Goal: Task Accomplishment & Management: Complete application form

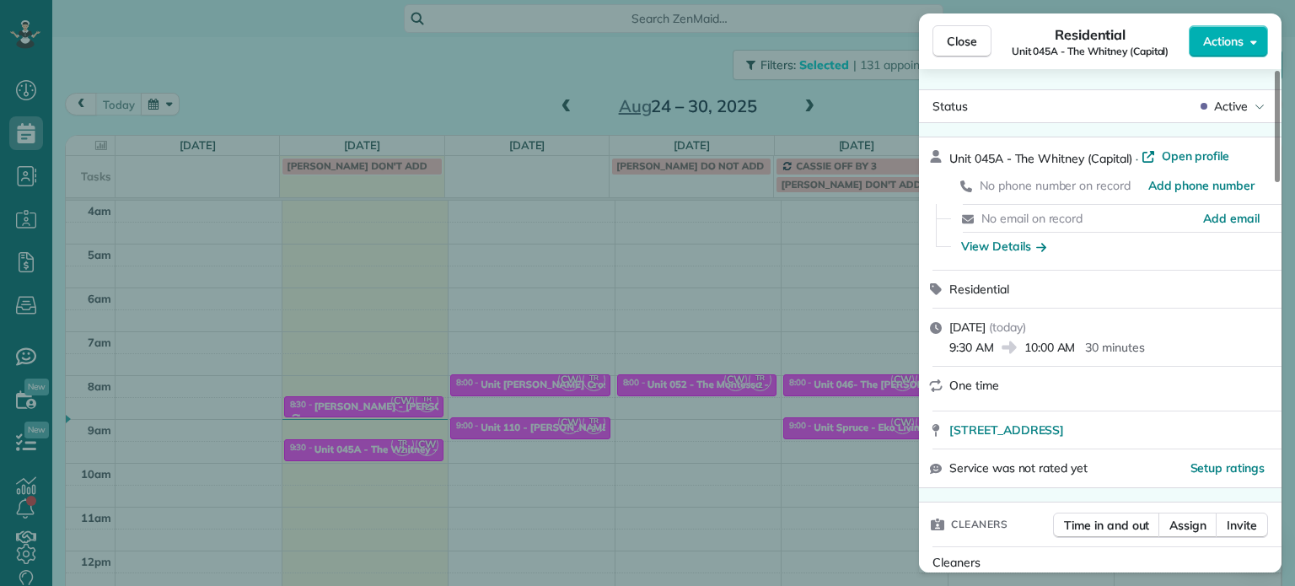
scroll to position [1356, 0]
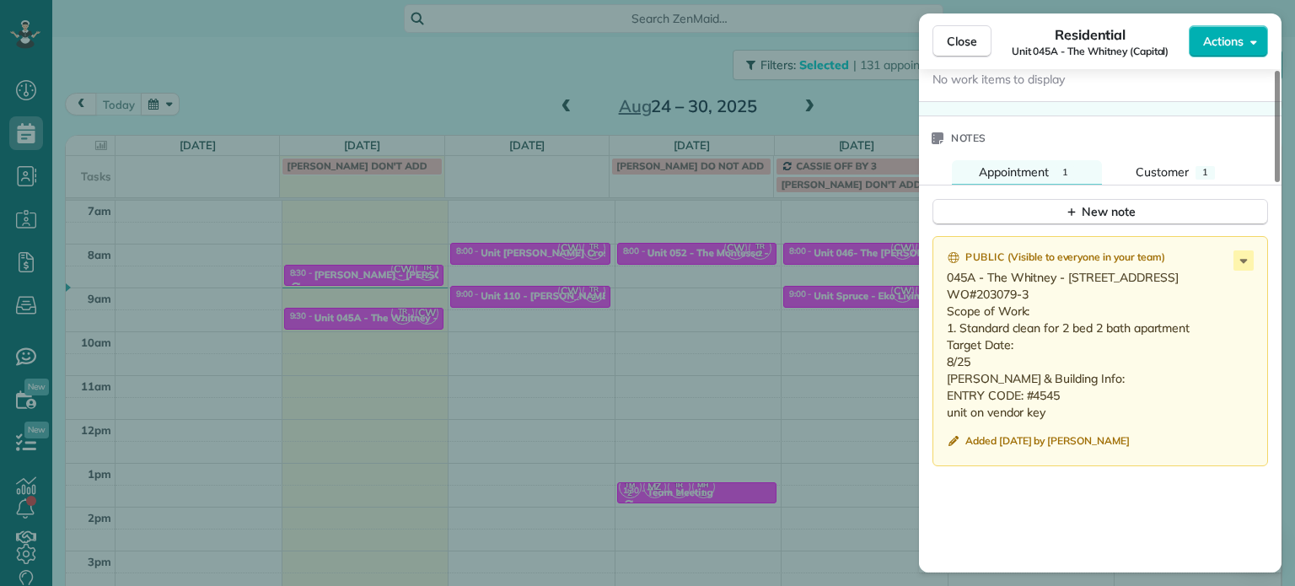
click at [880, 112] on div "Close Residential Unit 045A - The Whitney (Capital) Actions Status Active Unit …" at bounding box center [647, 293] width 1295 height 586
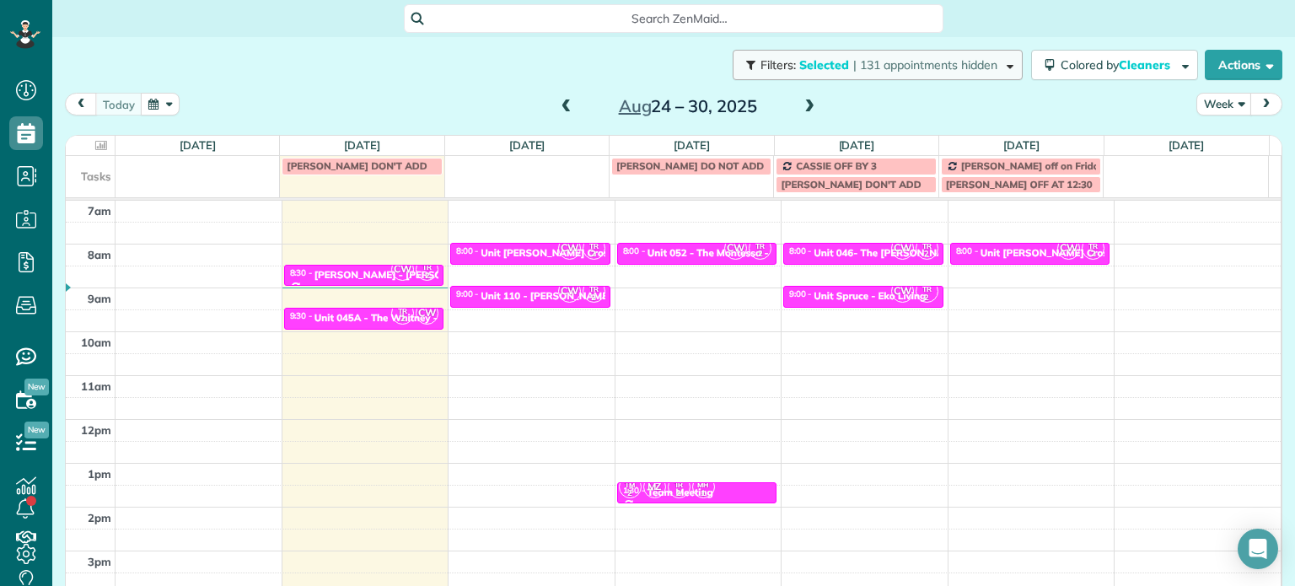
click at [914, 69] on span "| 131 appointments hidden" at bounding box center [925, 64] width 144 height 15
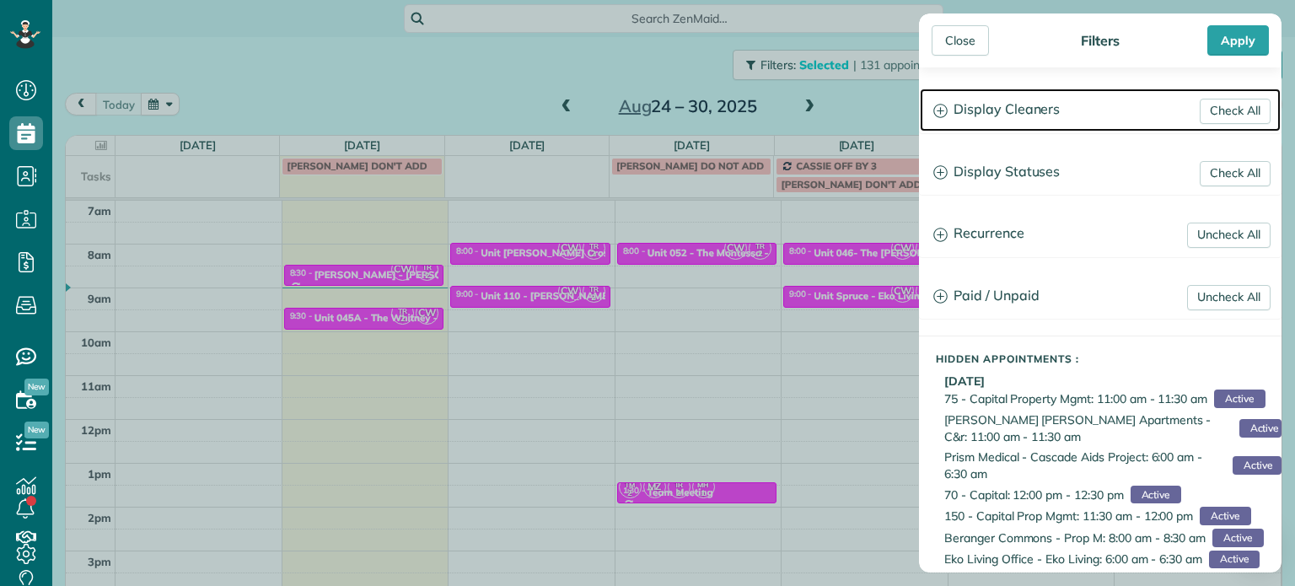
click at [1004, 105] on h3 "Display Cleaners" at bounding box center [1100, 110] width 361 height 43
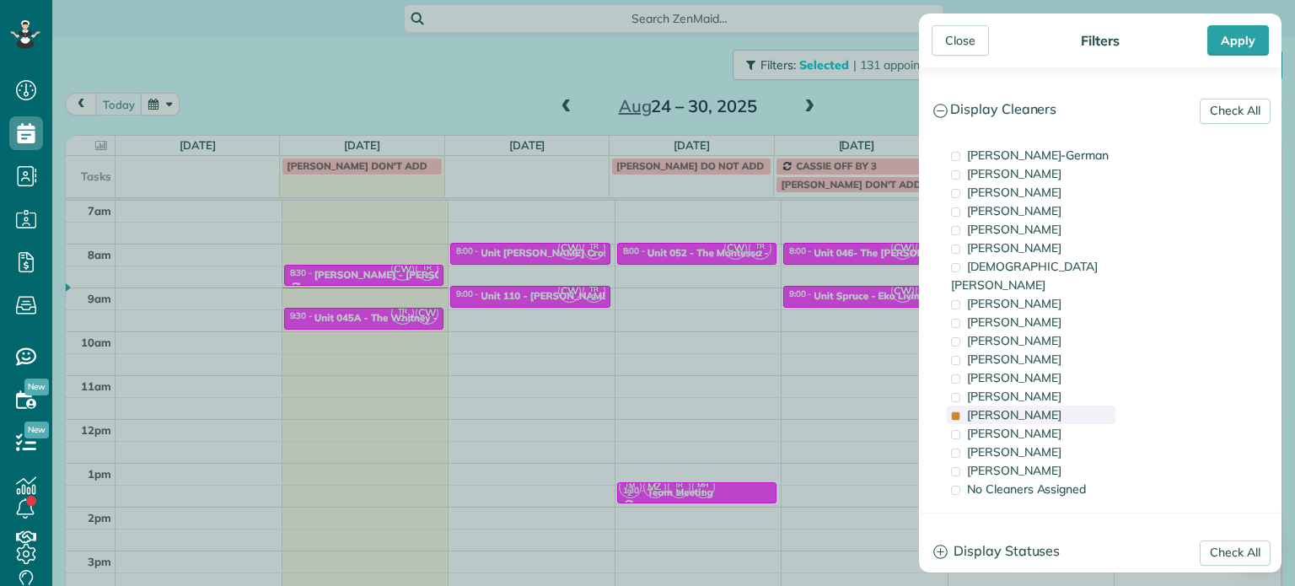
click at [1029, 406] on div "[PERSON_NAME]" at bounding box center [1031, 415] width 169 height 19
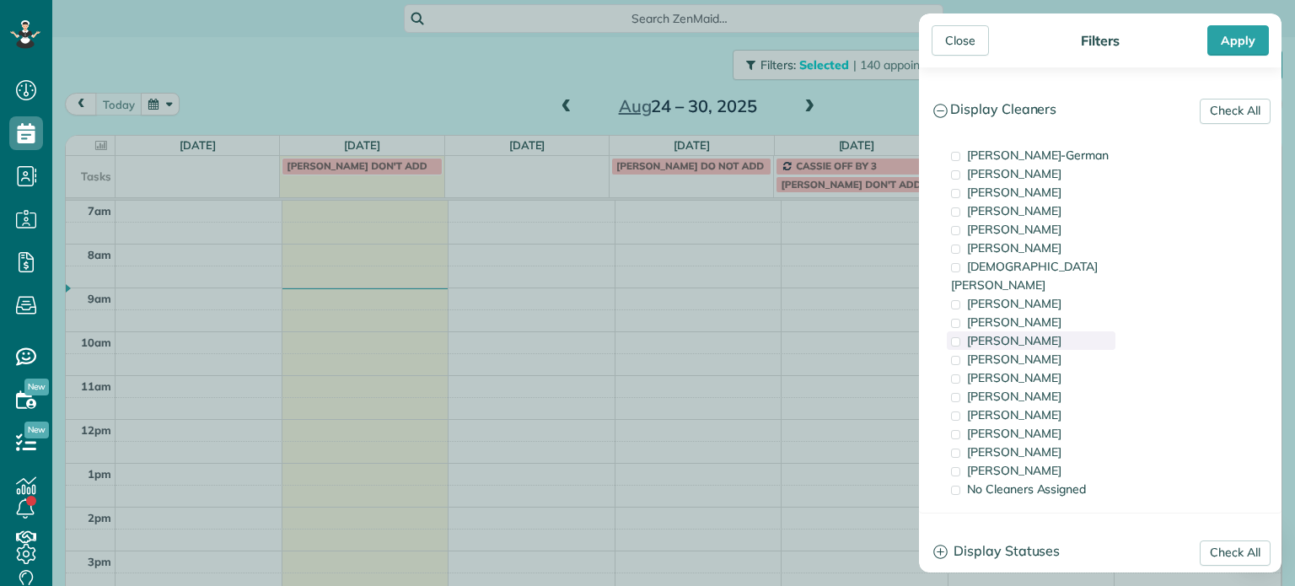
click at [1036, 333] on span "[PERSON_NAME]" at bounding box center [1014, 340] width 94 height 15
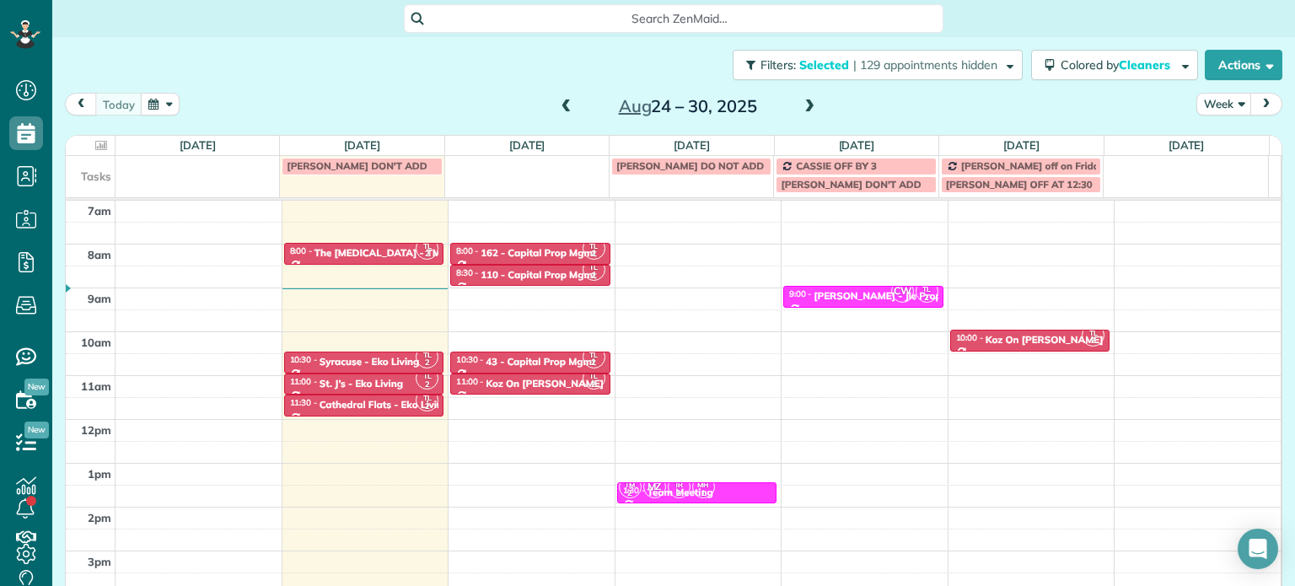
click at [393, 342] on div "Close Filters Apply Check All Display Cleaners Christina Wright-German Cassie F…" at bounding box center [647, 293] width 1295 height 586
click at [397, 404] on div "Cathedral Flats - Eko Living" at bounding box center [384, 405] width 129 height 12
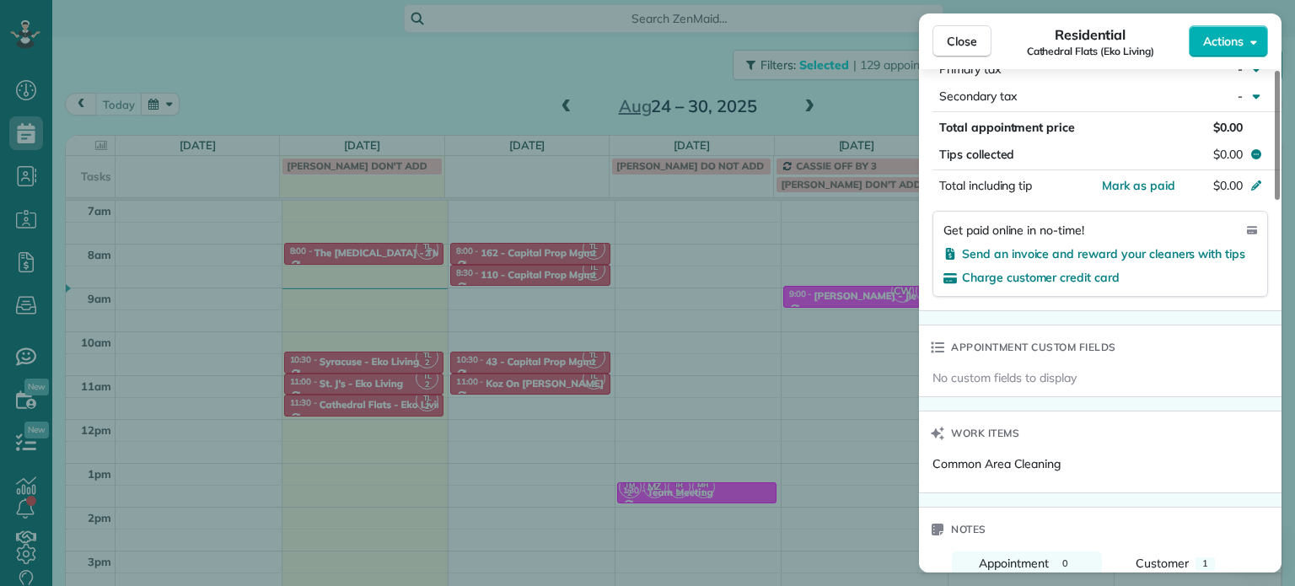
scroll to position [1106, 0]
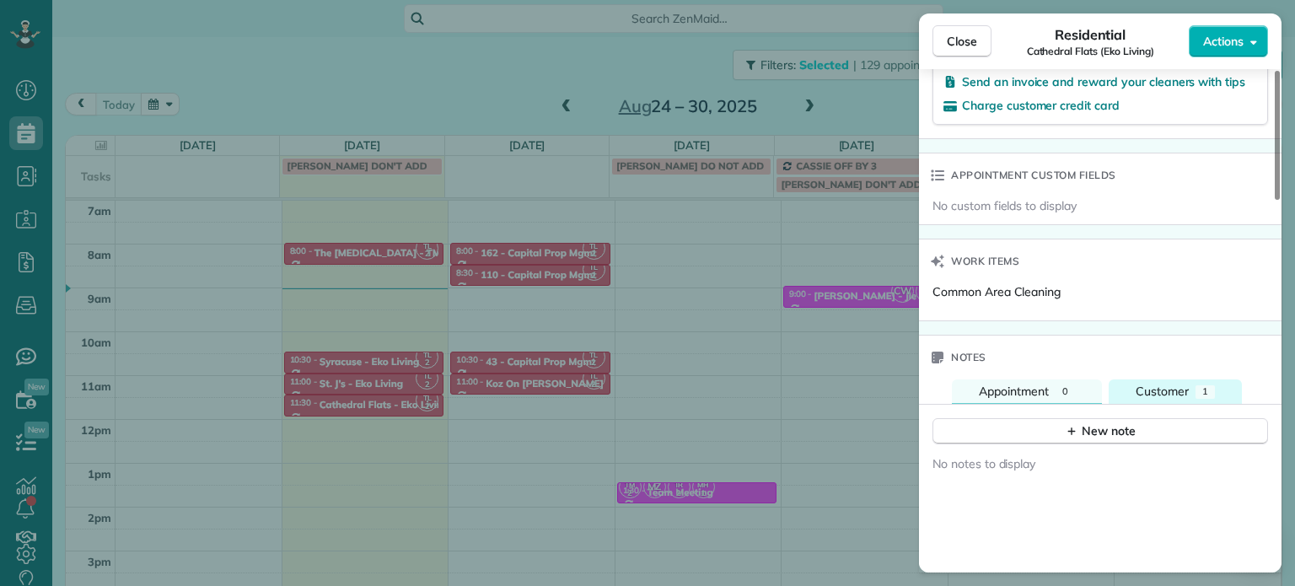
click at [1182, 396] on span "Customer" at bounding box center [1162, 391] width 53 height 15
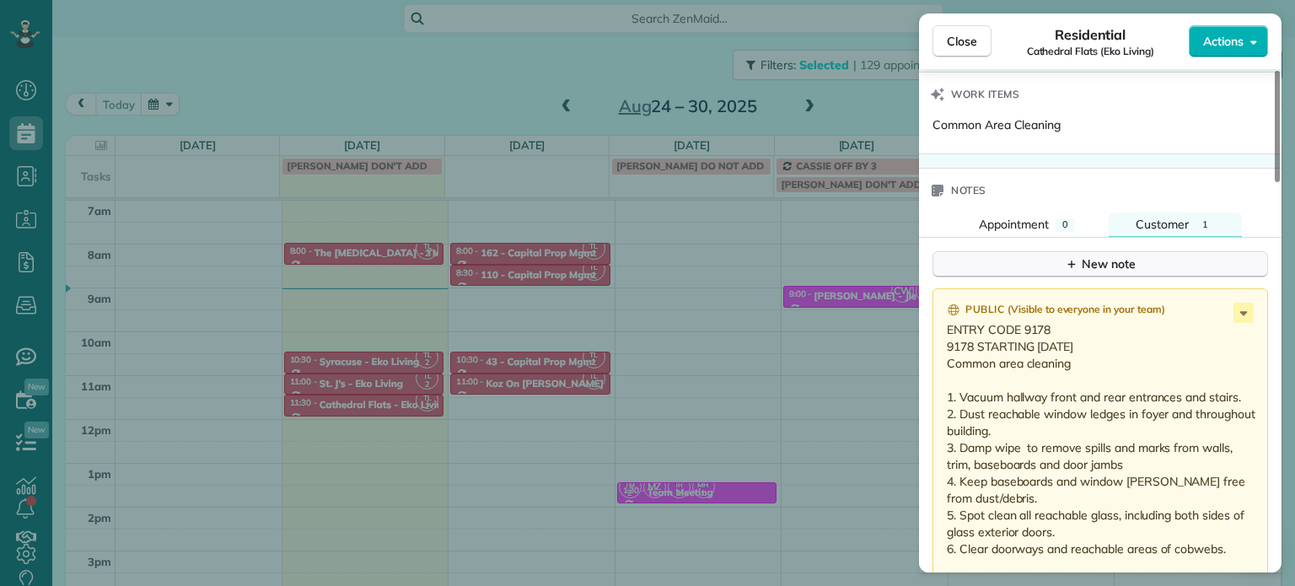
scroll to position [1275, 0]
click at [1240, 314] on icon at bounding box center [1244, 311] width 8 height 4
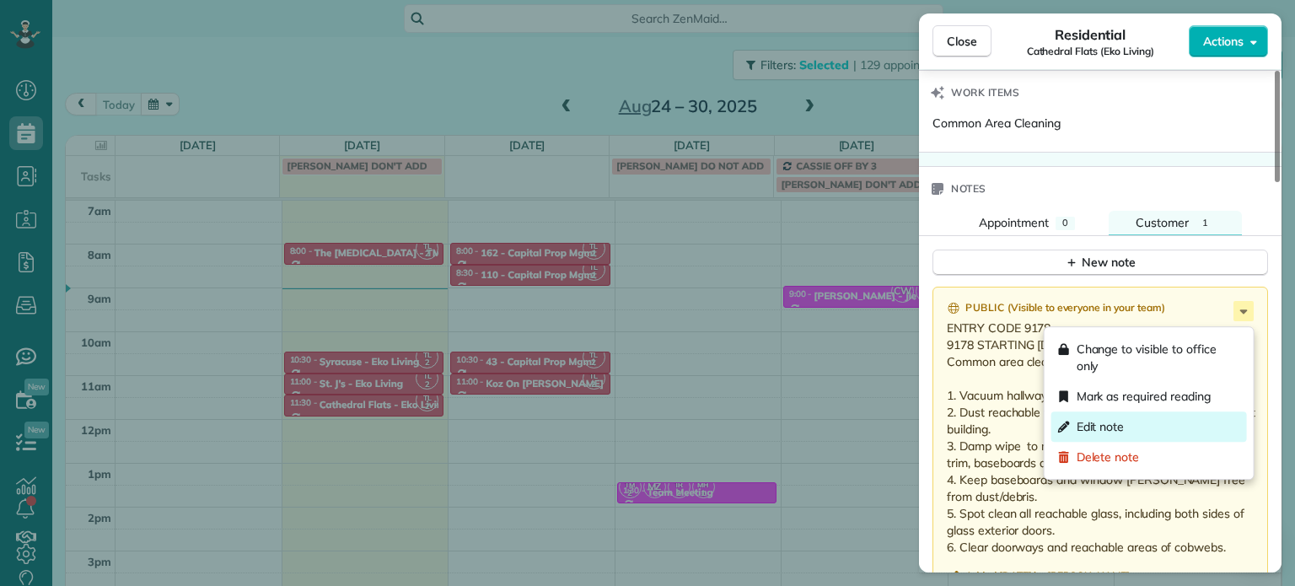
click at [1188, 418] on div "Edit note" at bounding box center [1149, 426] width 196 height 30
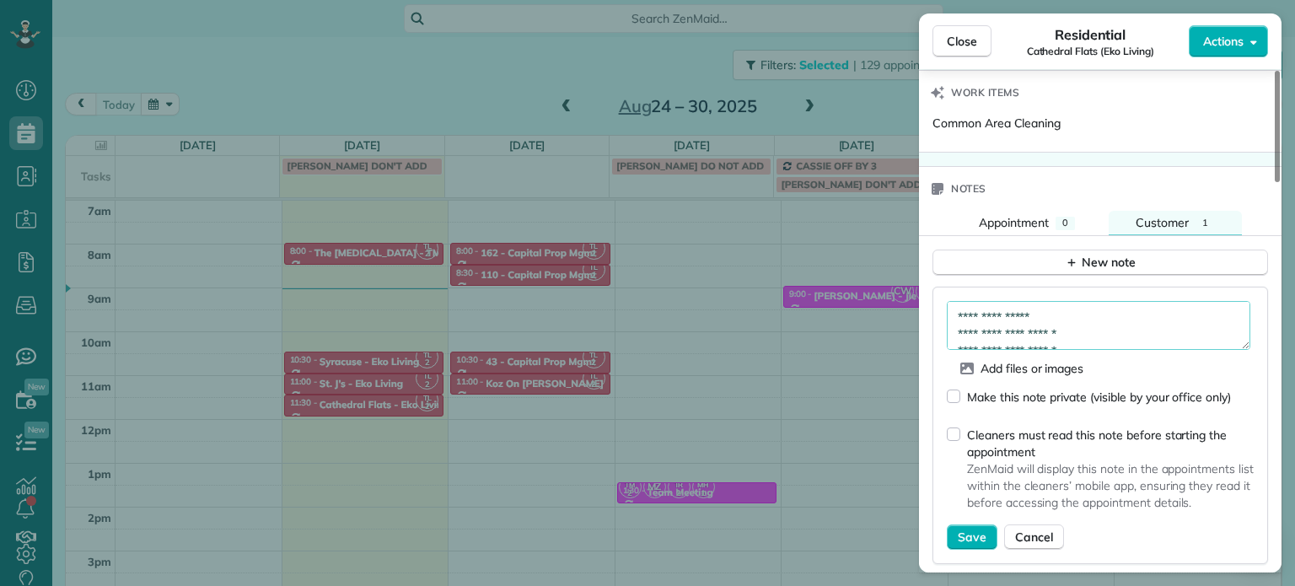
drag, startPoint x: 1099, startPoint y: 340, endPoint x: 1035, endPoint y: 326, distance: 64.7
click at [1035, 326] on textarea "**********" at bounding box center [1099, 325] width 304 height 49
type textarea "**********"
click at [972, 545] on span "Save" at bounding box center [972, 537] width 29 height 17
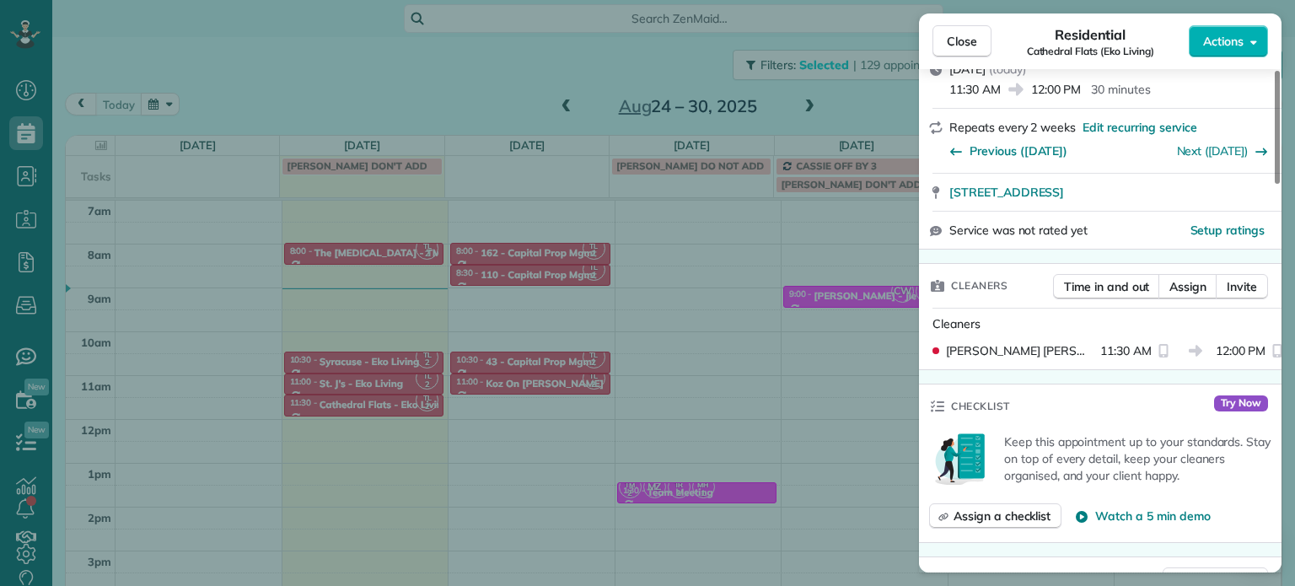
scroll to position [0, 0]
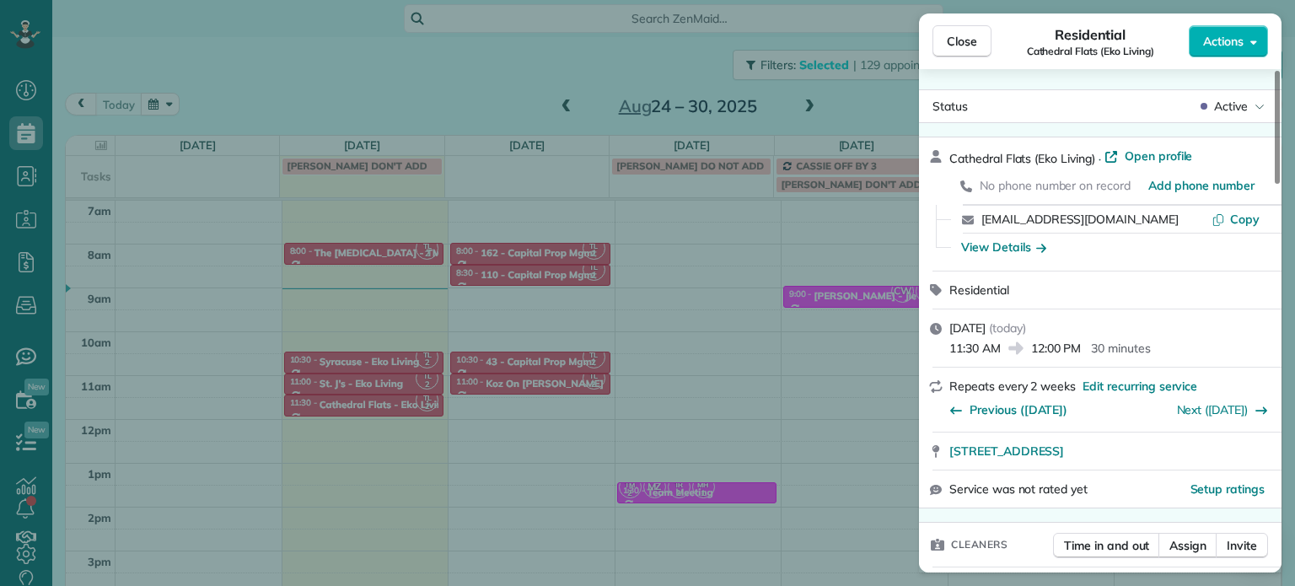
click at [674, 43] on div "Close Residential Cathedral Flats (Eko Living) Actions Status Active Cathedral …" at bounding box center [647, 293] width 1295 height 586
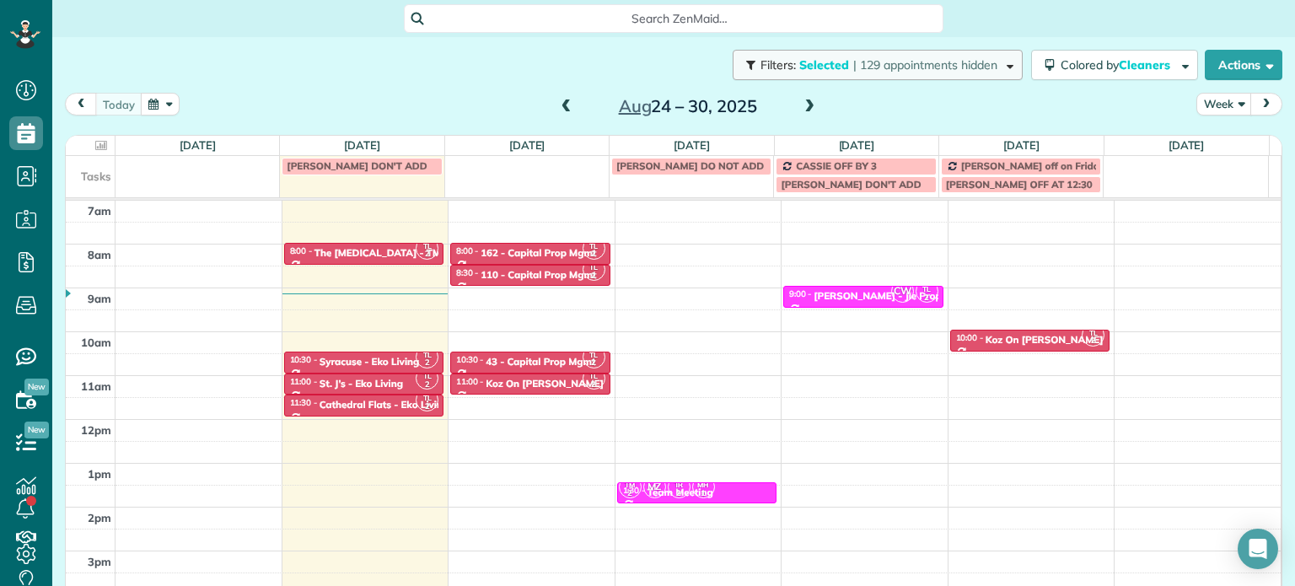
click at [853, 71] on span "| 129 appointments hidden" at bounding box center [925, 64] width 144 height 15
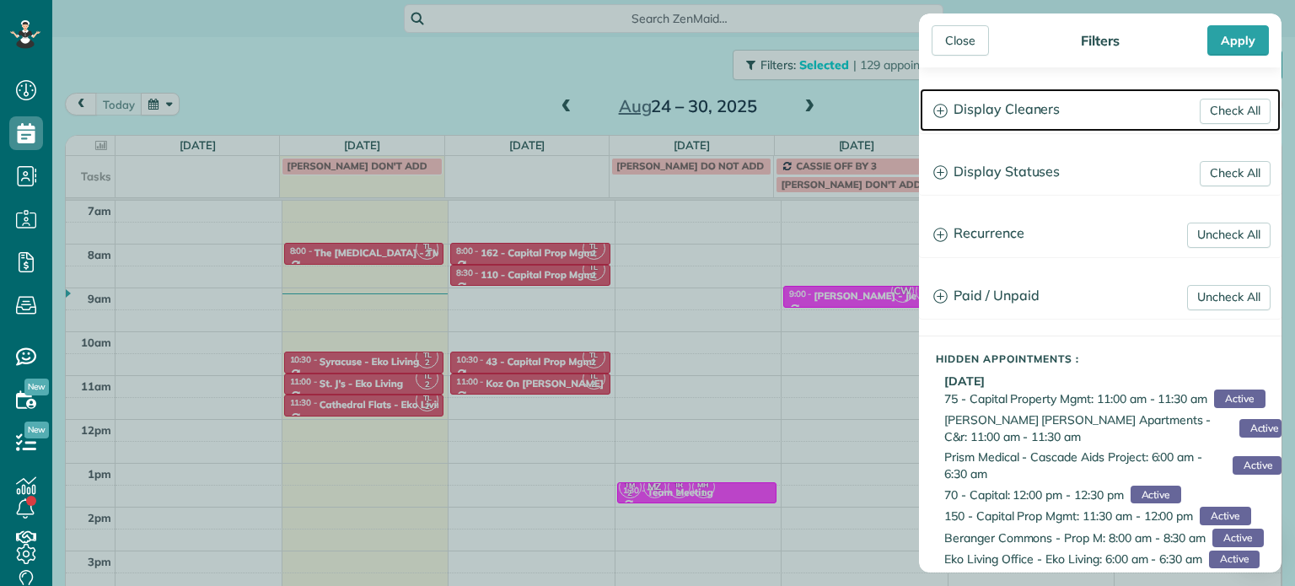
click at [979, 117] on h3 "Display Cleaners" at bounding box center [1100, 110] width 361 height 43
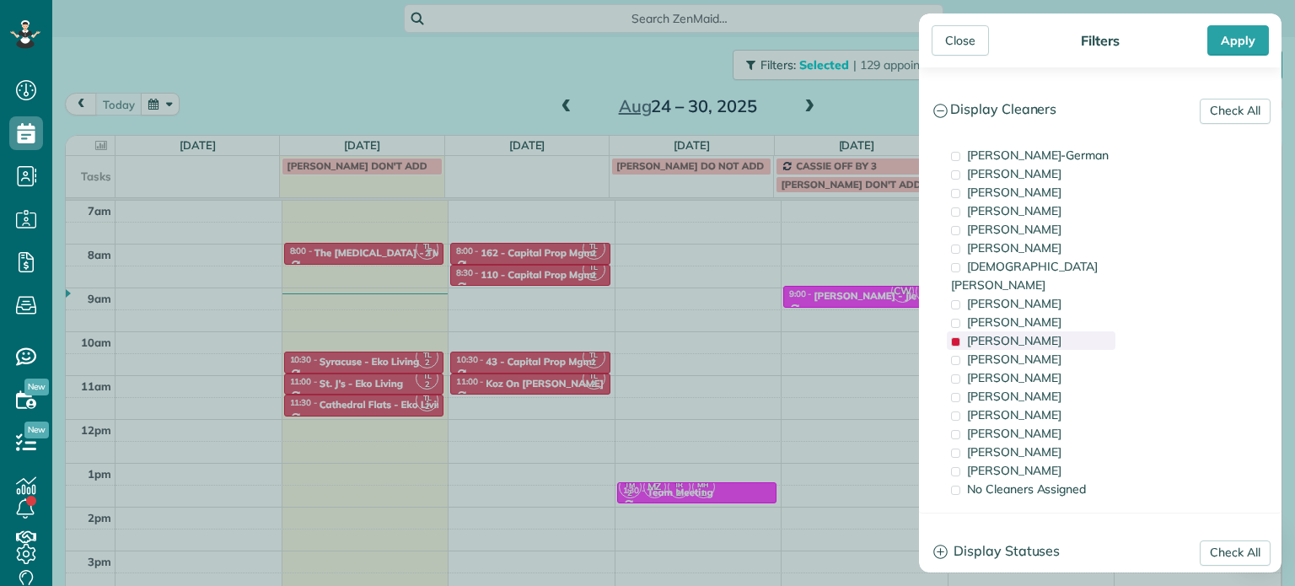
click at [1031, 333] on span "[PERSON_NAME]" at bounding box center [1014, 340] width 94 height 15
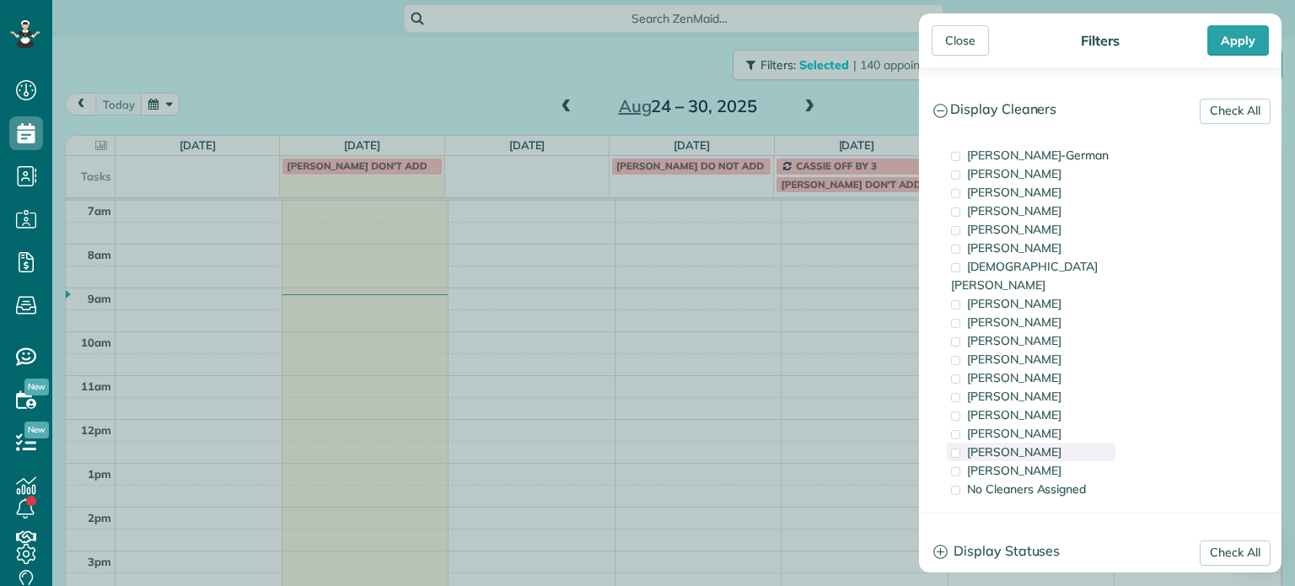
click at [1034, 444] on span "[PERSON_NAME]" at bounding box center [1014, 451] width 94 height 15
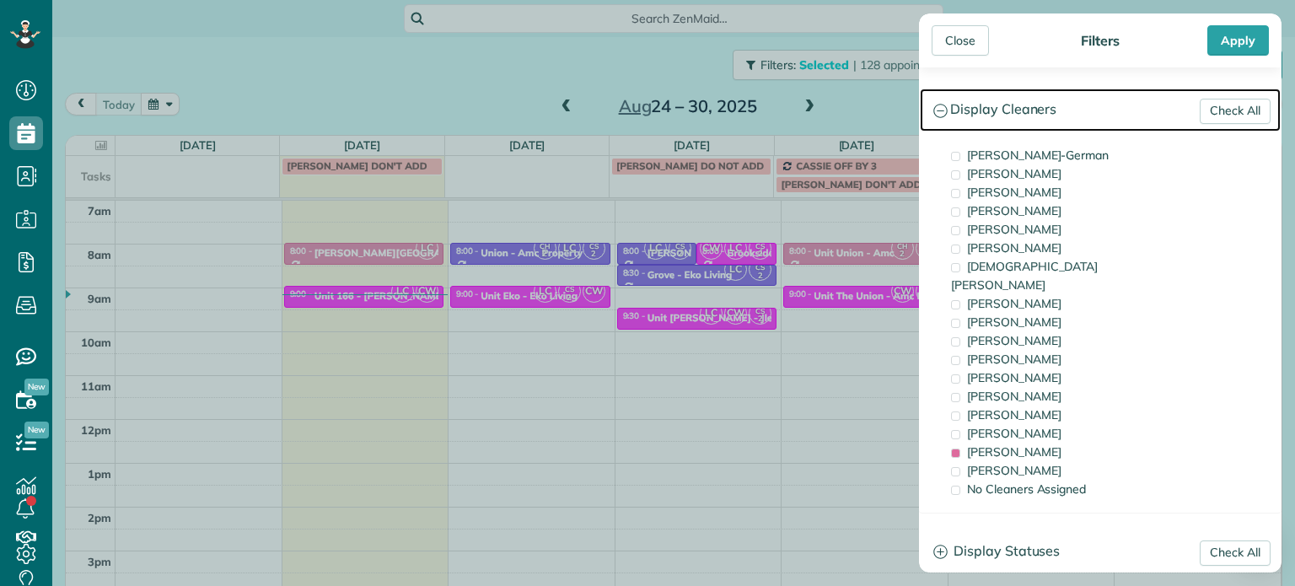
click at [1047, 104] on h3 "Display Cleaners" at bounding box center [1100, 110] width 361 height 43
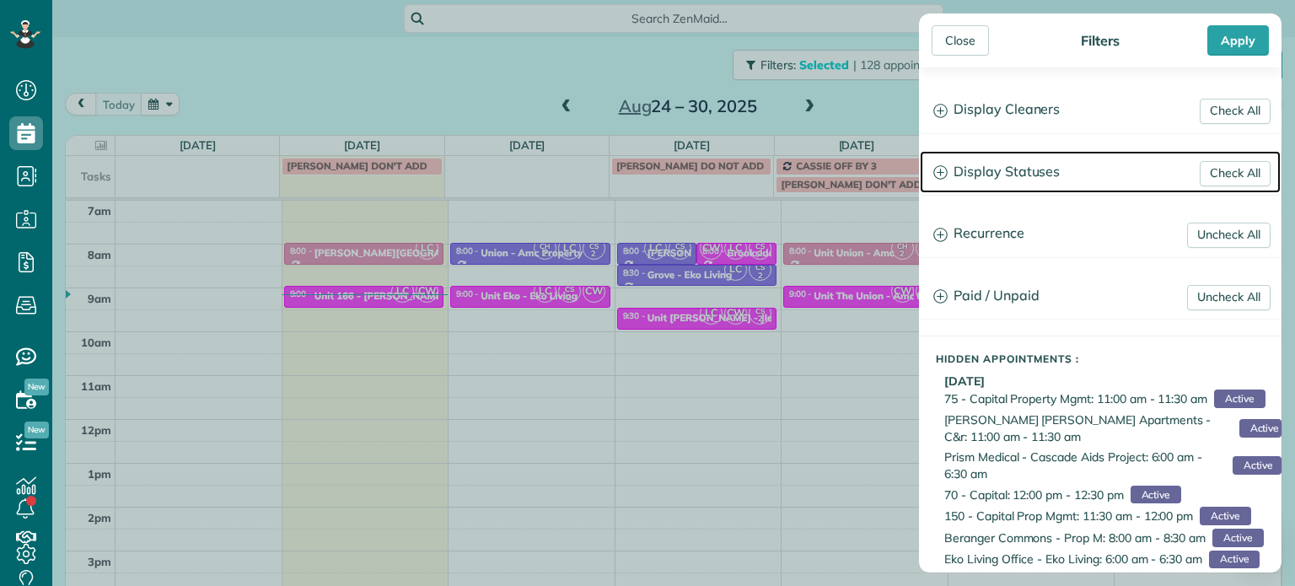
click at [1042, 170] on h3 "Display Statuses" at bounding box center [1100, 172] width 361 height 43
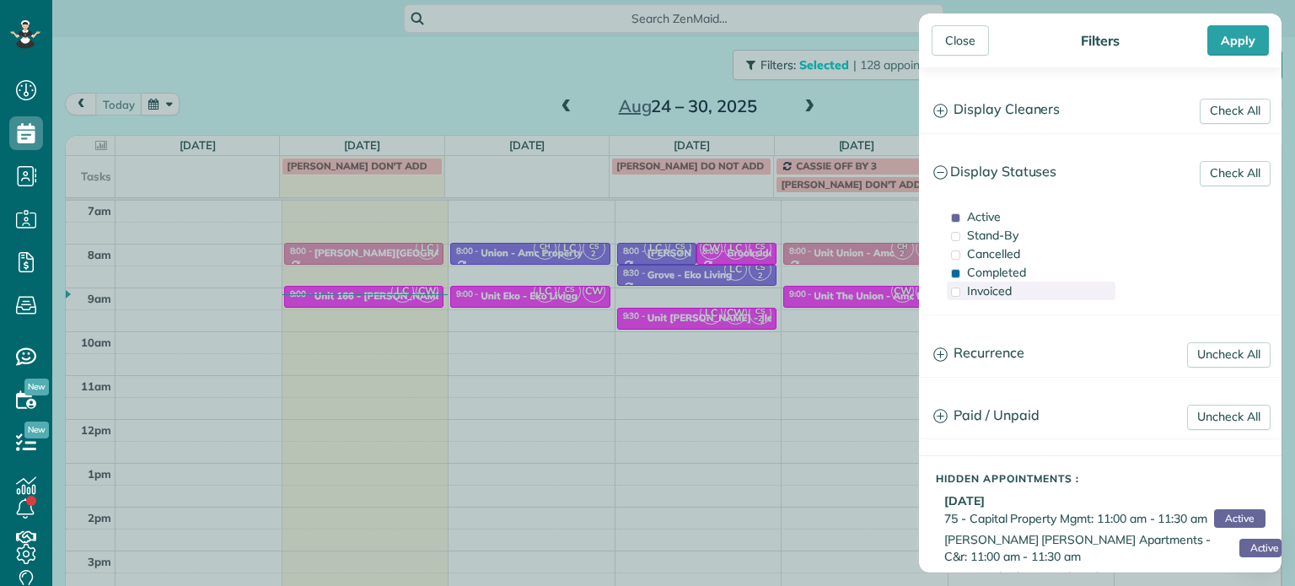
click at [1015, 286] on div "Invoiced" at bounding box center [1031, 291] width 169 height 19
click at [890, 101] on div "Close Filters Apply Check All Display Cleaners Christina Wright-German Cassie F…" at bounding box center [647, 293] width 1295 height 586
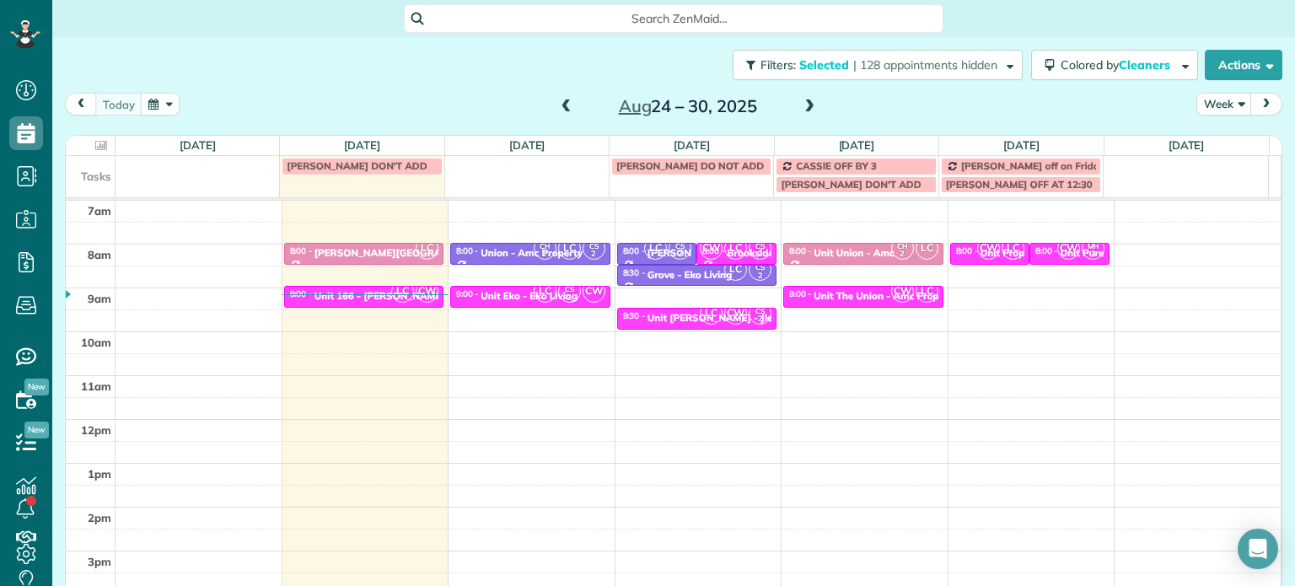
click at [561, 102] on span at bounding box center [566, 106] width 19 height 15
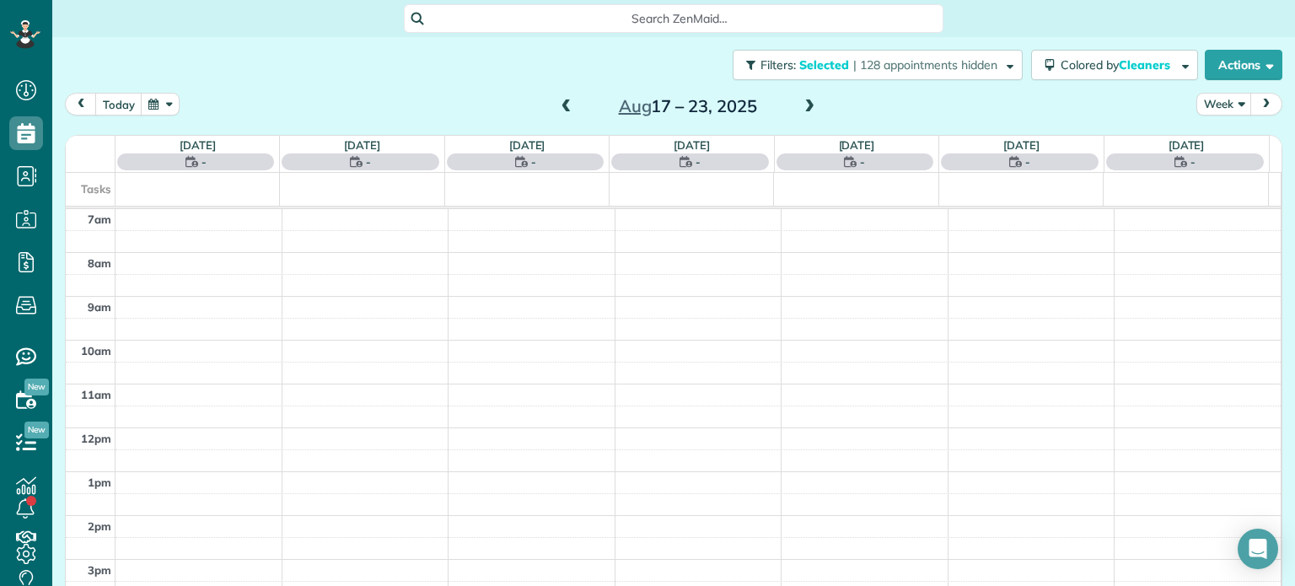
click at [561, 102] on span at bounding box center [566, 106] width 19 height 15
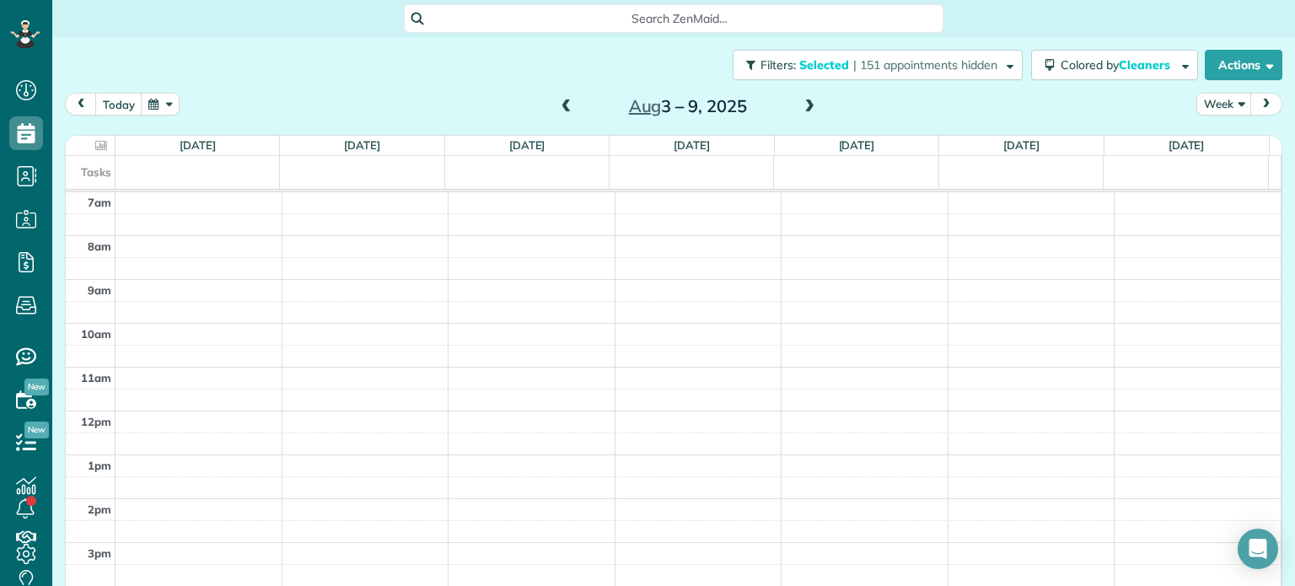
click at [800, 103] on span at bounding box center [809, 106] width 19 height 15
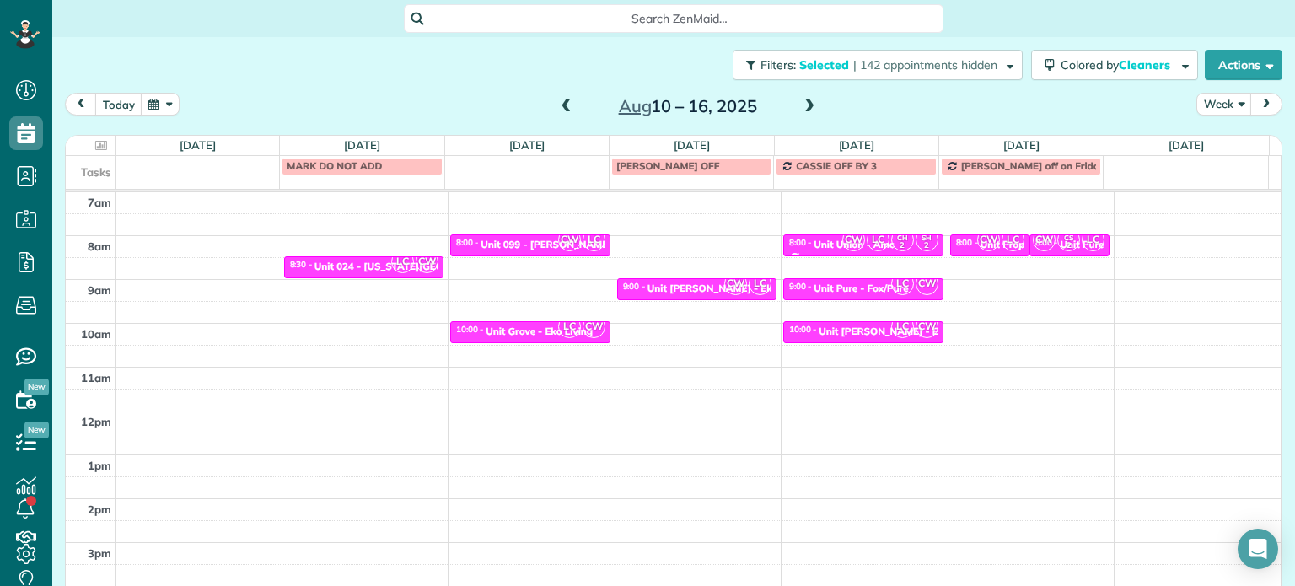
click at [567, 102] on span at bounding box center [566, 106] width 19 height 15
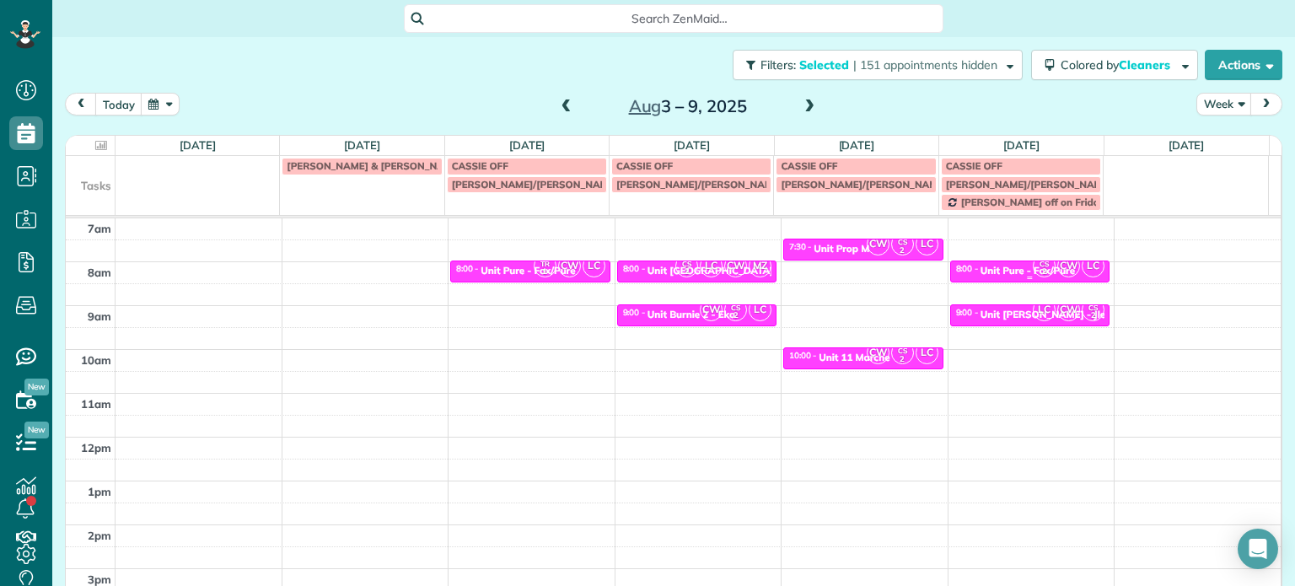
click at [1057, 266] on span "CW" at bounding box center [1068, 266] width 23 height 23
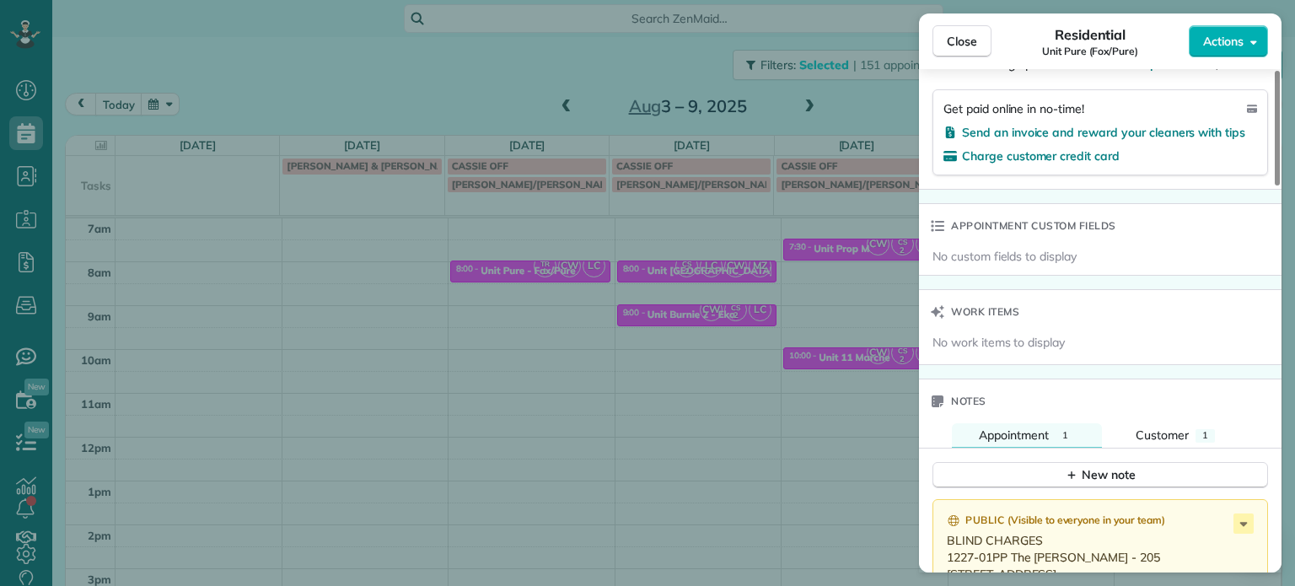
scroll to position [1433, 0]
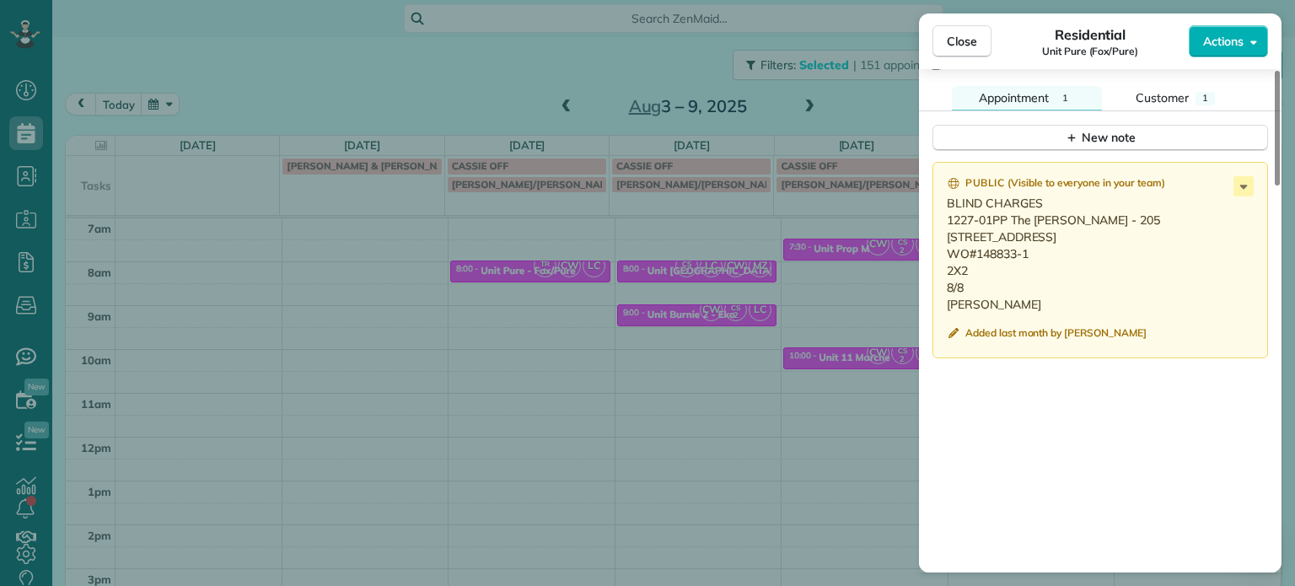
click at [895, 301] on div "Close Residential Unit Pure (Fox/Pure) Actions Status Invoiced Unit Pure (Fox/P…" at bounding box center [647, 293] width 1295 height 586
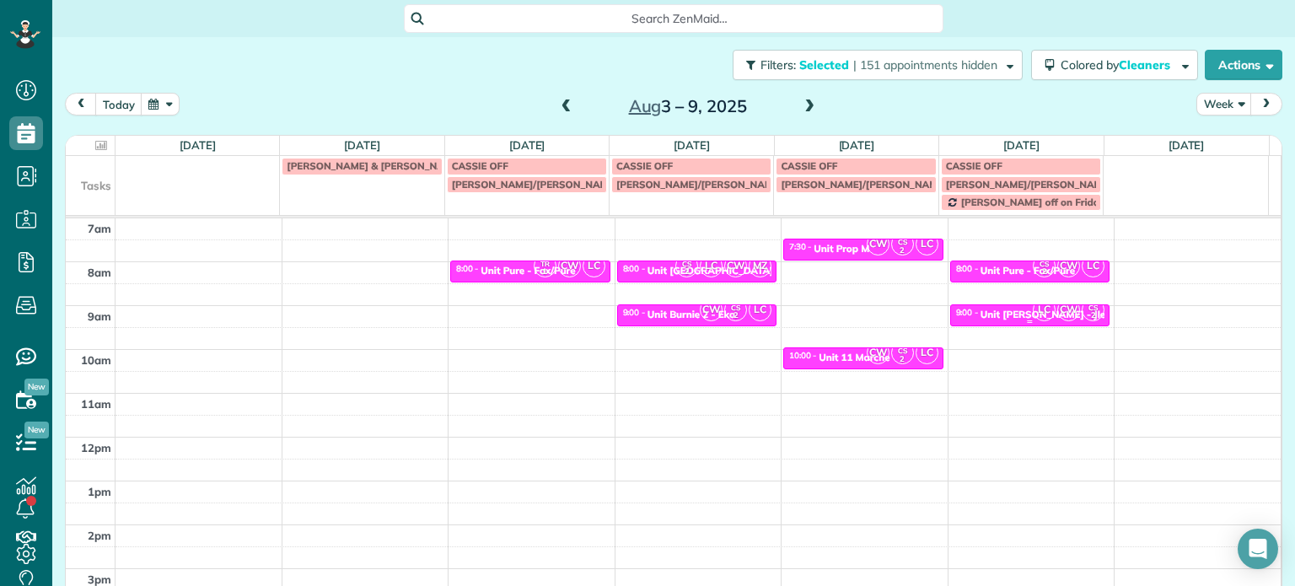
click at [1033, 315] on span "LC" at bounding box center [1044, 309] width 23 height 23
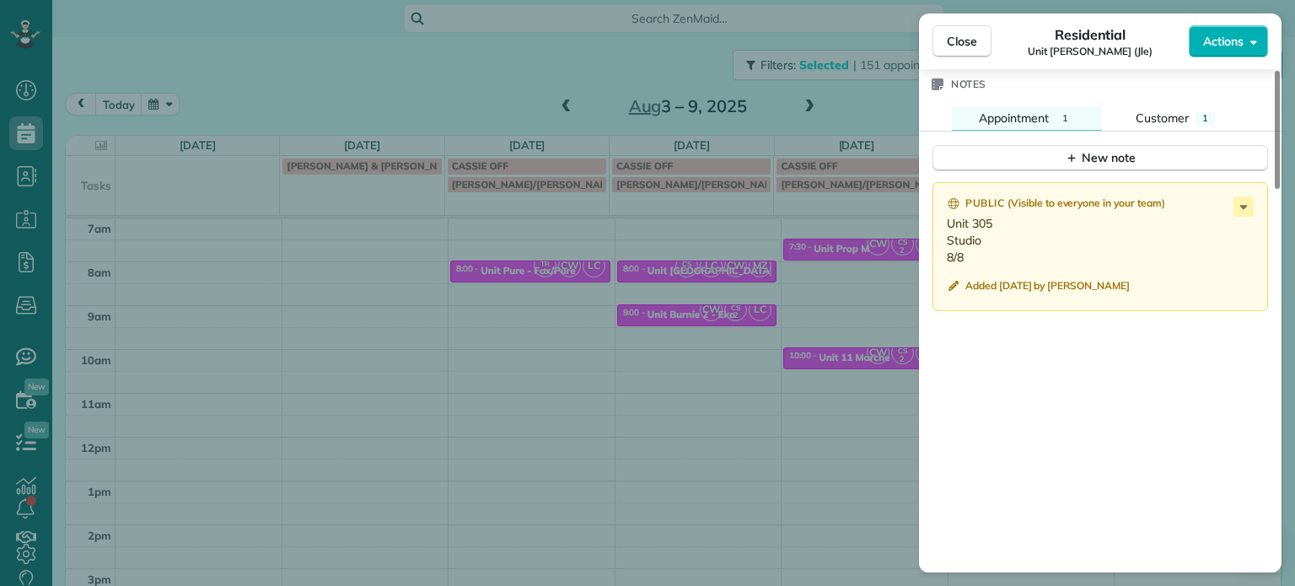
scroll to position [1450, 0]
click at [867, 299] on div "Close Residential Unit Medina (Jle) Actions Status Invoiced Unit Medina (Jle) ·…" at bounding box center [647, 293] width 1295 height 586
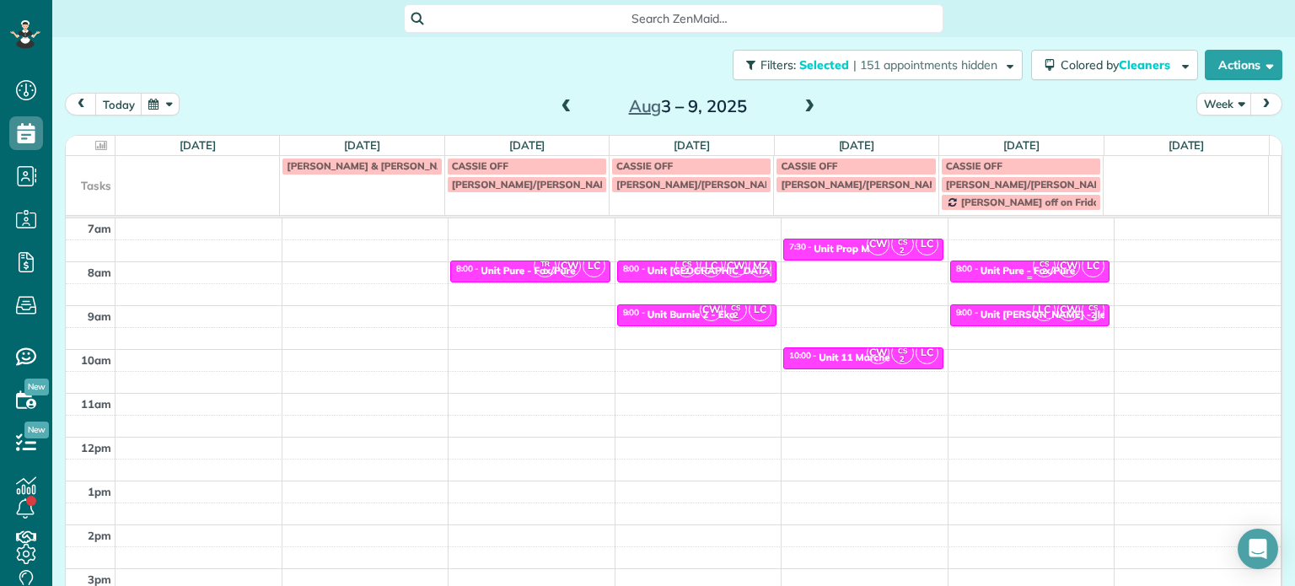
click at [994, 271] on div "Unit Pure - Fox/Pure" at bounding box center [1028, 271] width 94 height 12
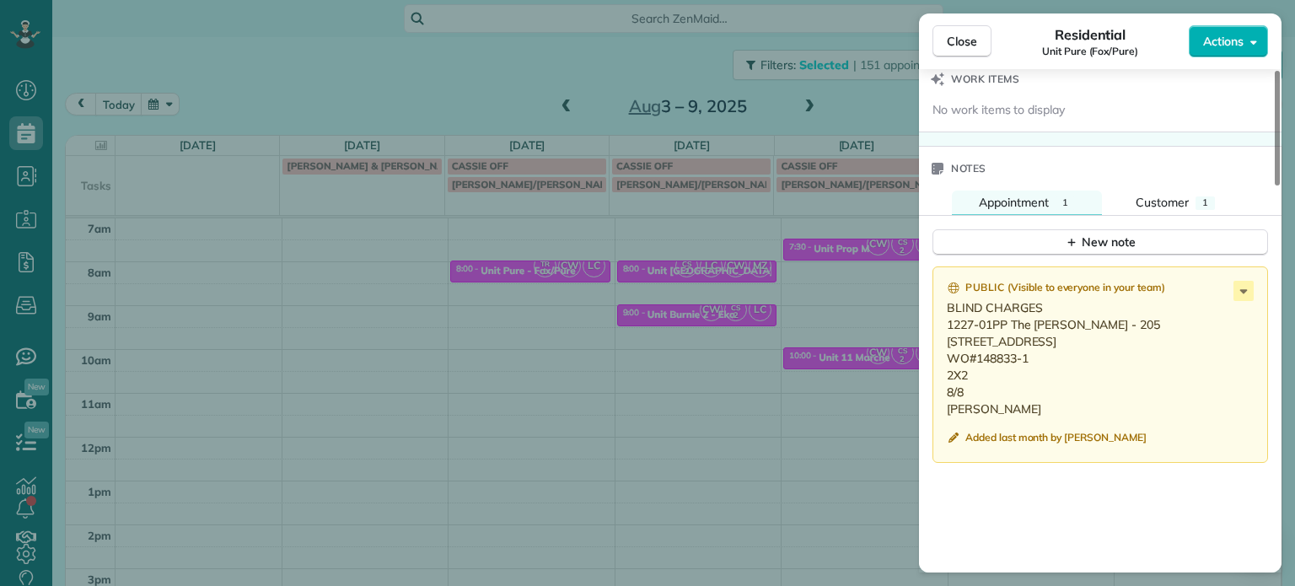
scroll to position [1353, 0]
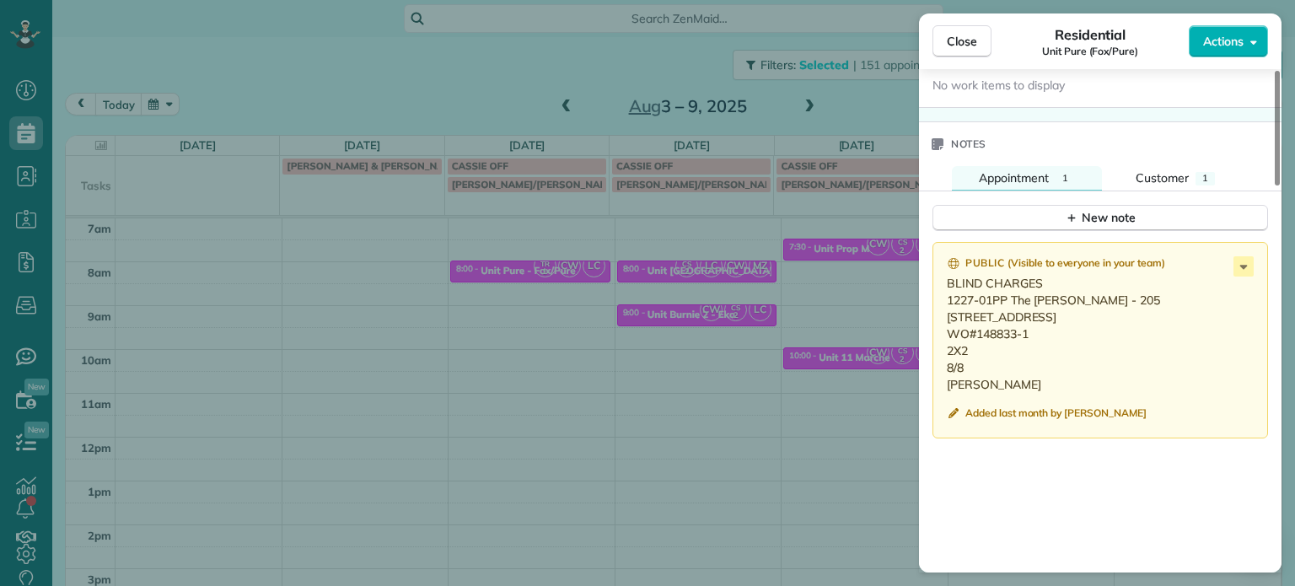
click at [849, 305] on div "Close Residential Unit Pure (Fox/Pure) Actions Status Invoiced Unit Pure (Fox/P…" at bounding box center [647, 293] width 1295 height 586
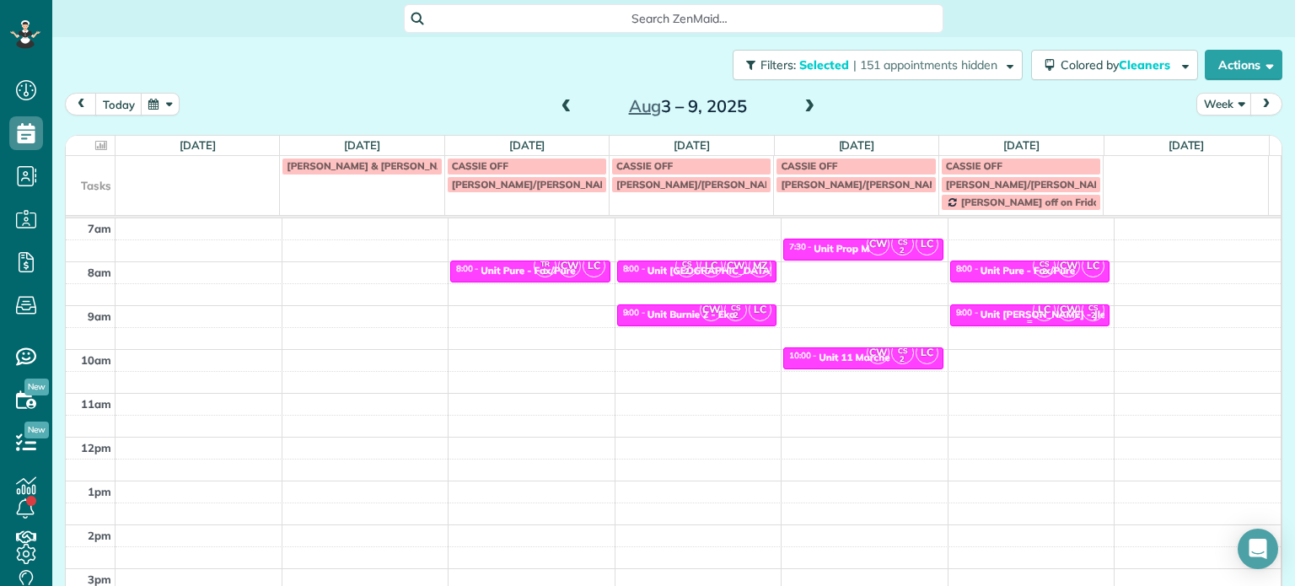
click at [1032, 311] on div "LC CW CS 2" at bounding box center [1068, 310] width 73 height 24
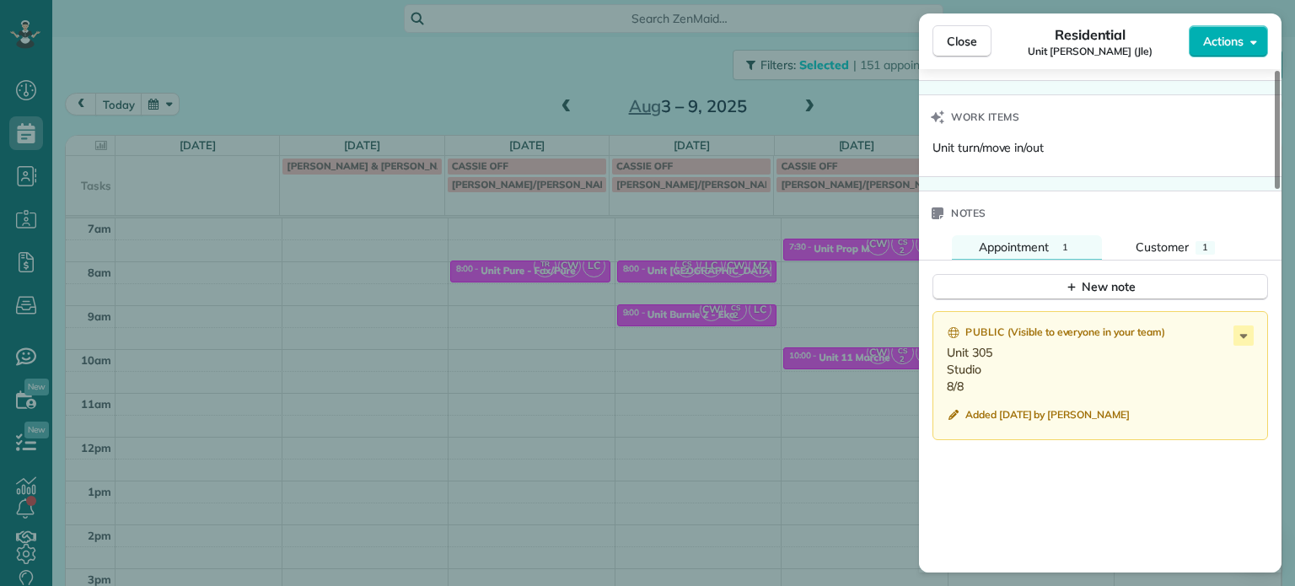
scroll to position [1356, 0]
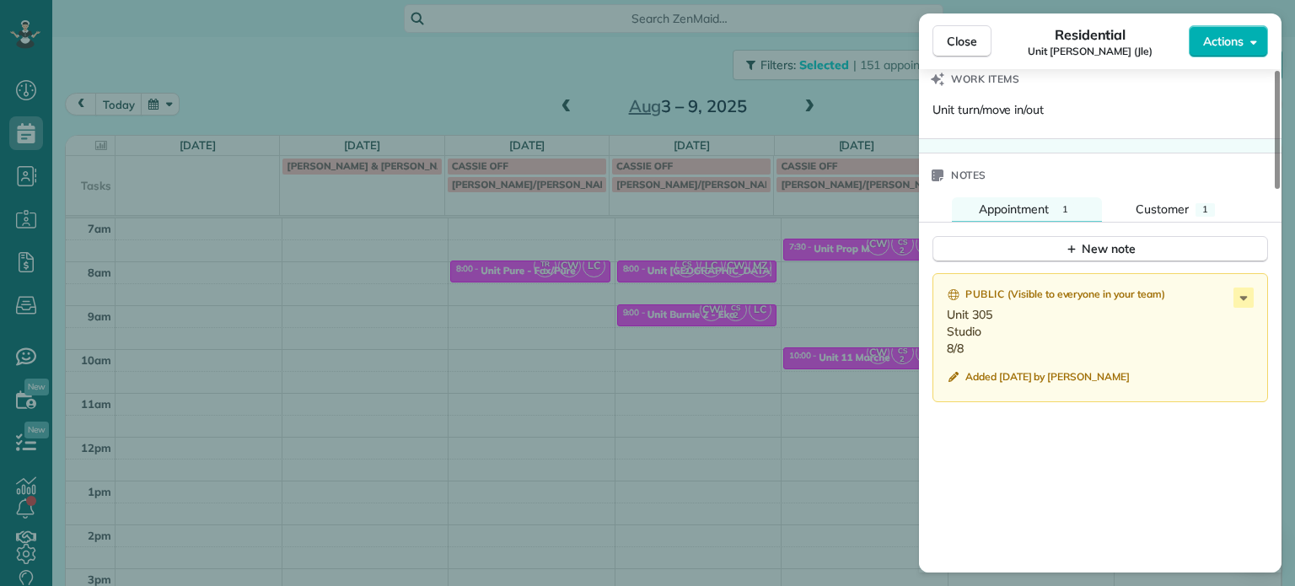
click at [865, 97] on div "Close Residential Unit Medina (Jle) Actions Status Invoiced Unit Medina (Jle) ·…" at bounding box center [647, 293] width 1295 height 586
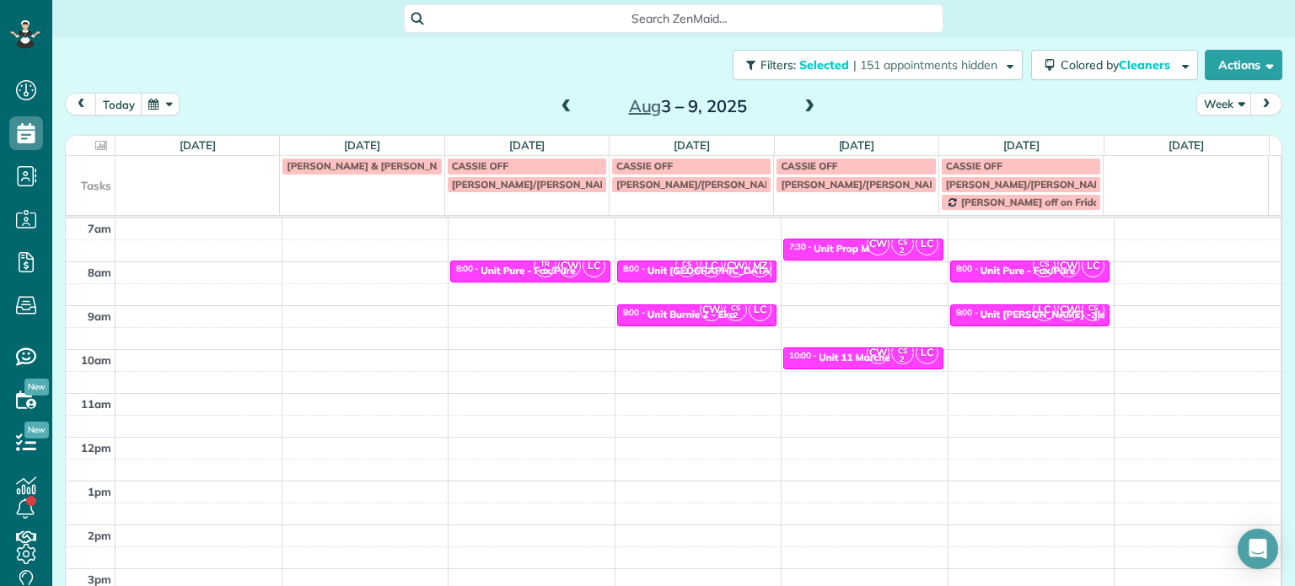
click at [803, 105] on span at bounding box center [809, 106] width 19 height 15
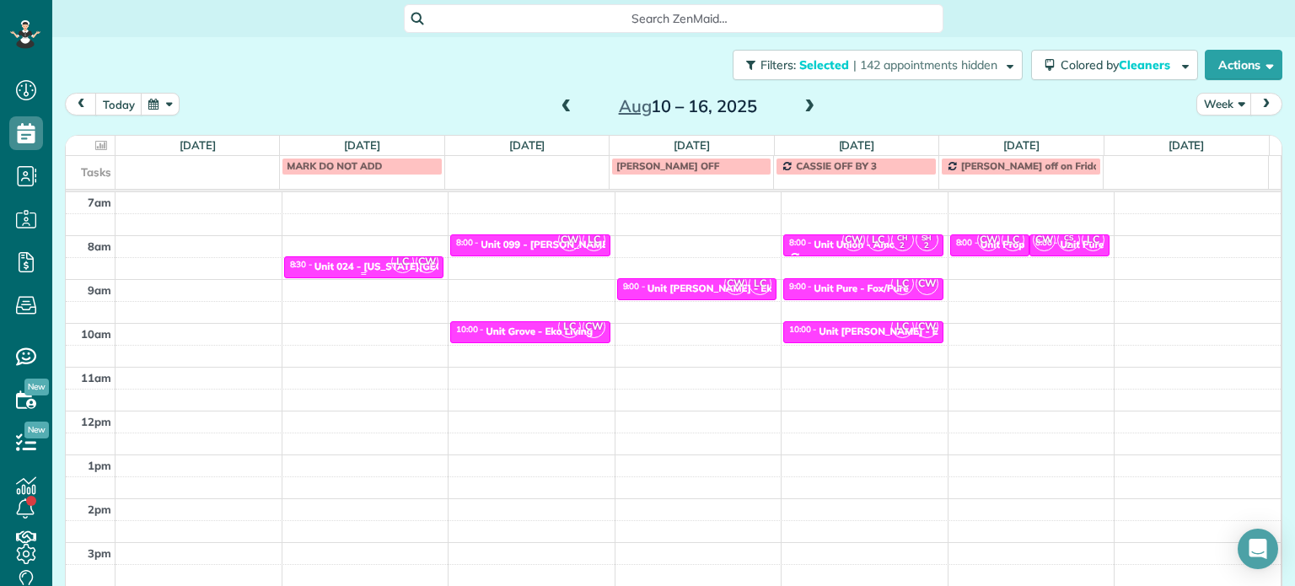
click at [390, 262] on div "LC CW" at bounding box center [414, 262] width 49 height 24
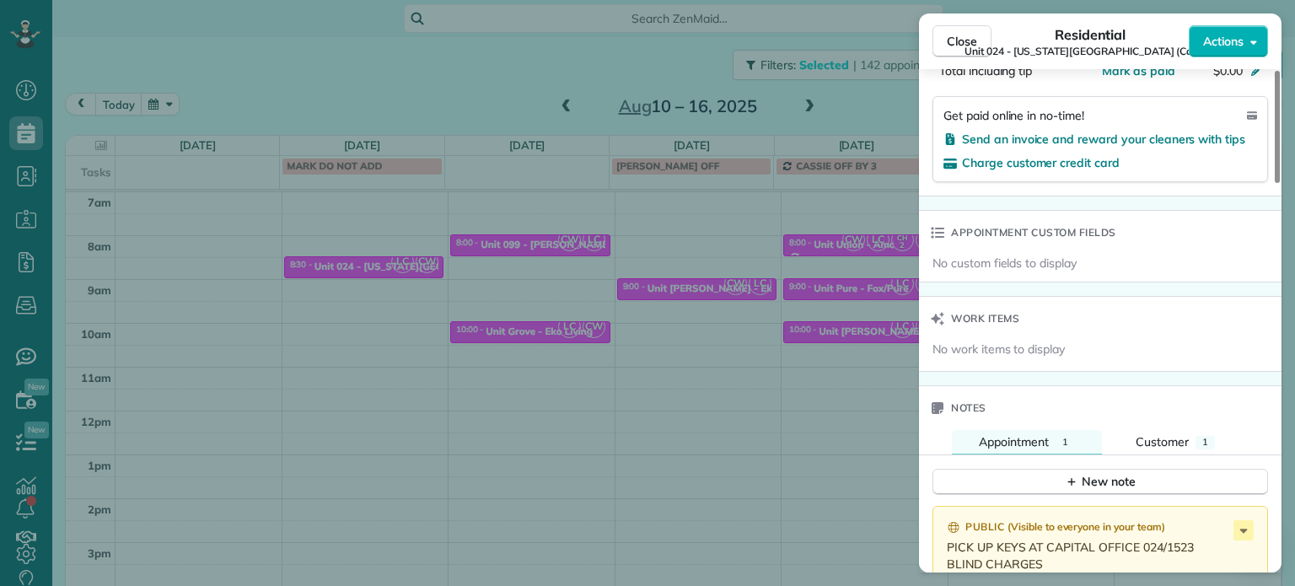
scroll to position [1357, 0]
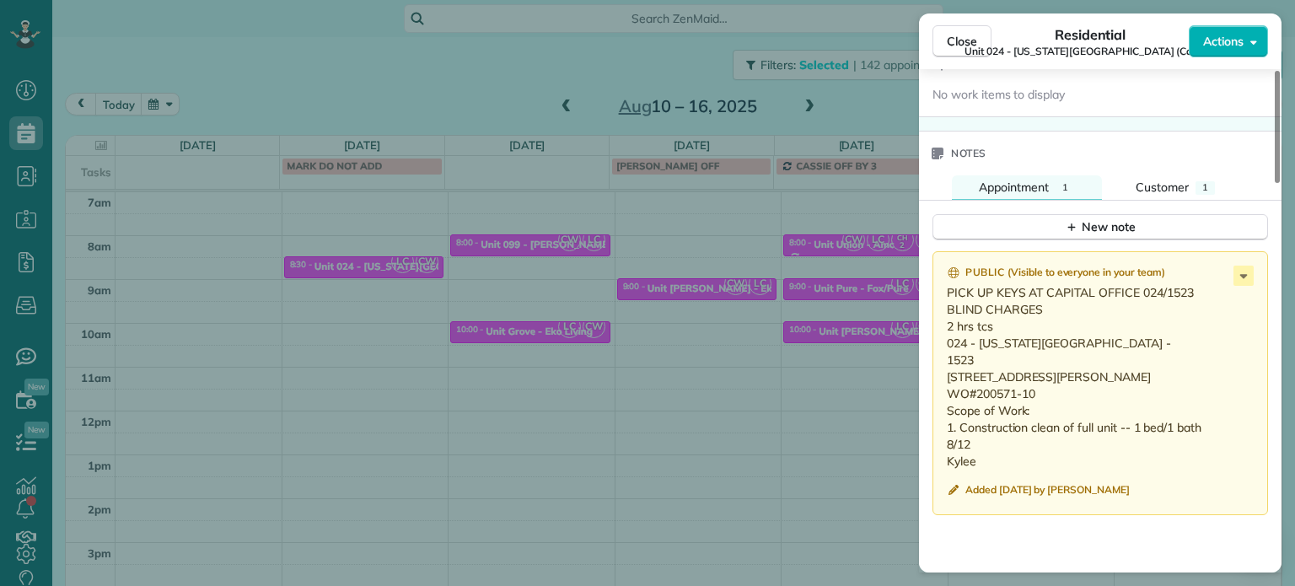
click at [433, 55] on div "Close Residential Unit 024 - Washington Towers (Capital) Actions Status Invoice…" at bounding box center [647, 293] width 1295 height 586
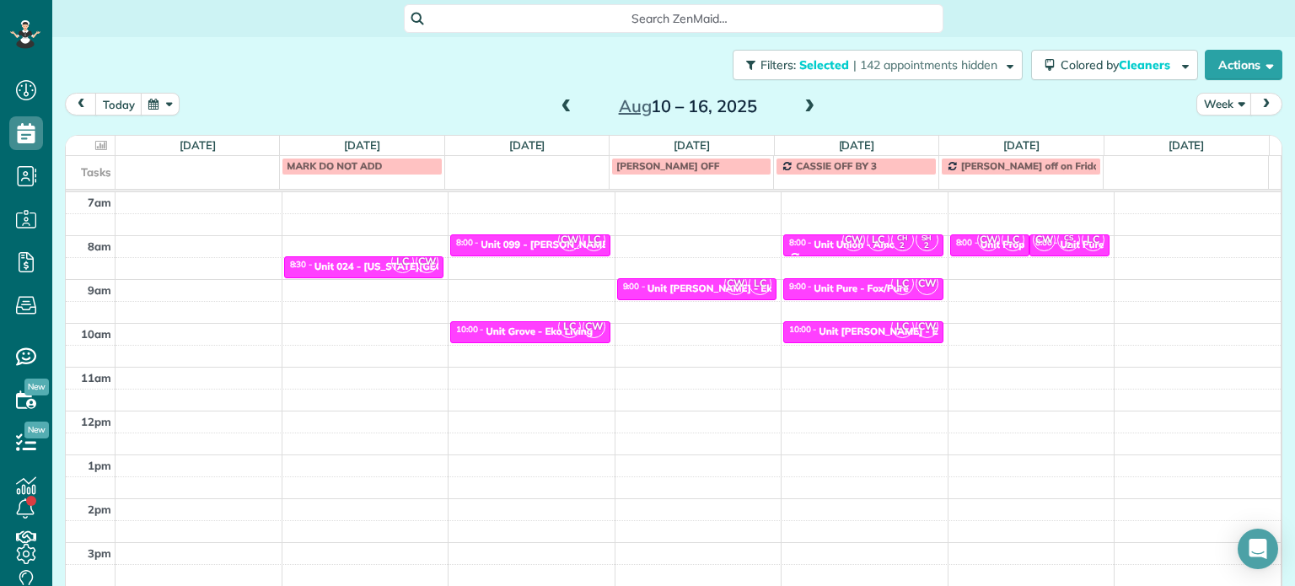
click at [557, 104] on span at bounding box center [566, 106] width 19 height 15
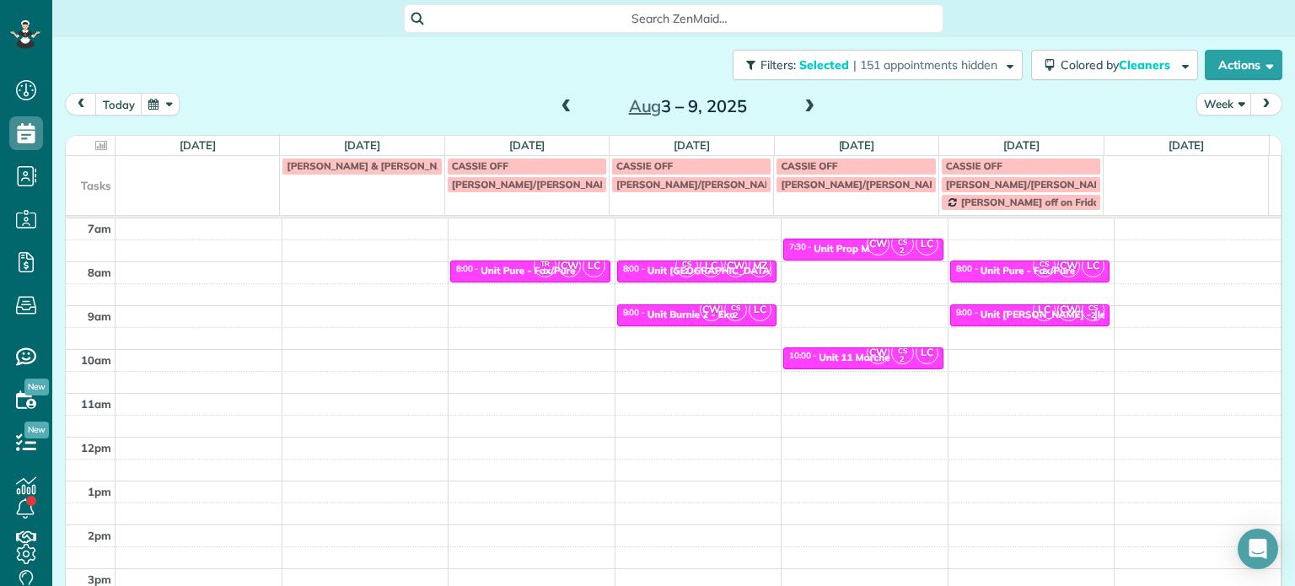
click at [800, 105] on span at bounding box center [809, 106] width 19 height 15
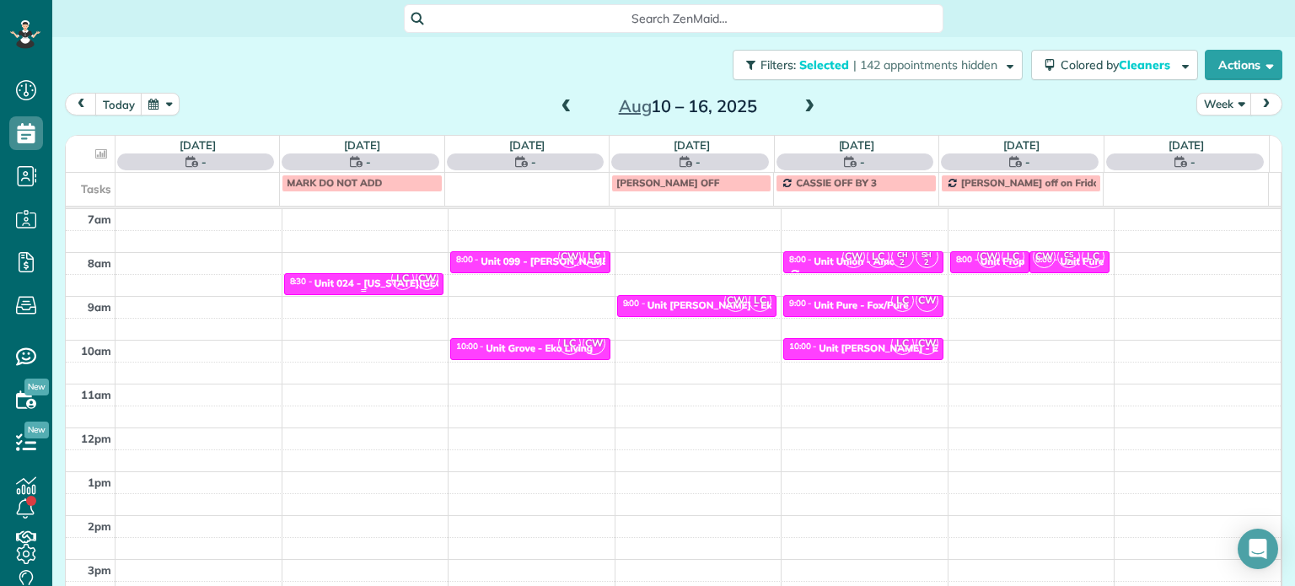
click at [391, 280] on span "LC" at bounding box center [402, 278] width 23 height 23
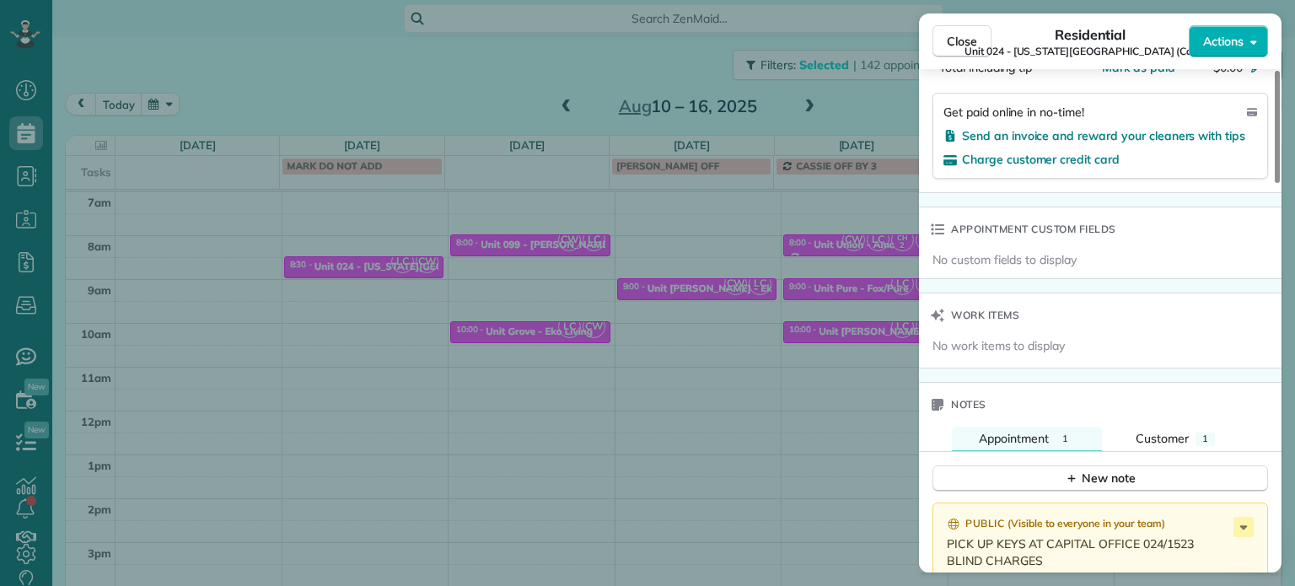
scroll to position [1362, 0]
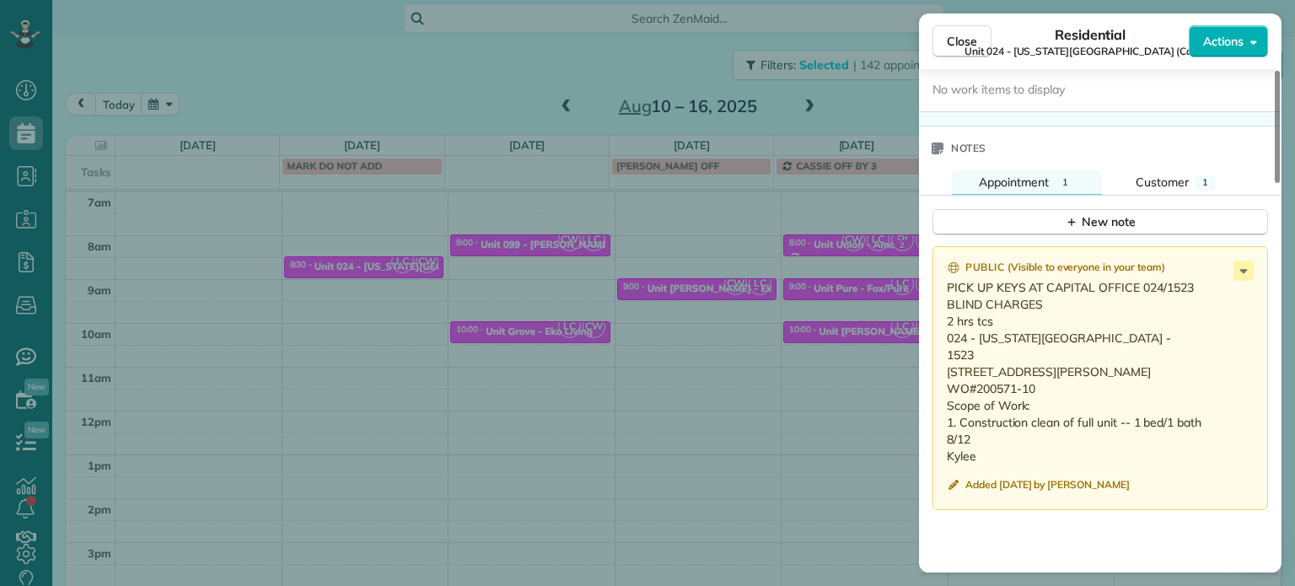
click at [591, 308] on div "Close Residential Unit 024 - Washington Towers (Capital) Actions Status Invoice…" at bounding box center [647, 293] width 1295 height 586
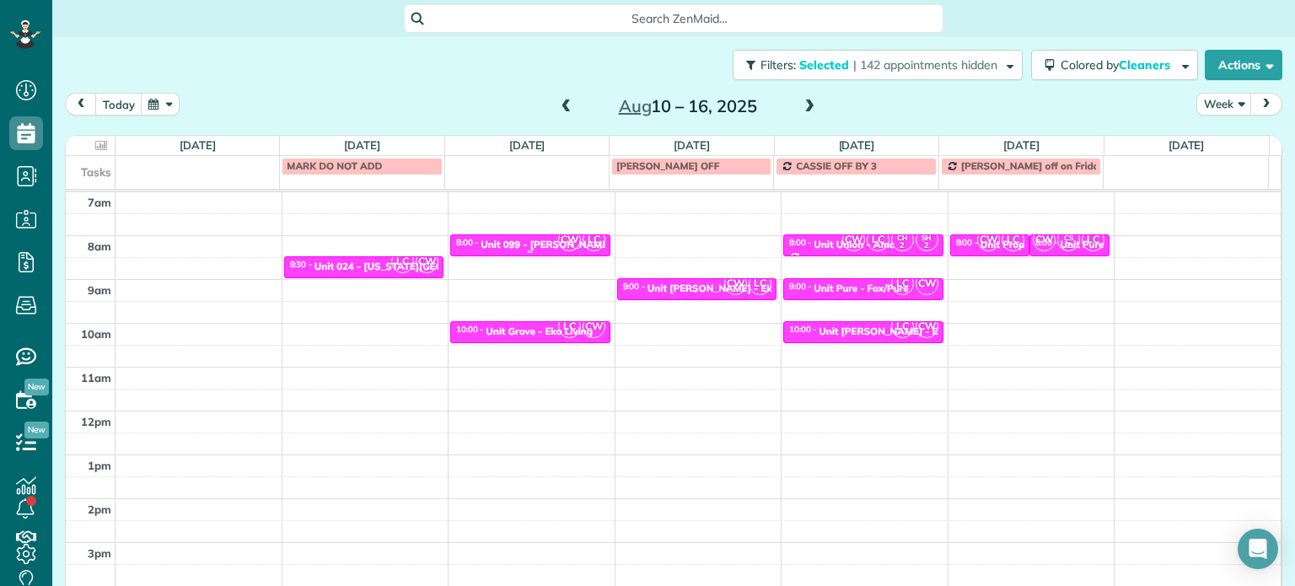
click at [558, 239] on span "CW" at bounding box center [569, 239] width 23 height 23
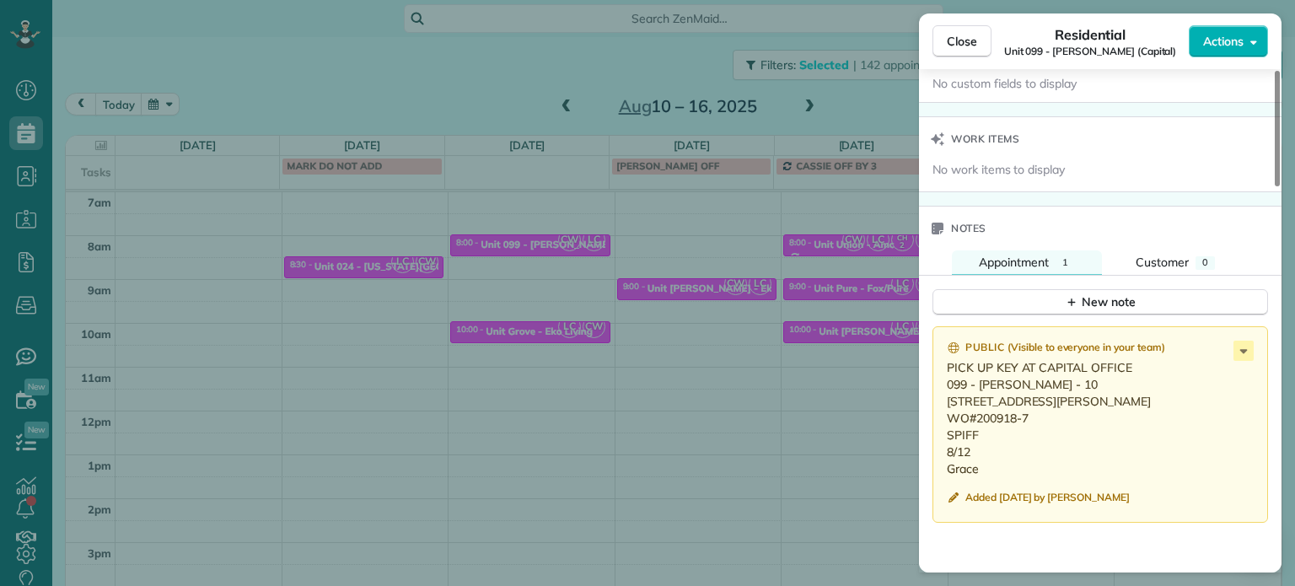
scroll to position [1351, 0]
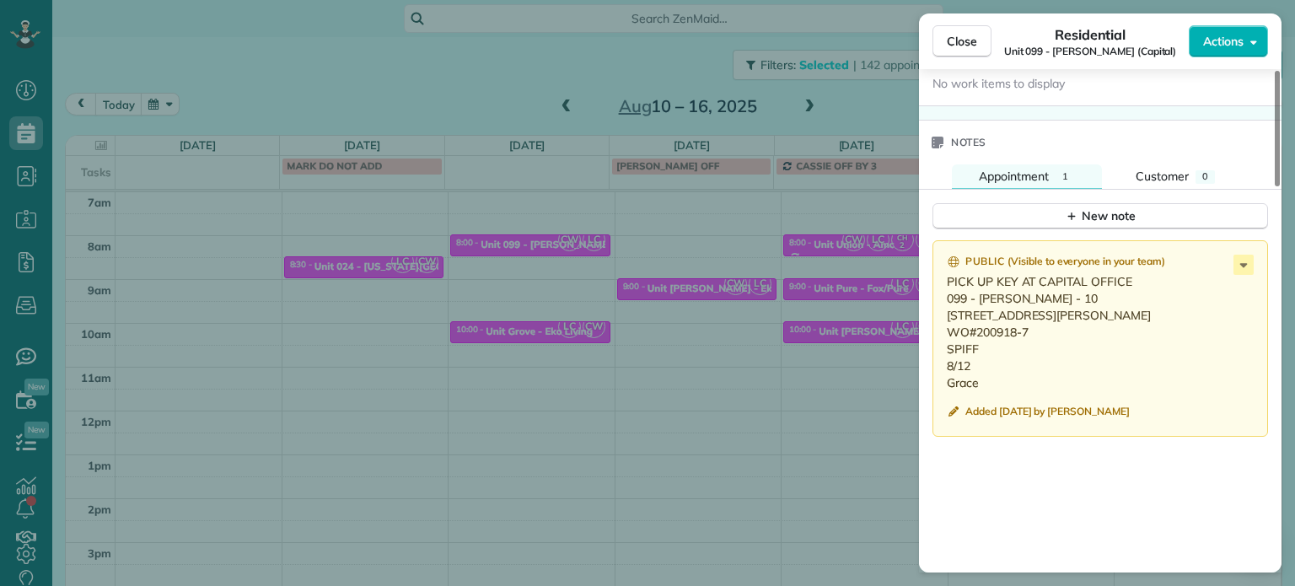
click at [645, 271] on div "Close Residential Unit 099 - Ellana Lofts (Capital) Actions Status Invoiced Uni…" at bounding box center [647, 293] width 1295 height 586
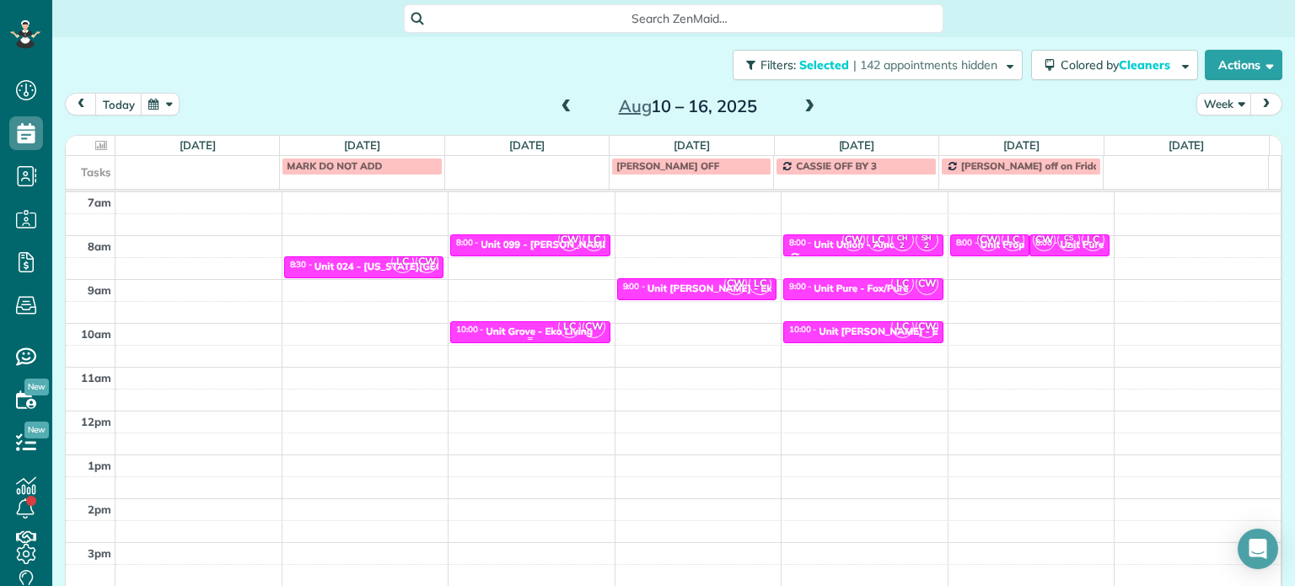
click at [535, 332] on div "Unit Grove - Eko Living" at bounding box center [539, 331] width 107 height 12
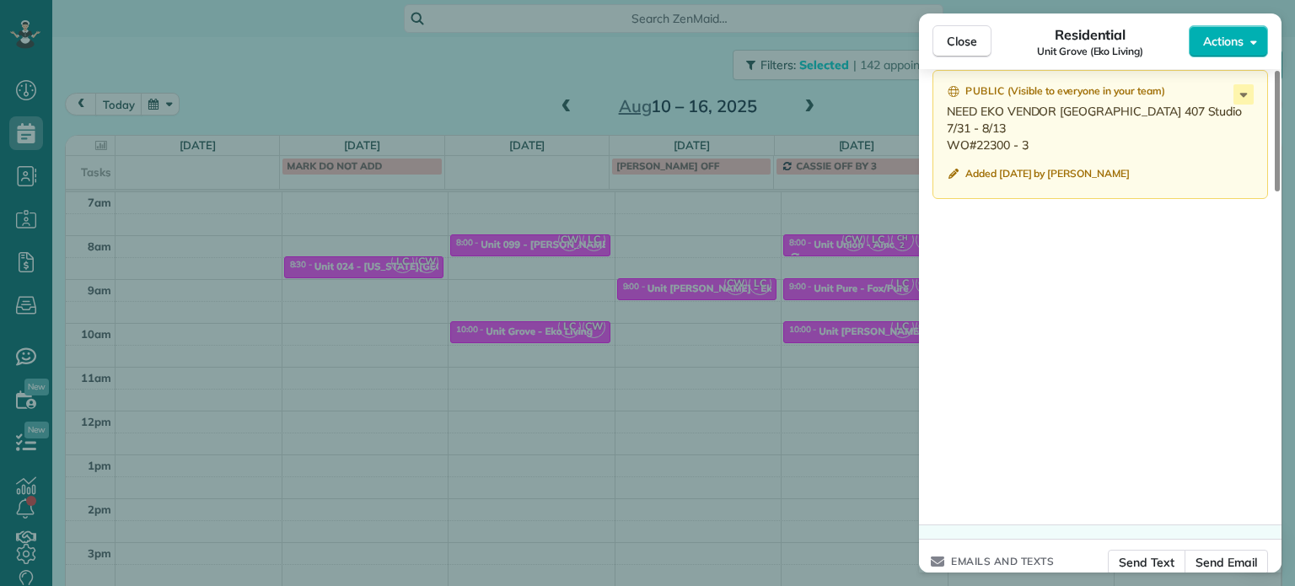
scroll to position [1437, 0]
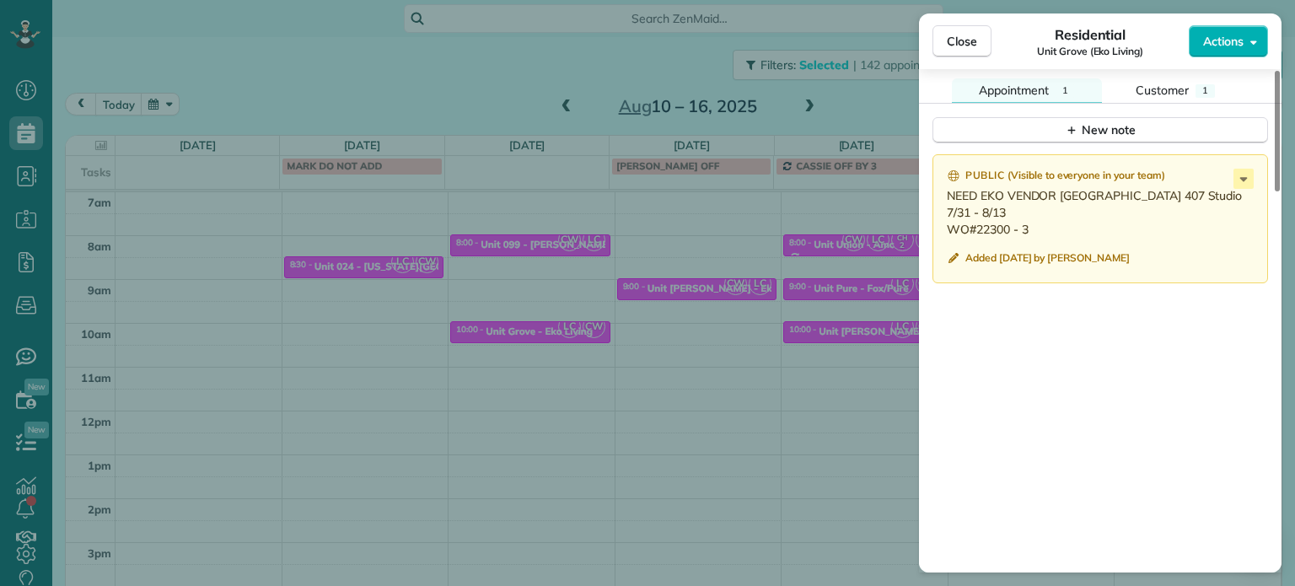
click at [733, 395] on div "Close Residential Unit Grove (Eko Living) Actions Status Invoiced Unit Grove (E…" at bounding box center [647, 293] width 1295 height 586
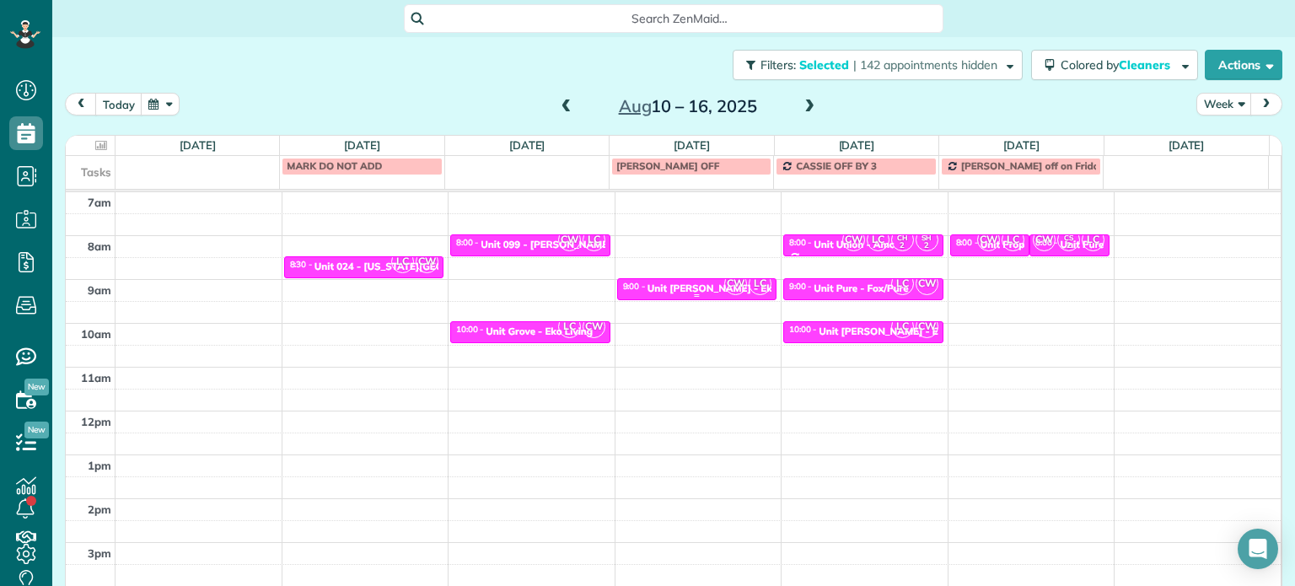
click at [724, 287] on span "CW" at bounding box center [735, 283] width 23 height 23
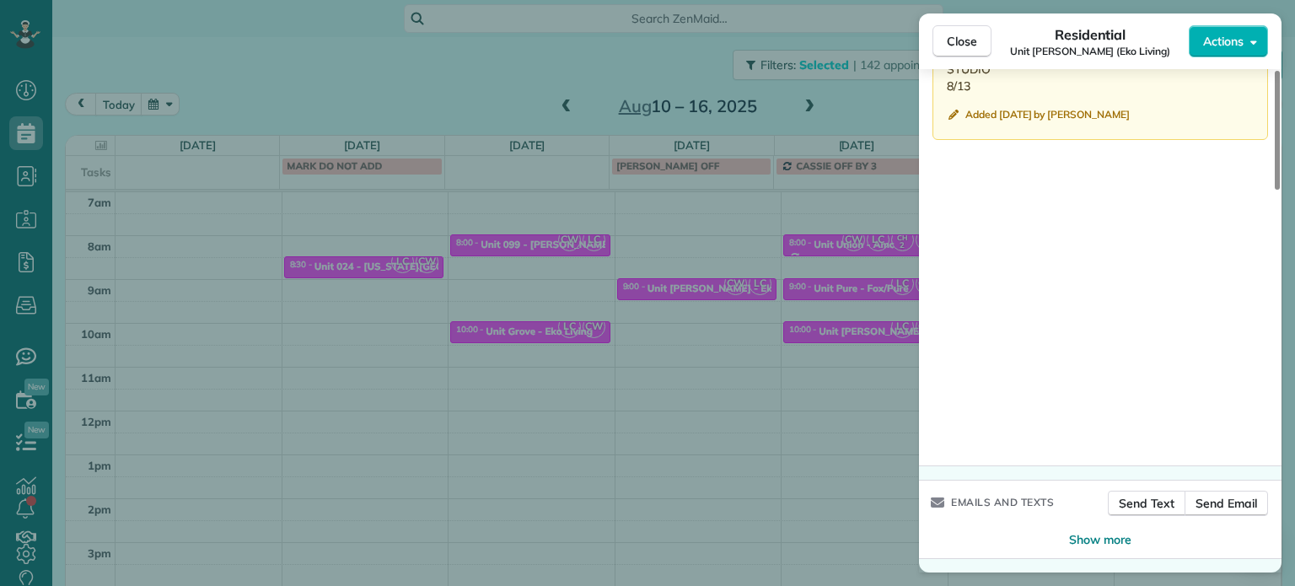
scroll to position [1450, 0]
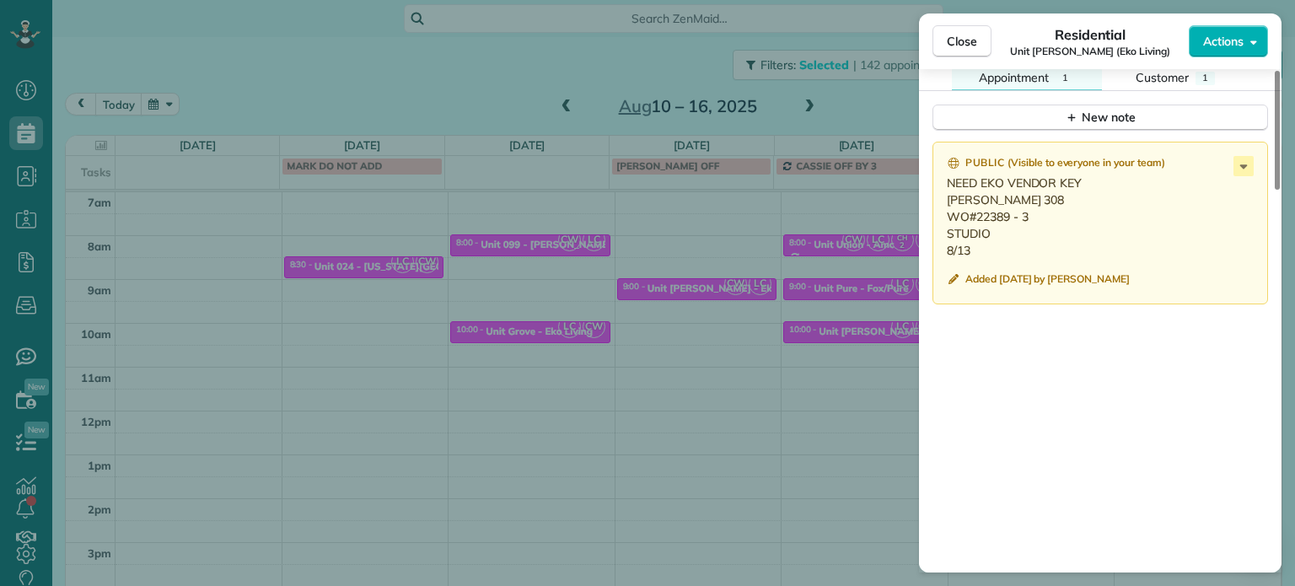
click at [810, 340] on div "Close Residential Unit Powell (Eko Living) Actions Status Invoiced Unit Powell …" at bounding box center [647, 293] width 1295 height 586
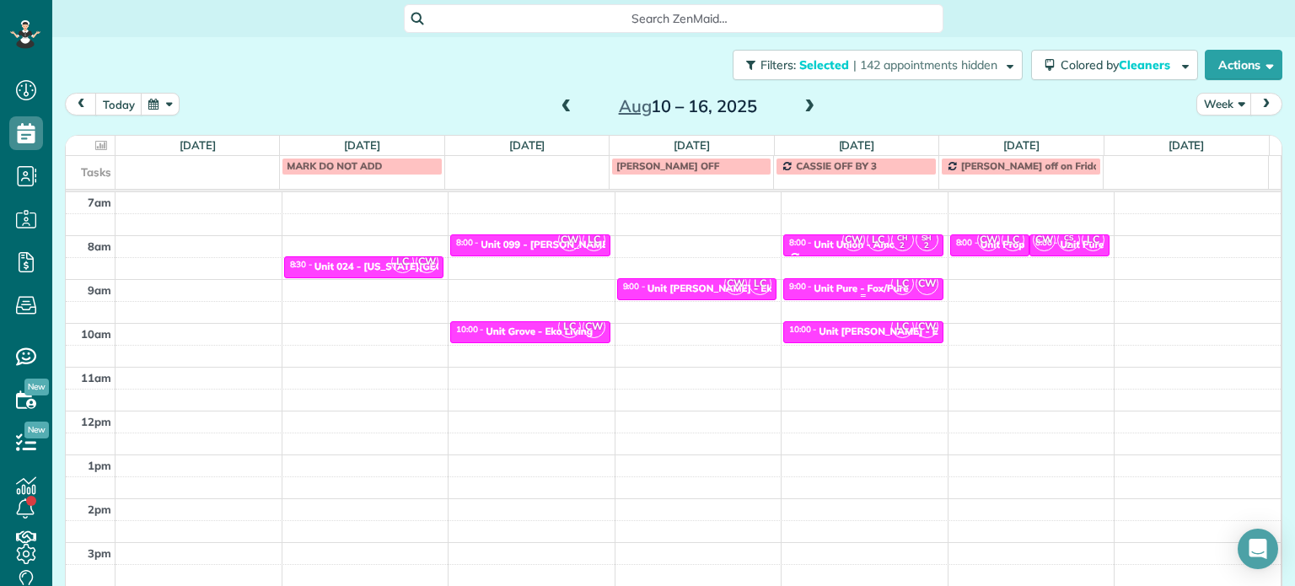
click at [859, 289] on div "Unit Pure - Fox/Pure" at bounding box center [861, 288] width 94 height 12
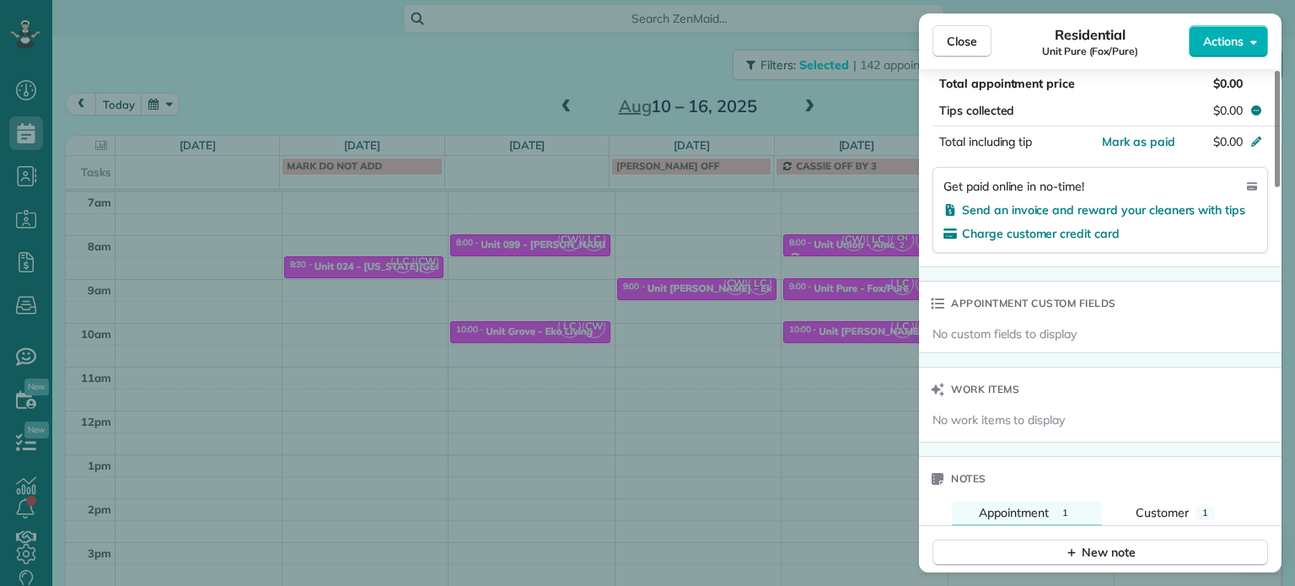
scroll to position [1268, 0]
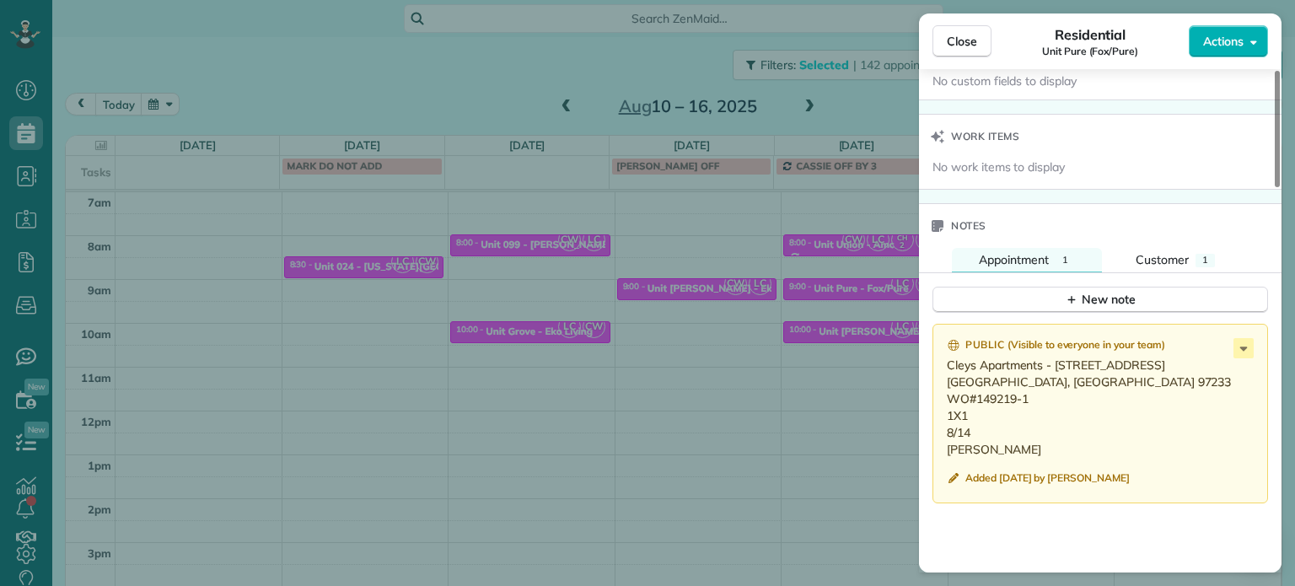
click at [846, 368] on div "Close Residential Unit Pure (Fox/Pure) Actions Status Invoiced Unit Pure (Fox/P…" at bounding box center [647, 293] width 1295 height 586
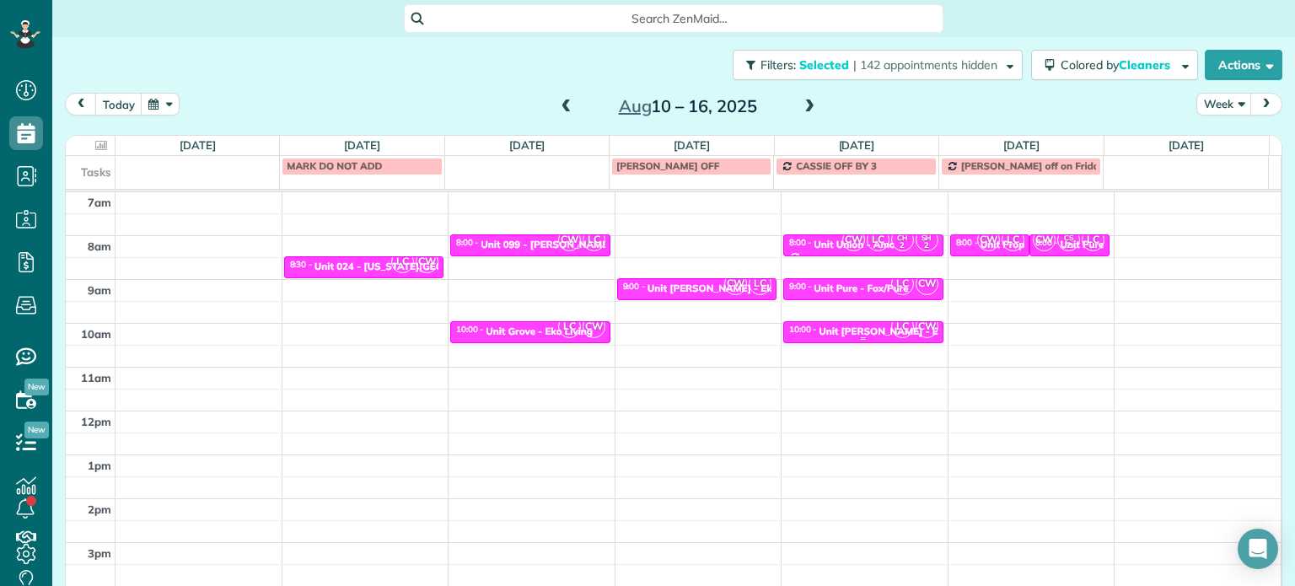
click at [856, 326] on div "Unit Powell - Eko Living" at bounding box center [899, 331] width 161 height 12
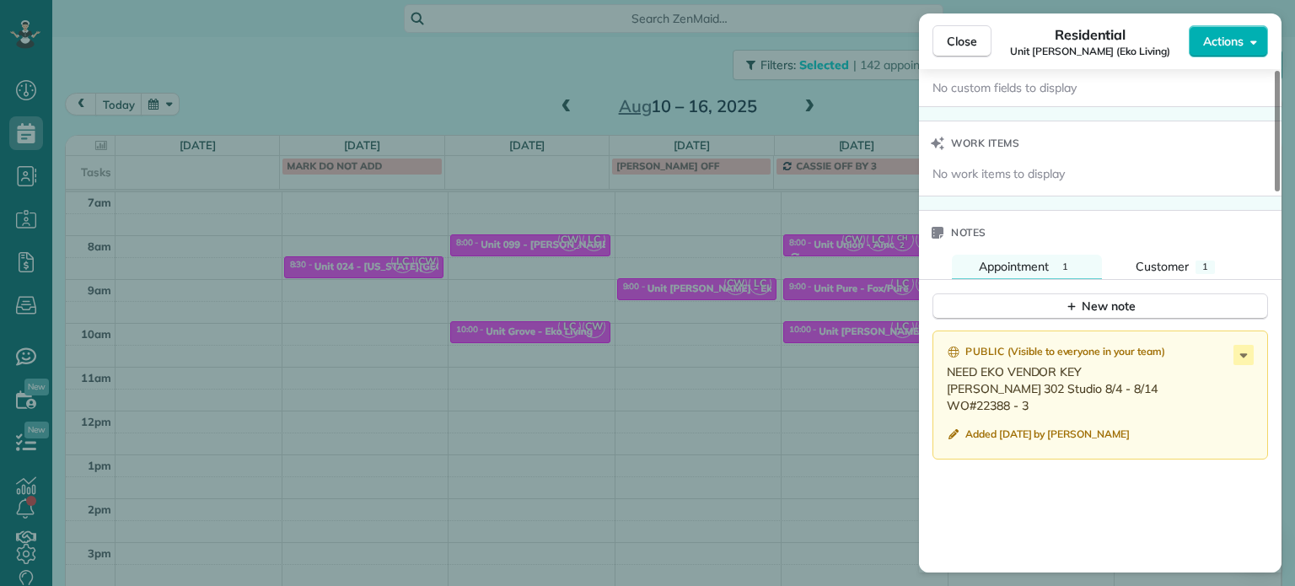
scroll to position [1265, 0]
click at [771, 390] on div "Close Residential Unit Powell (Eko Living) Actions Status Invoiced Unit Powell …" at bounding box center [647, 293] width 1295 height 586
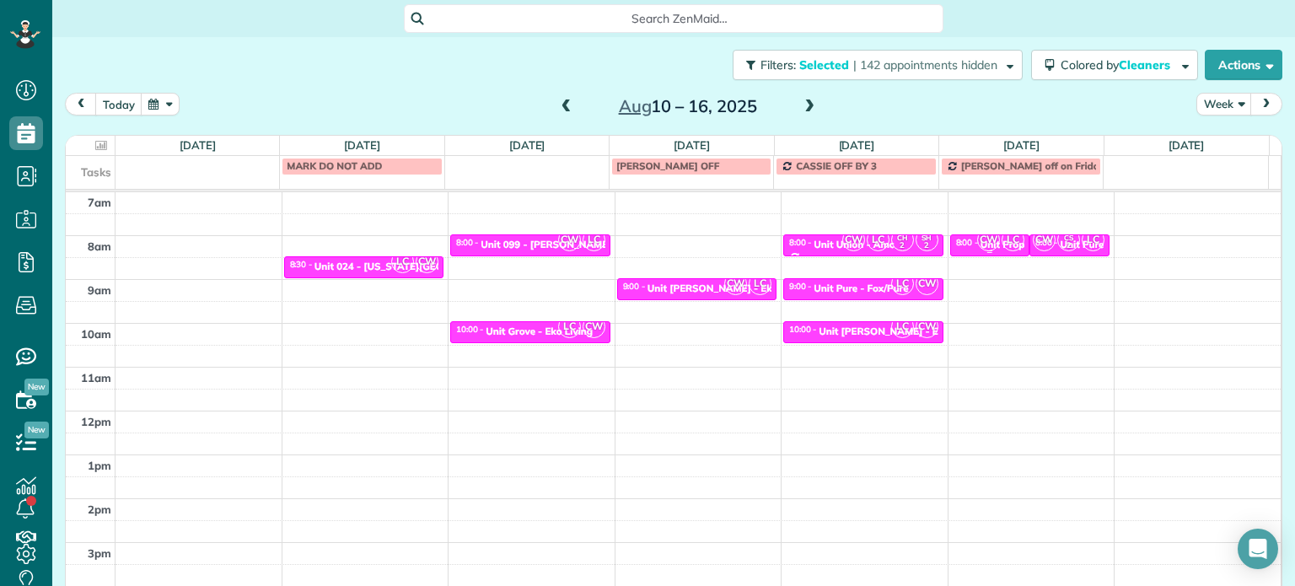
click at [1002, 242] on span "LC" at bounding box center [1013, 239] width 23 height 23
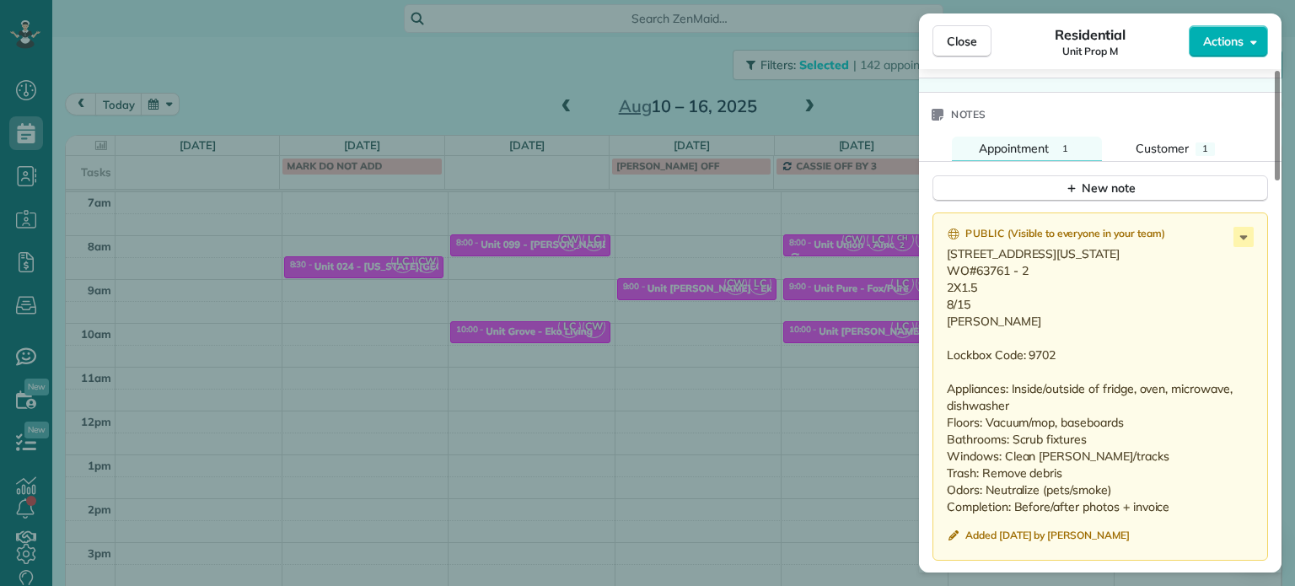
scroll to position [1438, 0]
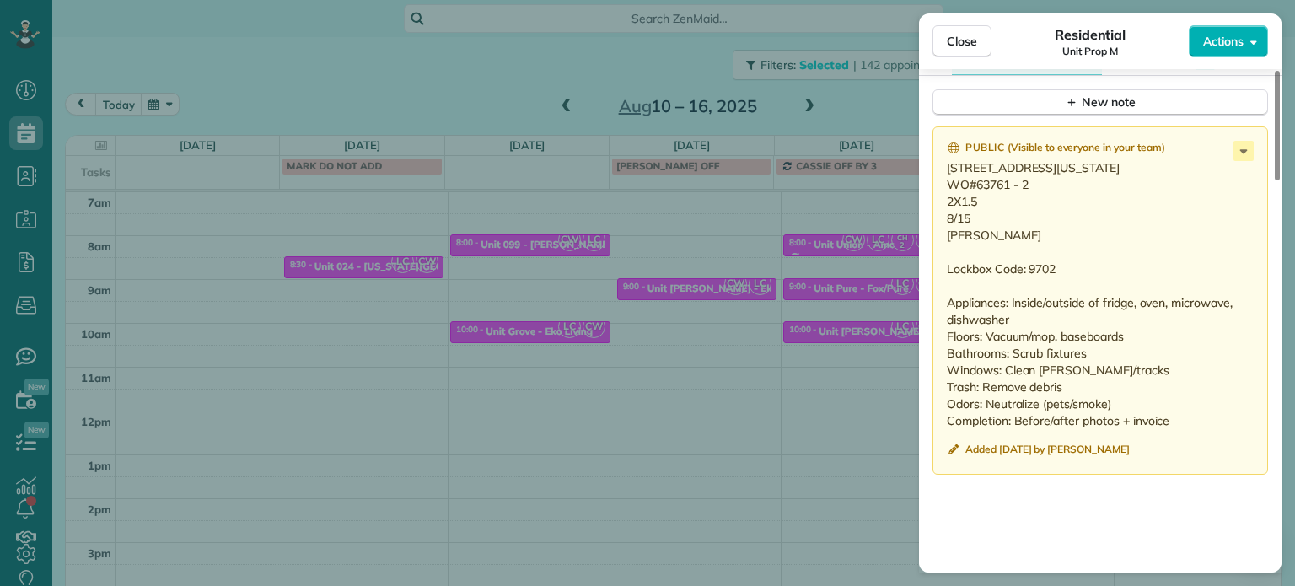
click at [887, 350] on div "Close Residential Unit Prop M Actions Status Invoiced Unit Prop M · Open profil…" at bounding box center [647, 293] width 1295 height 586
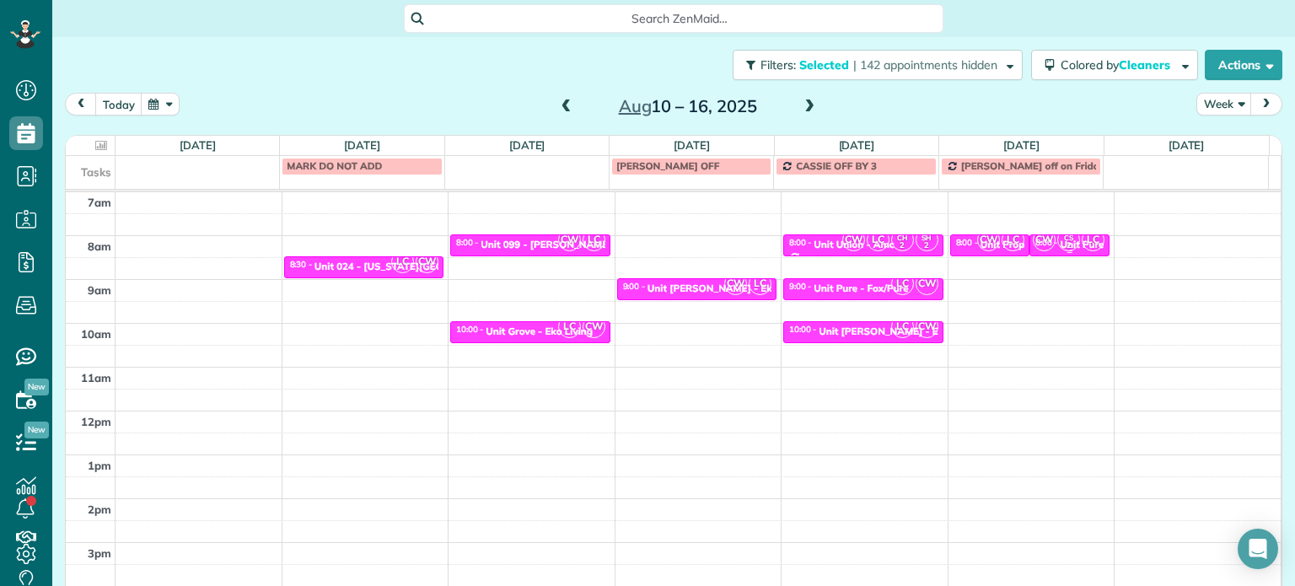
click at [1082, 242] on span "LC" at bounding box center [1093, 239] width 23 height 23
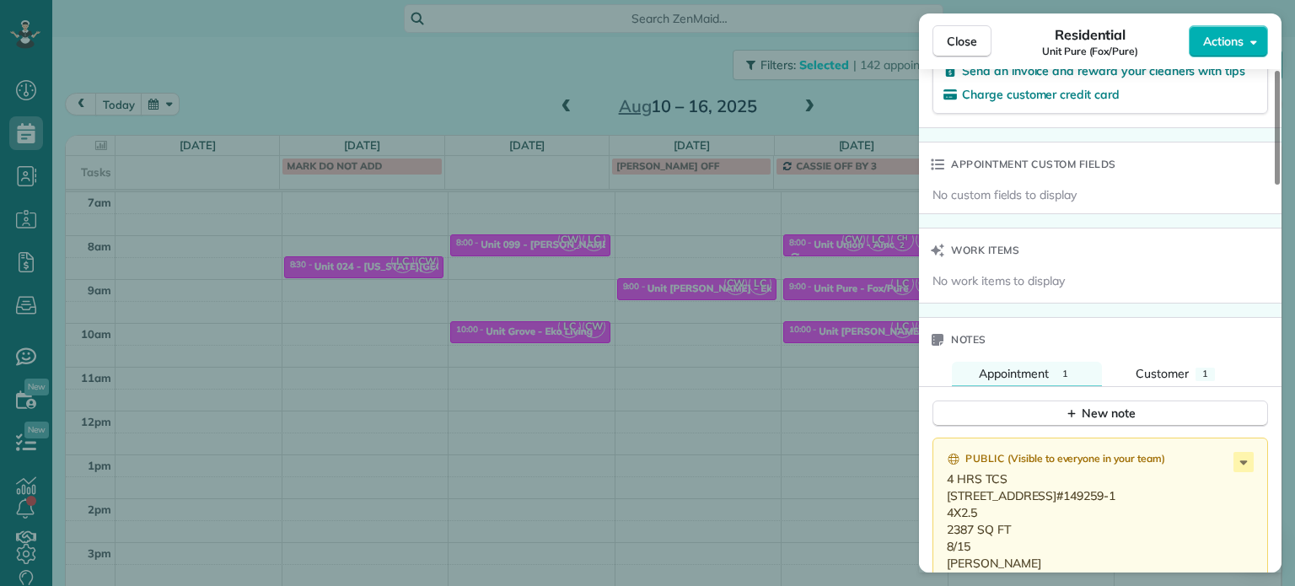
scroll to position [1355, 0]
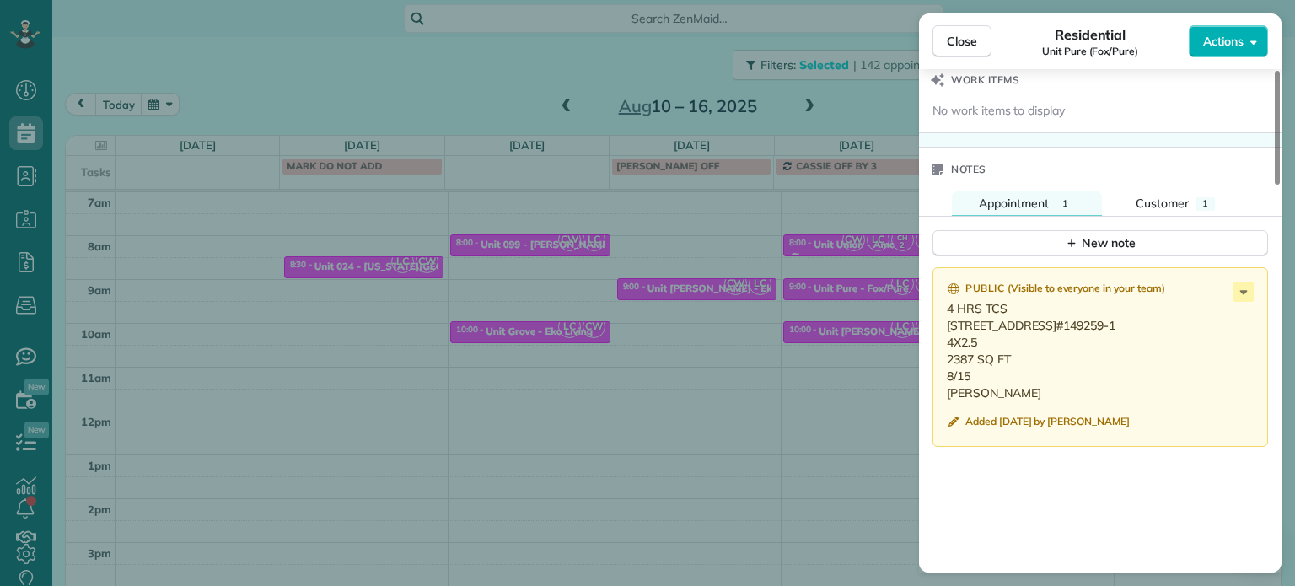
click at [789, 433] on div "Close Residential Unit Pure (Fox/Pure) Actions Status Invoiced Unit Pure (Fox/P…" at bounding box center [647, 293] width 1295 height 586
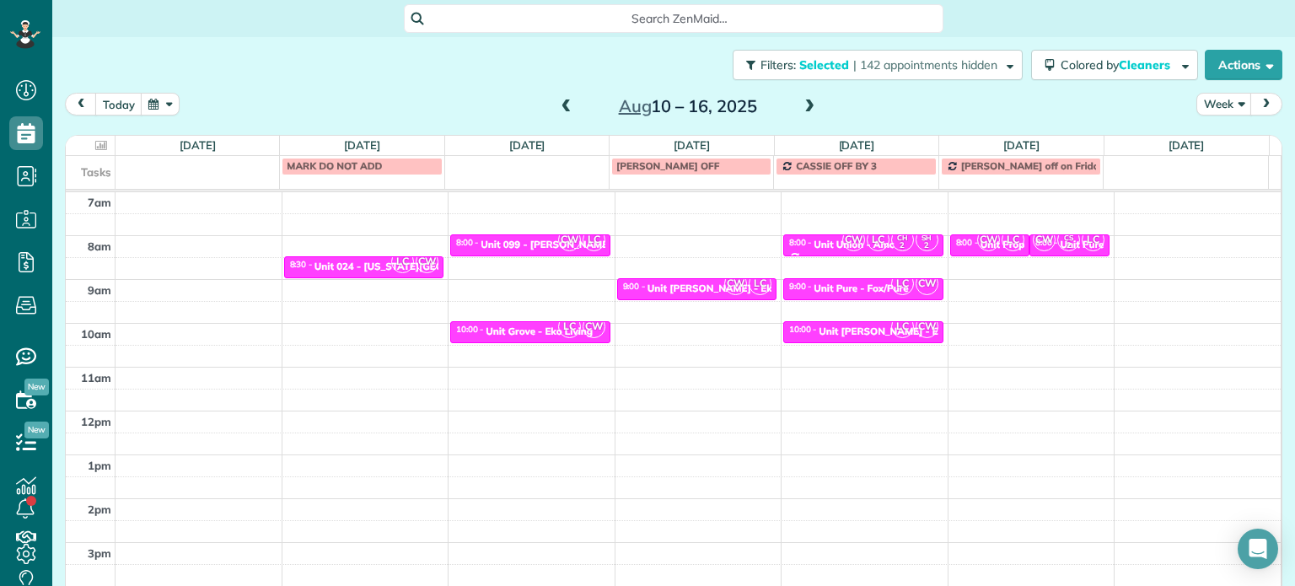
click at [807, 107] on span at bounding box center [809, 106] width 19 height 15
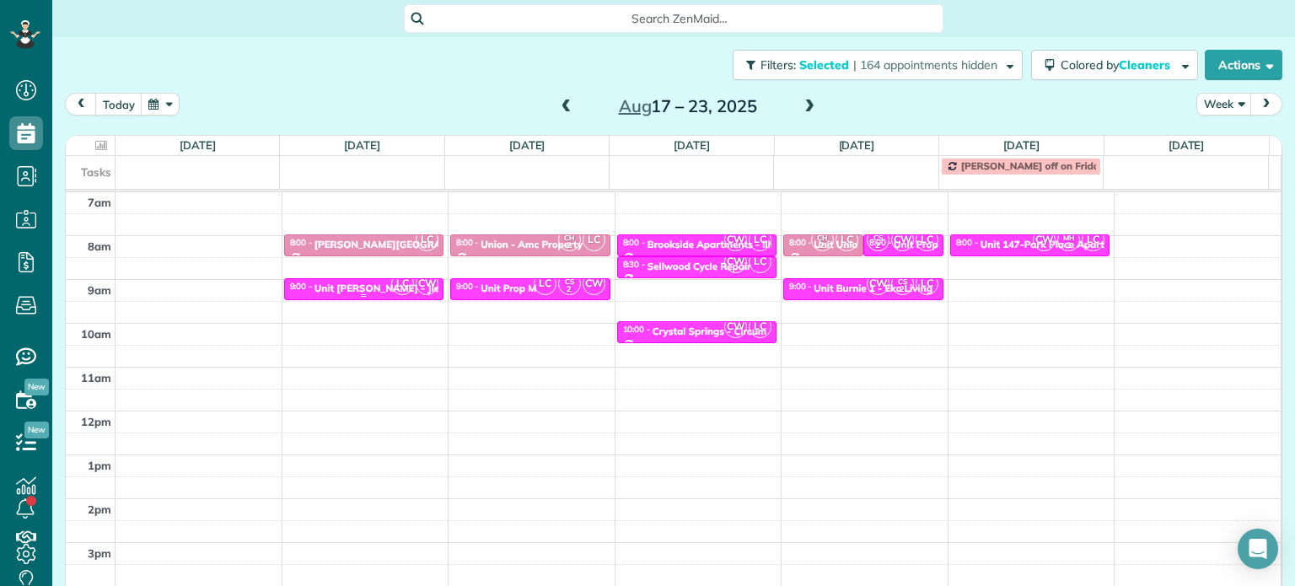
click at [395, 286] on span "LC" at bounding box center [402, 283] width 23 height 23
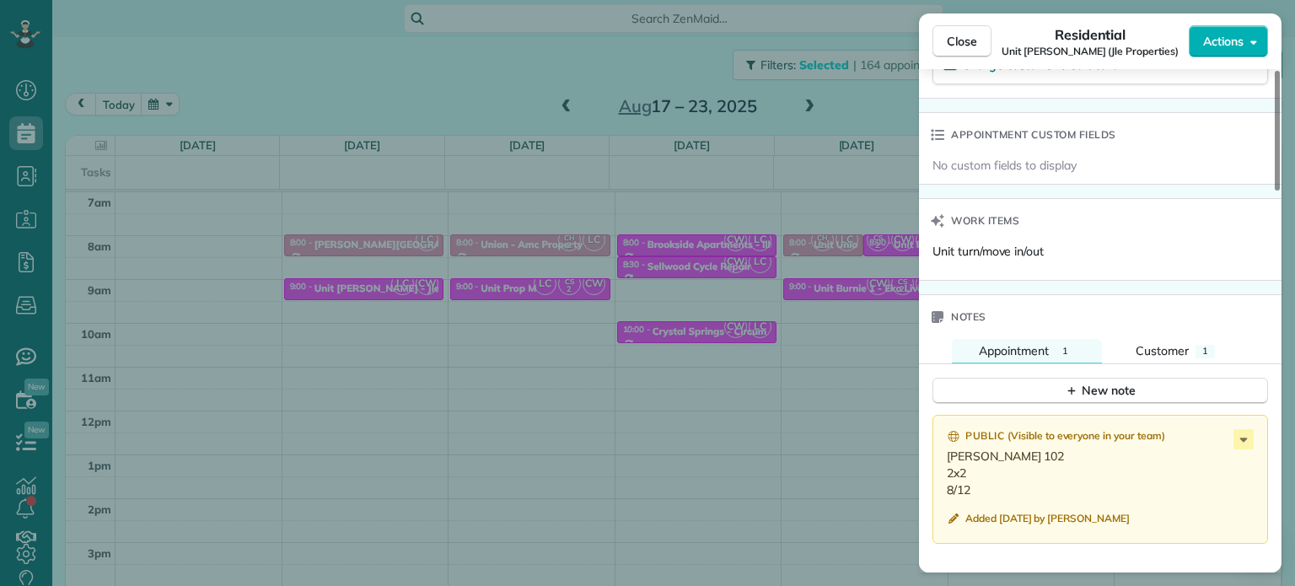
scroll to position [1352, 0]
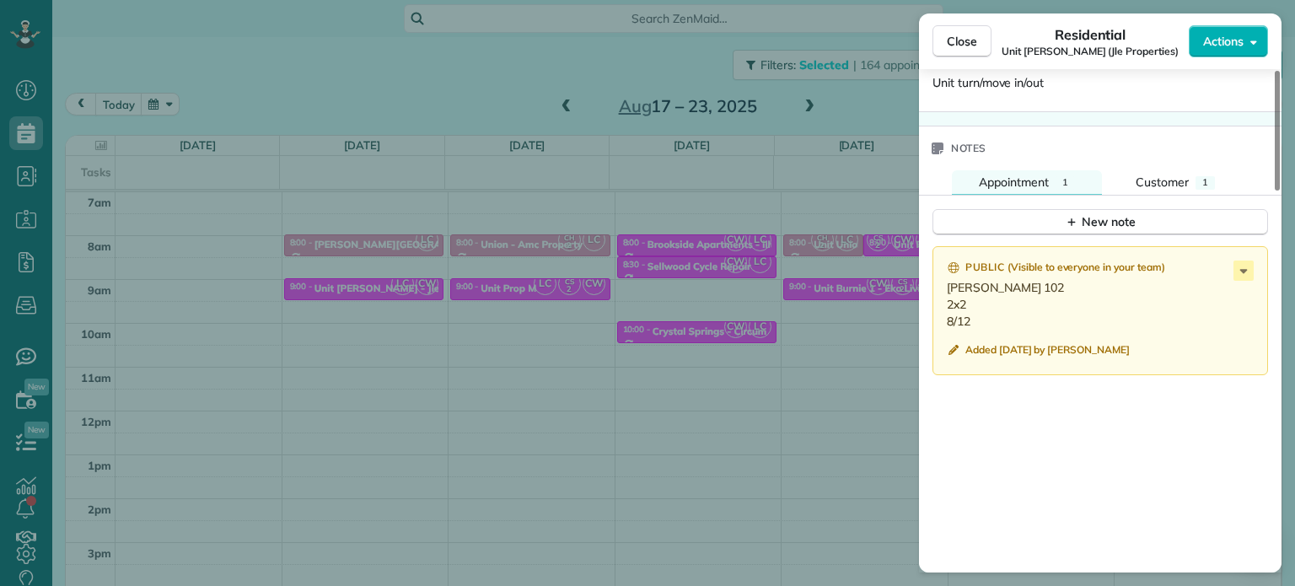
click at [728, 290] on div "Close Residential Unit Ellis (Jle Properties) Actions Status Invoiced Unit Elli…" at bounding box center [647, 293] width 1295 height 586
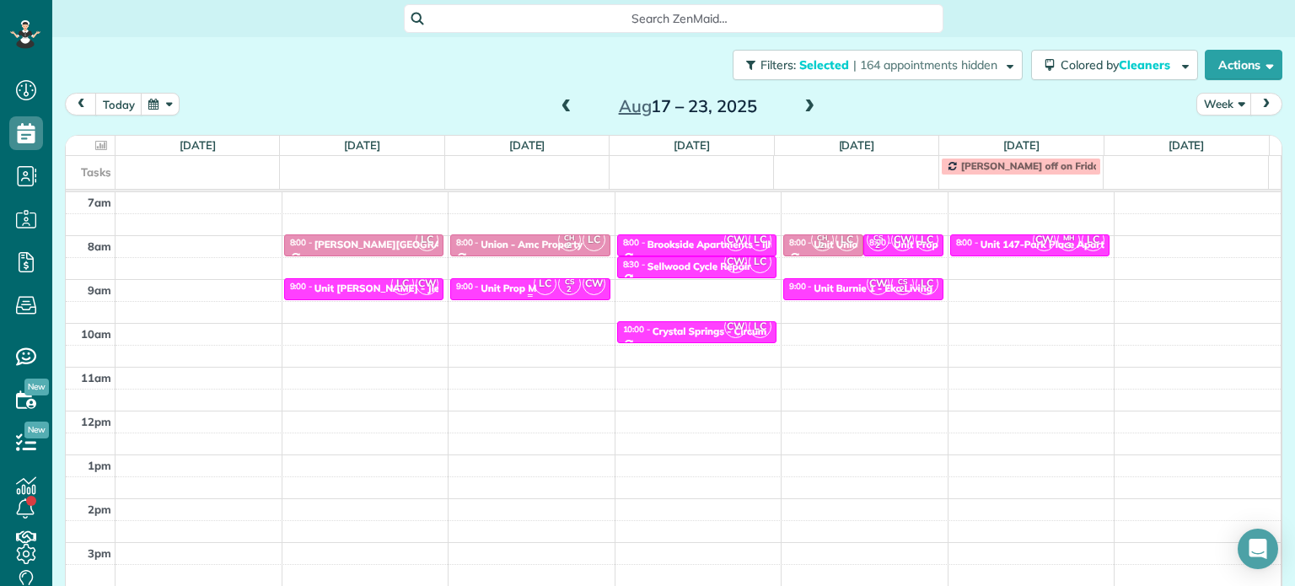
click at [563, 286] on small "2" at bounding box center [569, 290] width 21 height 16
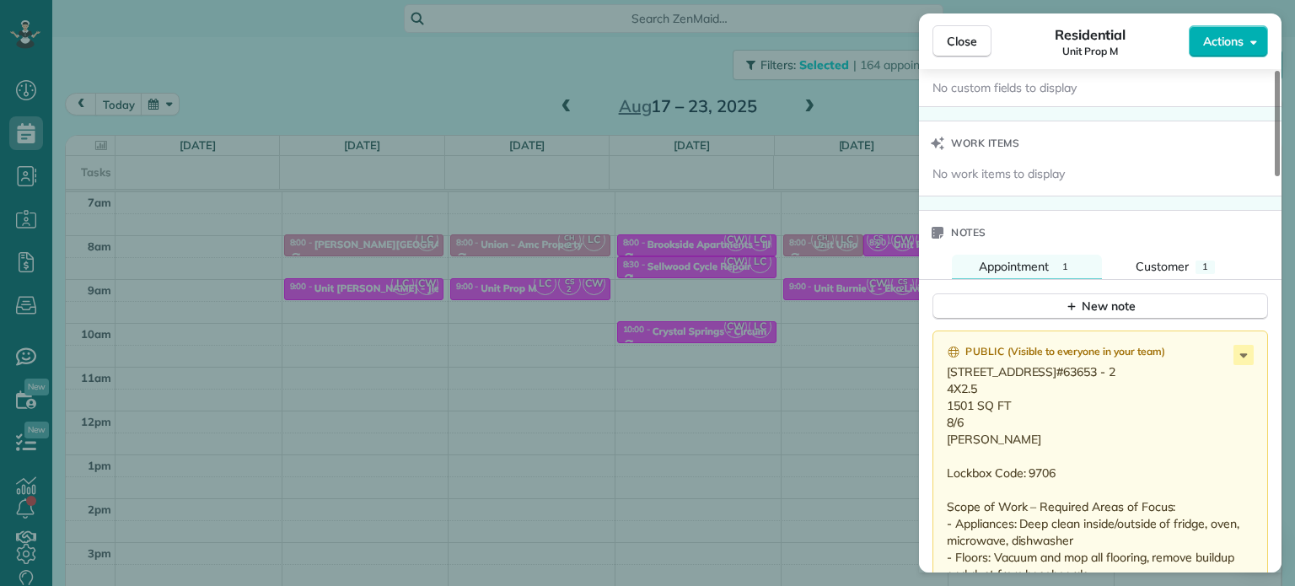
scroll to position [1433, 0]
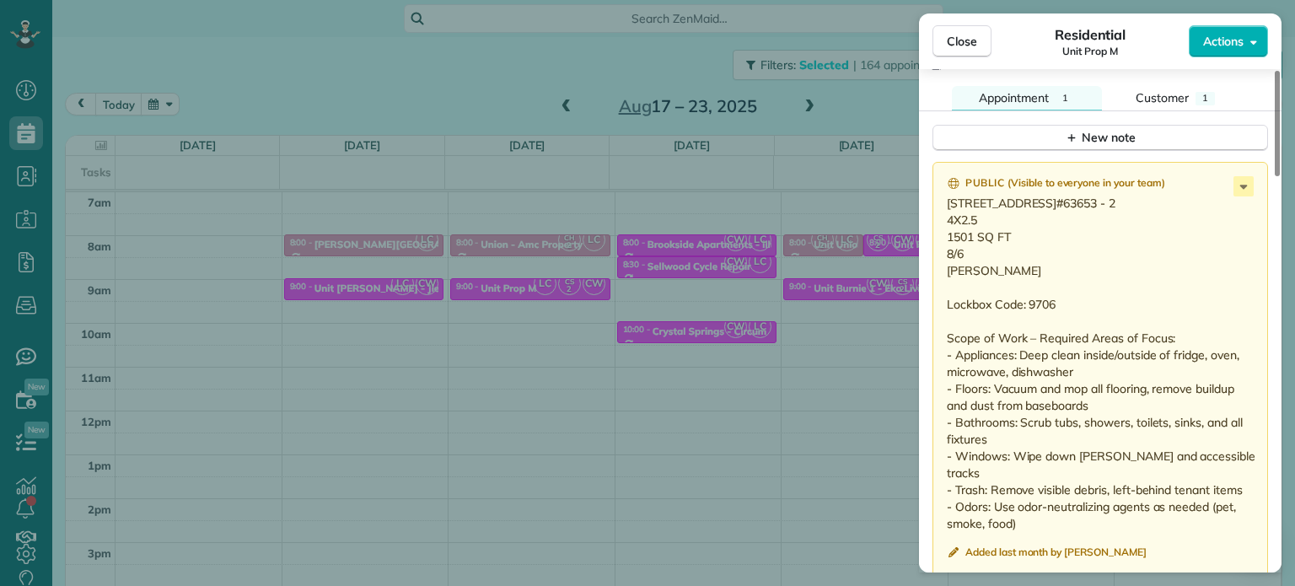
click at [731, 351] on div "Close Residential Unit Prop M Actions Status Active Unit Prop M · Open profile …" at bounding box center [647, 293] width 1295 height 586
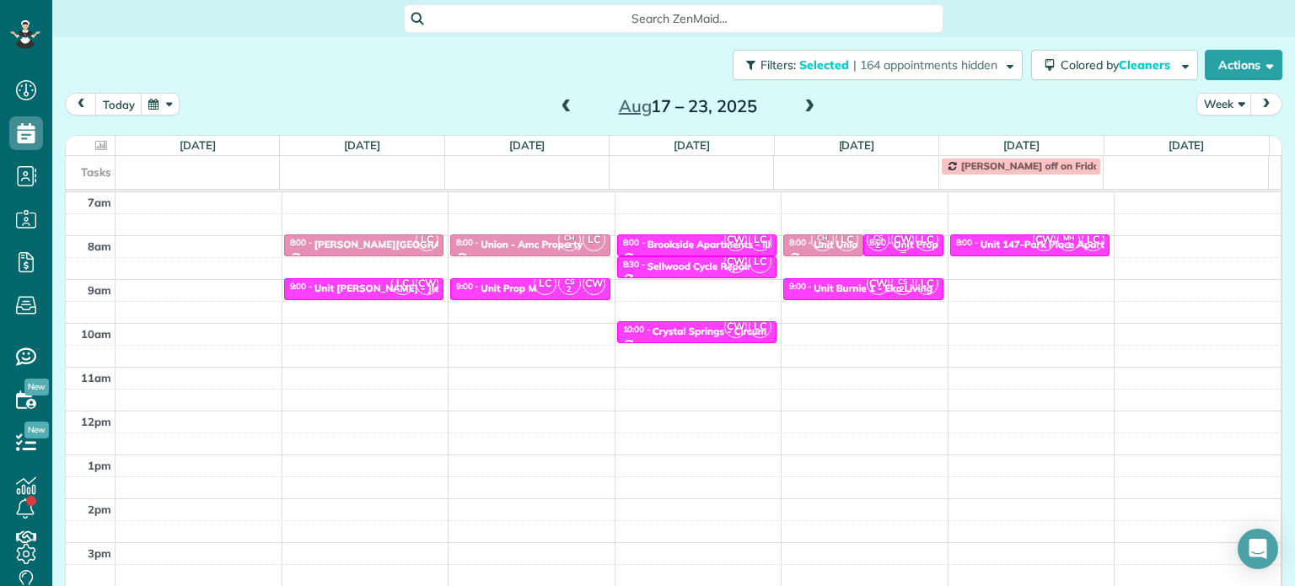
click at [873, 240] on div "CS 2 CW LC" at bounding box center [902, 240] width 73 height 24
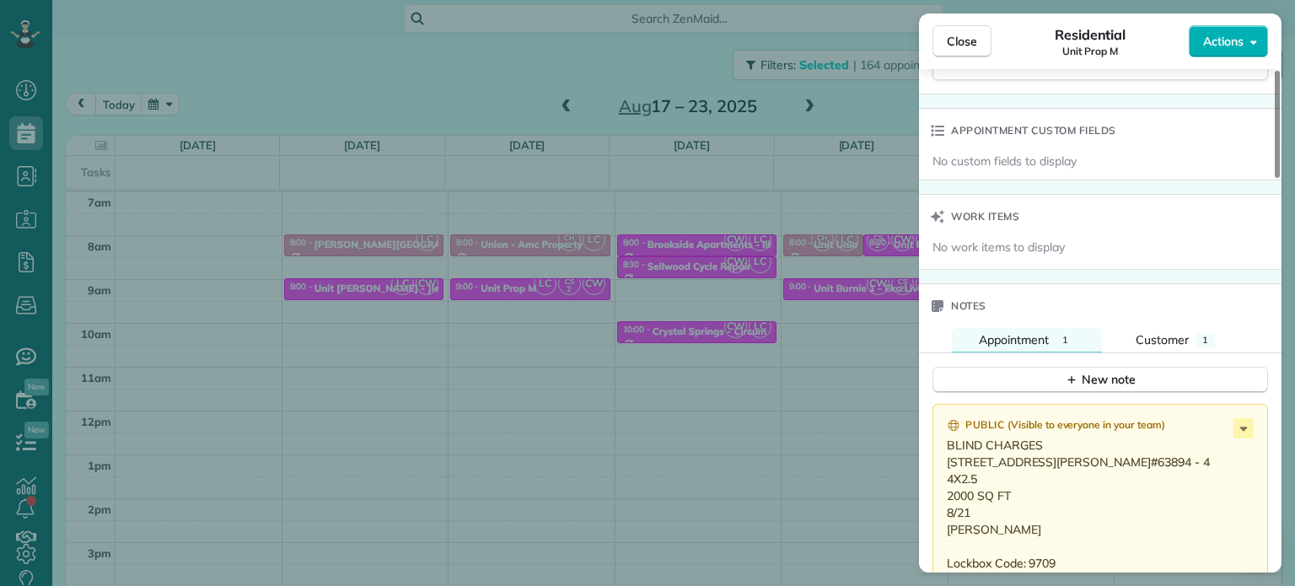
scroll to position [1360, 0]
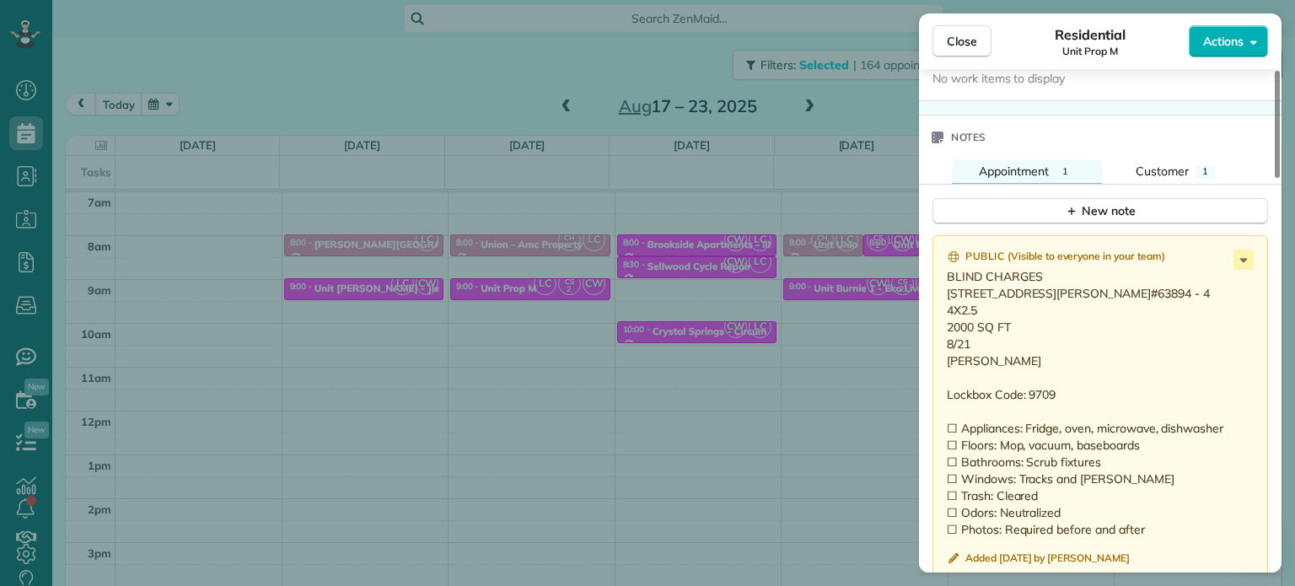
click at [897, 346] on div "Close Residential Unit Prop M Actions Status Invoiced Unit Prop M · Open profil…" at bounding box center [647, 293] width 1295 height 586
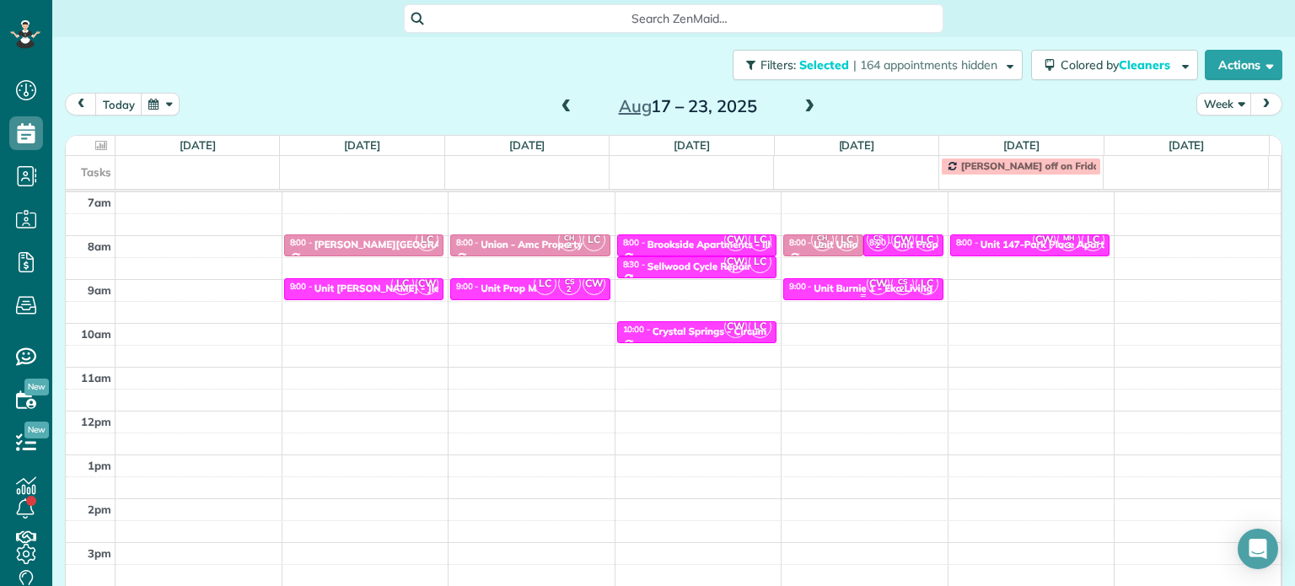
click at [867, 280] on span "CW" at bounding box center [878, 283] width 23 height 23
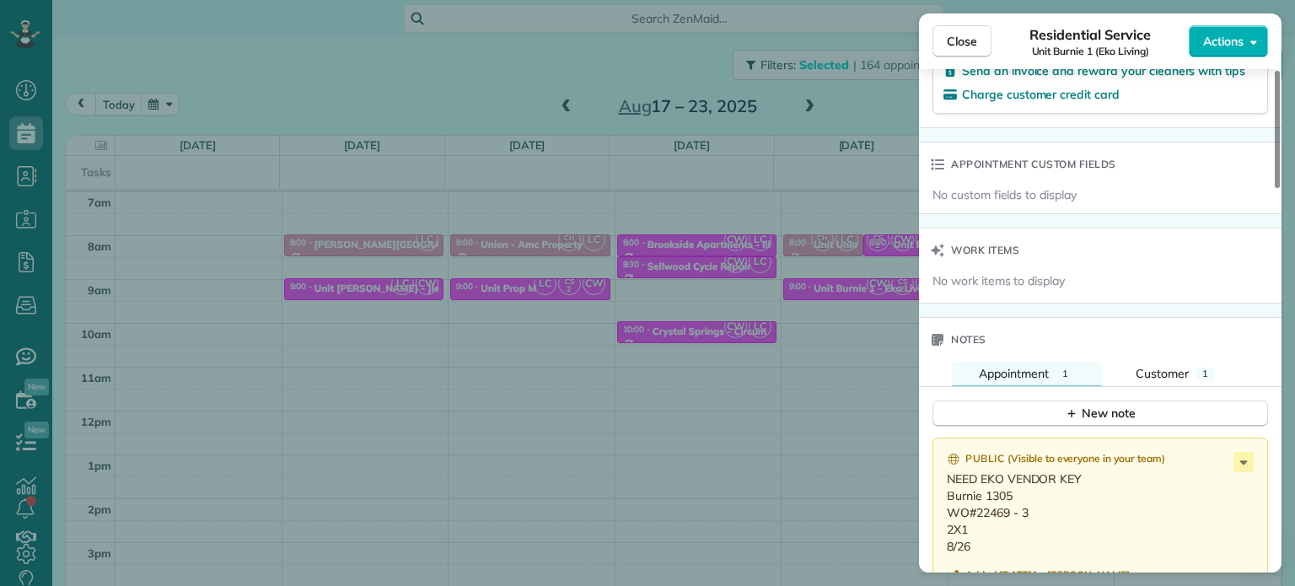
scroll to position [1356, 0]
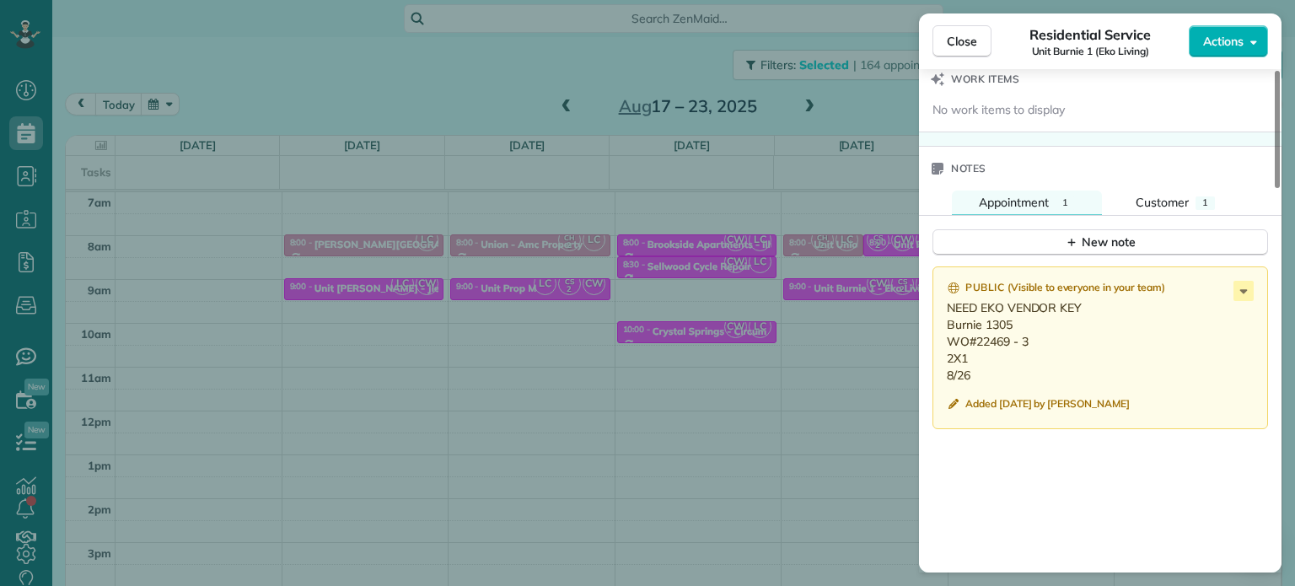
click at [816, 325] on div "Close Residential Service Unit Burnie 1 (Eko Living) Actions Status Active Unit…" at bounding box center [647, 293] width 1295 height 586
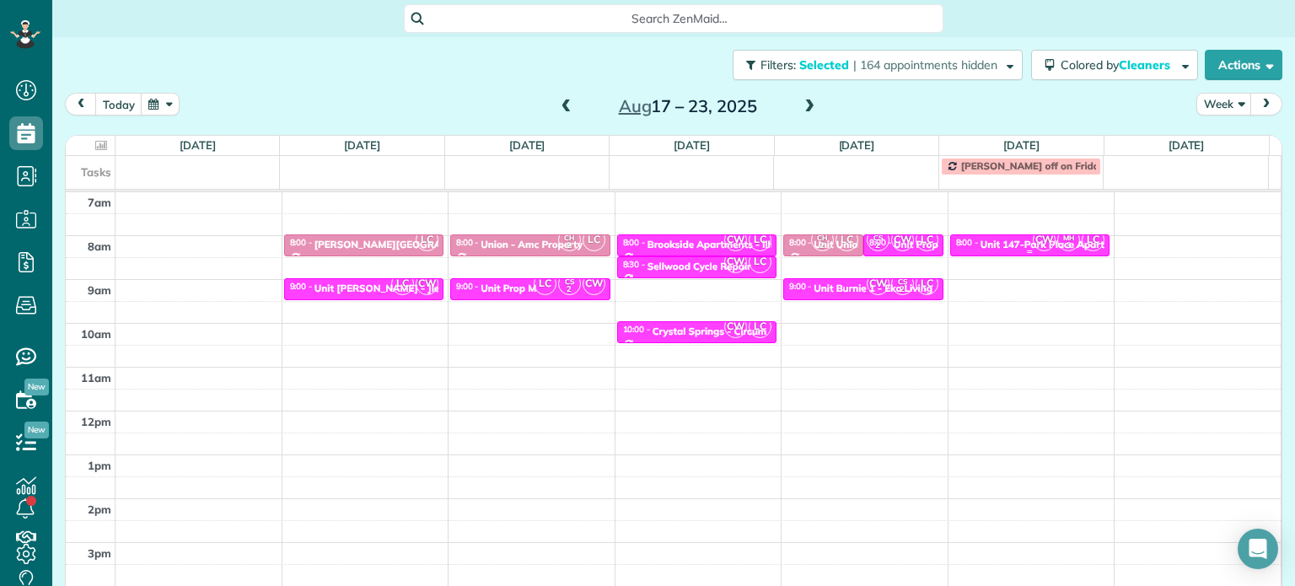
click at [1007, 244] on div "Unit 147-Park Place Apartments - Capital Property Management" at bounding box center [1133, 245] width 304 height 12
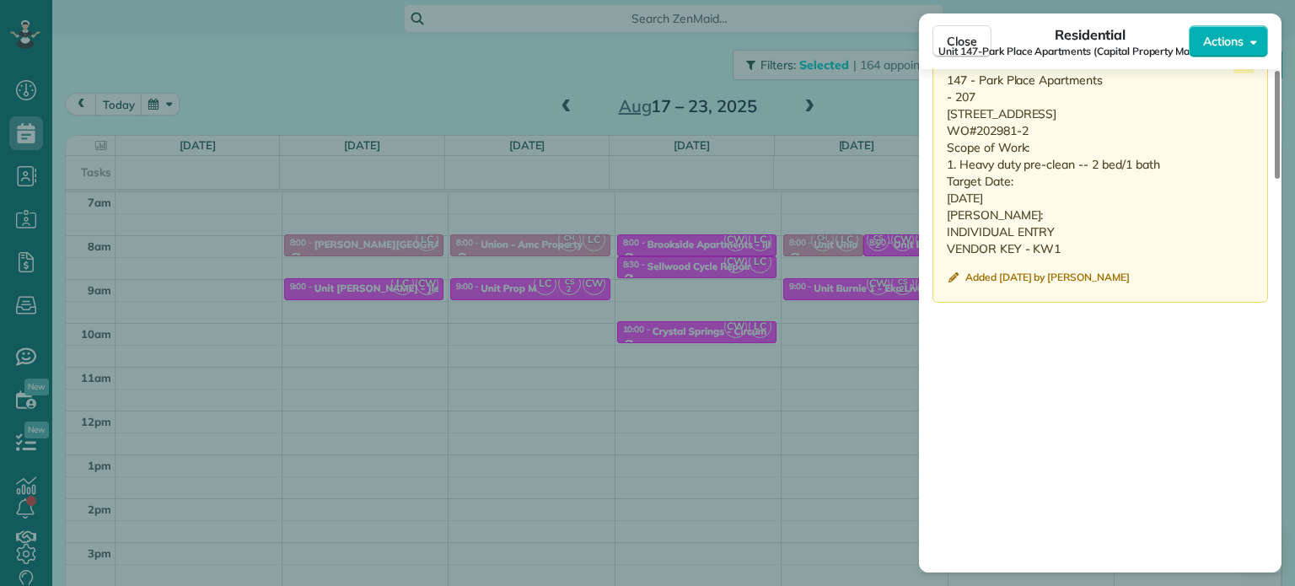
scroll to position [1514, 0]
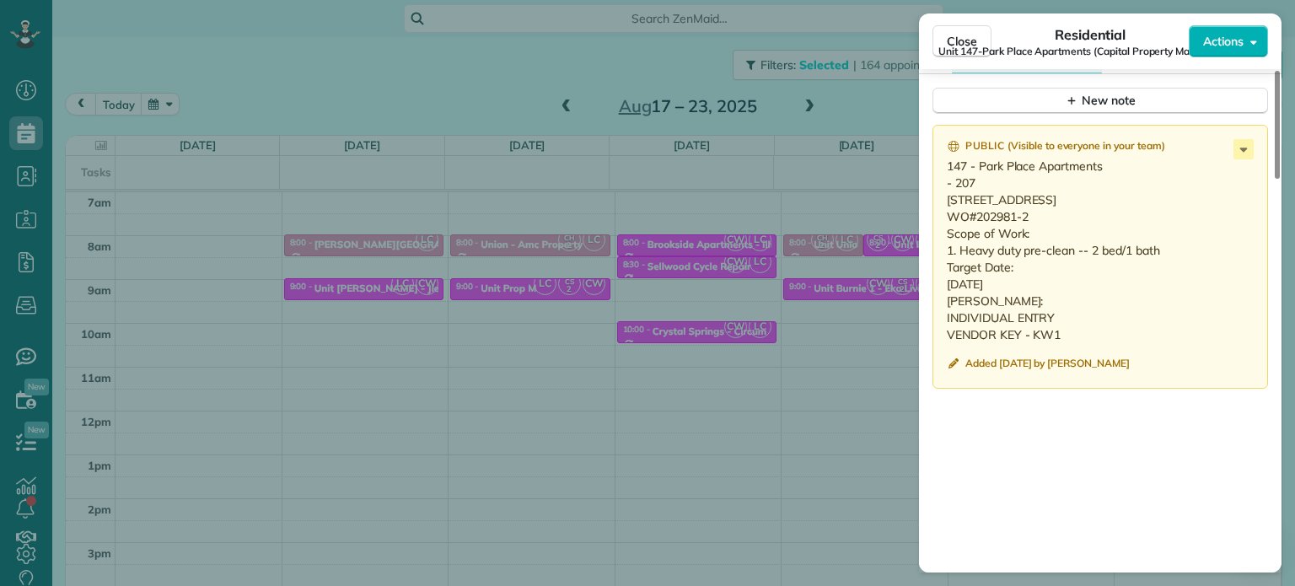
click at [884, 112] on div "Close Residential Unit 147-Park Place Apartments (Capital Property Management) …" at bounding box center [647, 293] width 1295 height 586
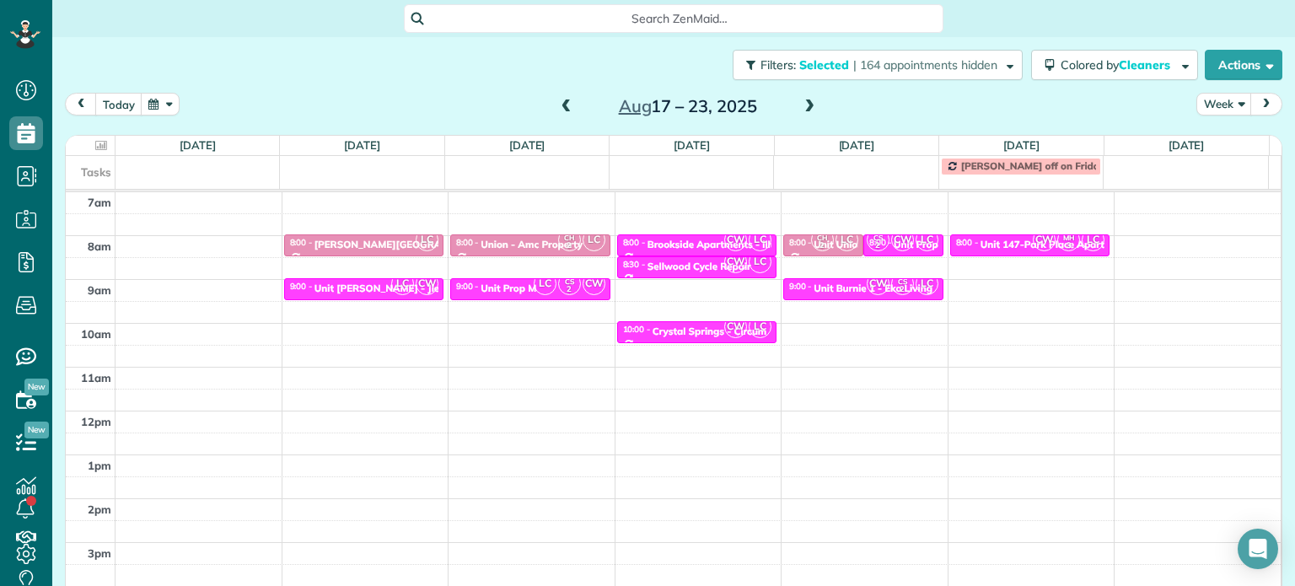
click at [802, 113] on span at bounding box center [809, 106] width 19 height 15
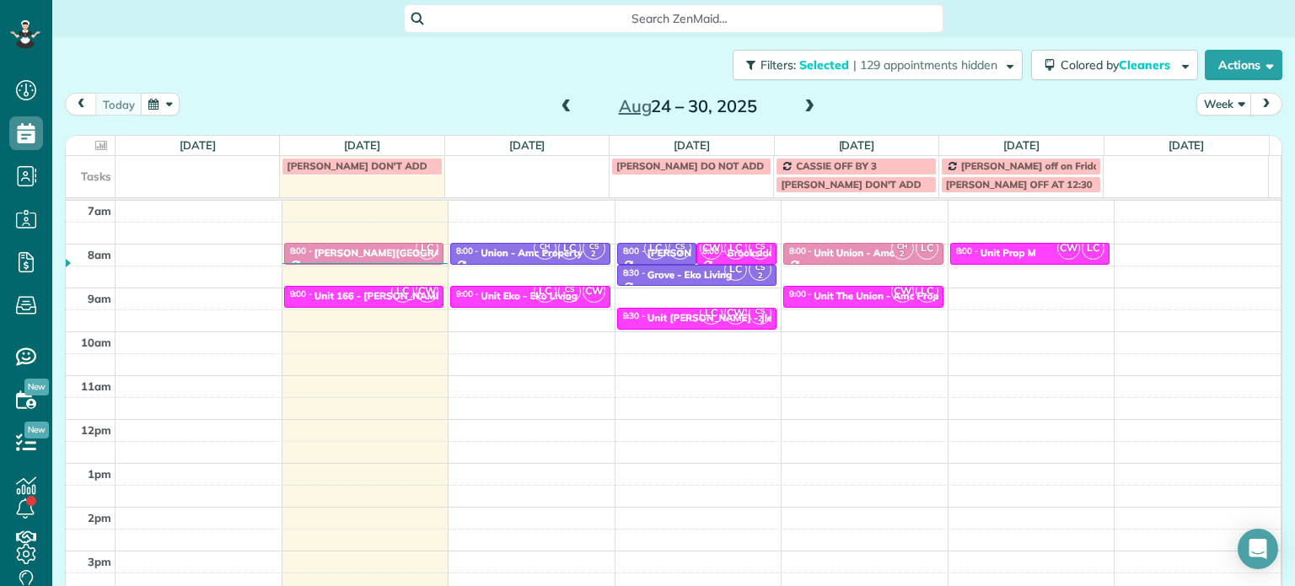
click at [564, 110] on span at bounding box center [566, 106] width 19 height 15
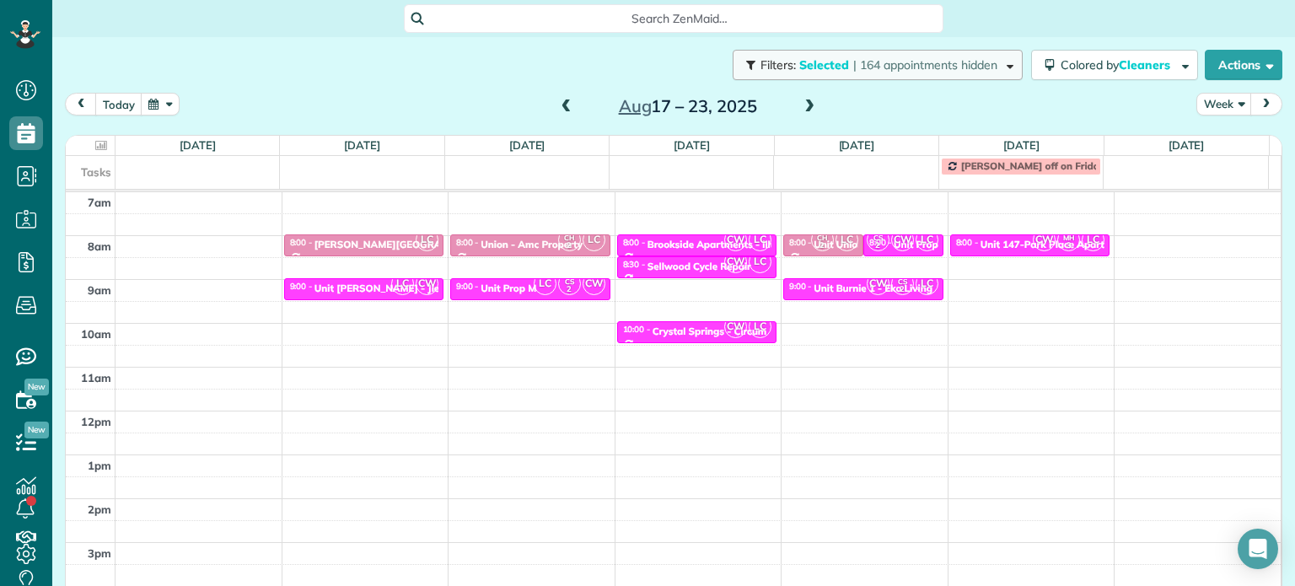
click at [802, 56] on button "Filters: Selected | 164 appointments hidden" at bounding box center [878, 65] width 290 height 30
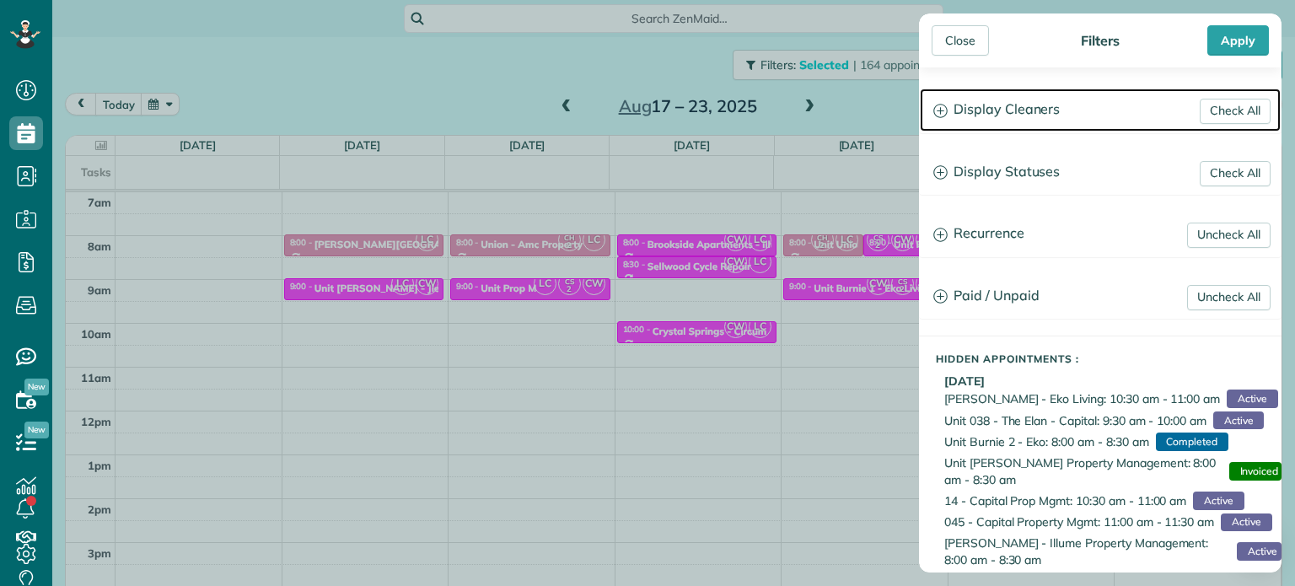
click at [999, 114] on h3 "Display Cleaners" at bounding box center [1100, 110] width 361 height 43
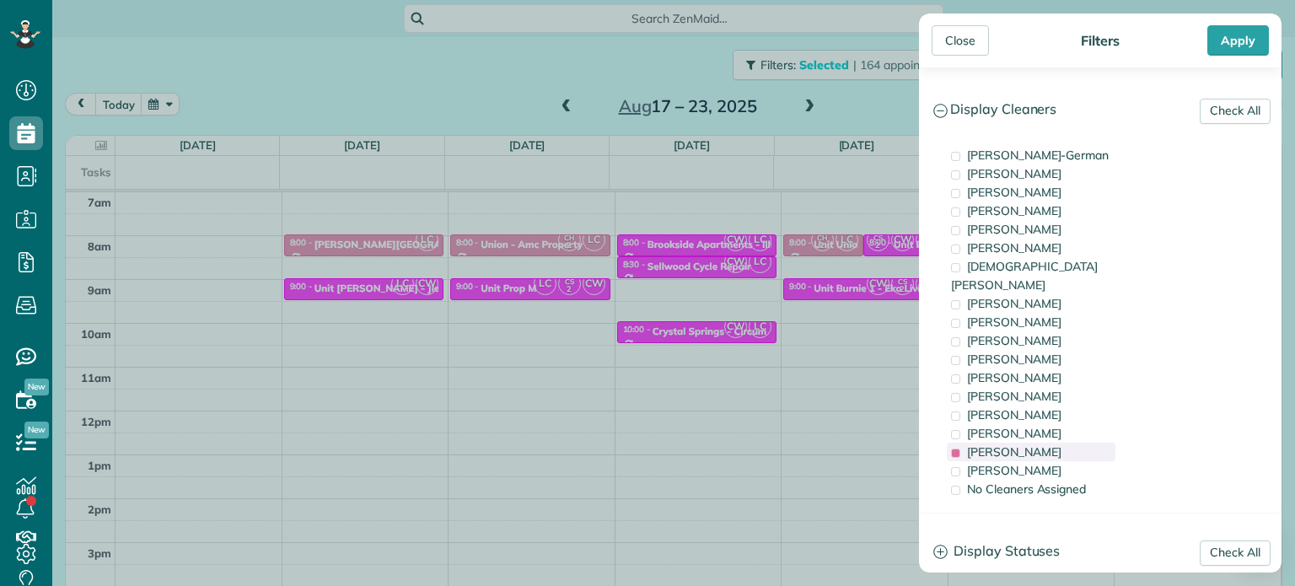
click at [1030, 444] on span "[PERSON_NAME]" at bounding box center [1014, 451] width 94 height 15
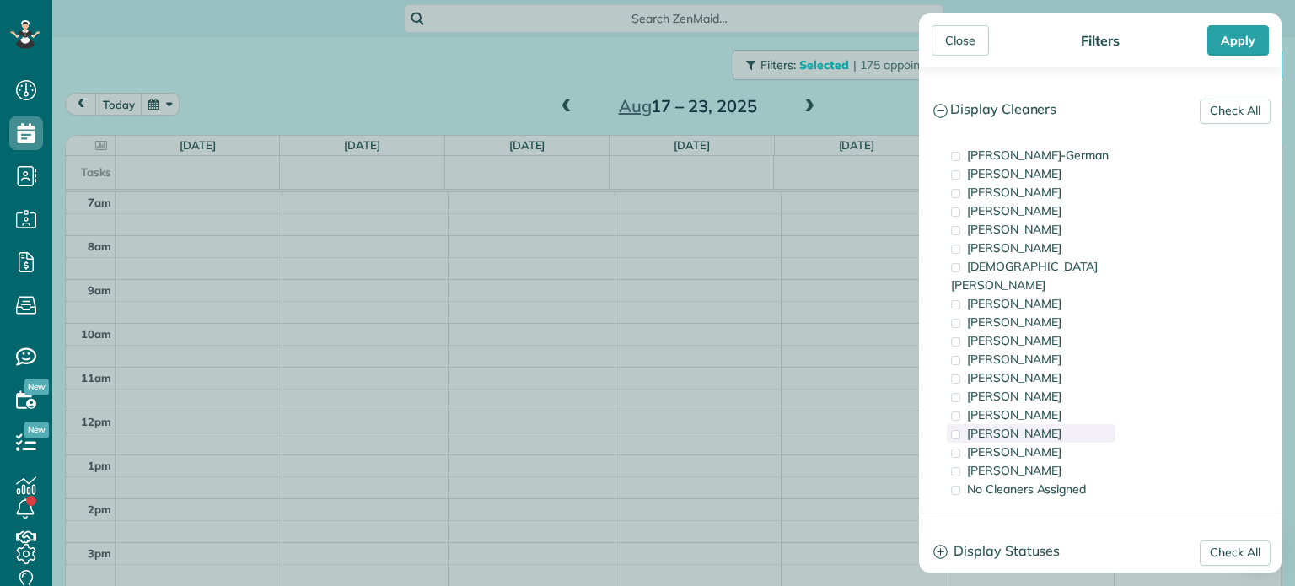
click at [1030, 426] on span "[PERSON_NAME]" at bounding box center [1014, 433] width 94 height 15
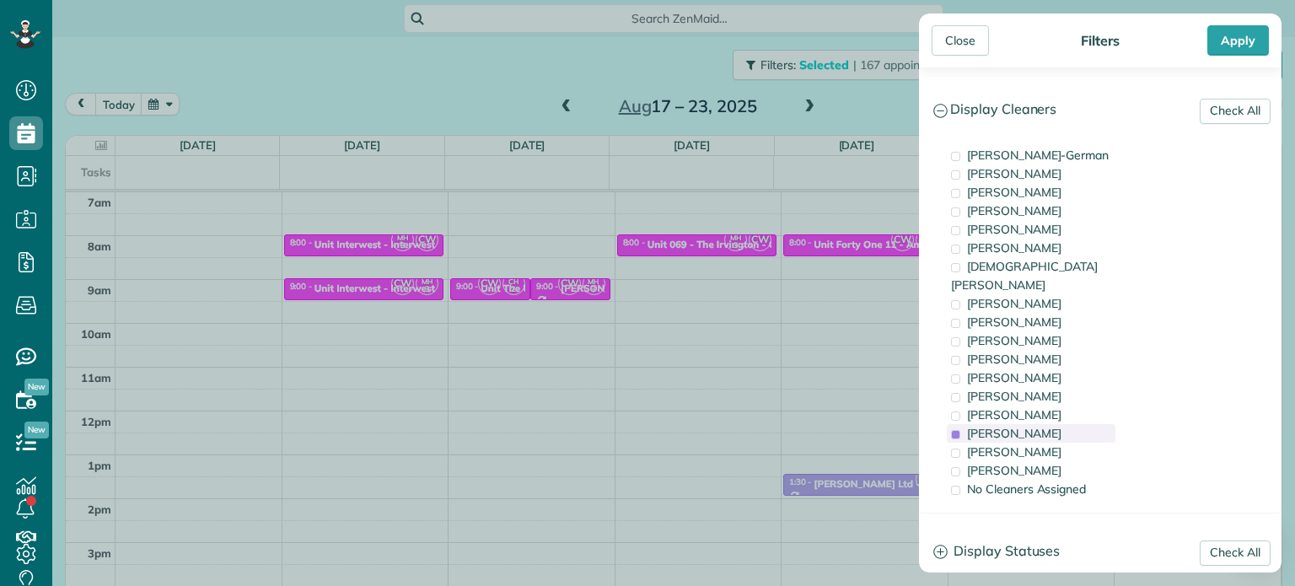
click at [1030, 426] on span "[PERSON_NAME]" at bounding box center [1014, 433] width 94 height 15
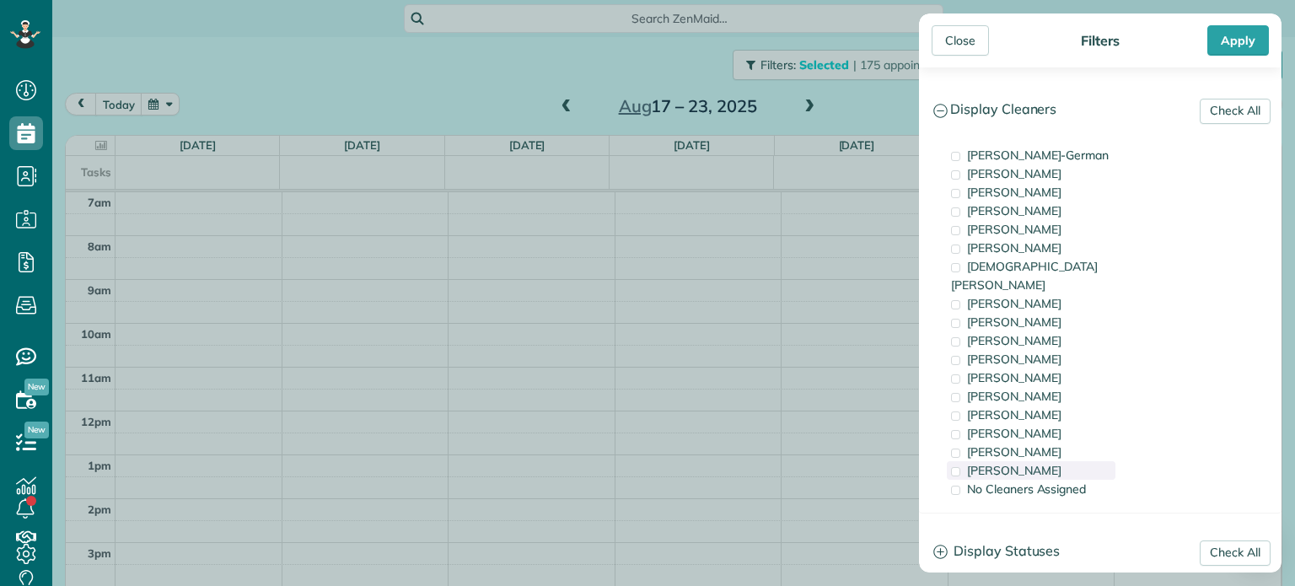
click at [1041, 461] on div "[PERSON_NAME]" at bounding box center [1031, 470] width 169 height 19
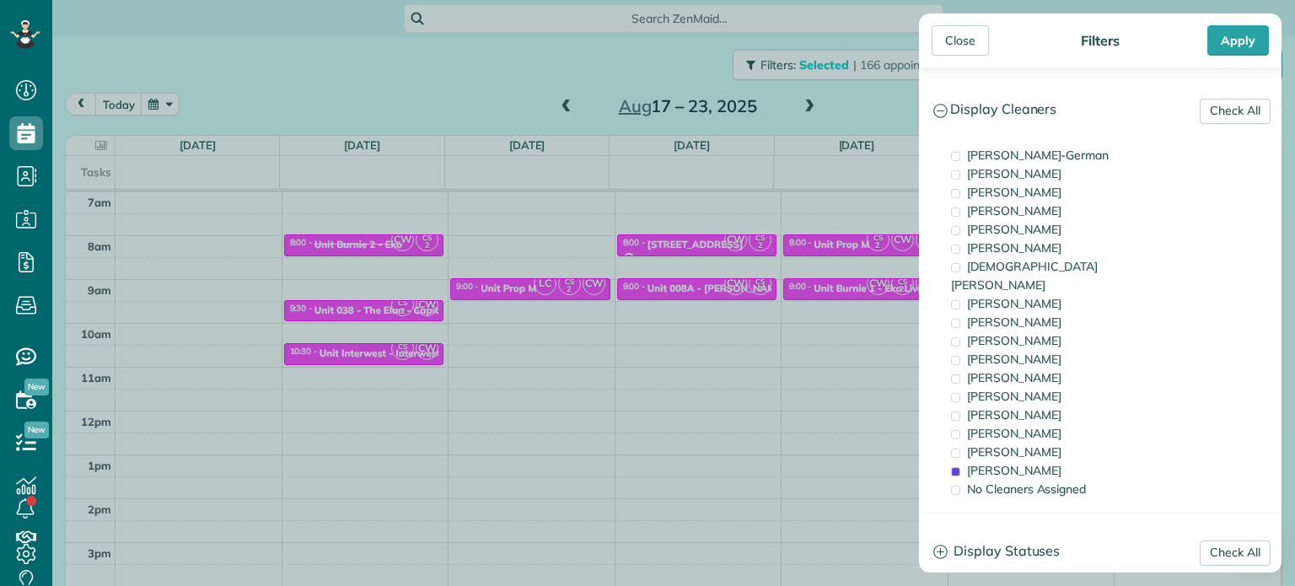
click at [733, 266] on div "Close Filters Apply Check All Display Cleaners Christina Wright-German Cassie F…" at bounding box center [647, 293] width 1295 height 586
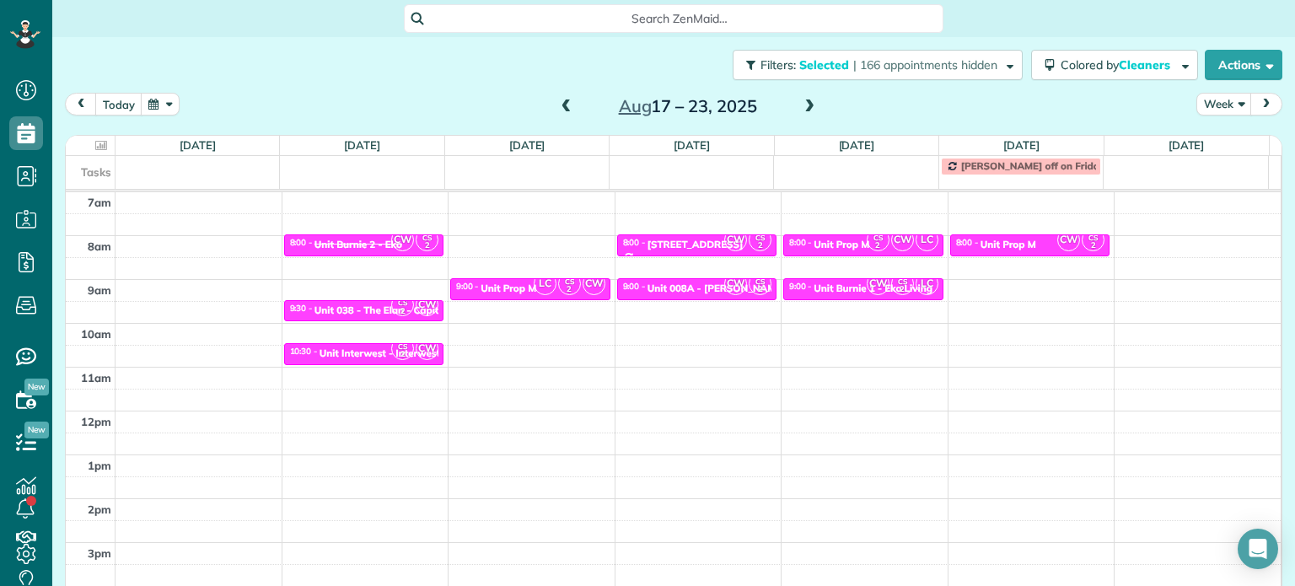
click at [557, 99] on span at bounding box center [566, 106] width 19 height 15
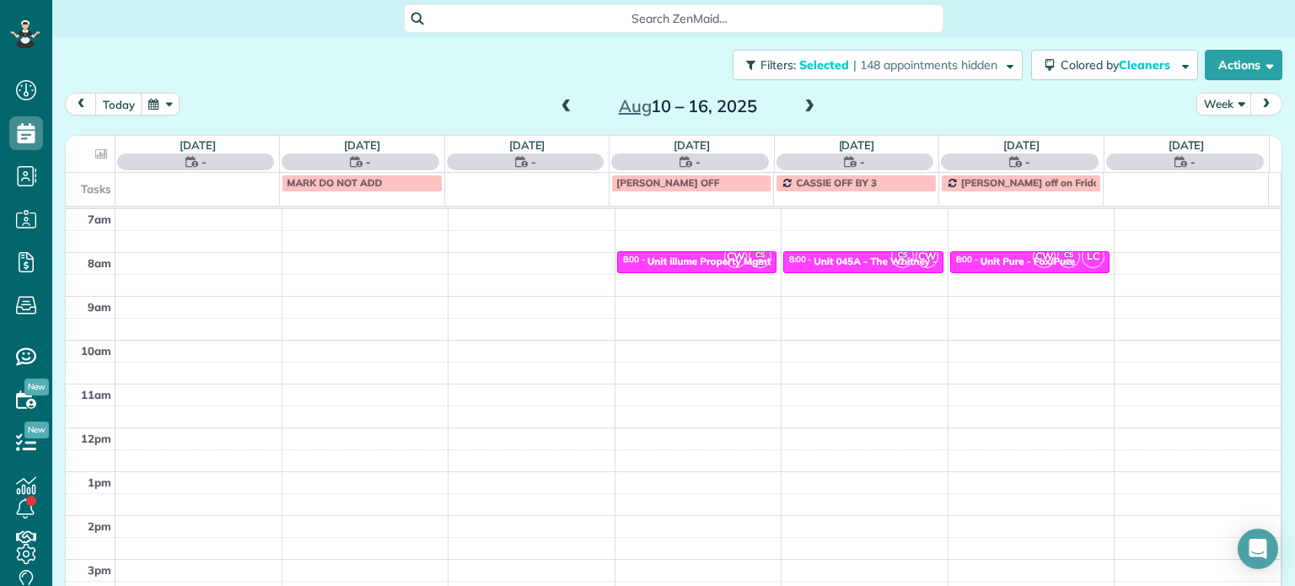
click at [557, 99] on span at bounding box center [566, 106] width 19 height 15
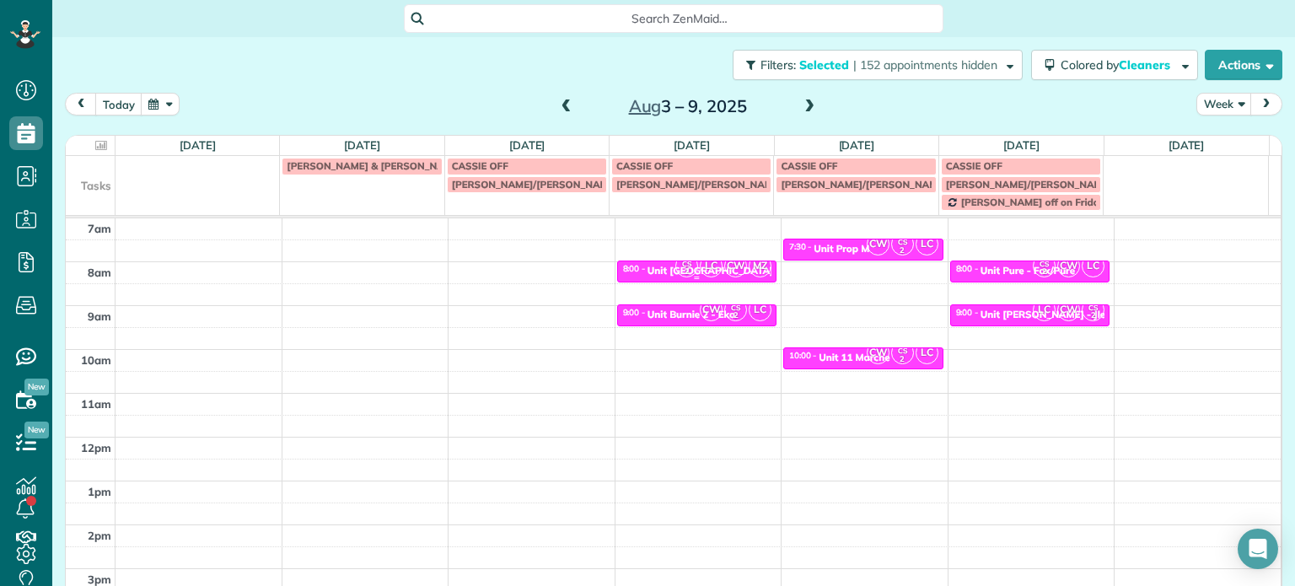
click at [700, 269] on span "LC" at bounding box center [711, 266] width 23 height 23
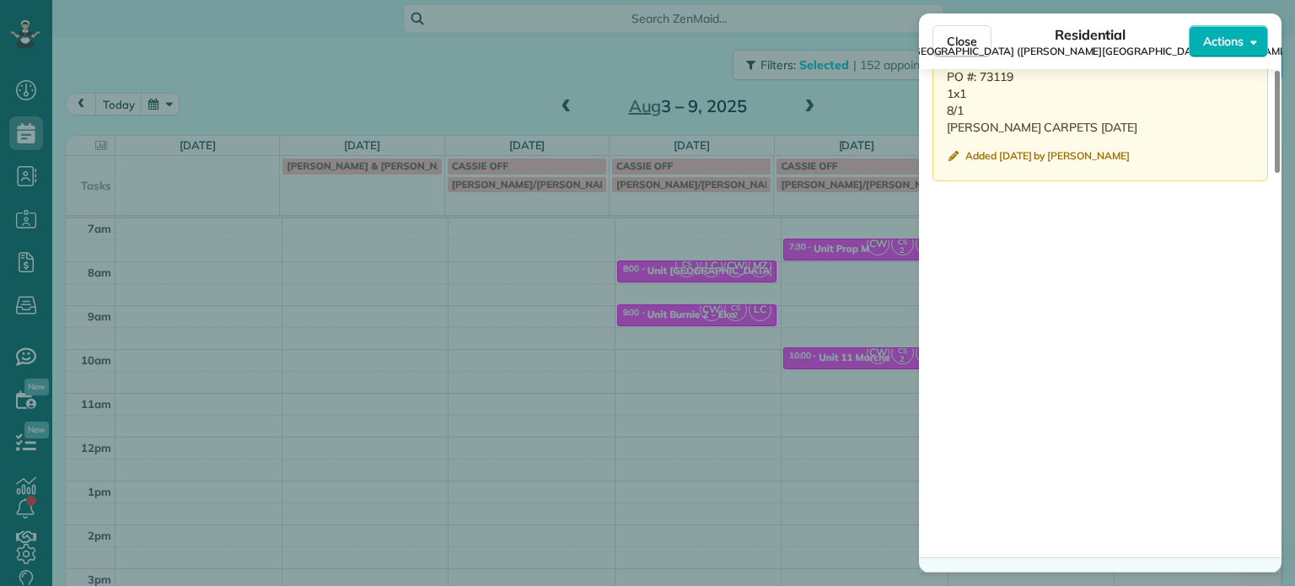
scroll to position [1693, 0]
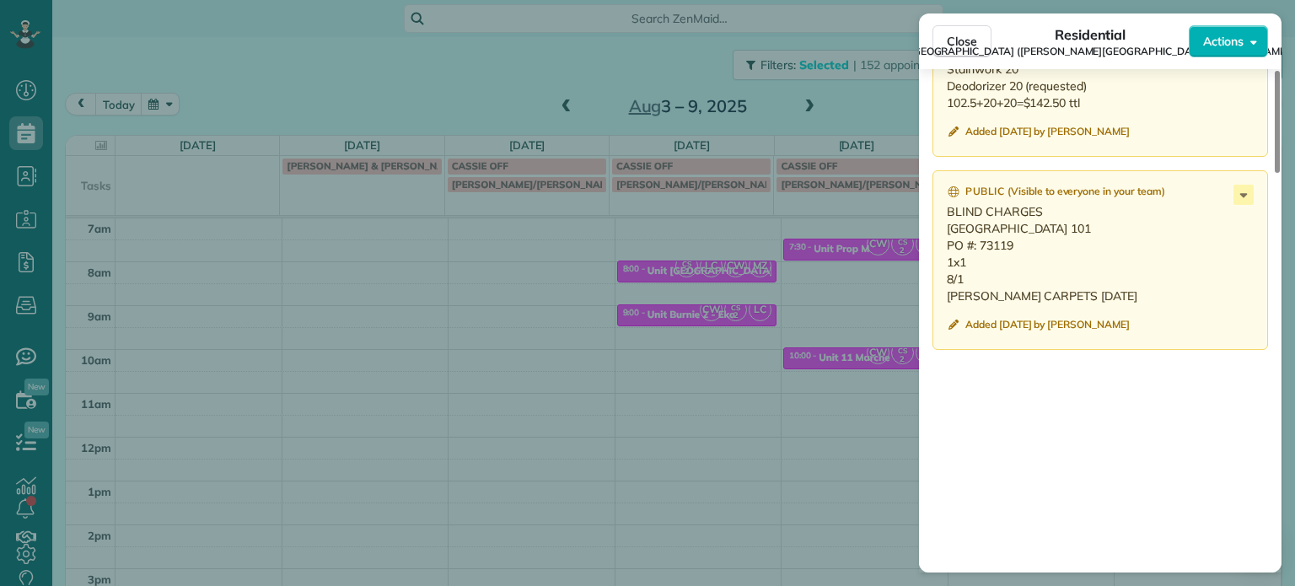
click at [850, 106] on div "Close Residential Unit Kenton Hotel Apartments (Norris & Stevens) Actions Statu…" at bounding box center [647, 293] width 1295 height 586
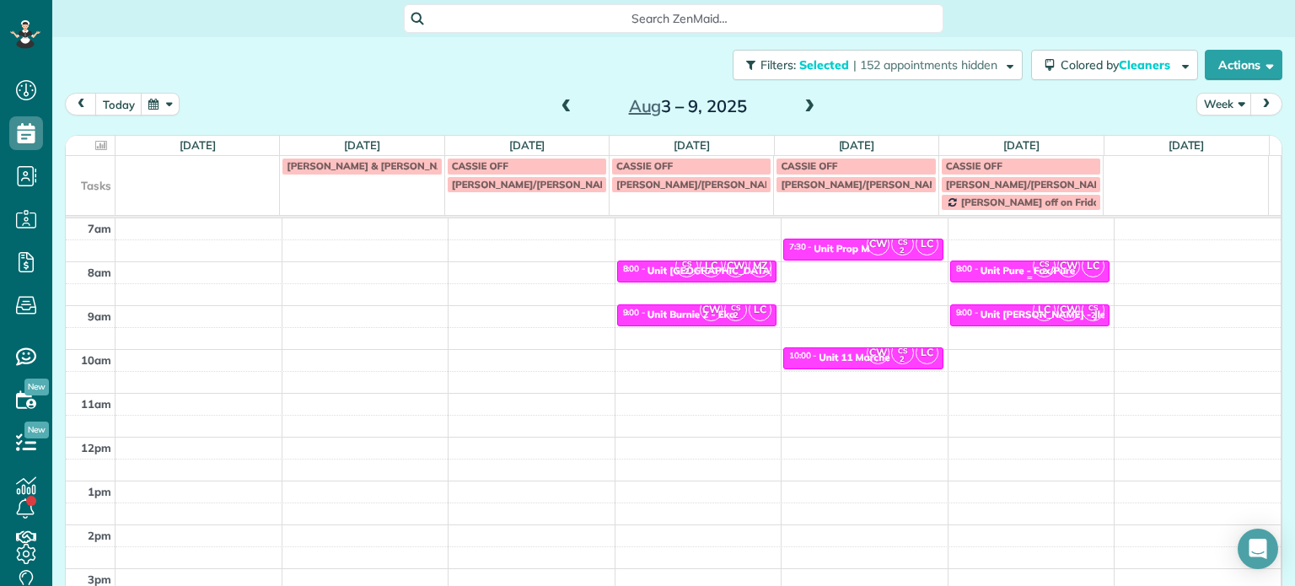
click at [1034, 266] on small "2" at bounding box center [1044, 272] width 21 height 16
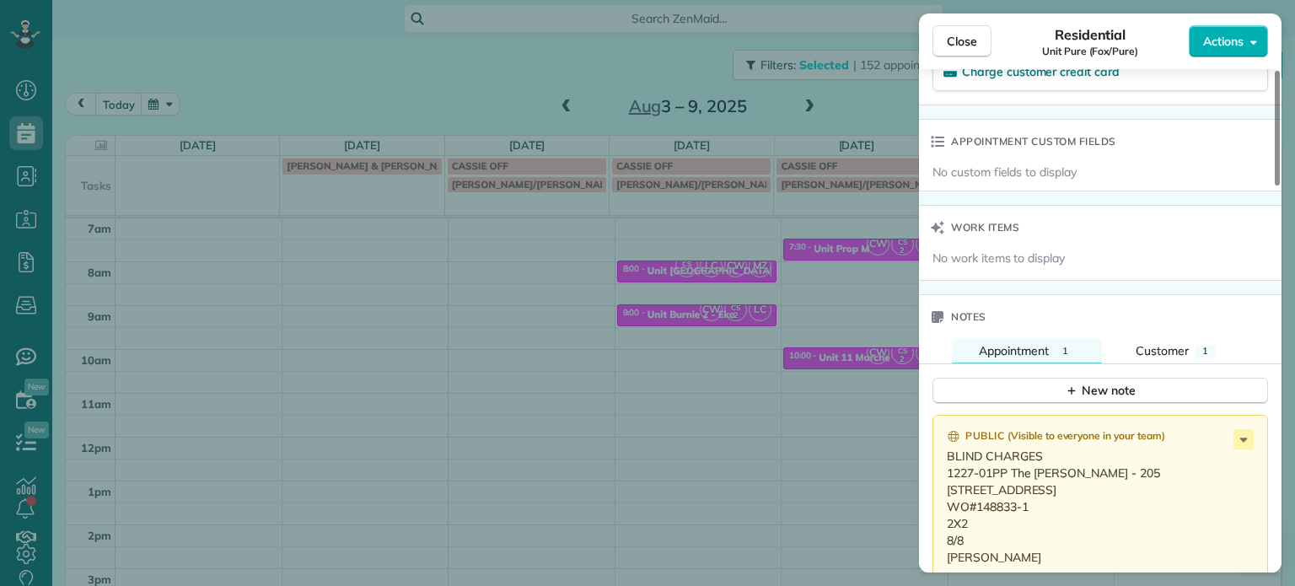
scroll to position [1436, 0]
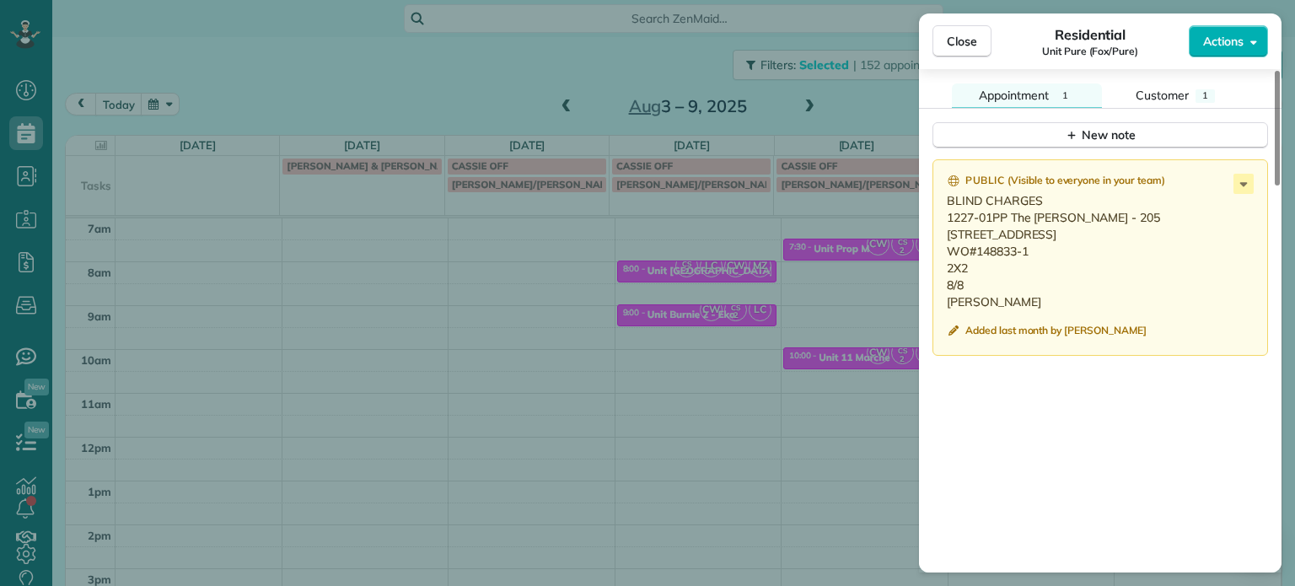
click at [859, 271] on div "Close Residential Unit Pure (Fox/Pure) Actions Status Invoiced Unit Pure (Fox/P…" at bounding box center [647, 293] width 1295 height 586
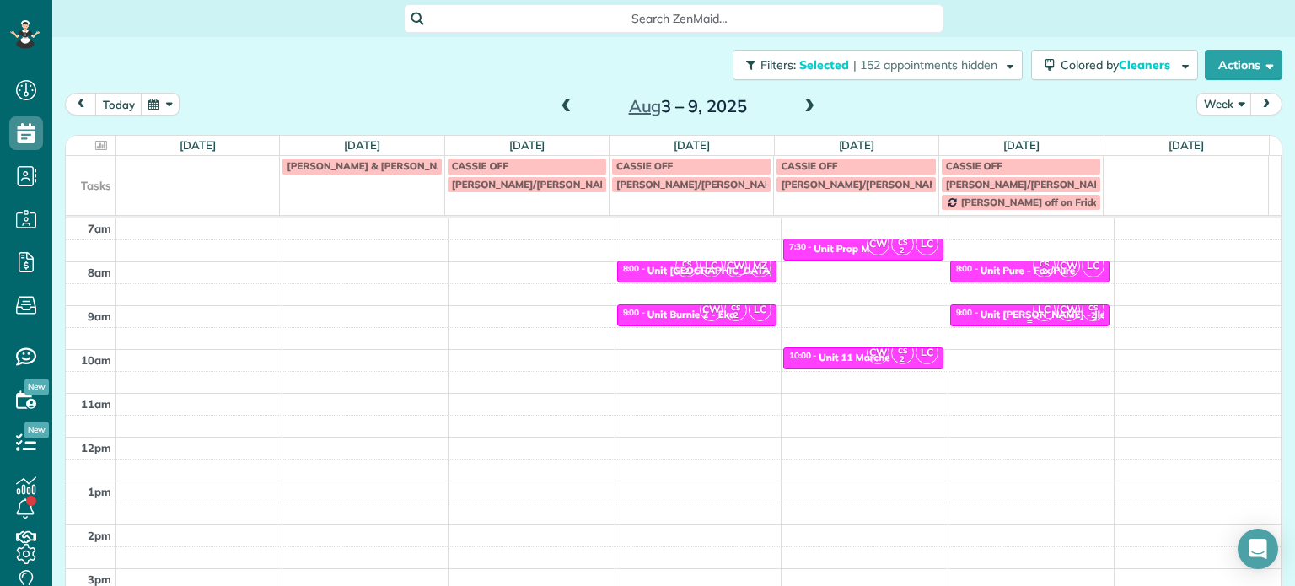
click at [992, 309] on div "Unit Medina - Jle" at bounding box center [1043, 315] width 125 height 12
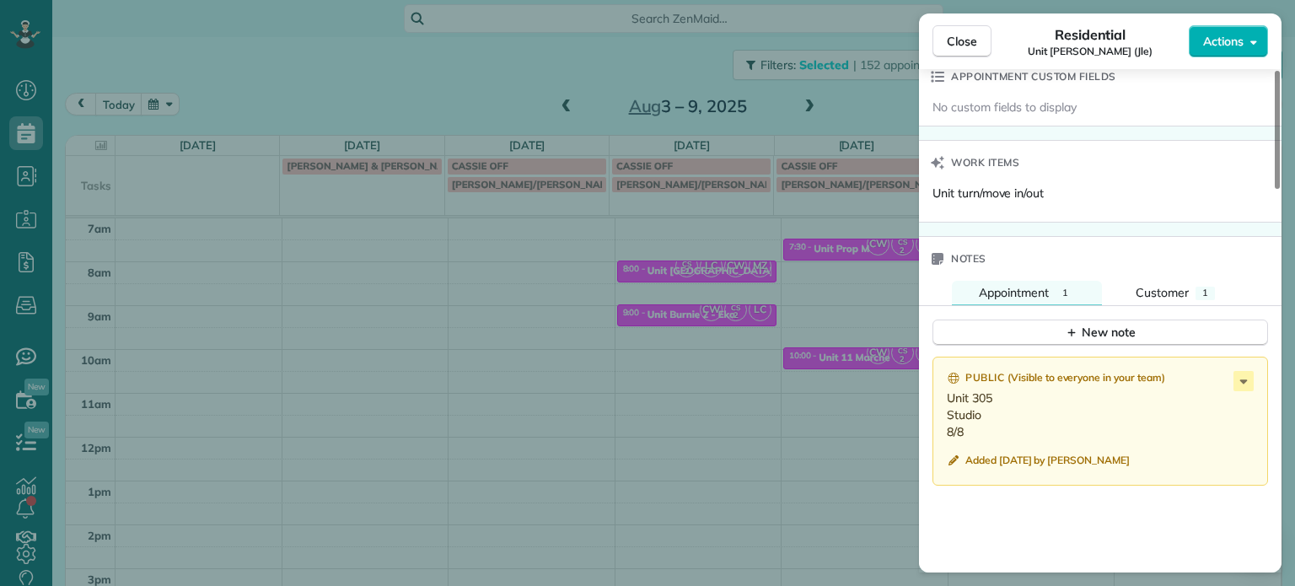
scroll to position [1443, 0]
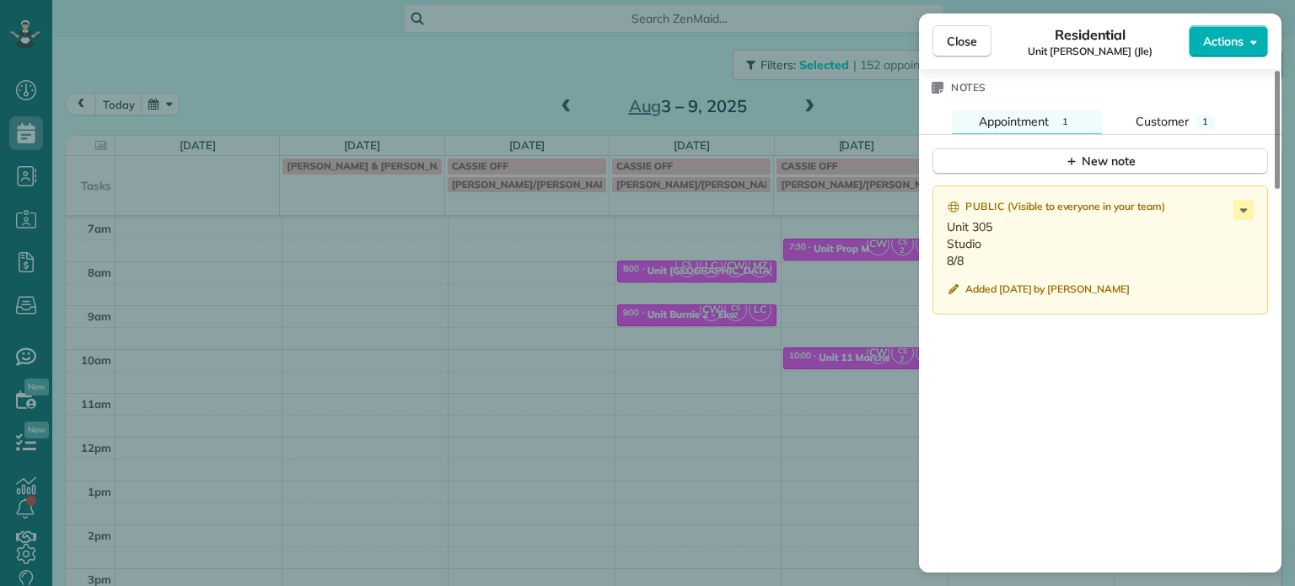
click at [894, 292] on div "Close Residential Unit Medina (Jle) Actions Status Invoiced Unit Medina (Jle) ·…" at bounding box center [647, 293] width 1295 height 586
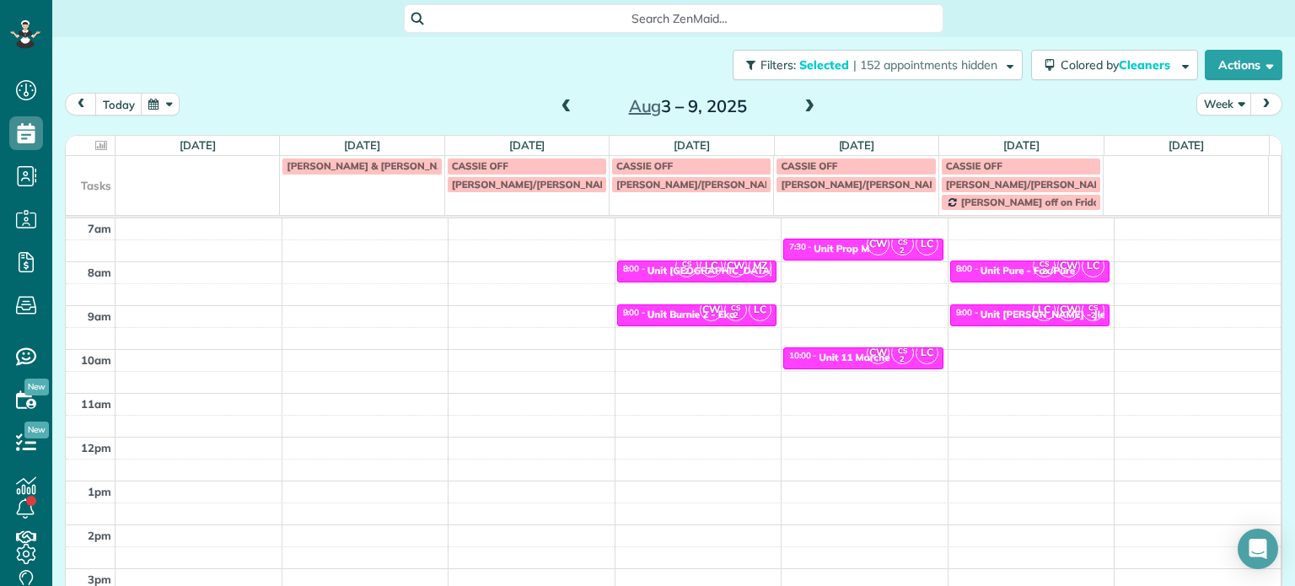
click at [806, 106] on span at bounding box center [809, 106] width 19 height 15
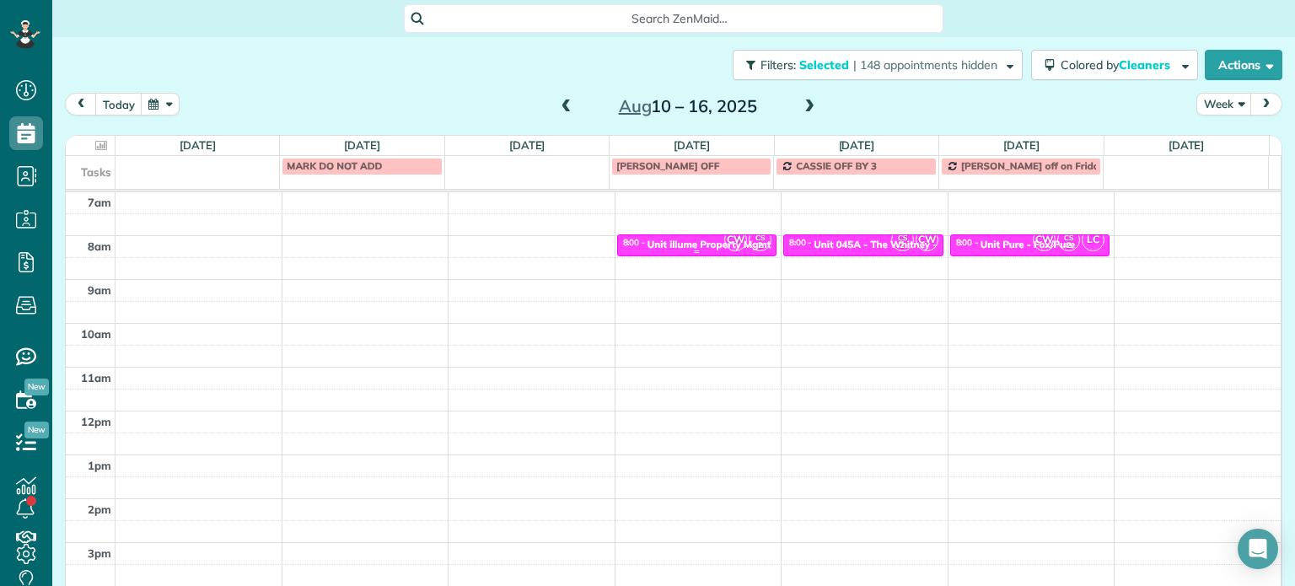
click at [669, 241] on div "Unit illume Property Mgmt" at bounding box center [709, 245] width 124 height 12
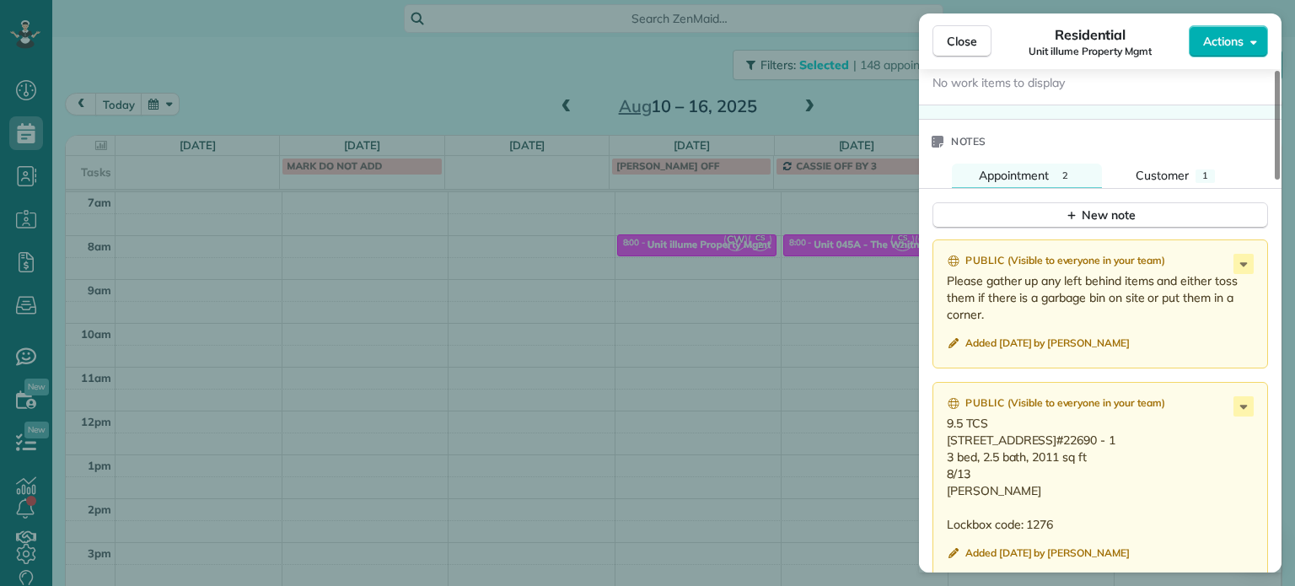
scroll to position [1438, 0]
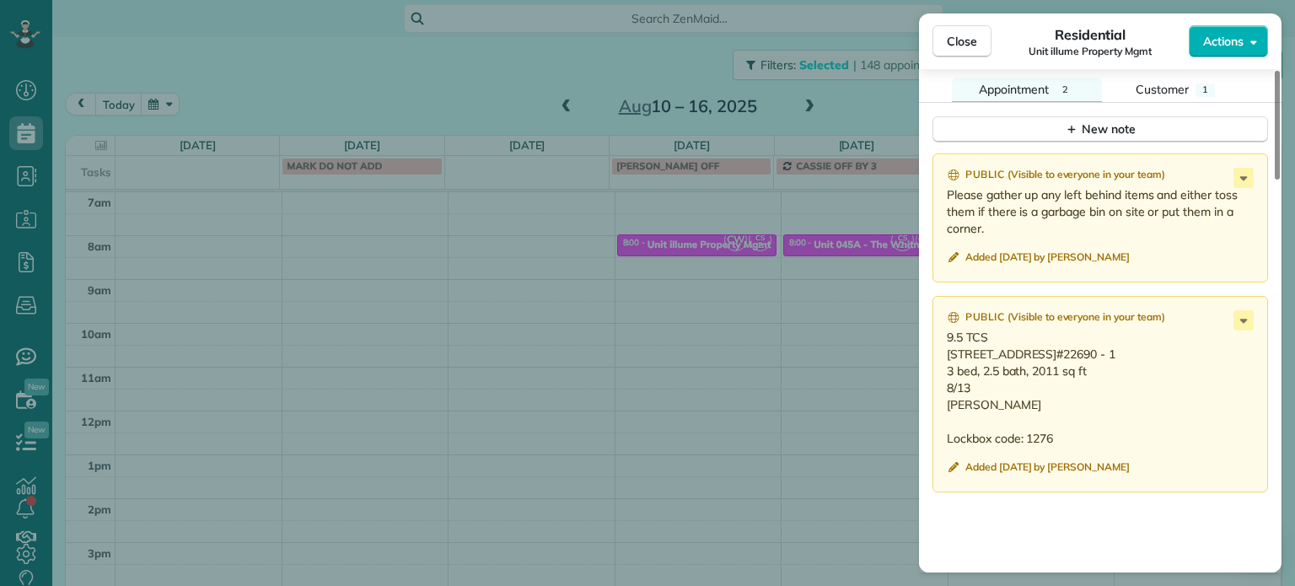
click at [878, 312] on div "Close Residential Unit illume Property Mgmt Actions Status Invoiced Unit illume…" at bounding box center [647, 293] width 1295 height 586
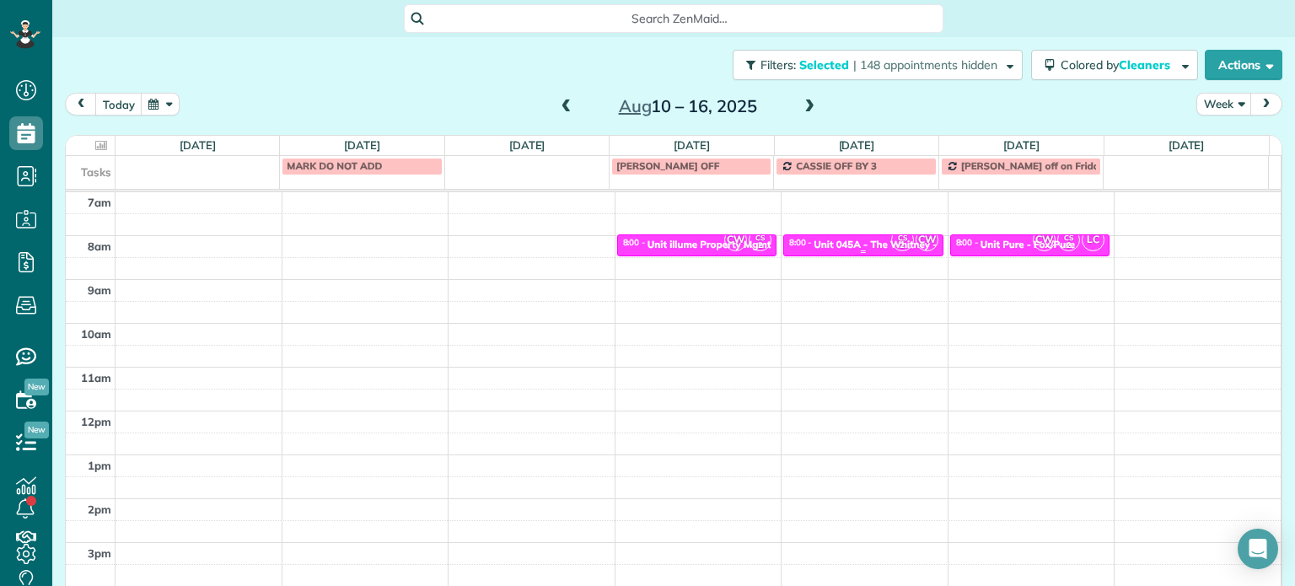
click at [863, 247] on div "Unit 045A - The Whitney - Capital" at bounding box center [893, 245] width 159 height 12
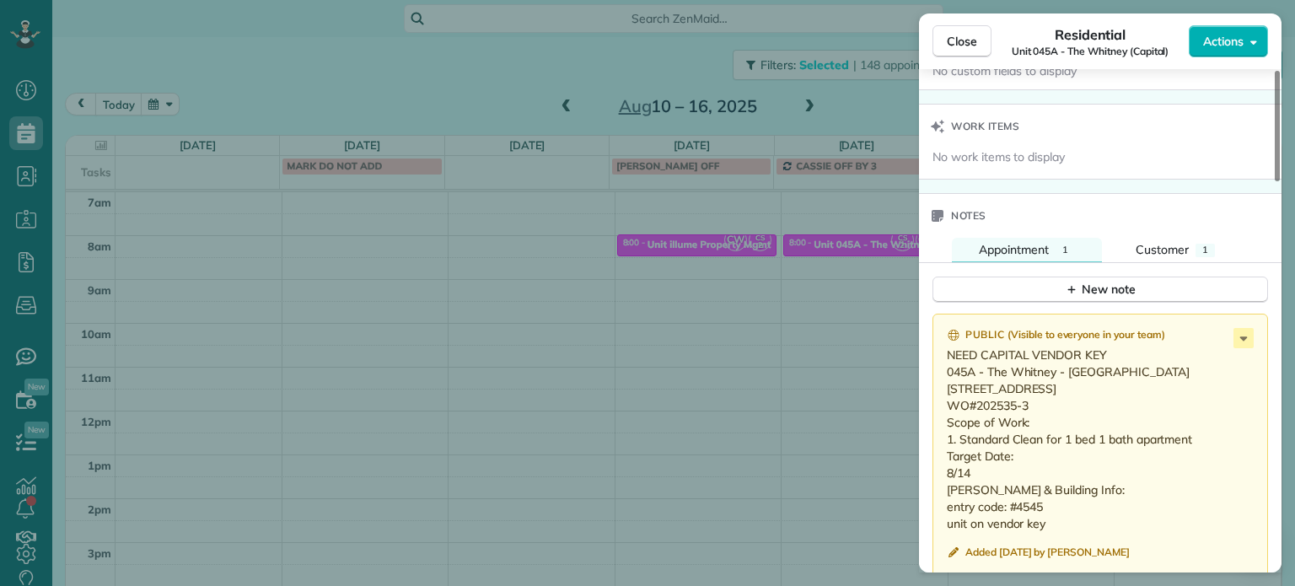
scroll to position [1364, 0]
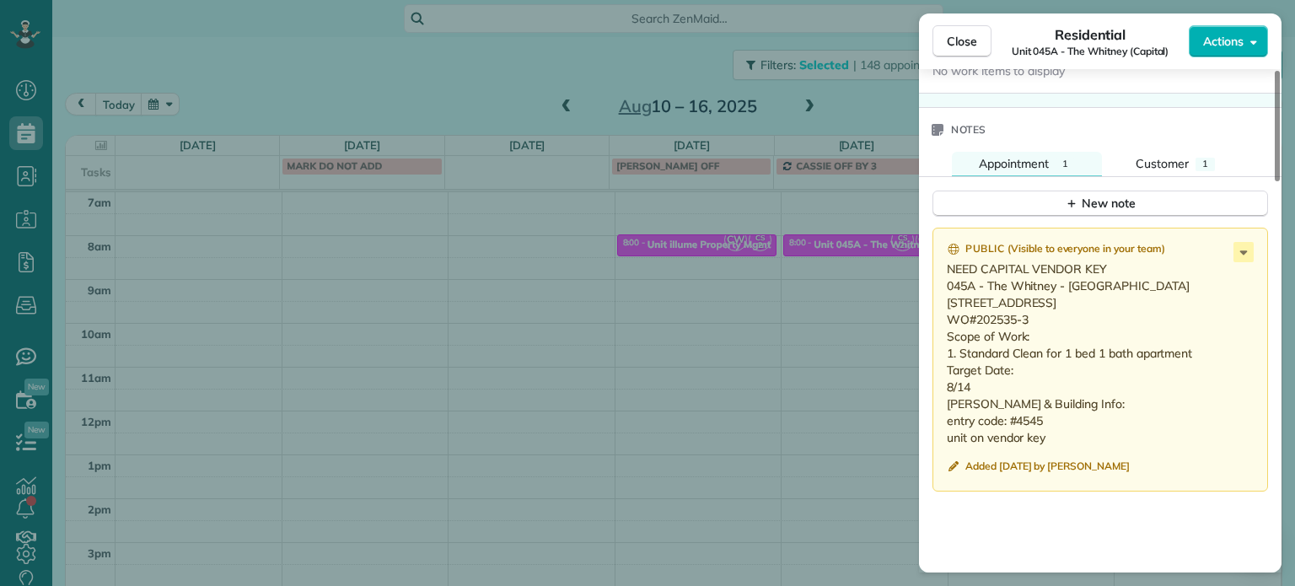
click at [790, 385] on div "Close Residential Unit 045A - The Whitney (Capital) Actions Status Invoiced Uni…" at bounding box center [647, 293] width 1295 height 586
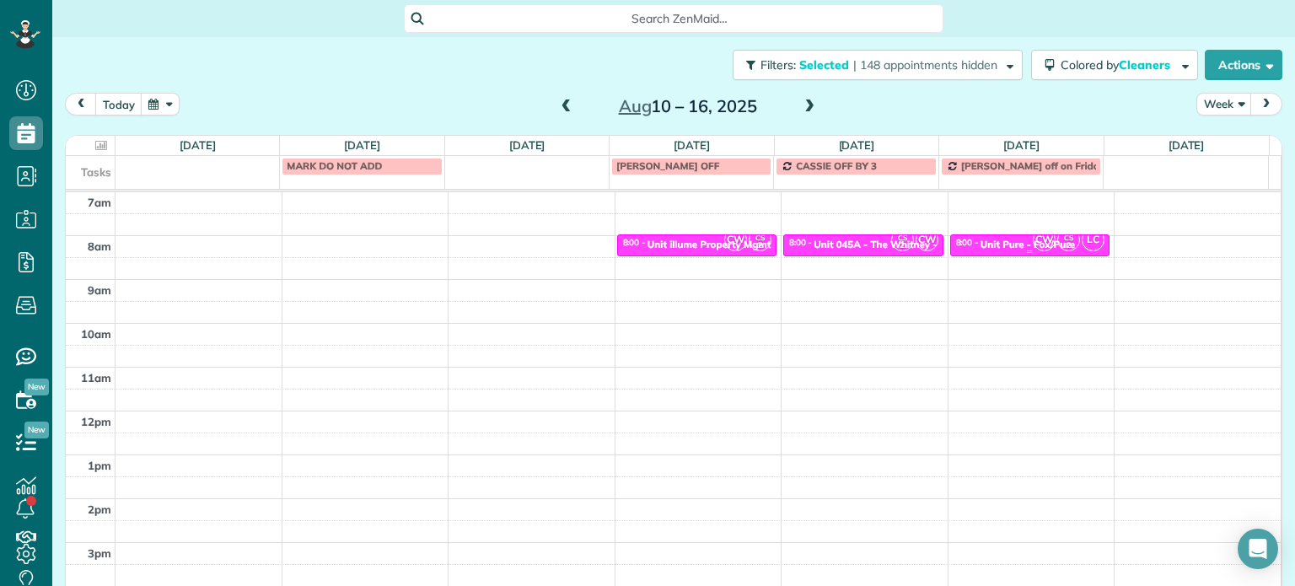
click at [991, 237] on div "8:00 - 8:30 Unit Pure - Fox/Pure" at bounding box center [1030, 243] width 150 height 13
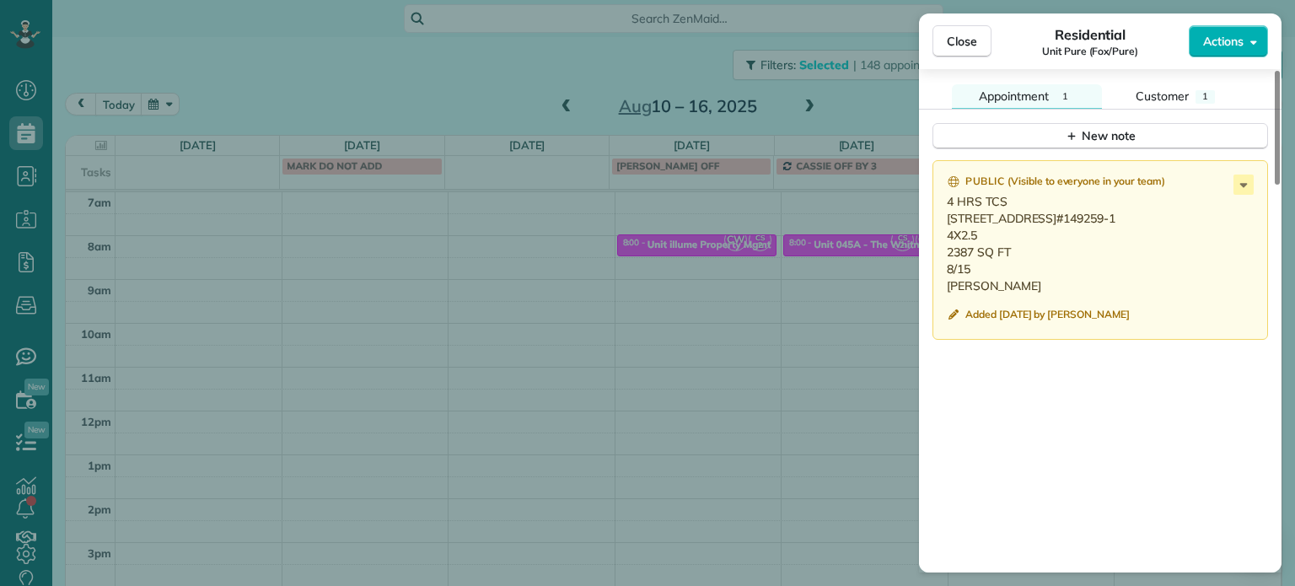
scroll to position [1434, 0]
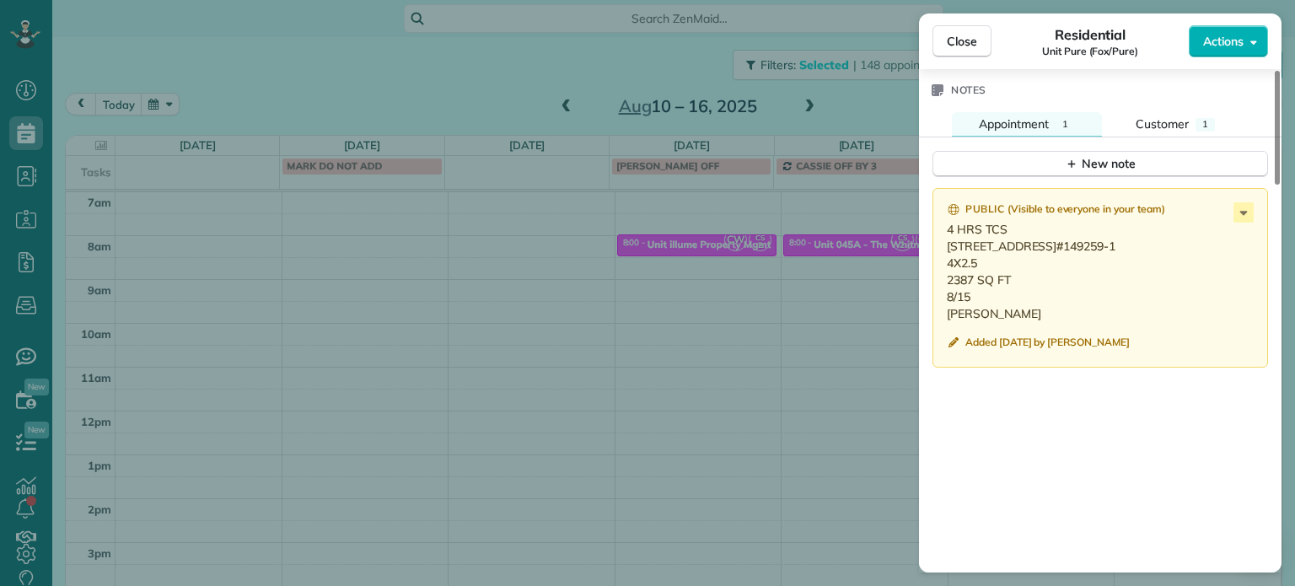
click at [786, 340] on div "Close Residential Unit Pure (Fox/Pure) Actions Status Invoiced Unit Pure (Fox/P…" at bounding box center [647, 293] width 1295 height 586
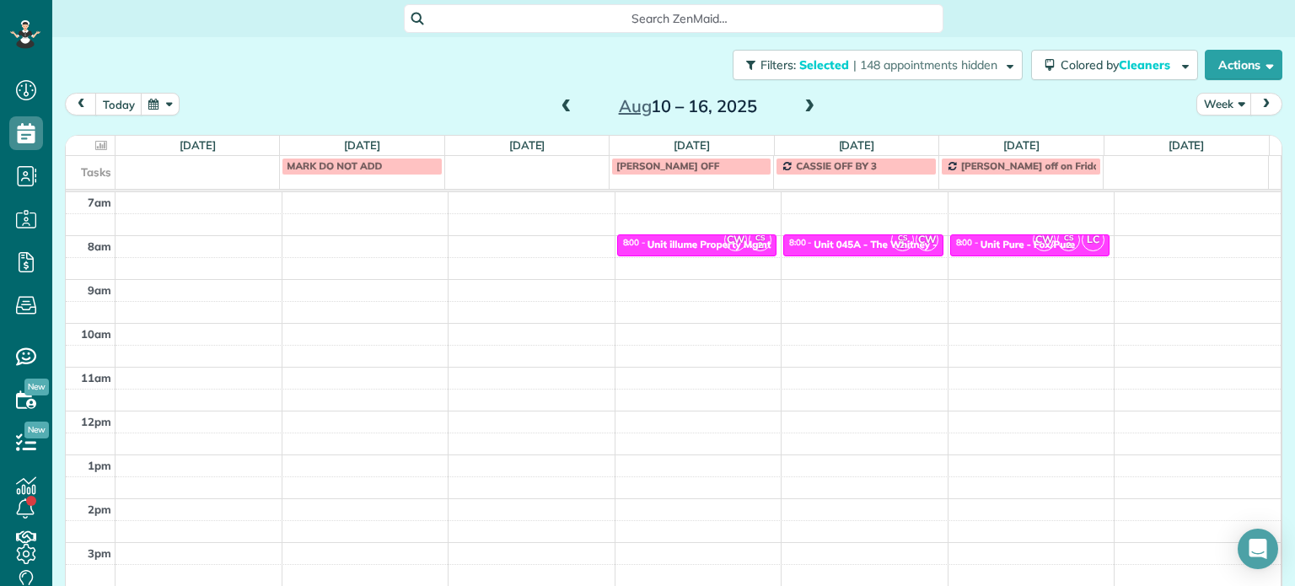
click at [803, 110] on span at bounding box center [809, 106] width 19 height 15
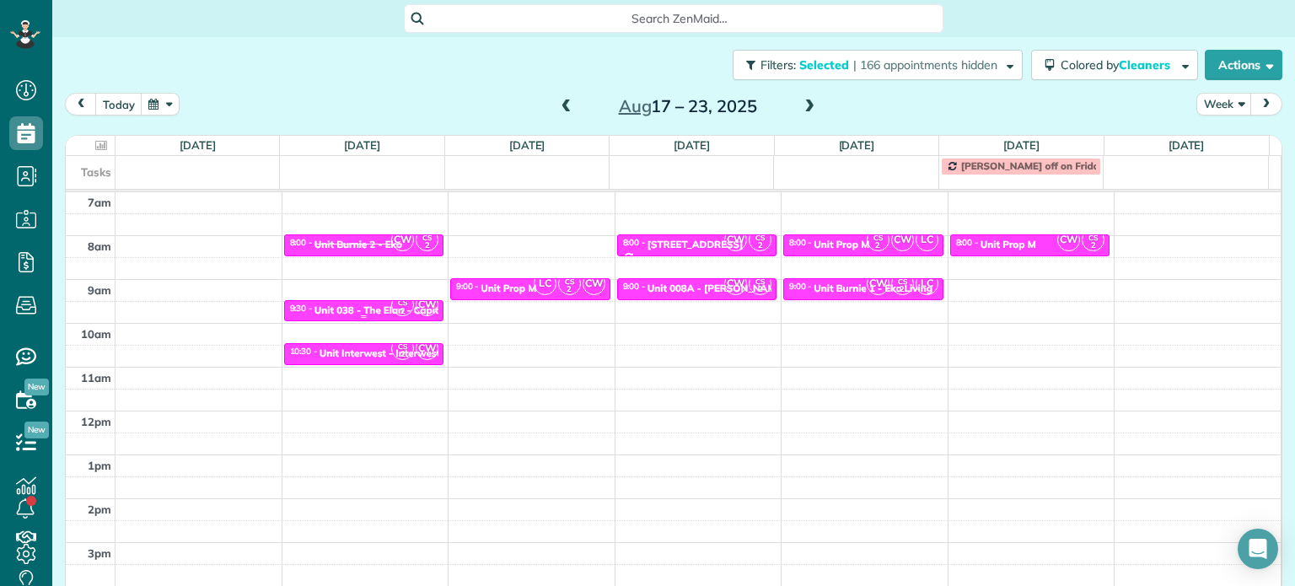
click at [392, 304] on small "2" at bounding box center [402, 312] width 21 height 16
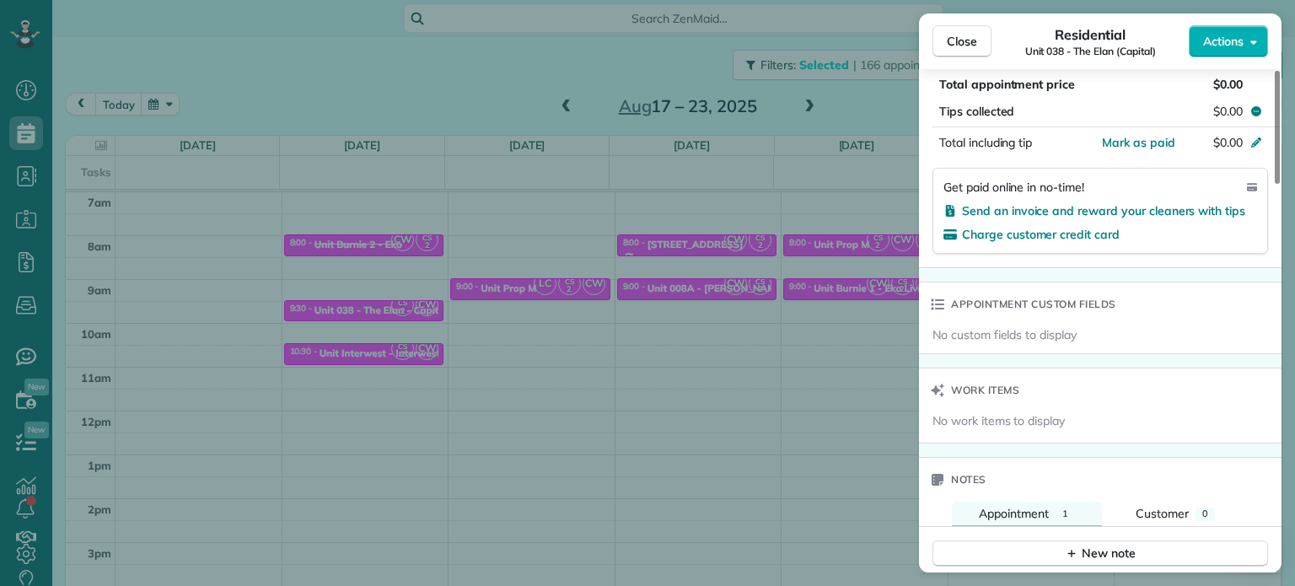
scroll to position [1351, 0]
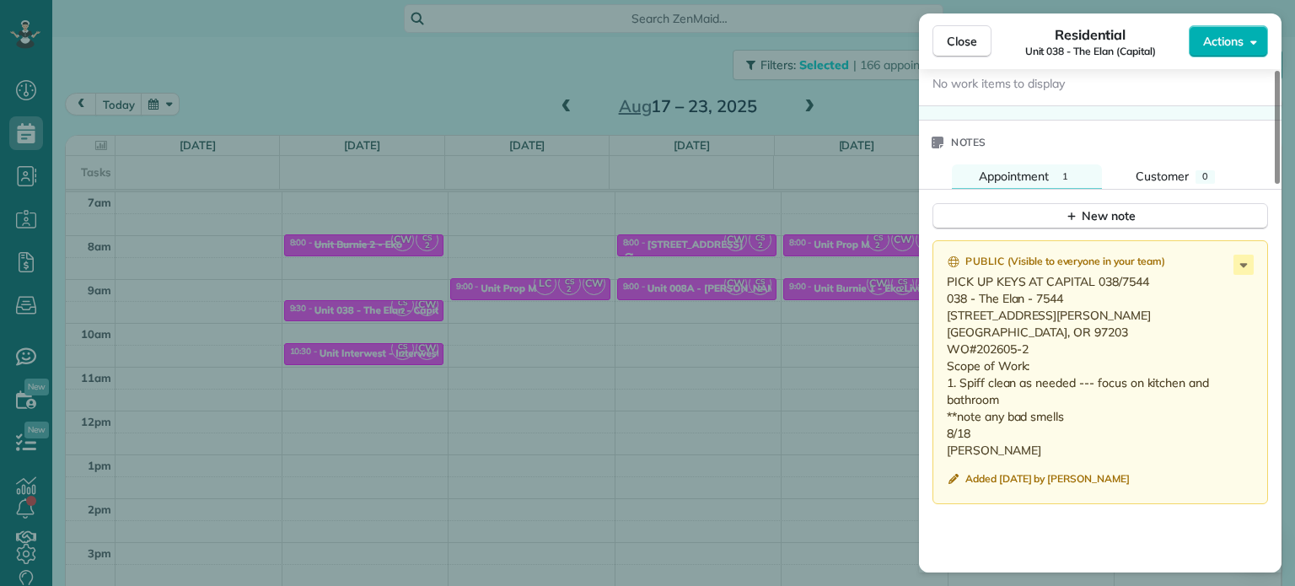
click at [529, 370] on div "Close Residential Unit 038 - The Elan (Capital) Actions Status Active Unit 038 …" at bounding box center [647, 293] width 1295 height 586
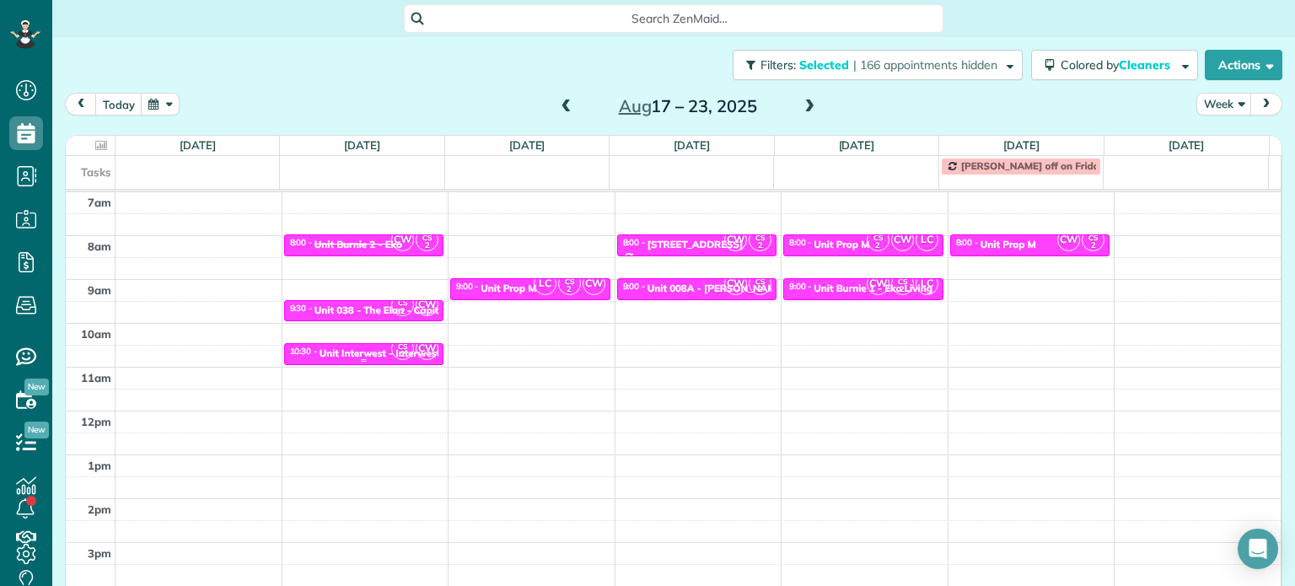
click at [392, 354] on small "2" at bounding box center [402, 355] width 21 height 16
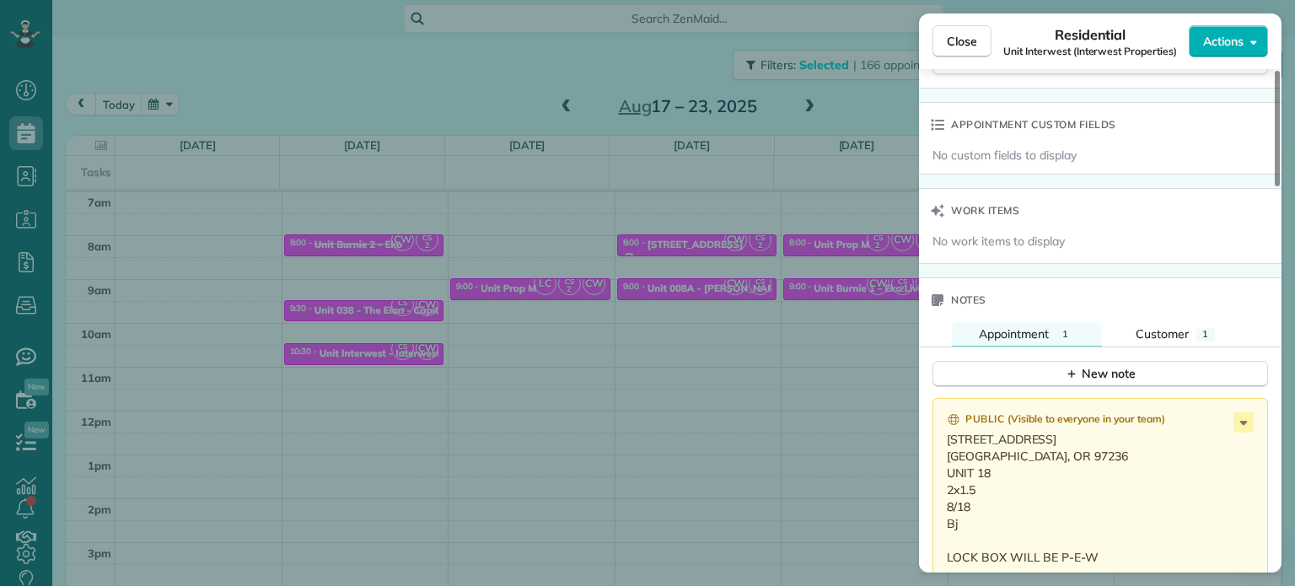
scroll to position [1362, 0]
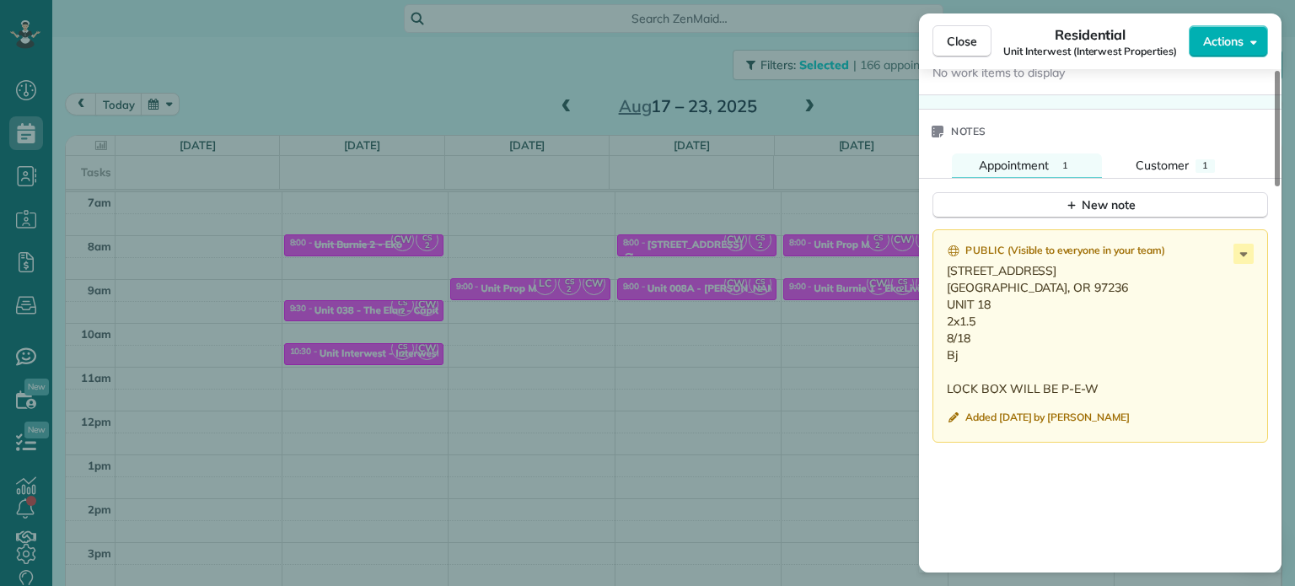
click at [643, 274] on div "Close Residential Unit Interwest (Interwest Properties) Actions Status Active U…" at bounding box center [647, 293] width 1295 height 586
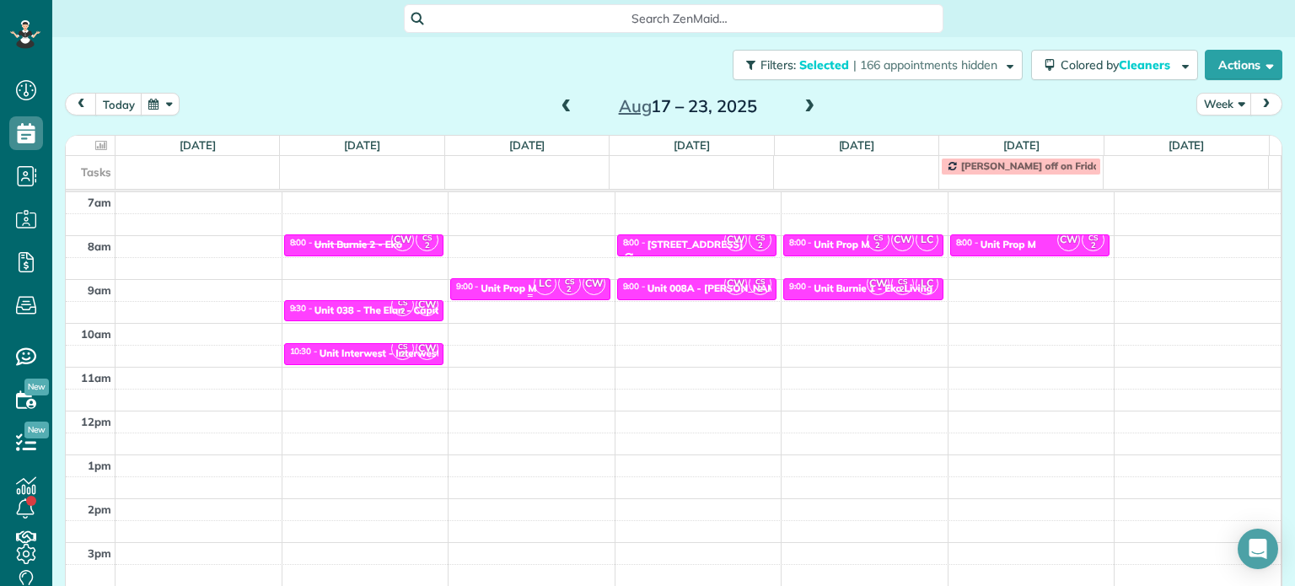
click at [558, 286] on span "CS 2" at bounding box center [569, 283] width 23 height 23
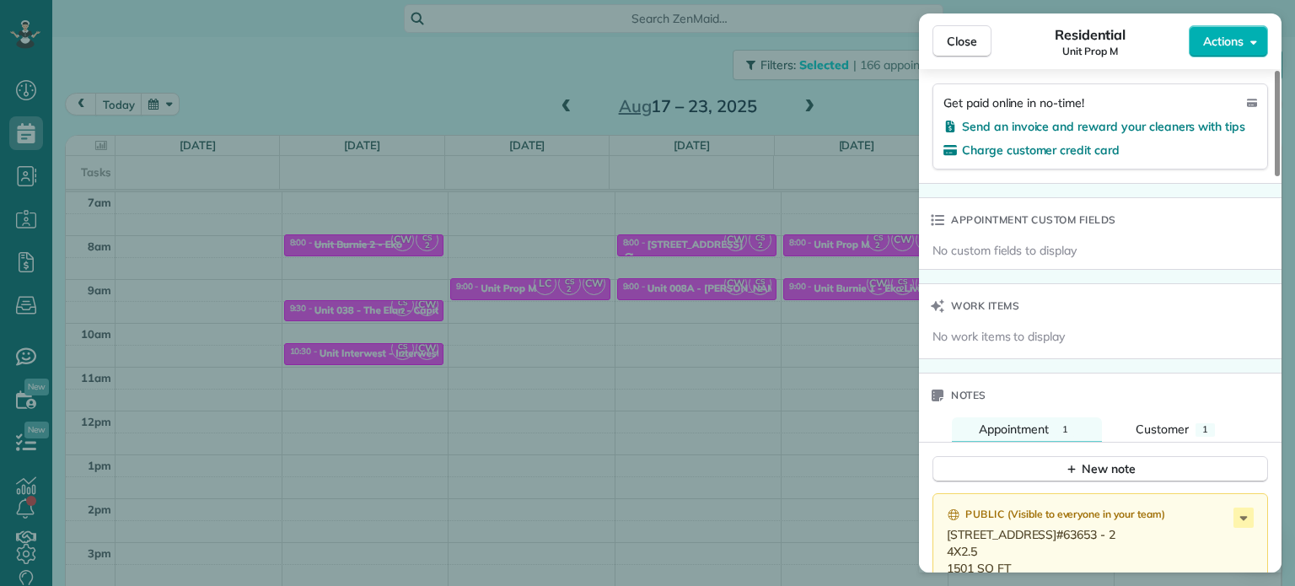
scroll to position [1359, 0]
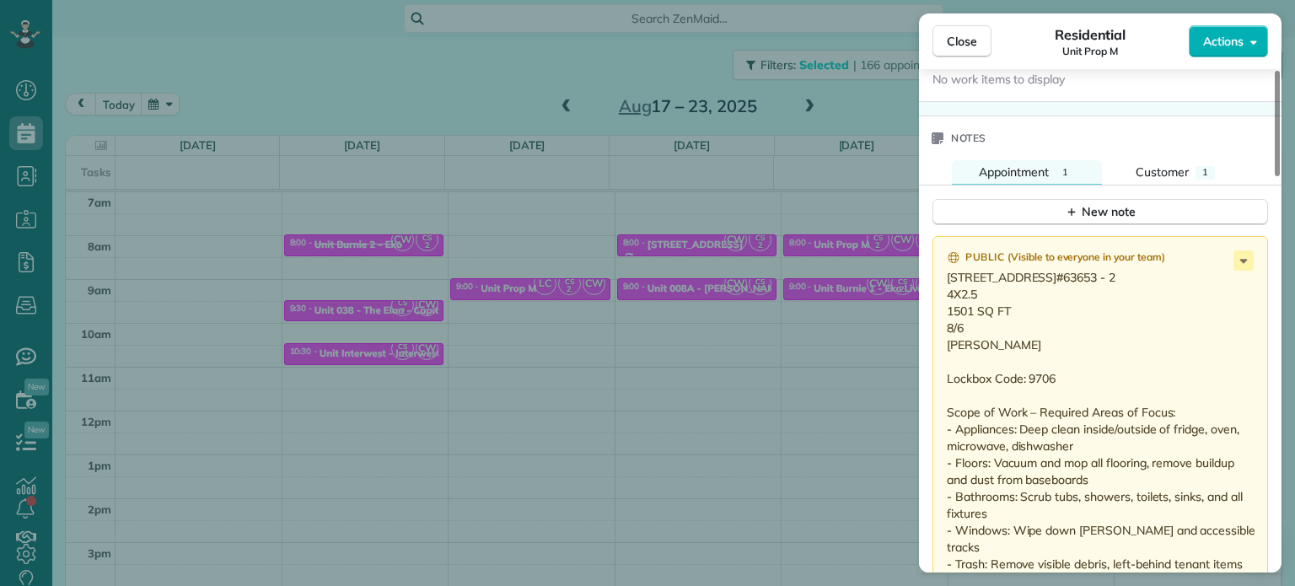
click at [786, 418] on div "Close Residential Unit Prop M Actions Status Active Unit Prop M · Open profile …" at bounding box center [647, 293] width 1295 height 586
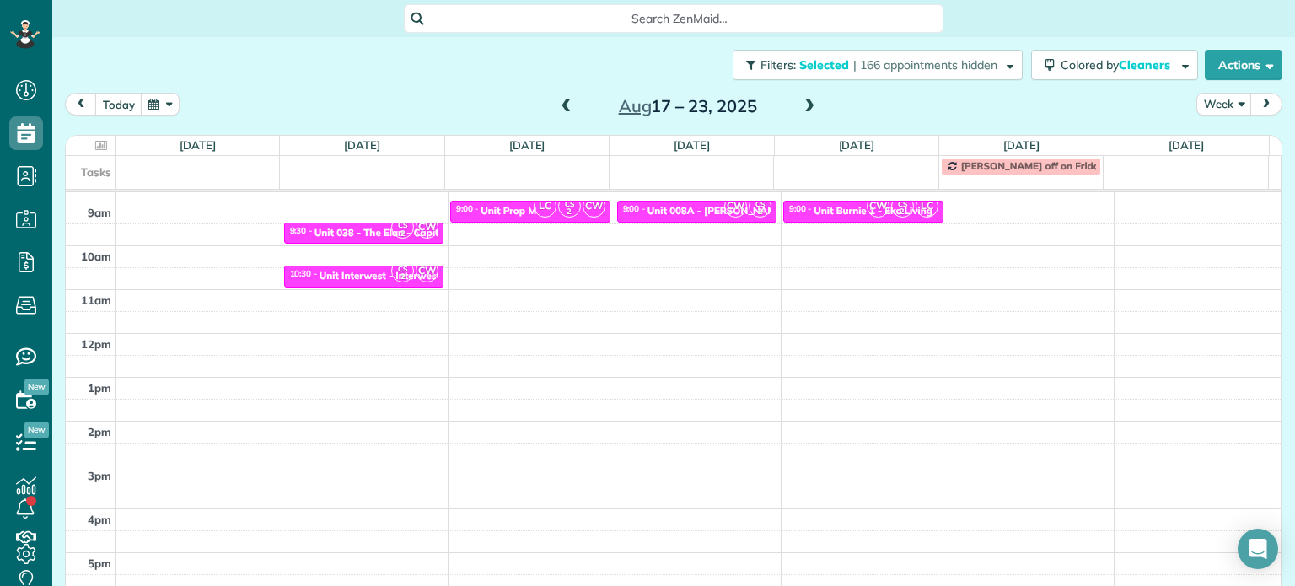
scroll to position [125, 0]
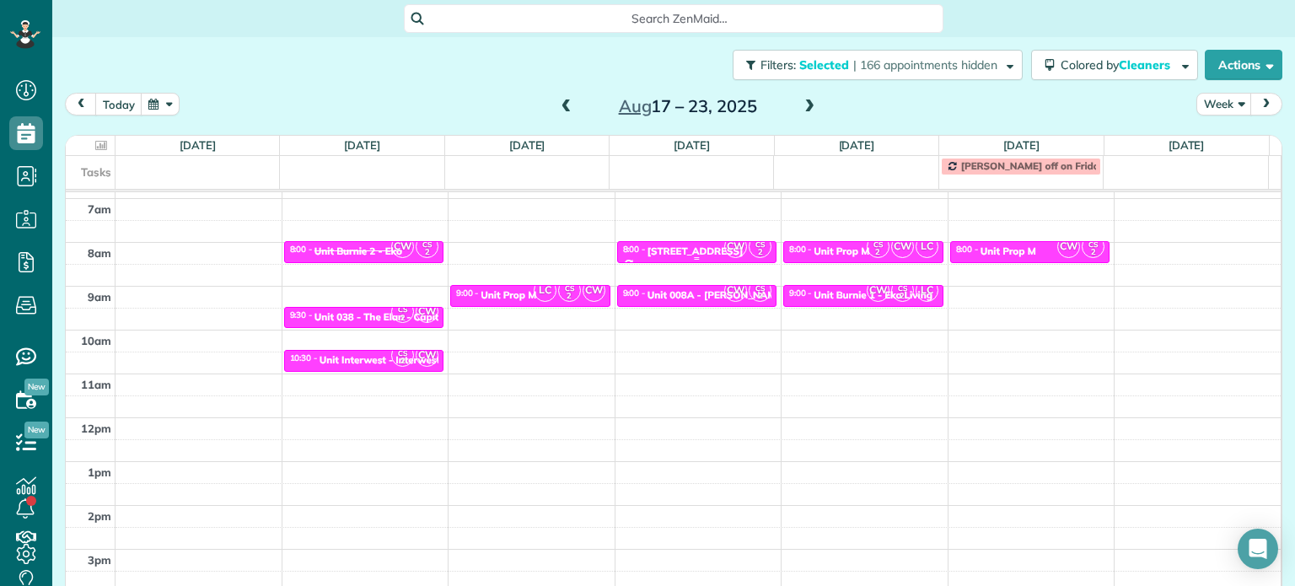
click at [700, 248] on div "617 Monroe St - illume" at bounding box center [695, 251] width 96 height 12
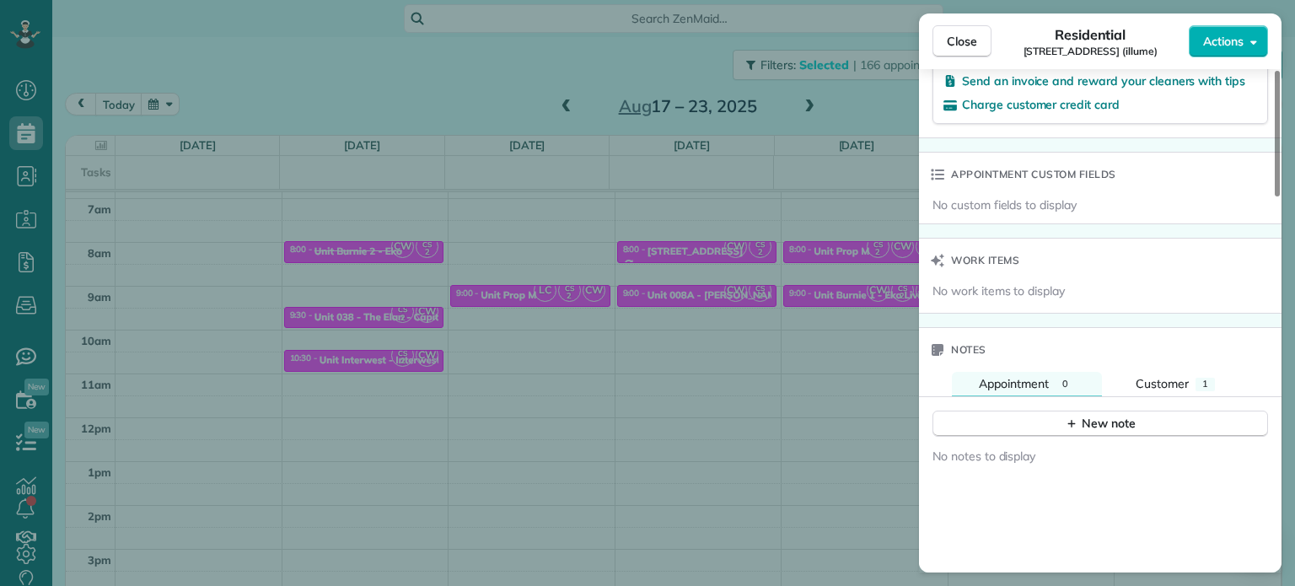
scroll to position [1187, 0]
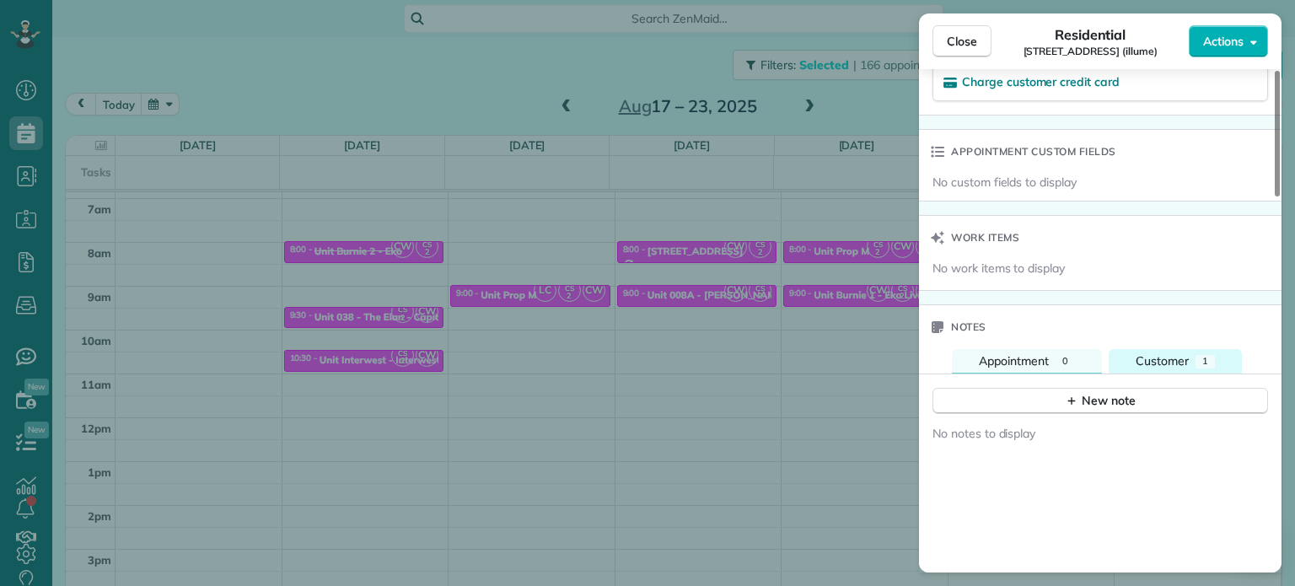
click at [1160, 357] on div "Customer" at bounding box center [1162, 361] width 53 height 18
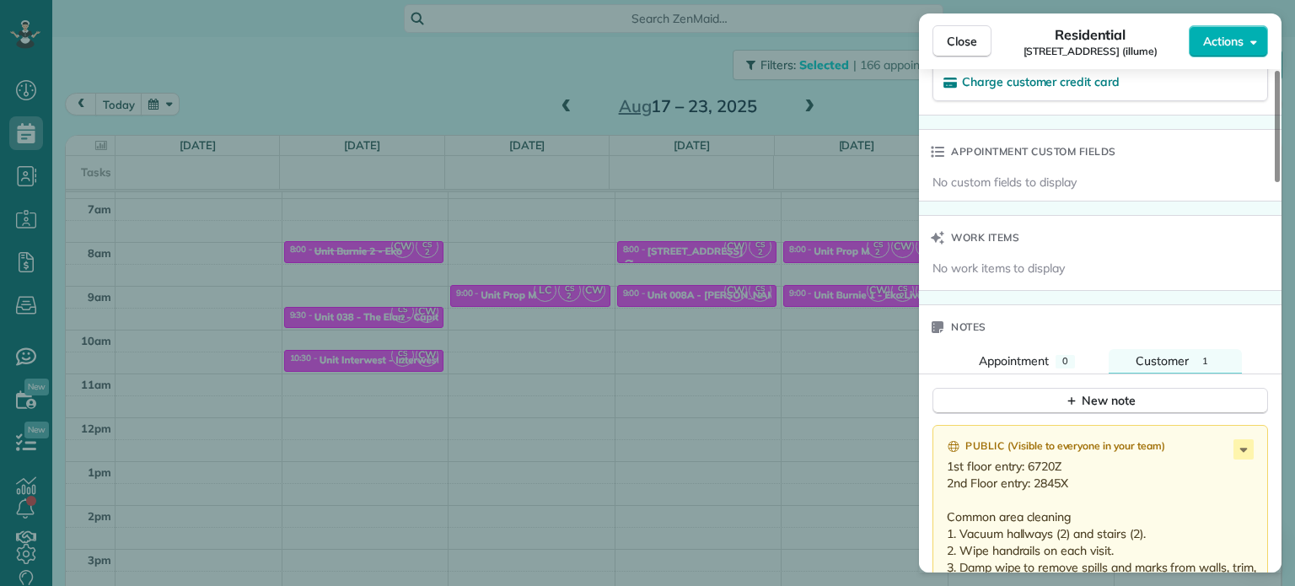
drag, startPoint x: 820, startPoint y: 288, endPoint x: 755, endPoint y: 289, distance: 65.8
click at [819, 288] on div "Close Residential 617 Monroe St (illume) Actions Status Active 617 Monroe St (i…" at bounding box center [647, 293] width 1295 height 586
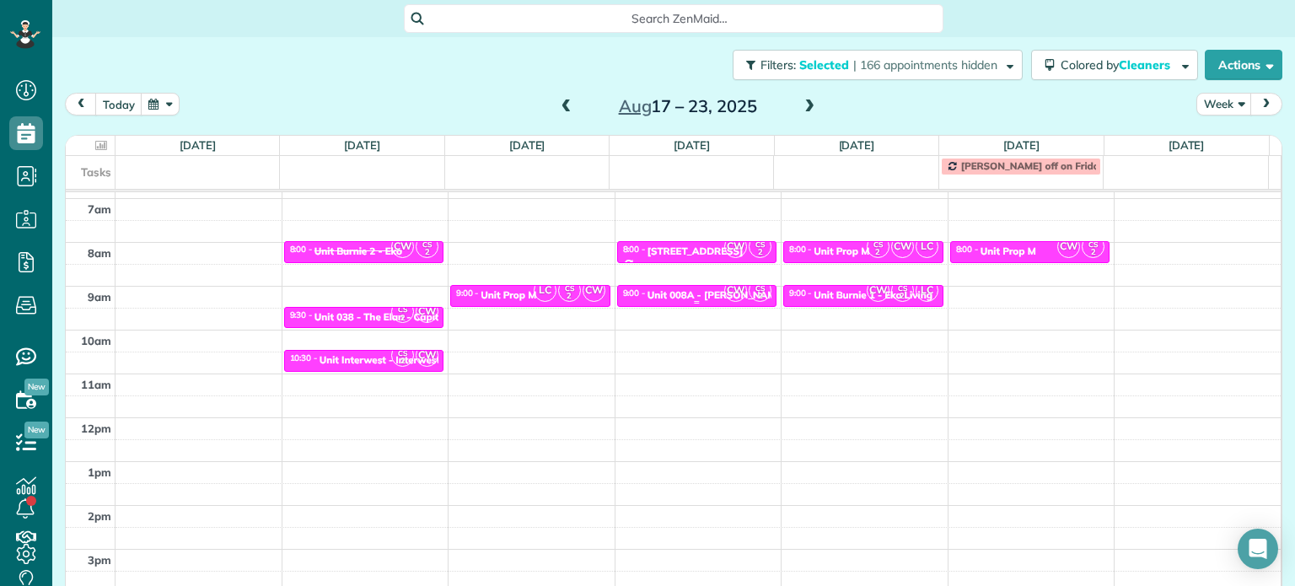
click at [703, 292] on div "Unit 008A - Marshall Arms - Capital" at bounding box center [751, 295] width 209 height 12
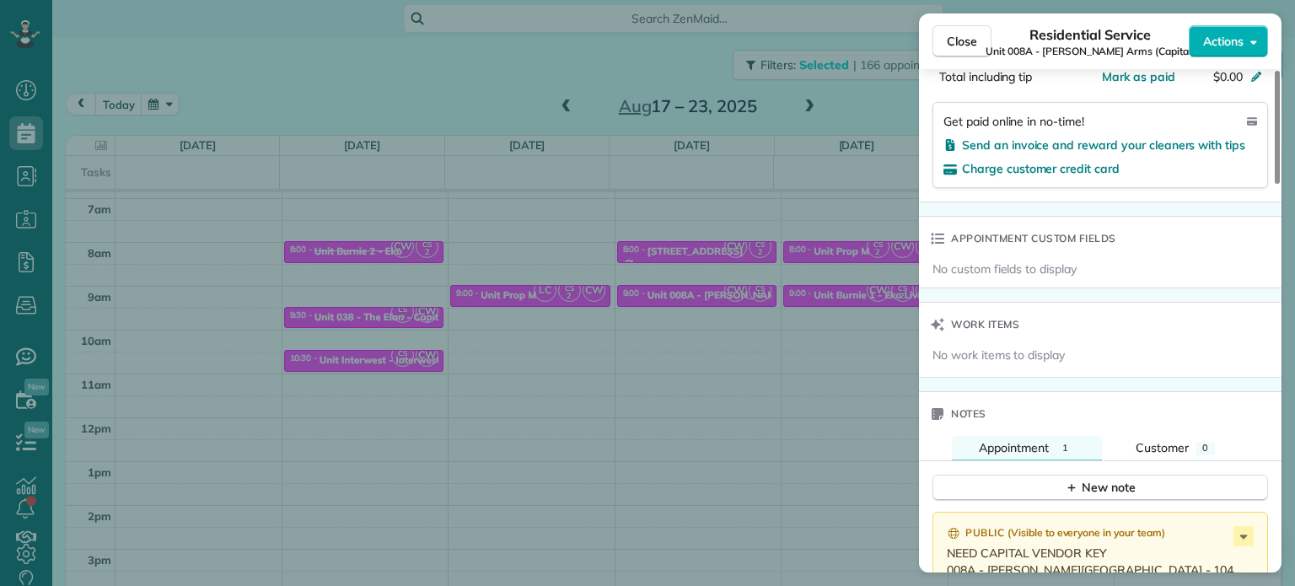
scroll to position [1353, 0]
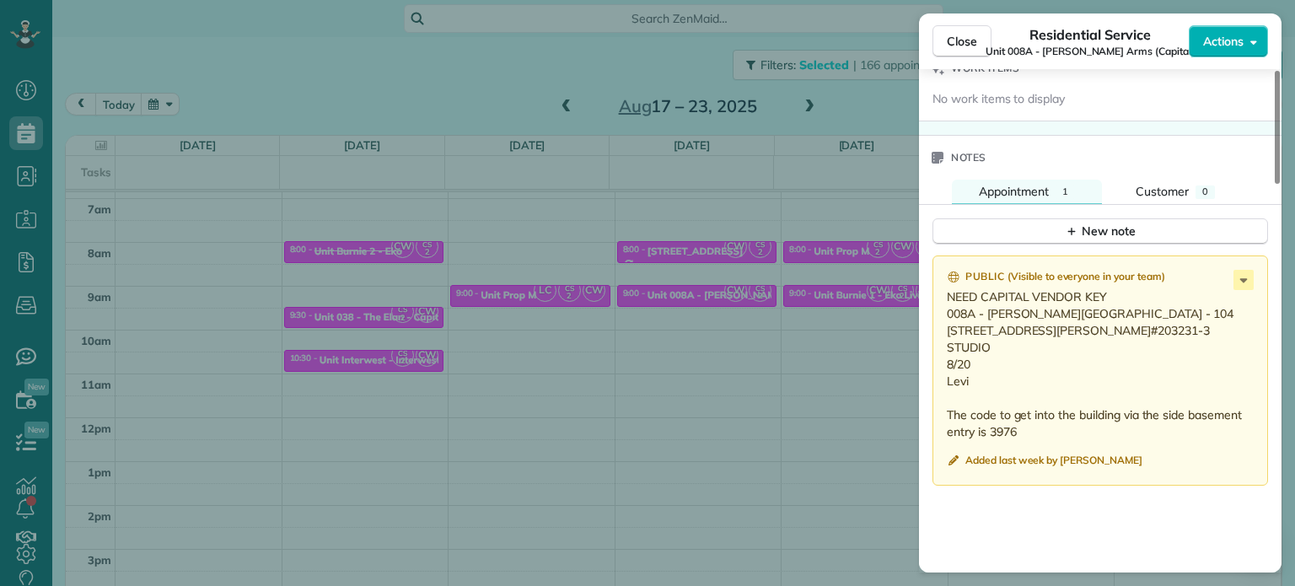
click at [826, 322] on div "Close Residential Service Unit 008A - Marshall Arms (Capital) Actions Status Ac…" at bounding box center [647, 293] width 1295 height 586
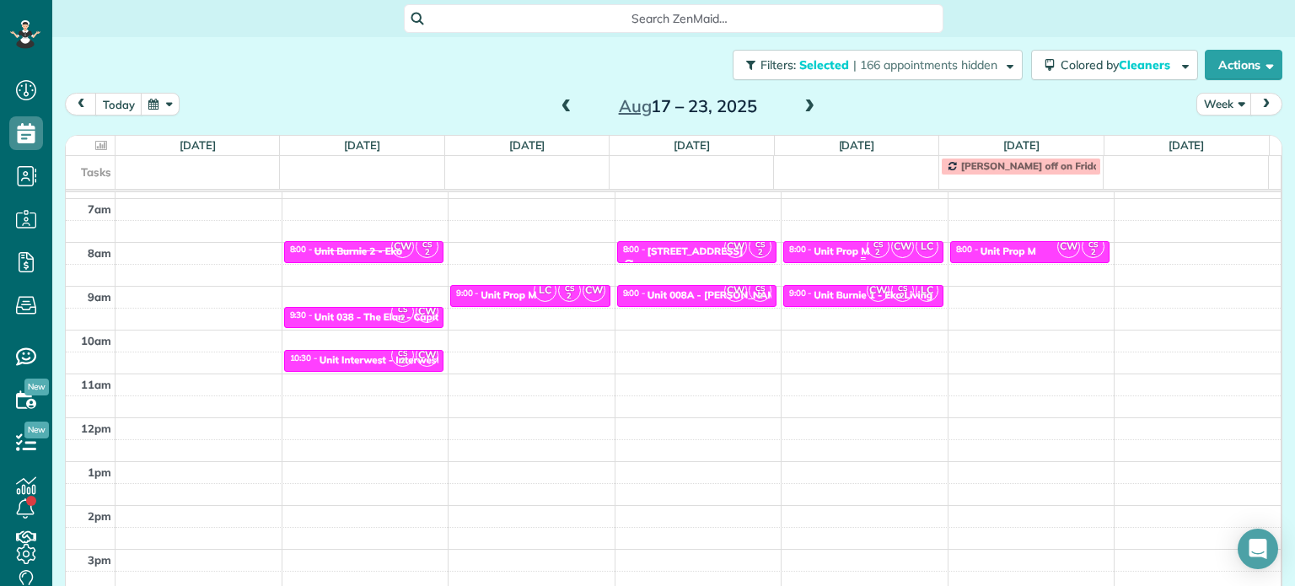
click at [868, 252] on small "2" at bounding box center [878, 252] width 21 height 16
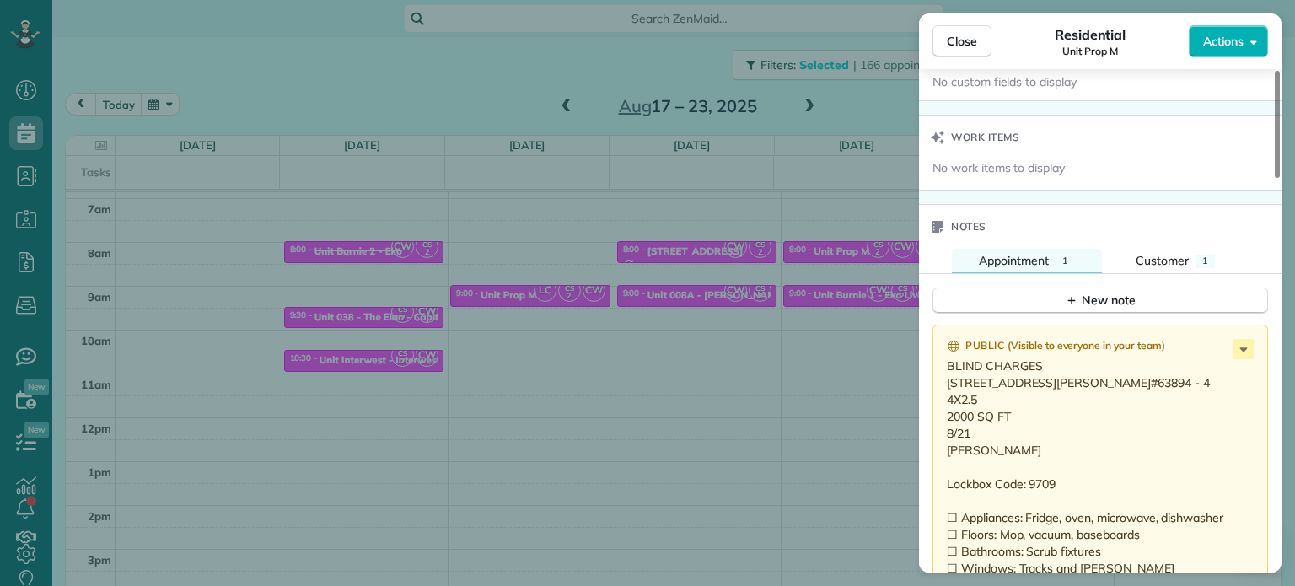
scroll to position [1440, 0]
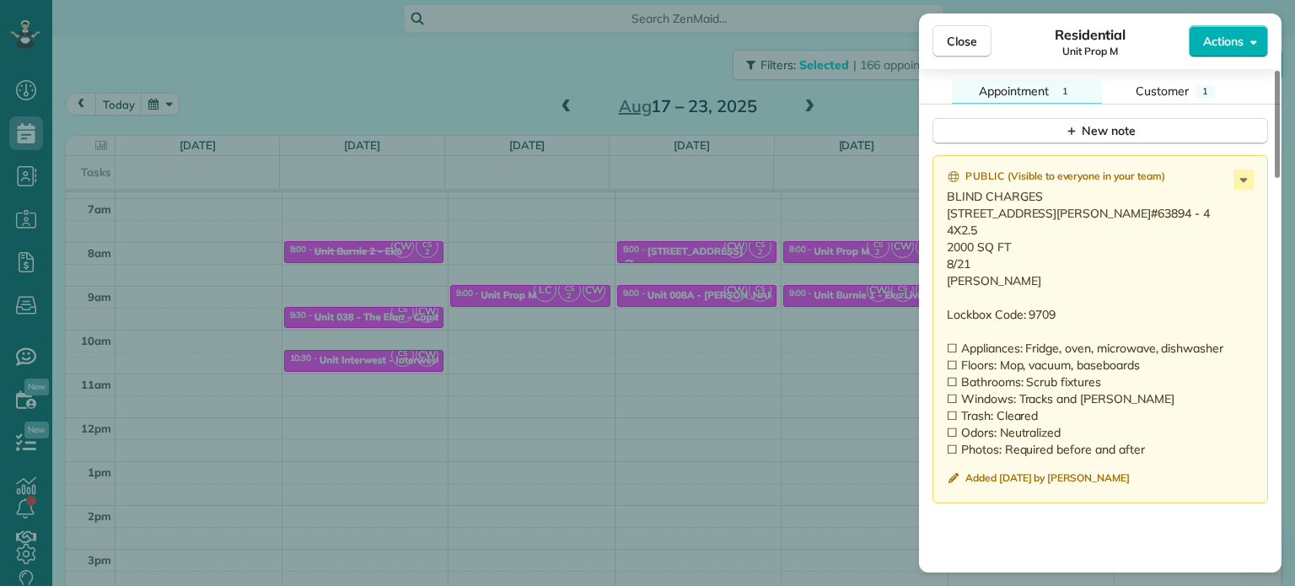
click at [834, 348] on div "Close Residential Unit Prop M Actions Status Invoiced Unit Prop M · Open profil…" at bounding box center [647, 293] width 1295 height 586
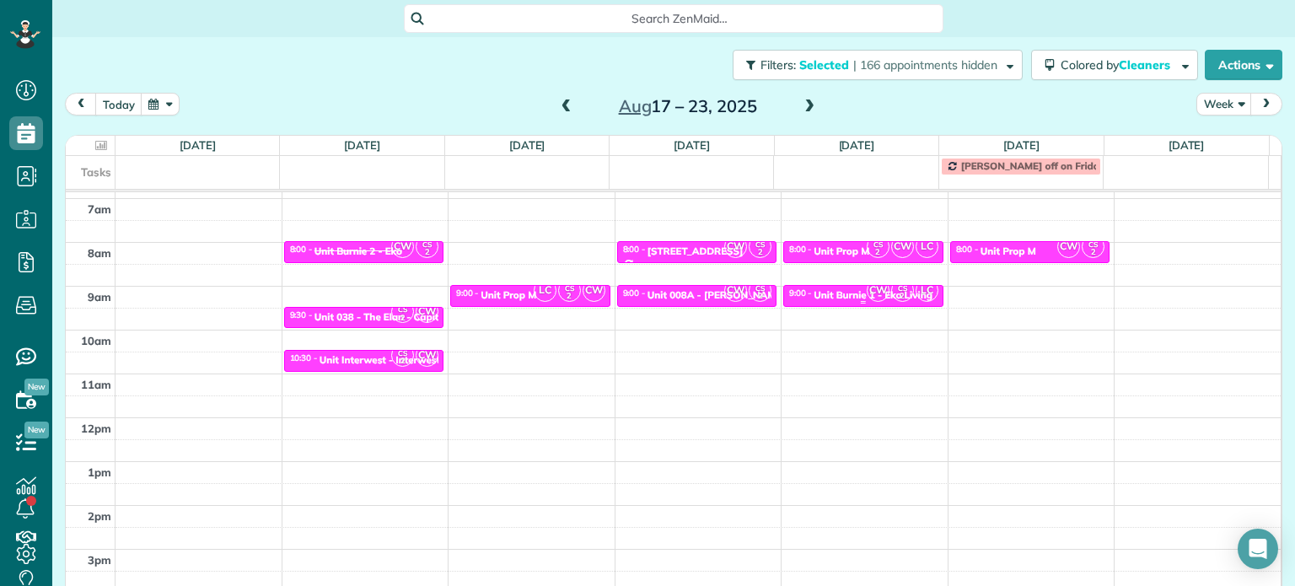
click at [867, 291] on span "CW" at bounding box center [878, 290] width 23 height 23
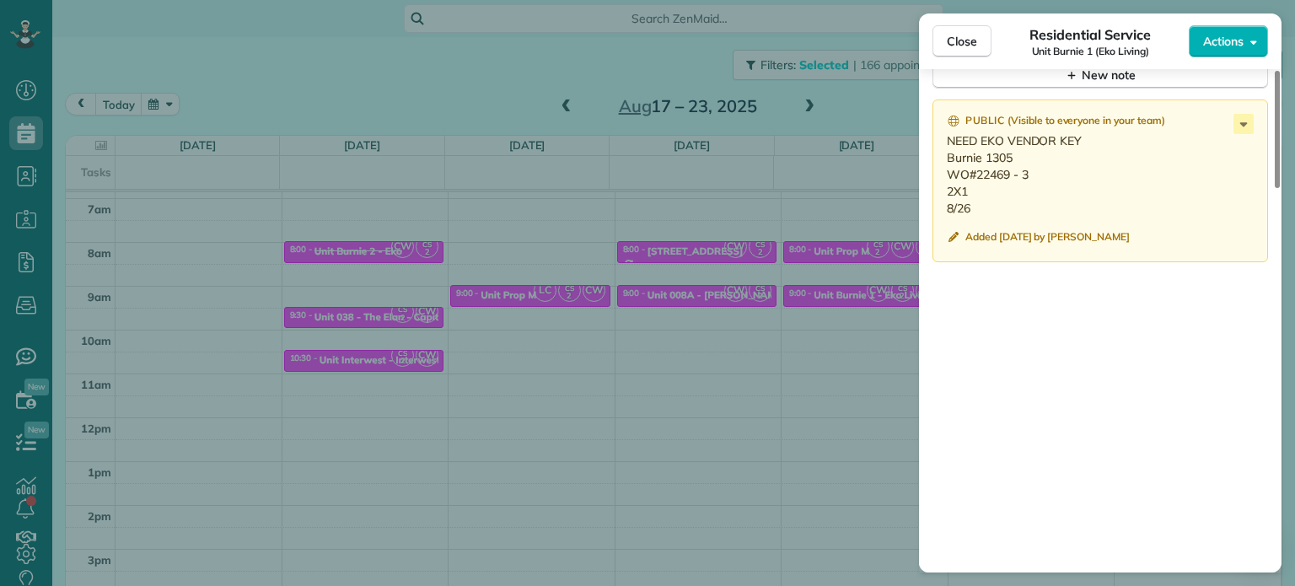
scroll to position [1518, 0]
click at [746, 298] on div "Close Residential Service Unit Burnie 1 (Eko Living) Actions Status Active Unit…" at bounding box center [647, 293] width 1295 height 586
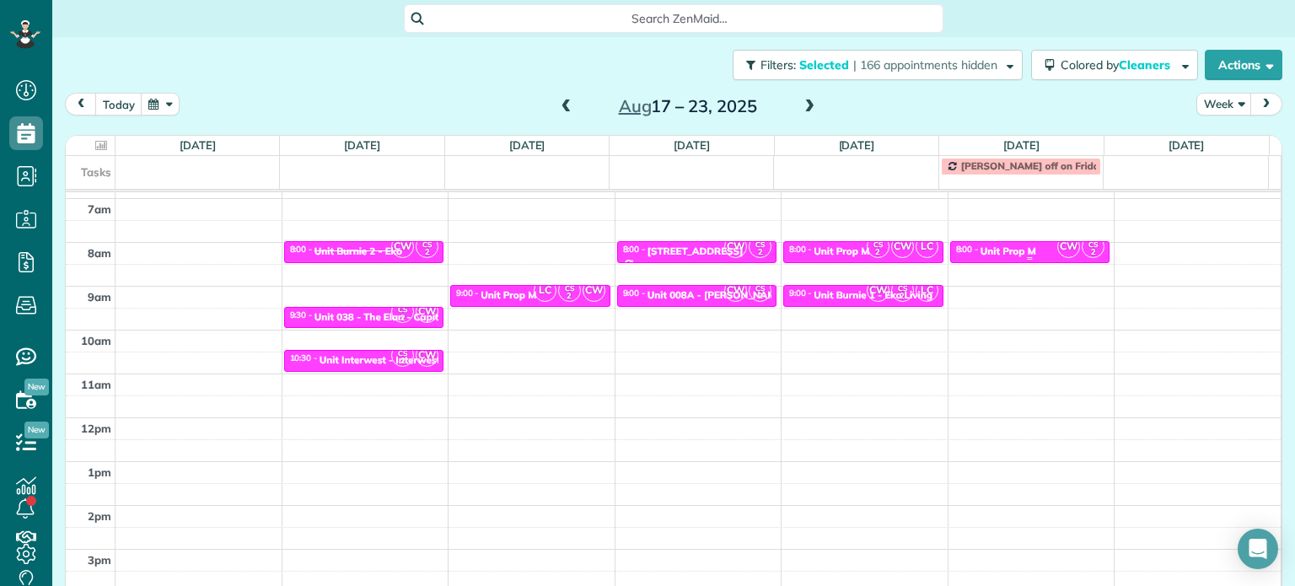
click at [995, 249] on div "Unit Prop M" at bounding box center [1009, 251] width 56 height 12
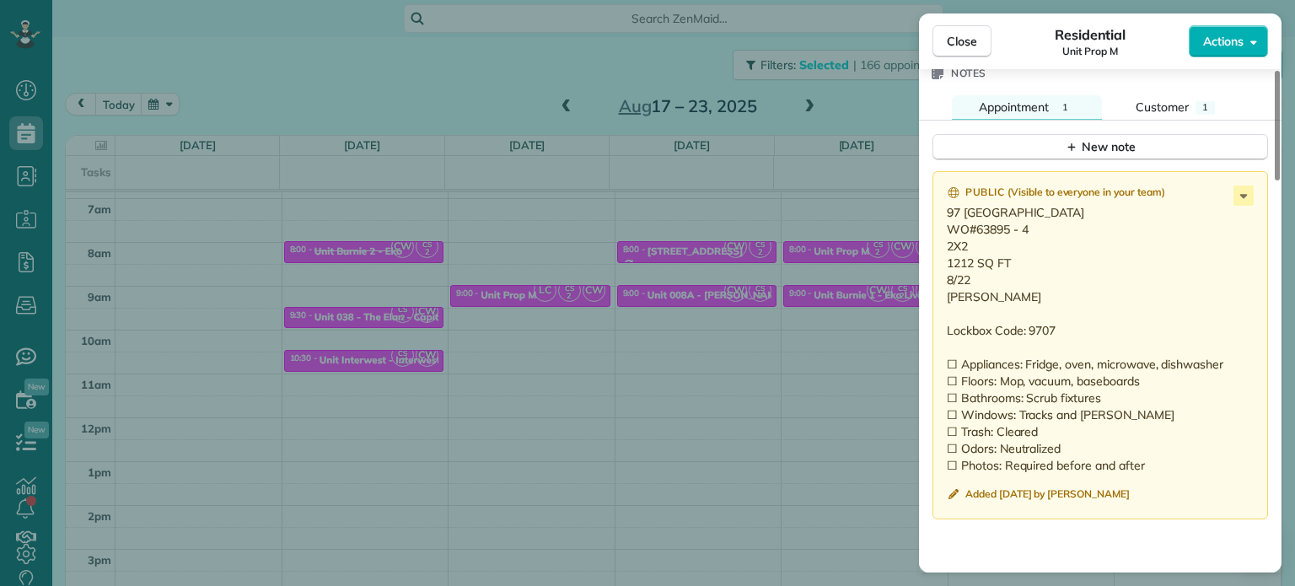
scroll to position [1353, 0]
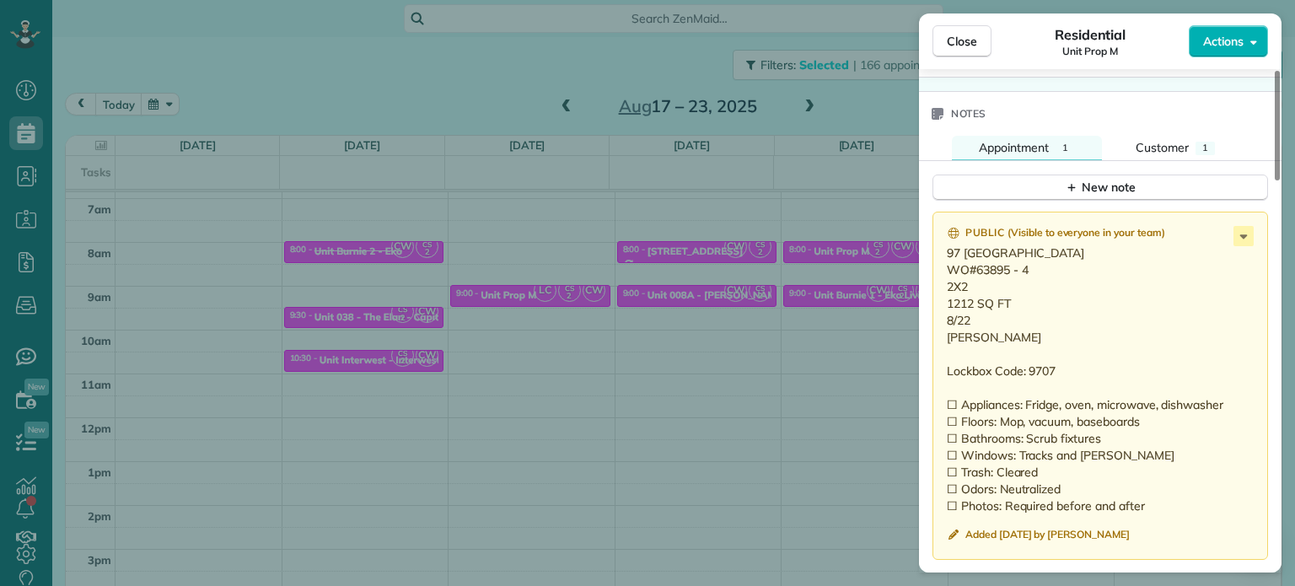
click at [885, 189] on div "Close Residential Unit Prop M Actions Status Active Unit Prop M · Open profile …" at bounding box center [647, 293] width 1295 height 586
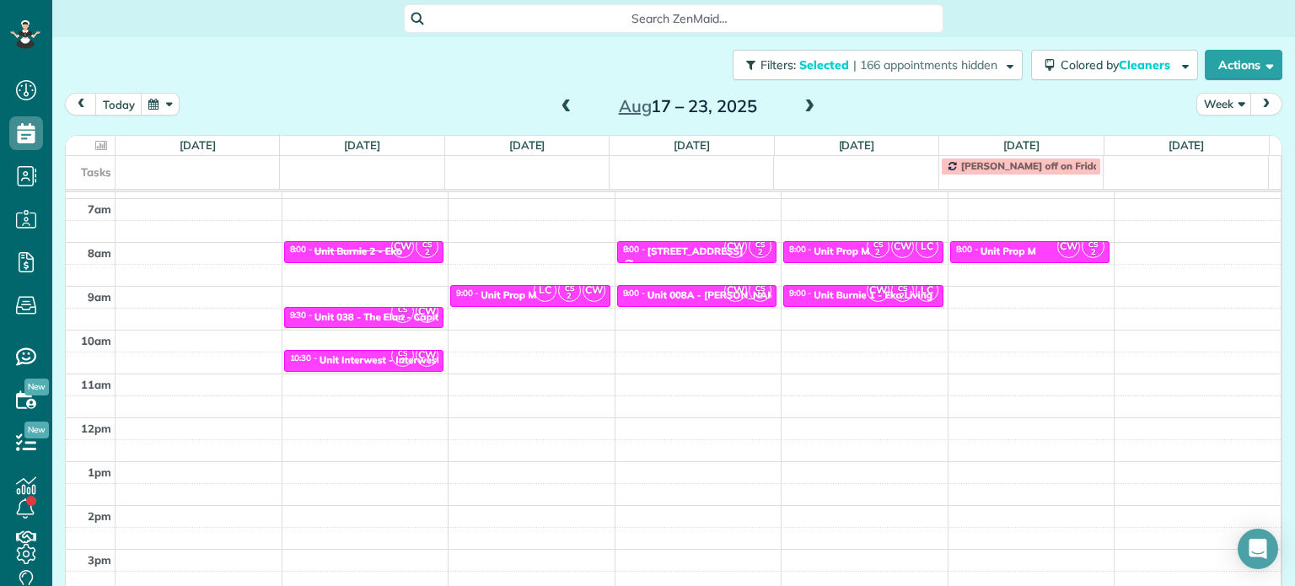
click at [568, 104] on span at bounding box center [566, 106] width 19 height 15
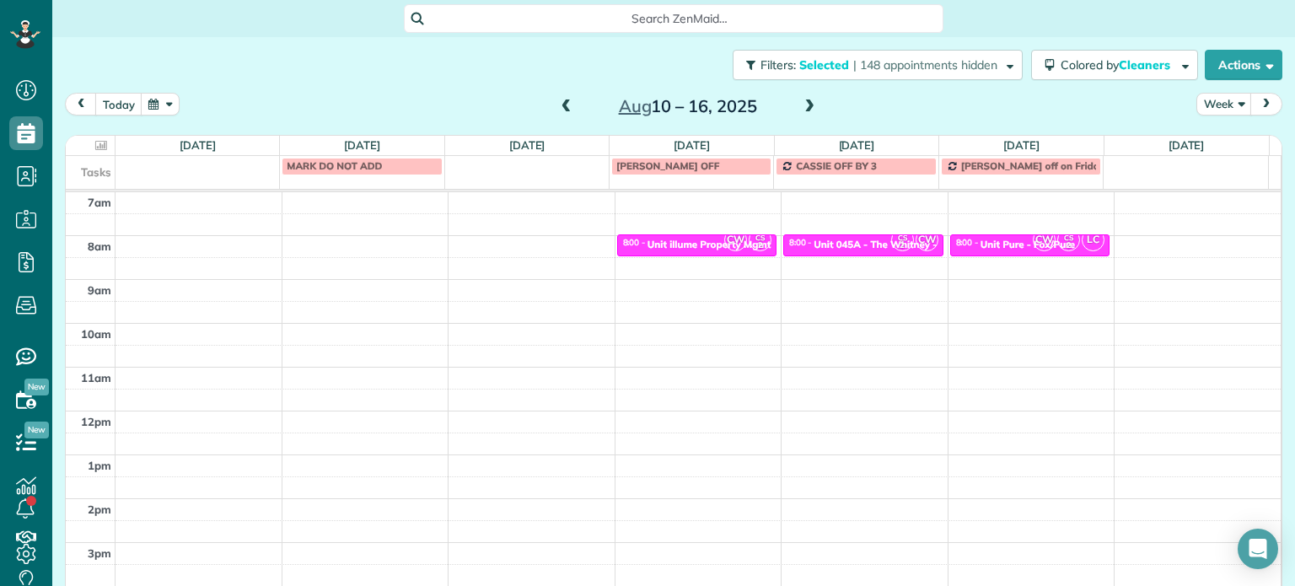
click at [800, 99] on span at bounding box center [809, 106] width 19 height 15
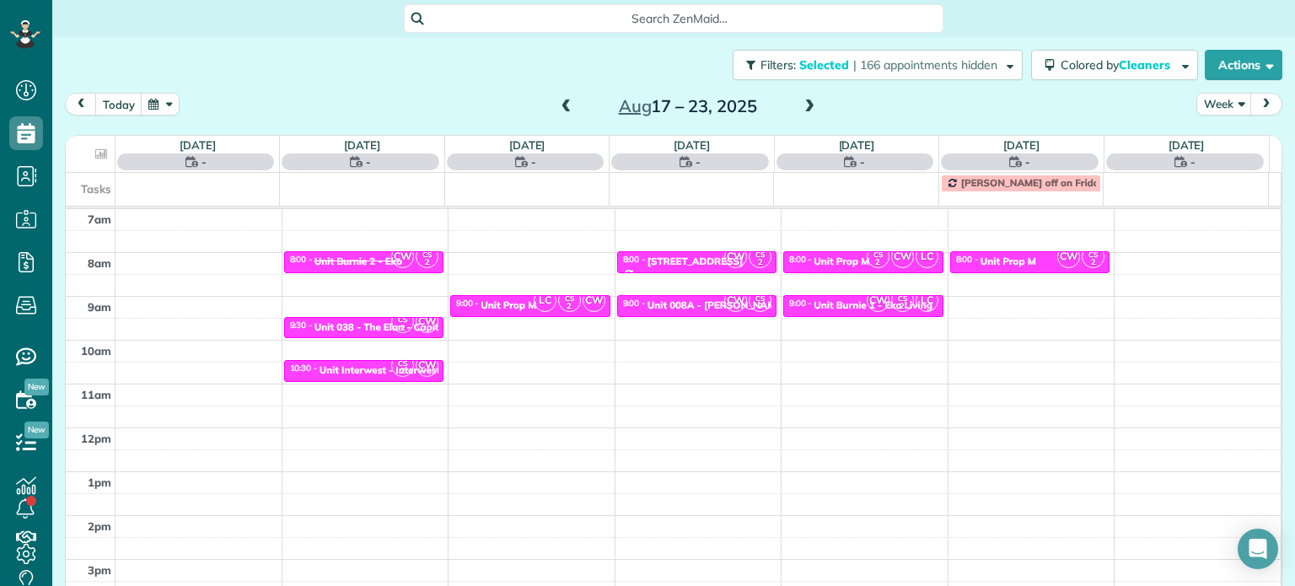
click at [800, 99] on span at bounding box center [809, 106] width 19 height 15
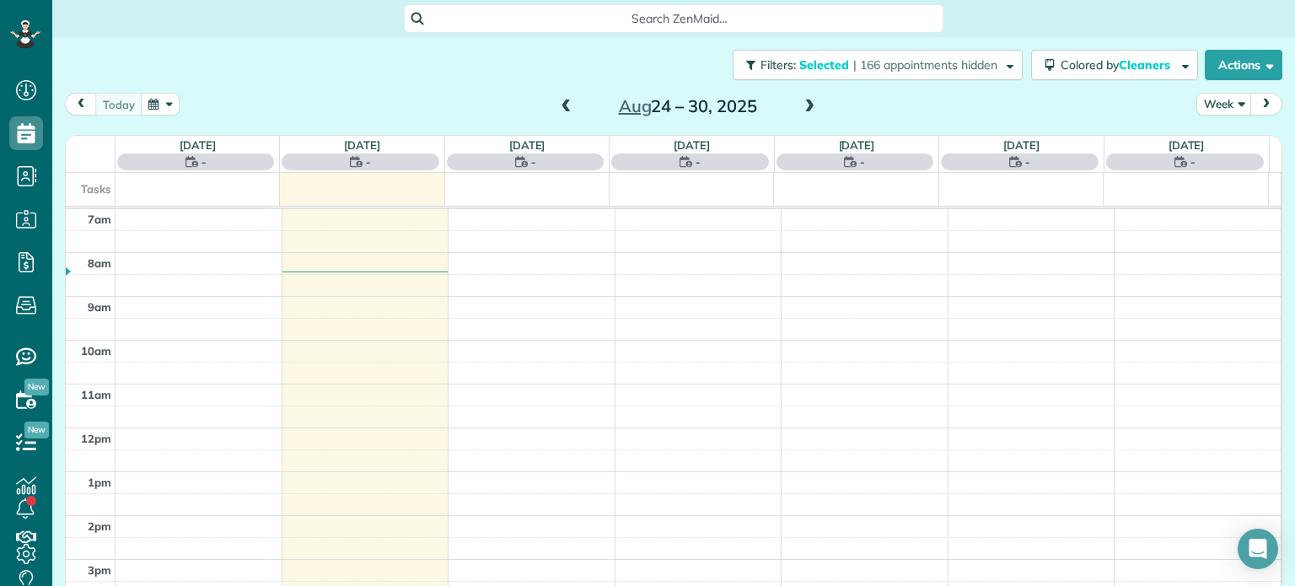
click at [560, 110] on span at bounding box center [566, 106] width 19 height 15
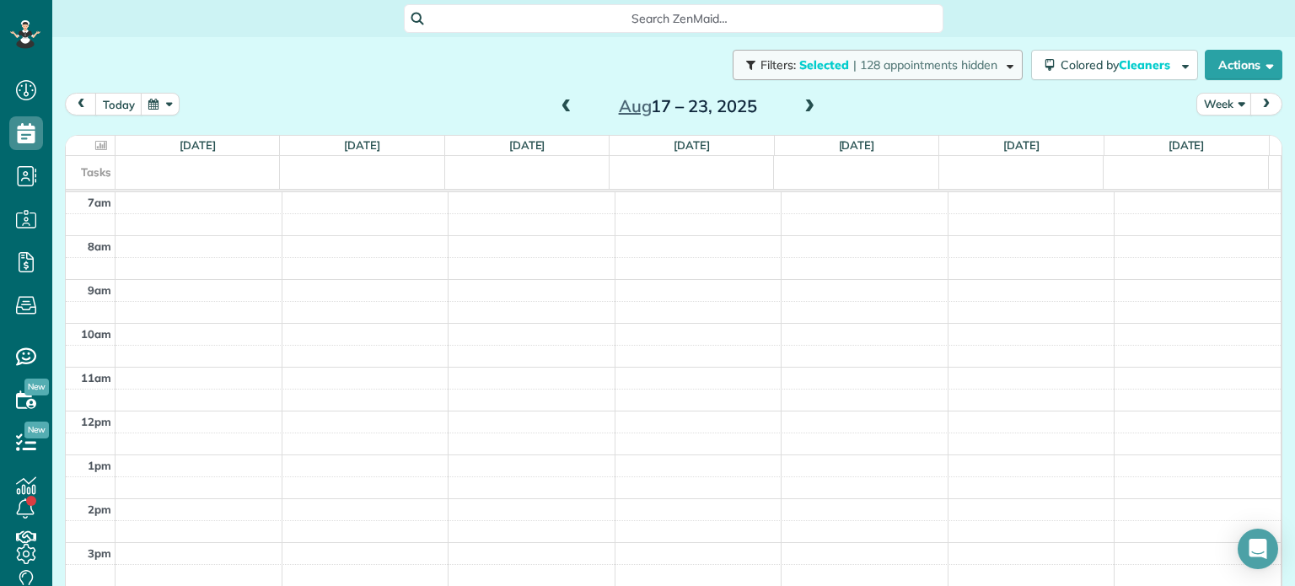
click at [888, 66] on span "| 128 appointments hidden" at bounding box center [925, 64] width 144 height 15
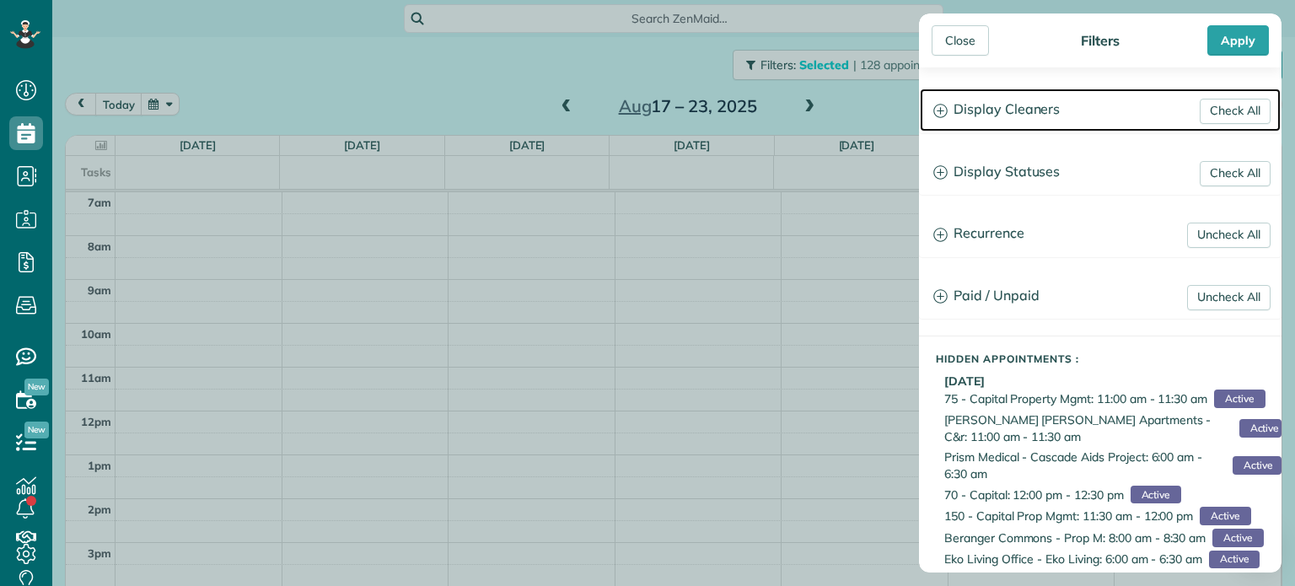
click at [978, 100] on h3 "Display Cleaners" at bounding box center [1100, 110] width 361 height 43
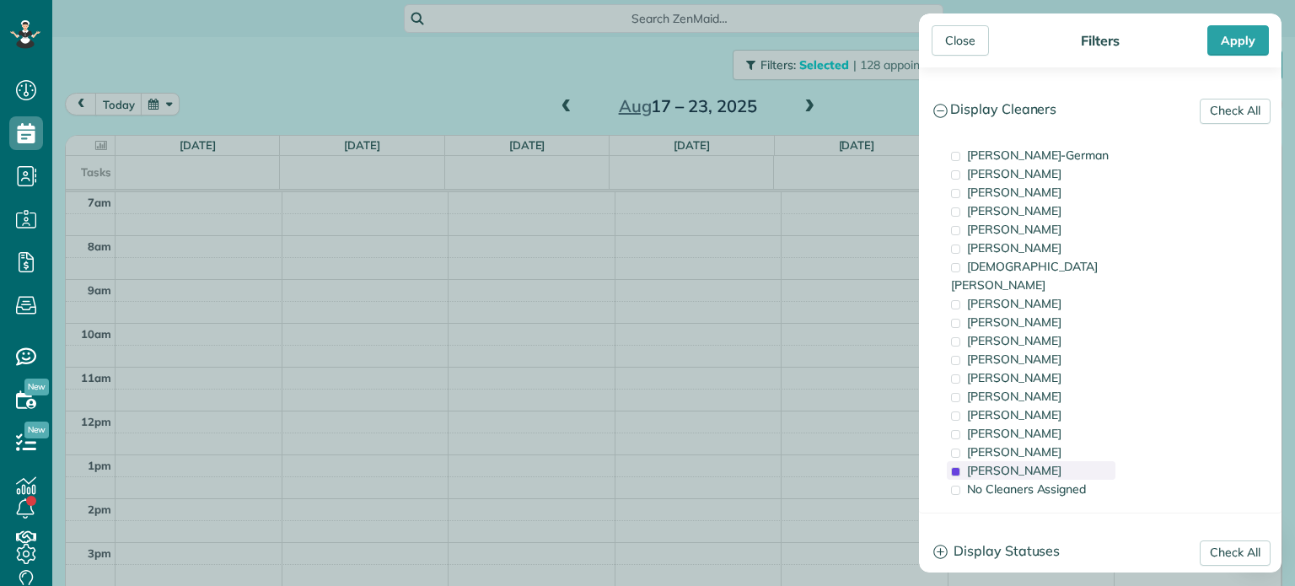
click at [1014, 463] on span "[PERSON_NAME]" at bounding box center [1014, 470] width 94 height 15
click at [998, 407] on span "[PERSON_NAME]" at bounding box center [1014, 414] width 94 height 15
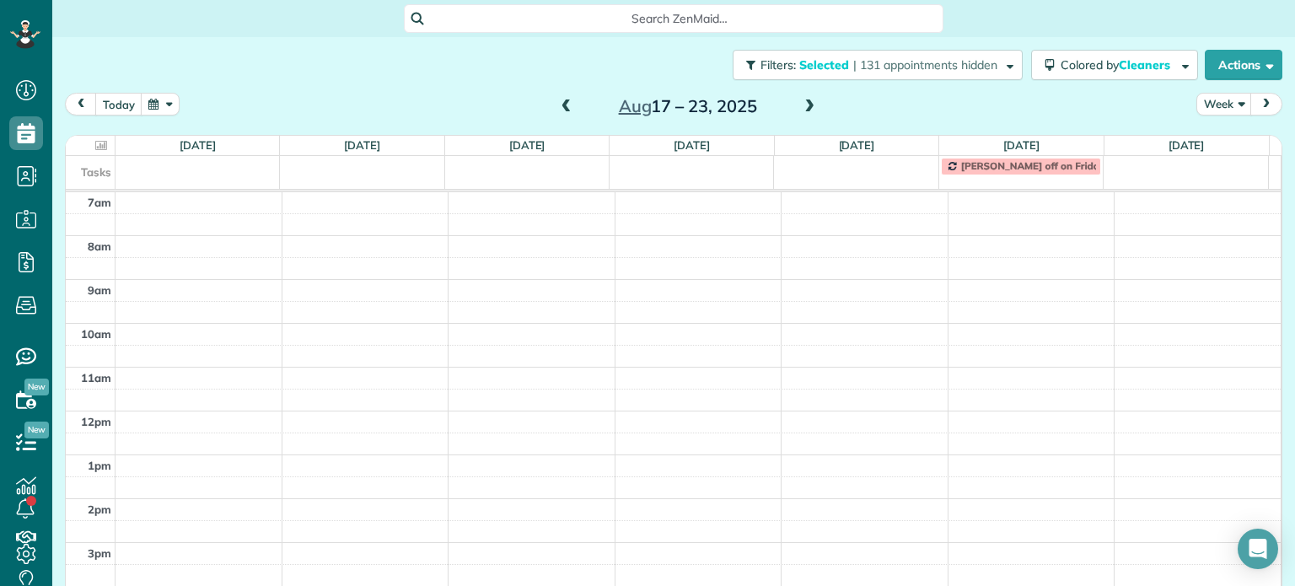
click at [832, 302] on div "Close Filters Apply Check All Display Cleaners Christina Wright-German Cassie F…" at bounding box center [647, 293] width 1295 height 586
click at [806, 110] on span at bounding box center [809, 106] width 19 height 15
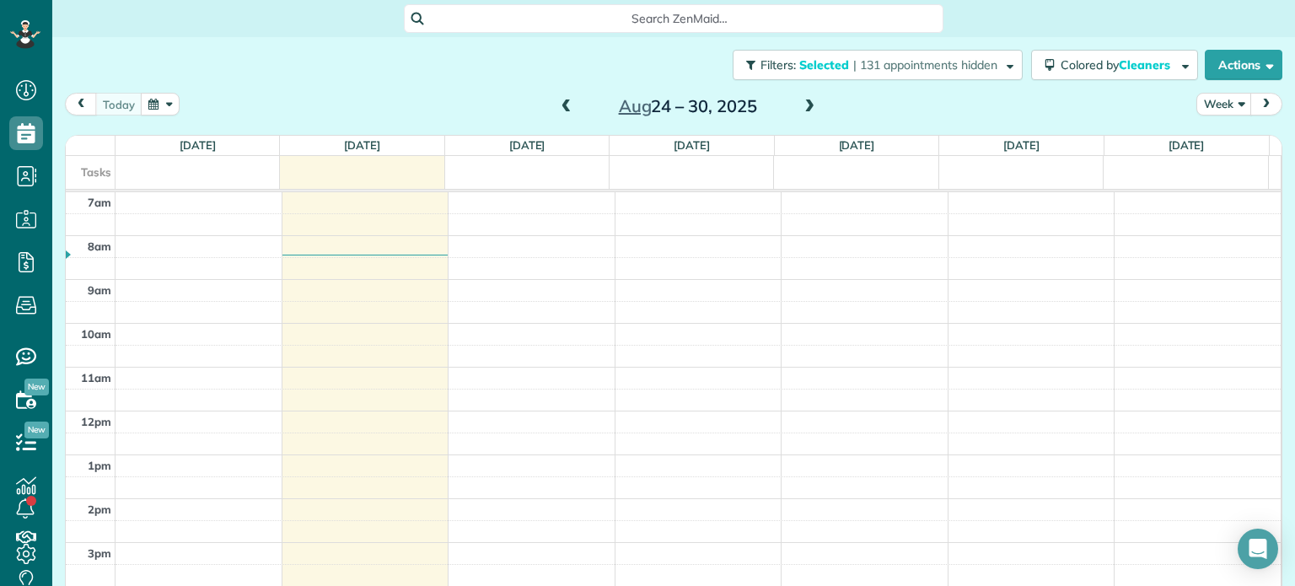
click at [800, 100] on span at bounding box center [809, 106] width 19 height 15
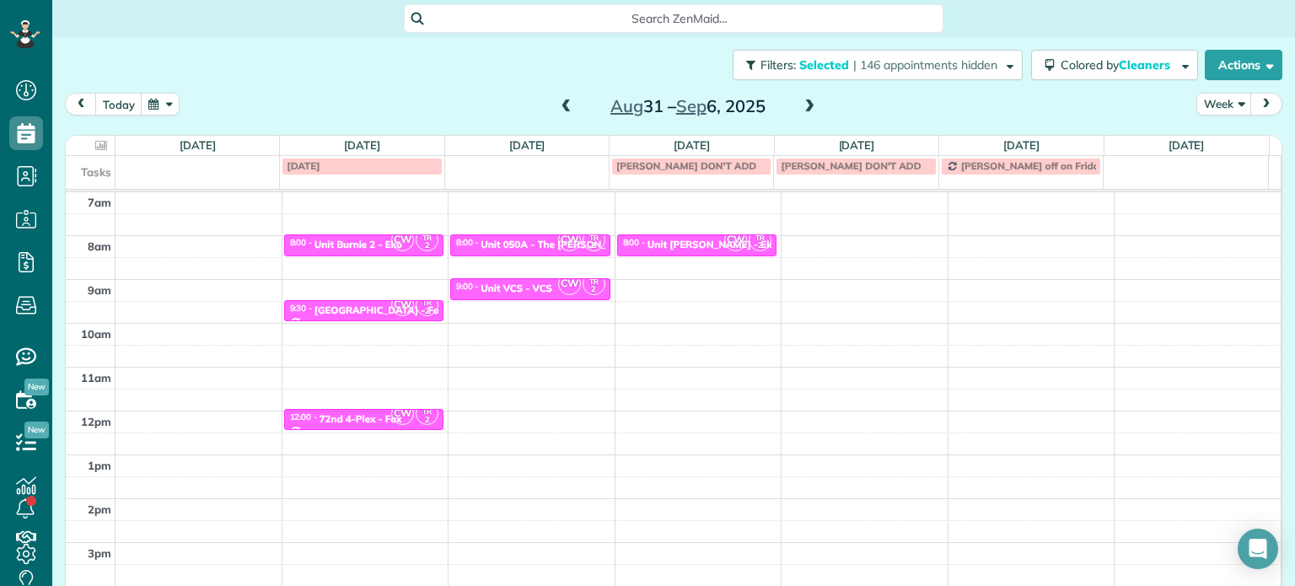
click at [557, 117] on span at bounding box center [566, 106] width 19 height 25
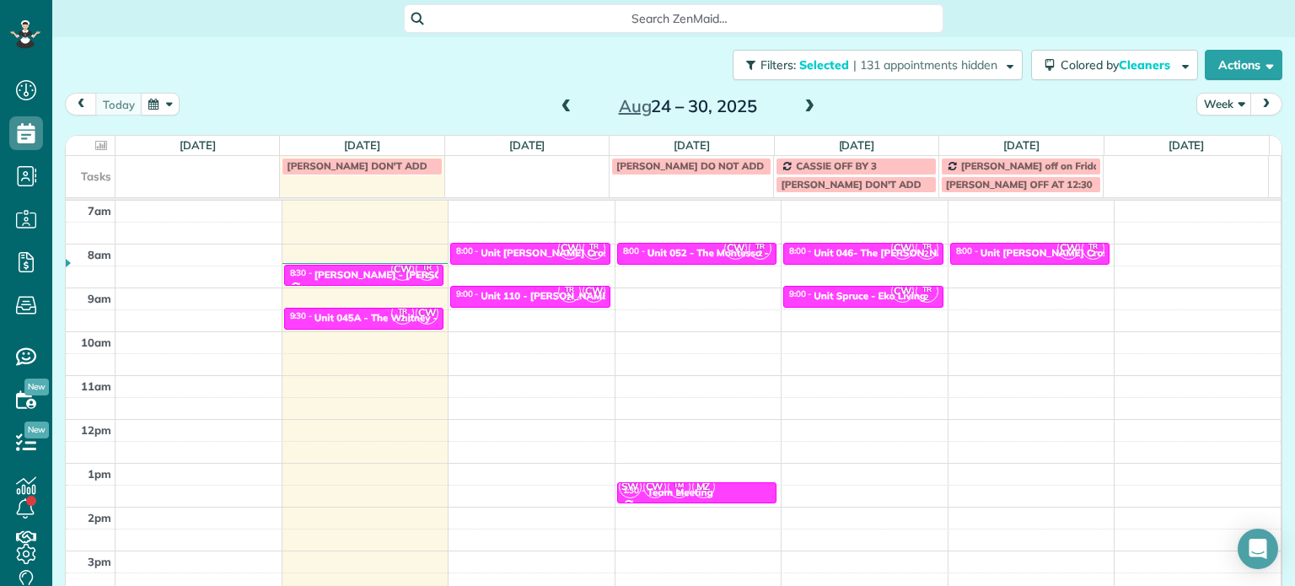
click at [805, 106] on span at bounding box center [809, 106] width 19 height 15
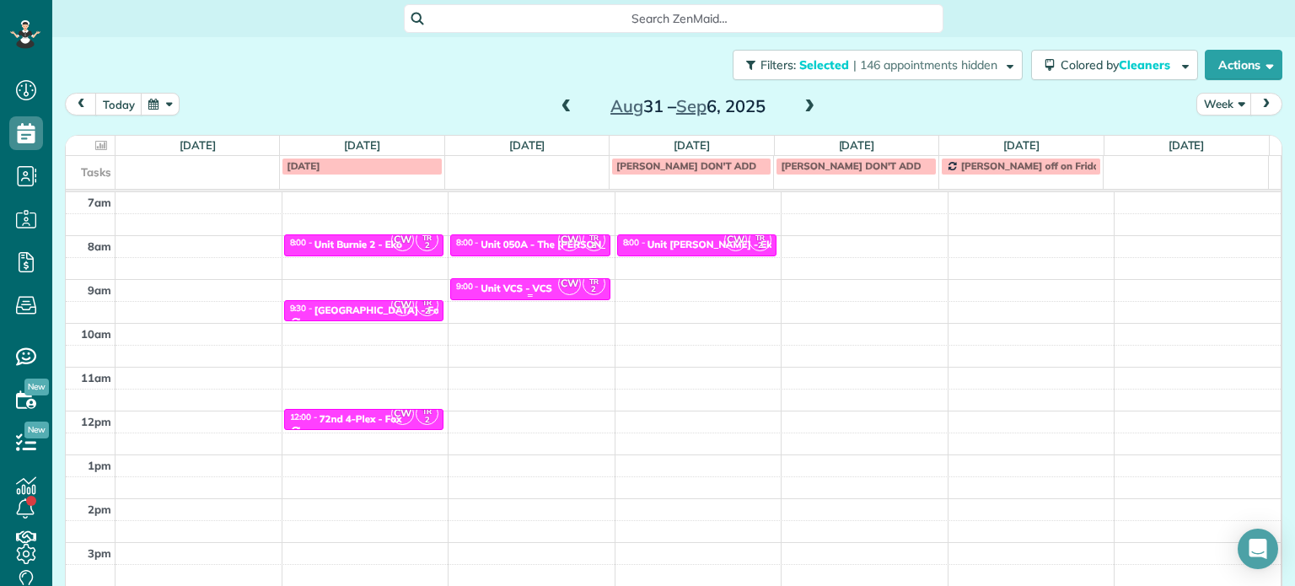
click at [525, 282] on div "Unit VCS - VCS" at bounding box center [517, 288] width 72 height 12
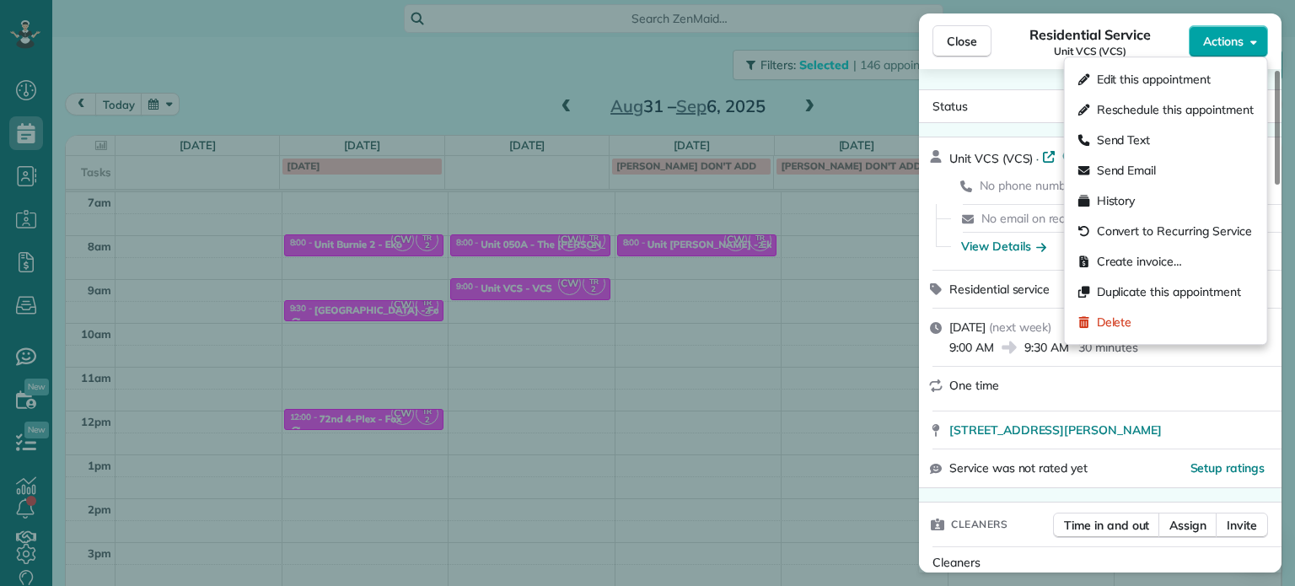
click at [1221, 47] on span "Actions" at bounding box center [1223, 41] width 40 height 17
click at [1187, 80] on span "Edit this appointment" at bounding box center [1154, 79] width 114 height 17
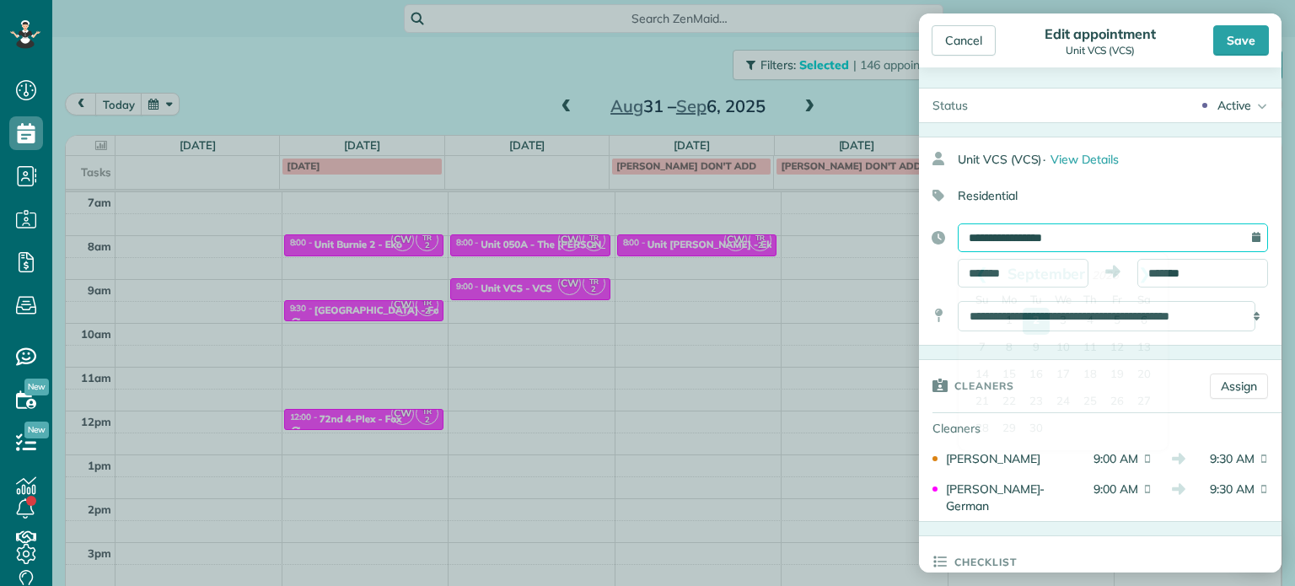
click at [1100, 232] on input "**********" at bounding box center [1113, 237] width 310 height 29
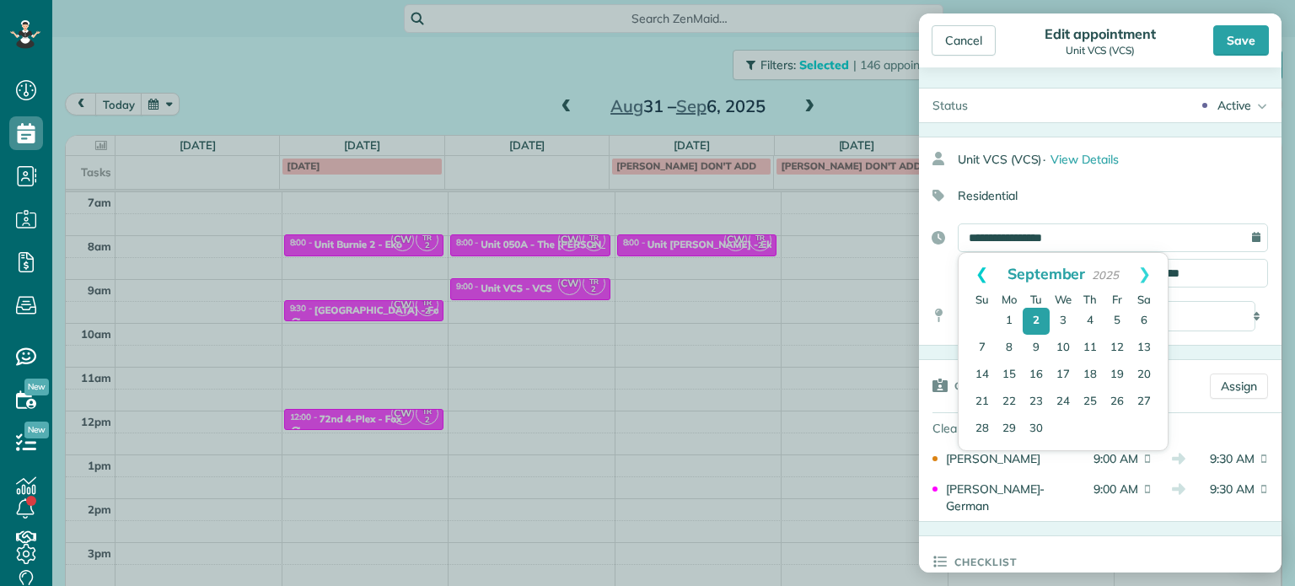
click at [977, 266] on link "Prev" at bounding box center [982, 274] width 46 height 42
click at [1118, 432] on link "29" at bounding box center [1117, 429] width 27 height 27
type input "**********"
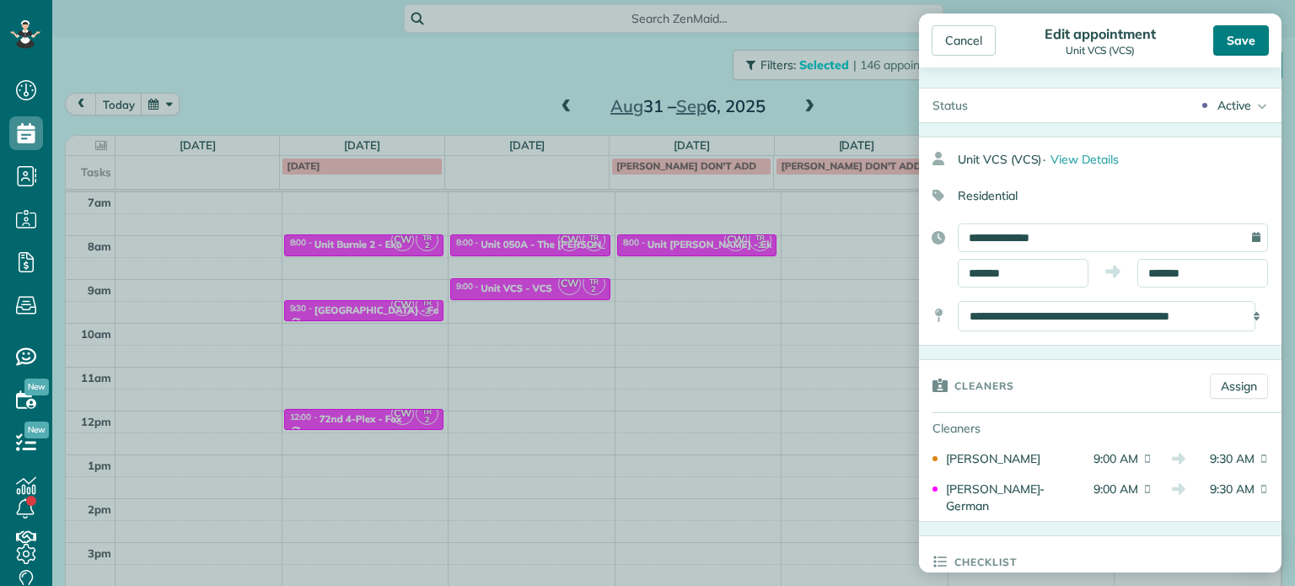
click at [1224, 44] on div "Save" at bounding box center [1241, 40] width 56 height 30
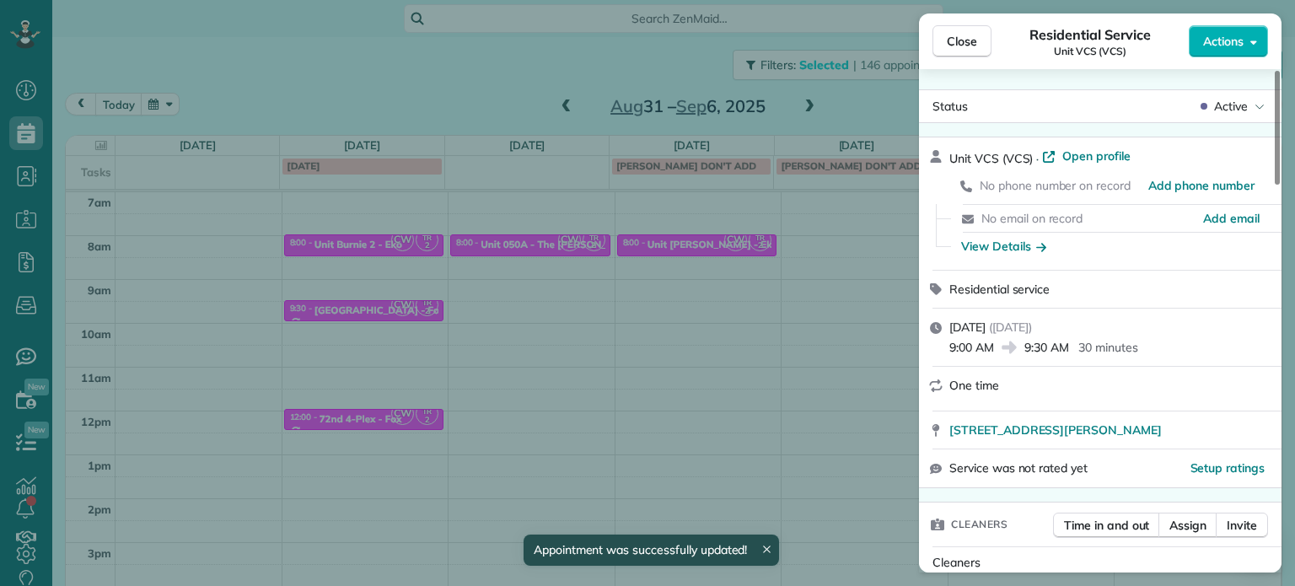
click at [562, 65] on div "Close Residential Service Unit VCS (VCS) Actions Status Active Unit VCS (VCS) ·…" at bounding box center [647, 293] width 1295 height 586
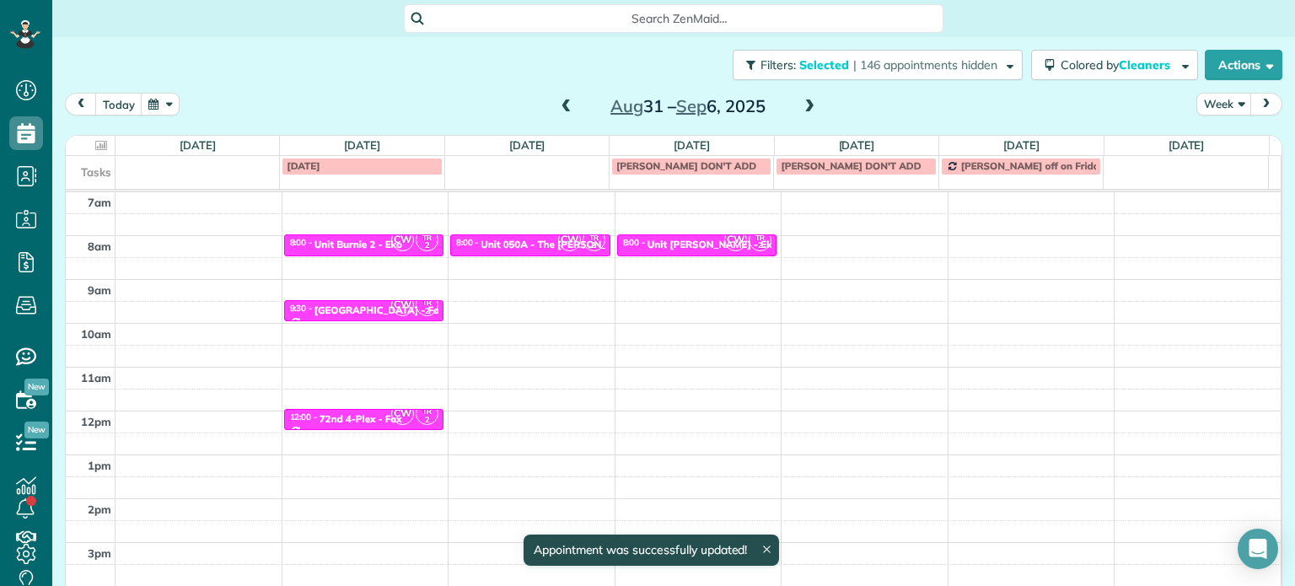
click at [558, 107] on span at bounding box center [566, 106] width 19 height 15
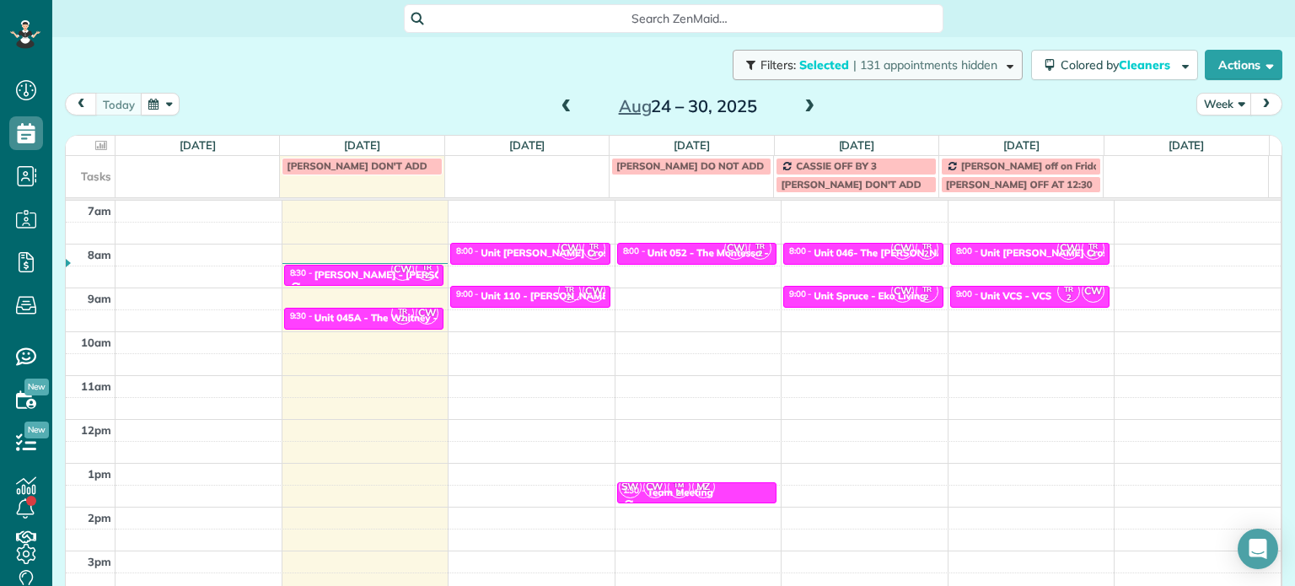
click at [867, 67] on span "| 131 appointments hidden" at bounding box center [925, 64] width 144 height 15
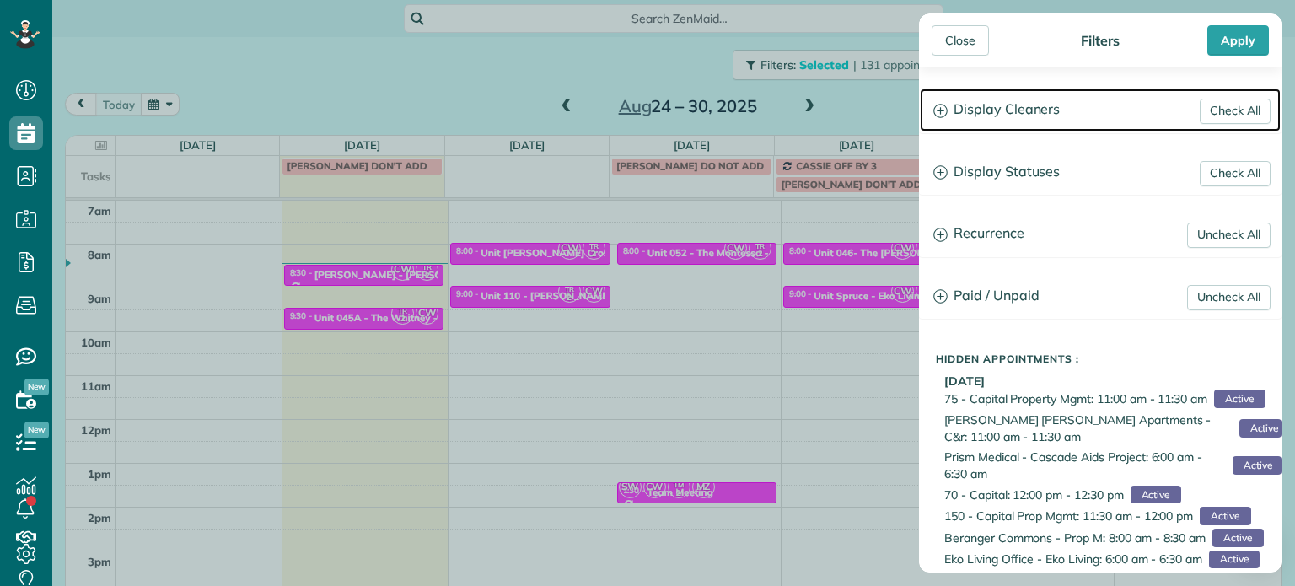
click at [1029, 109] on h3 "Display Cleaners" at bounding box center [1100, 110] width 361 height 43
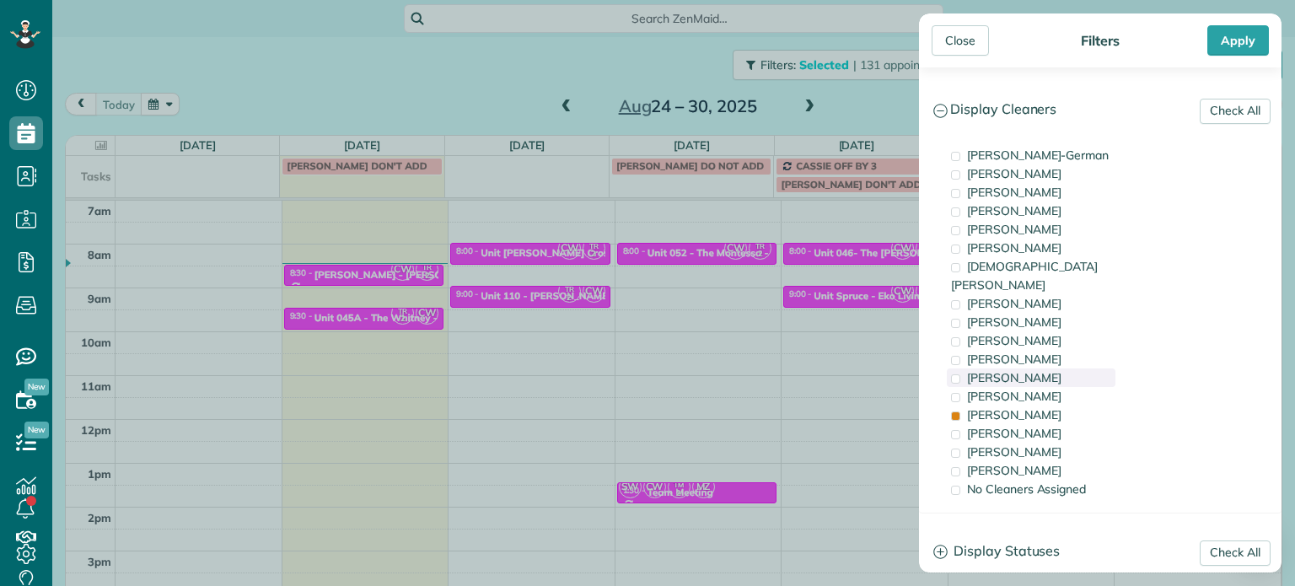
click at [1047, 406] on div "[PERSON_NAME]" at bounding box center [1031, 415] width 169 height 19
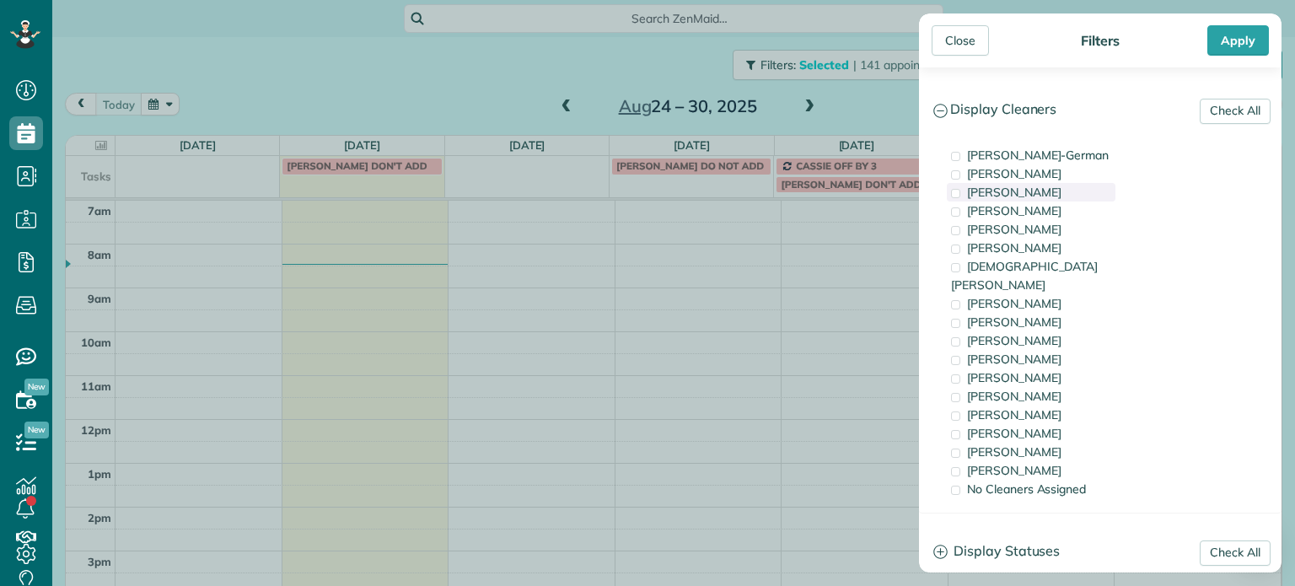
click at [1029, 197] on span "[PERSON_NAME]" at bounding box center [1014, 192] width 94 height 15
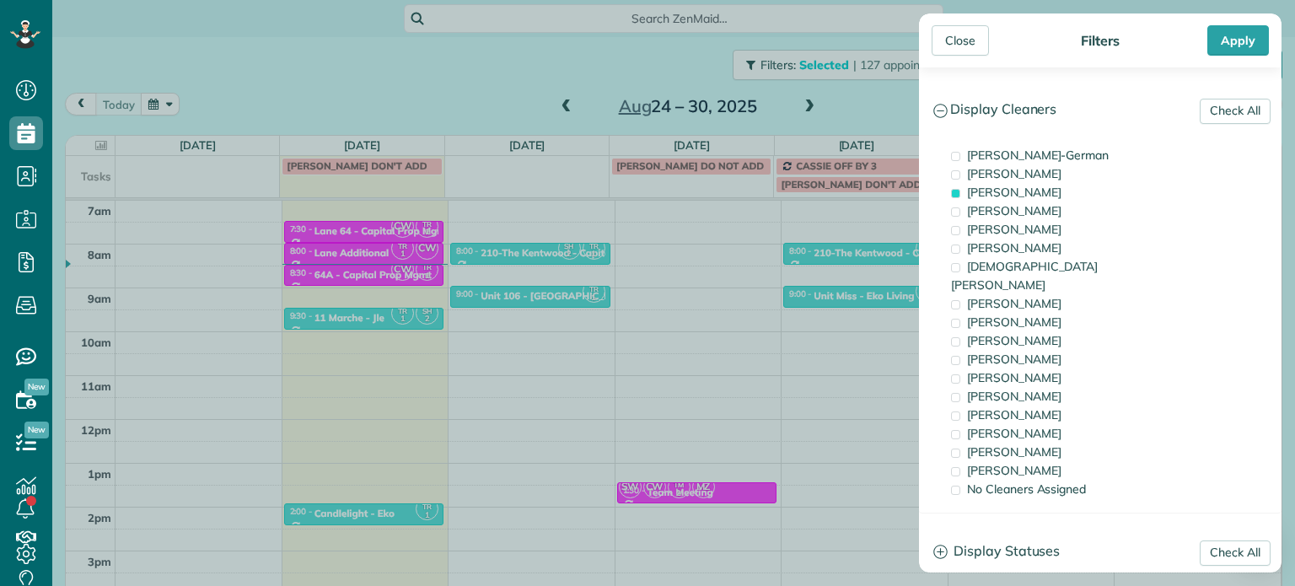
click at [821, 253] on div "Close Filters Apply Check All Display Cleaners Christina Wright-German Cassie F…" at bounding box center [647, 293] width 1295 height 586
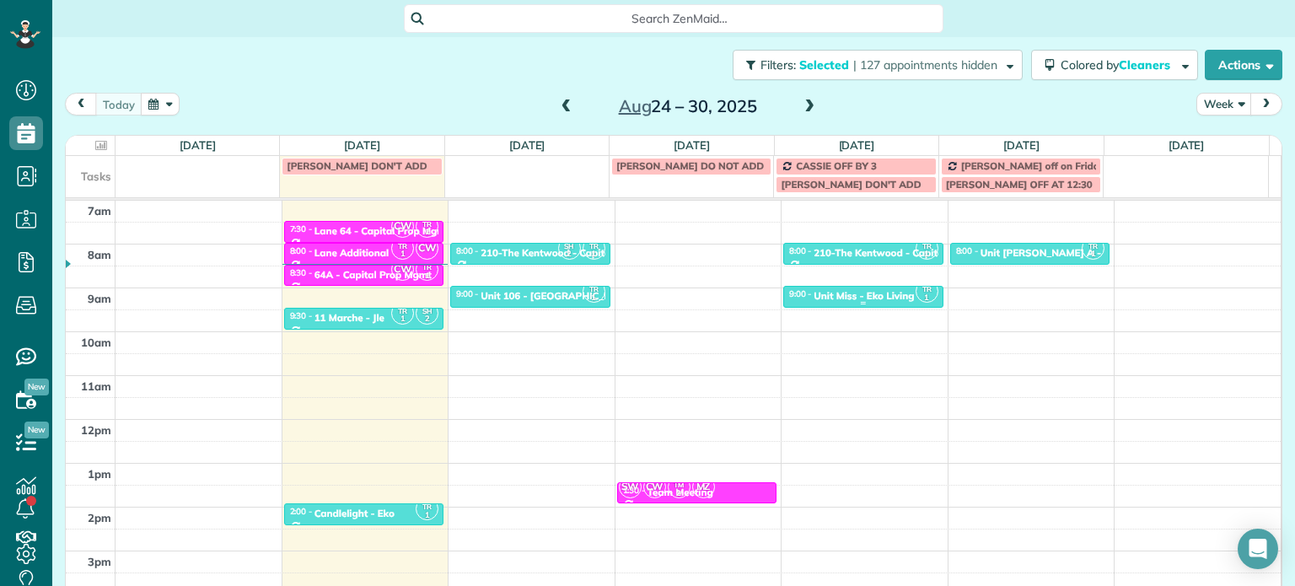
click at [862, 290] on div "Unit Miss - Eko Living" at bounding box center [864, 296] width 100 height 12
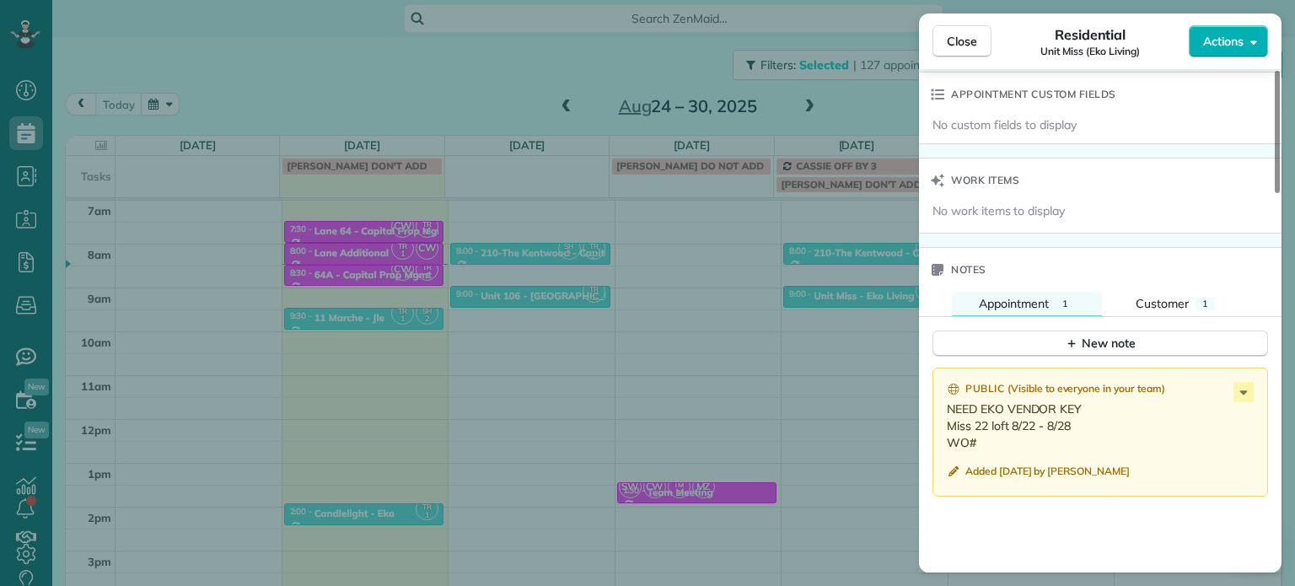
scroll to position [1279, 0]
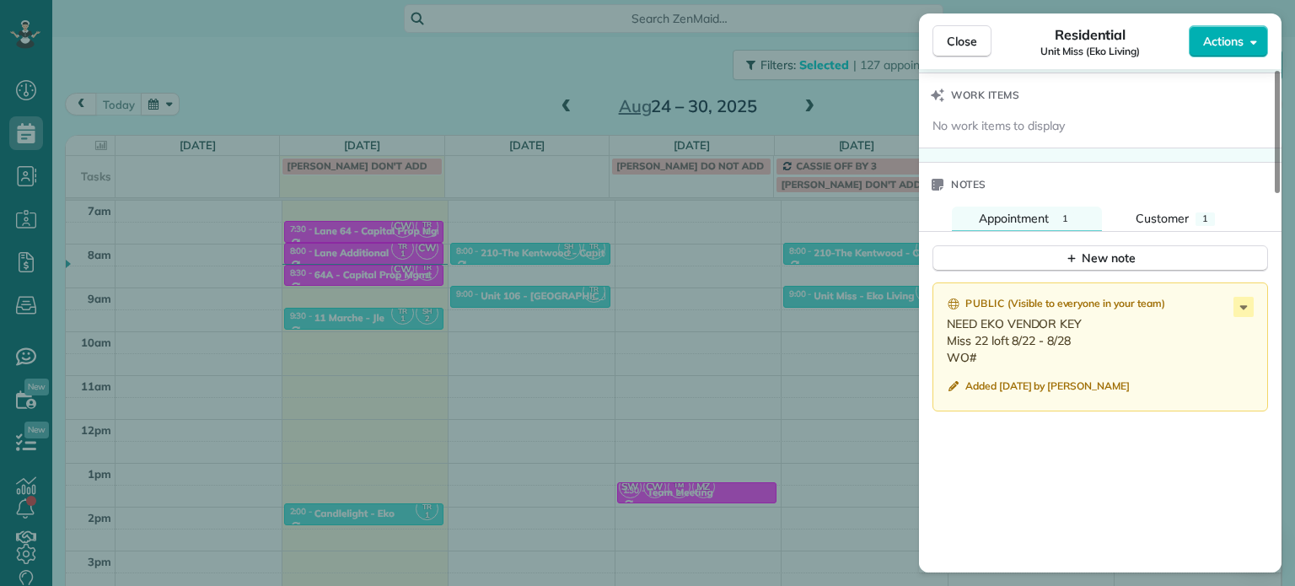
click at [848, 289] on div "Close Residential Unit Miss (Eko Living) Actions Status Active Unit Miss (Eko L…" at bounding box center [647, 293] width 1295 height 586
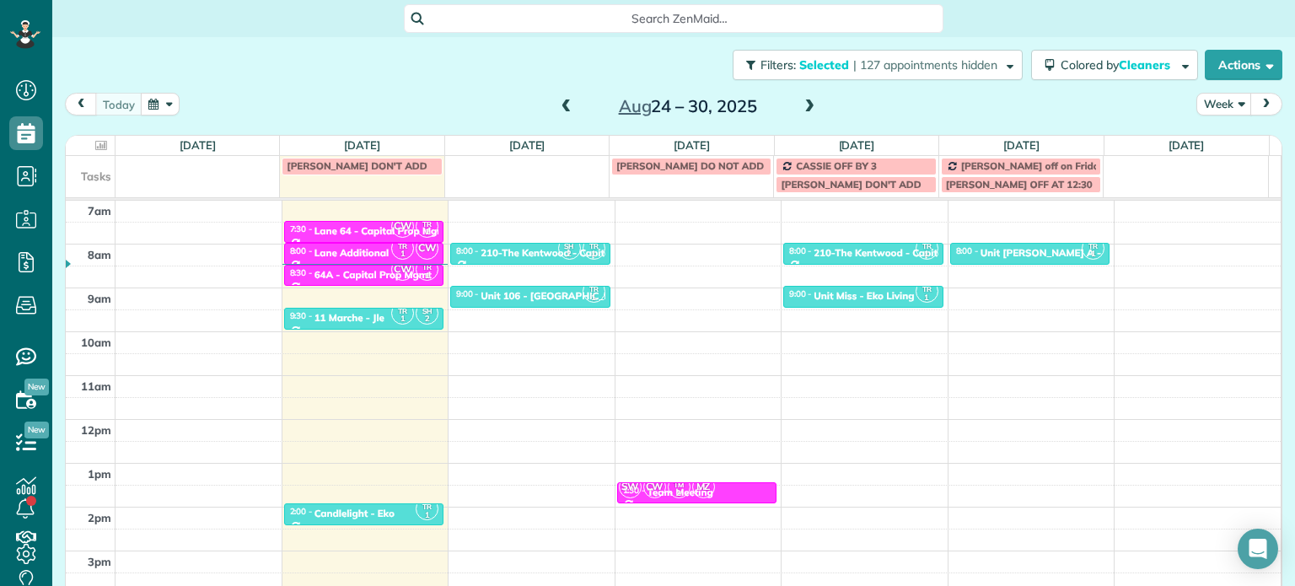
click at [800, 101] on span at bounding box center [809, 106] width 19 height 15
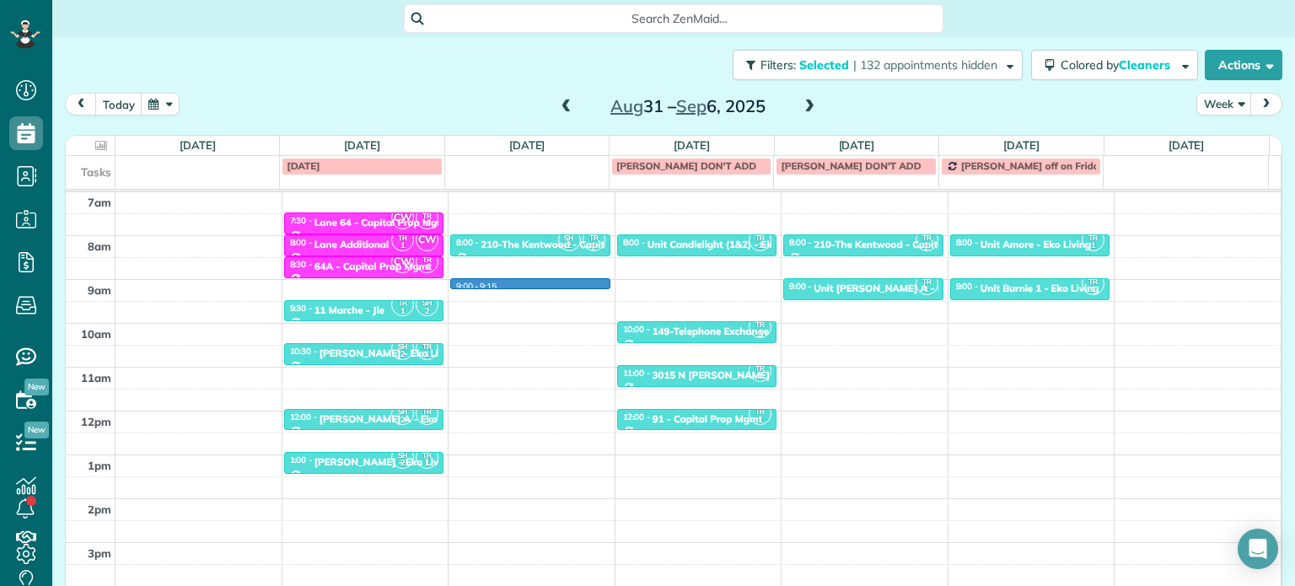
click at [529, 285] on div "4am 5am 6am 7am 8am 9am 10am 11am 12pm 1pm 2pm 3pm 4pm 5pm TR 1 SH 2 6:00 - 6:3…" at bounding box center [673, 367] width 1215 height 613
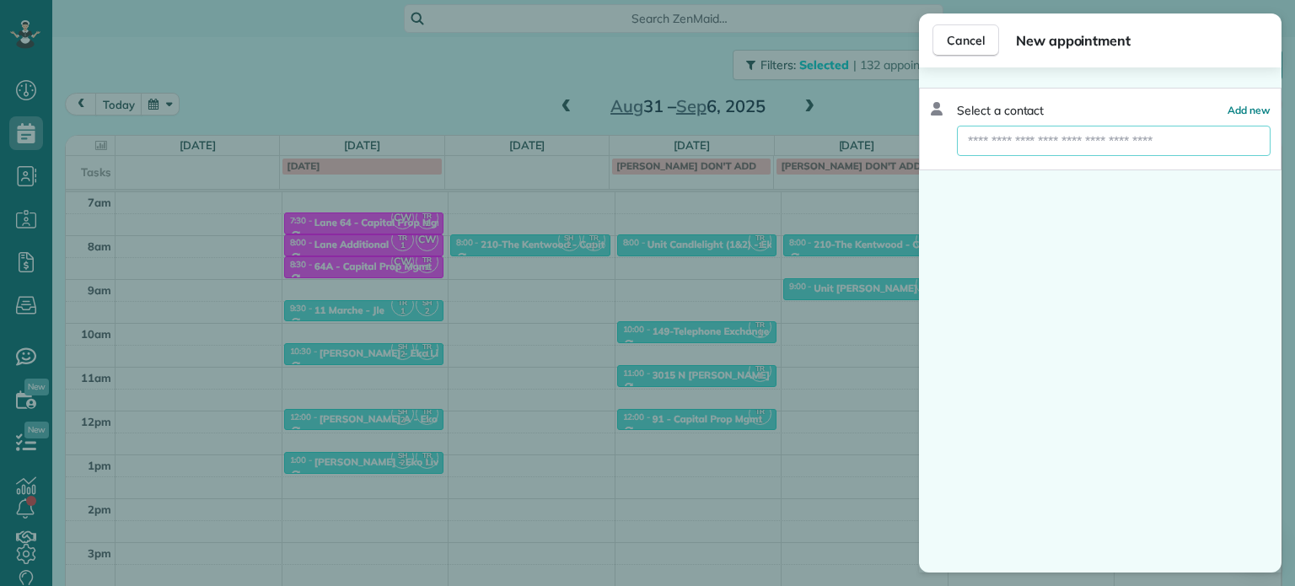
click at [1037, 138] on input "text" at bounding box center [1114, 141] width 314 height 30
type input "*"
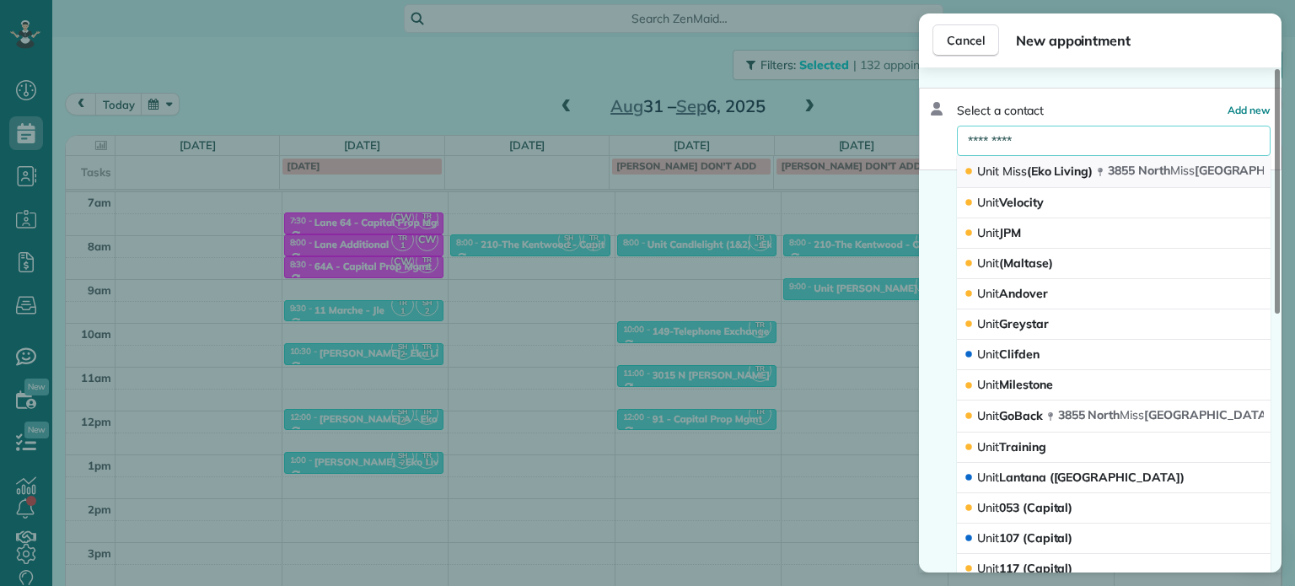
type input "*********"
click at [1051, 163] on div "Unit Miss (Eko Living)" at bounding box center [1030, 172] width 132 height 18
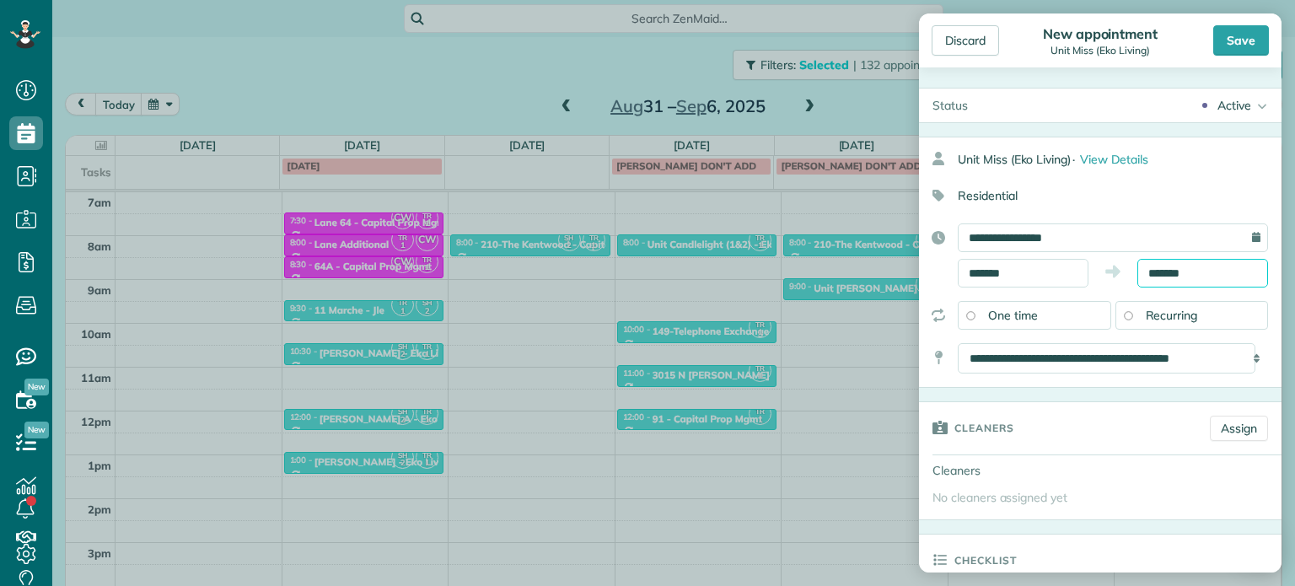
click at [1158, 269] on input "*******" at bounding box center [1202, 273] width 131 height 29
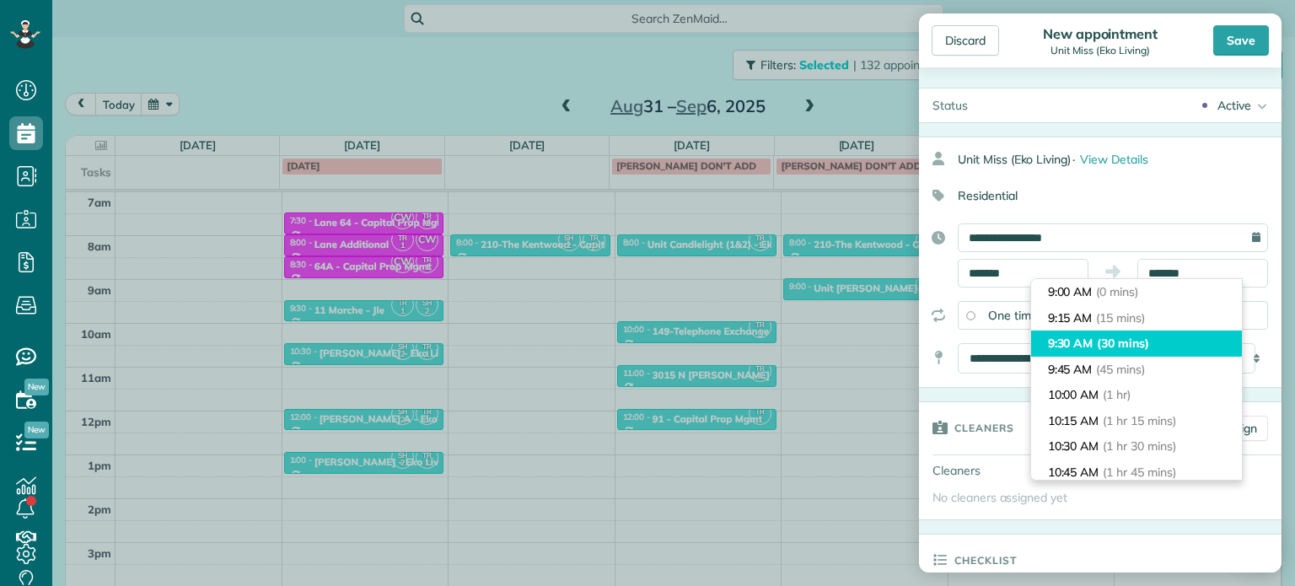
type input "*******"
click at [1149, 336] on span "(30 mins)" at bounding box center [1123, 343] width 52 height 15
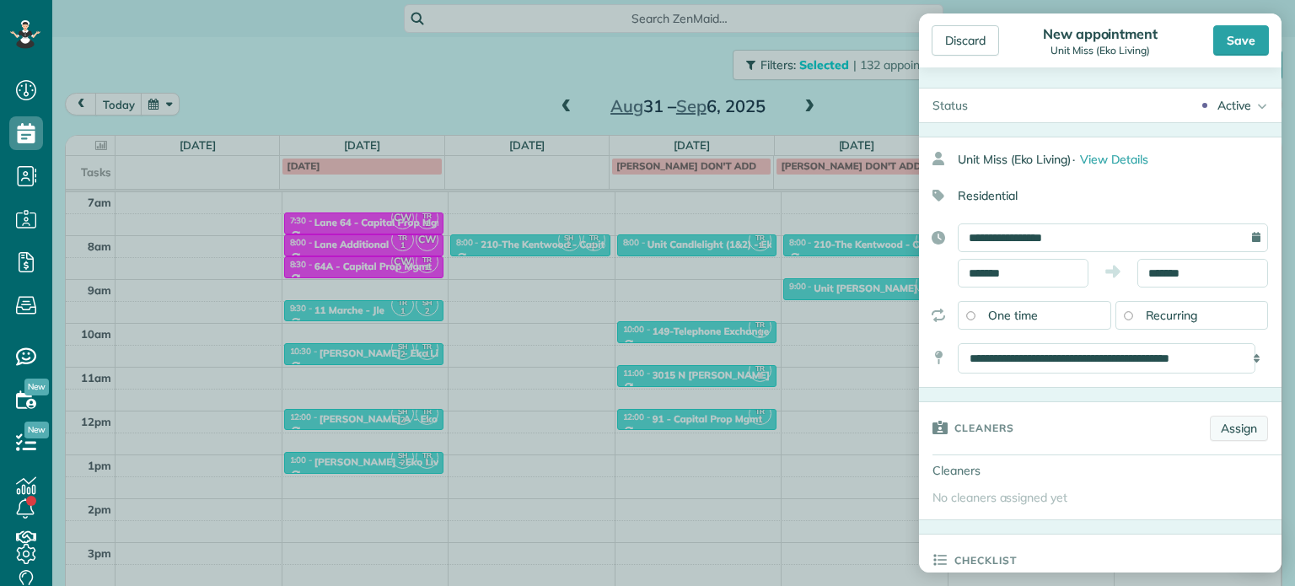
click at [1227, 425] on link "Assign" at bounding box center [1239, 428] width 58 height 25
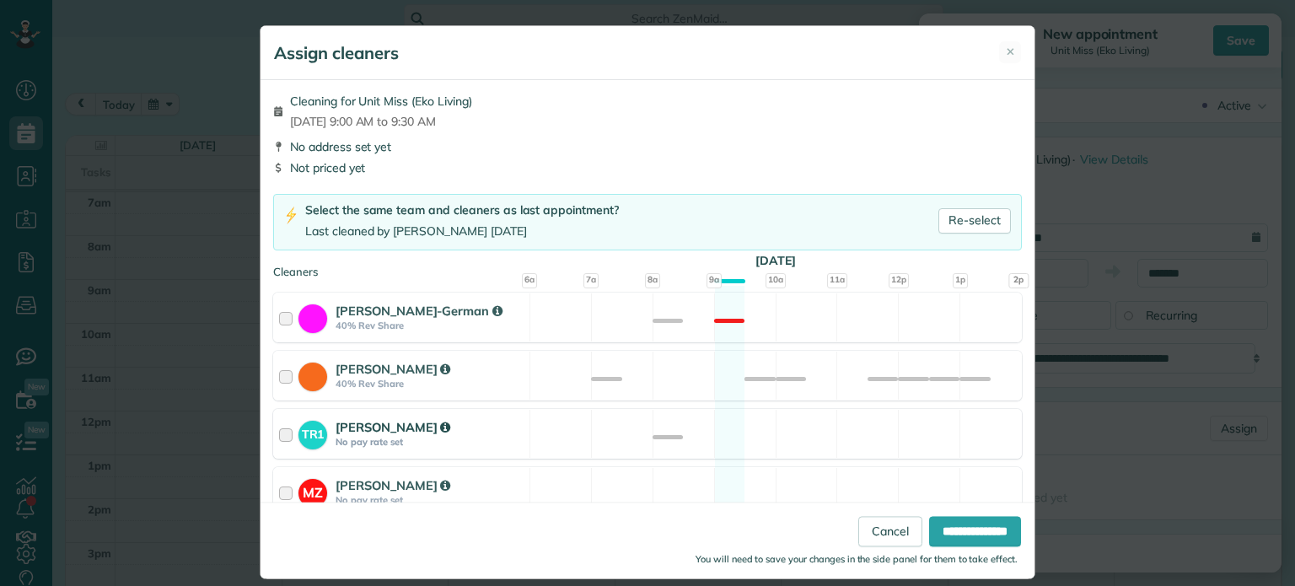
click at [762, 442] on div "TR1 Tawnya Reynolds No pay rate set Available" at bounding box center [647, 434] width 749 height 50
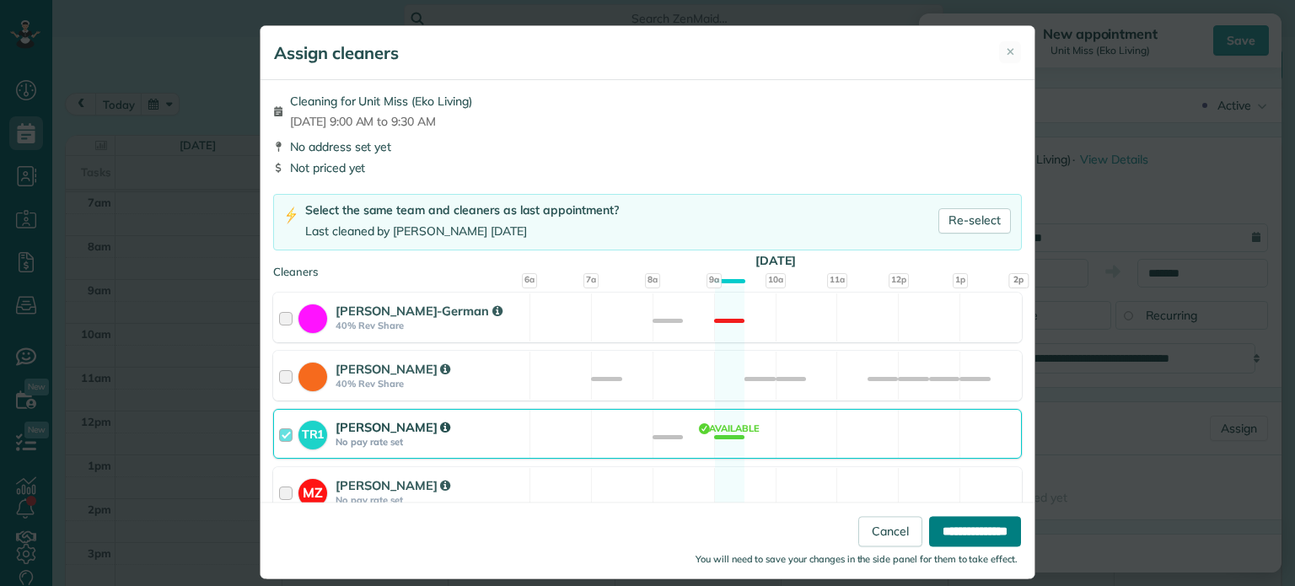
click at [934, 530] on input "**********" at bounding box center [975, 532] width 92 height 30
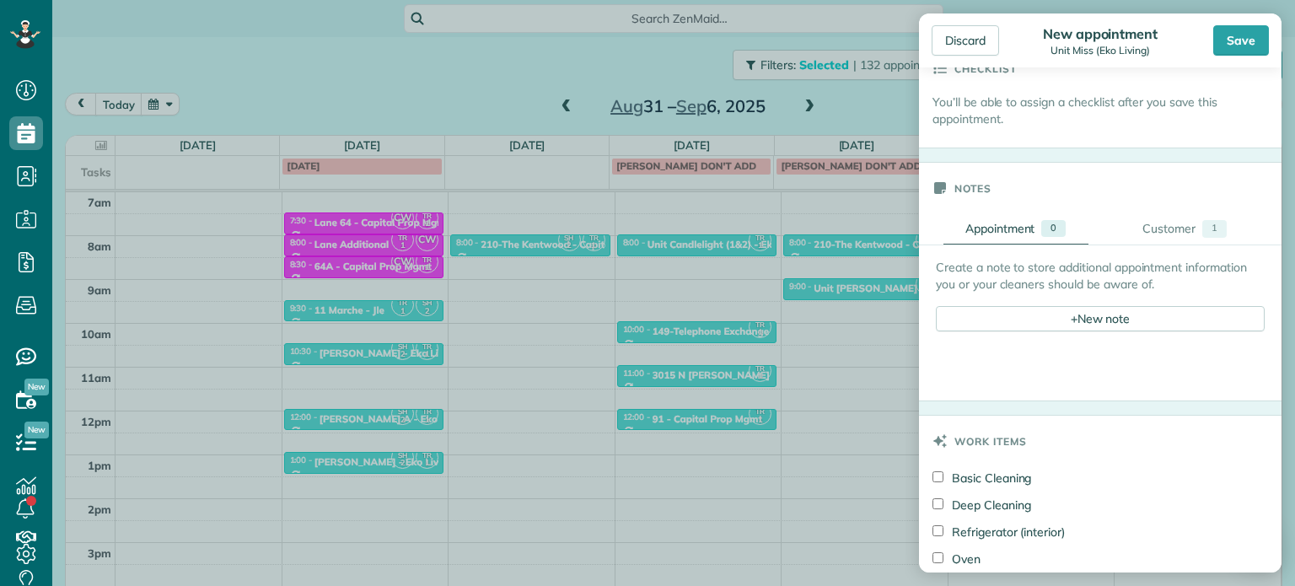
scroll to position [590, 0]
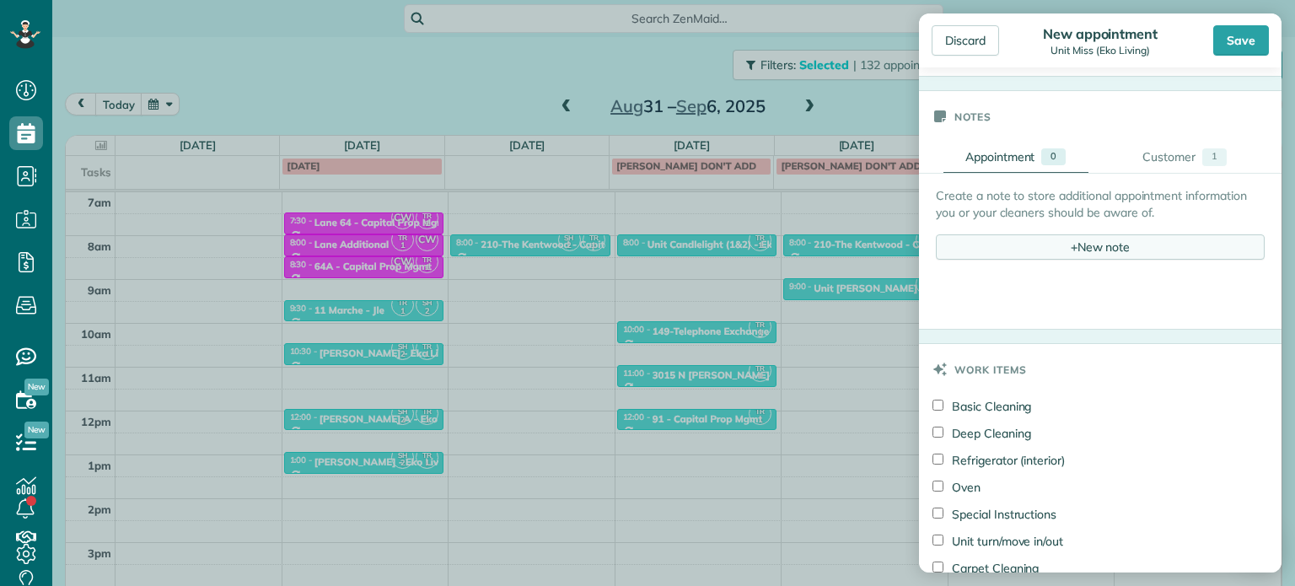
click at [1077, 242] on div "+ New note" at bounding box center [1100, 246] width 329 height 25
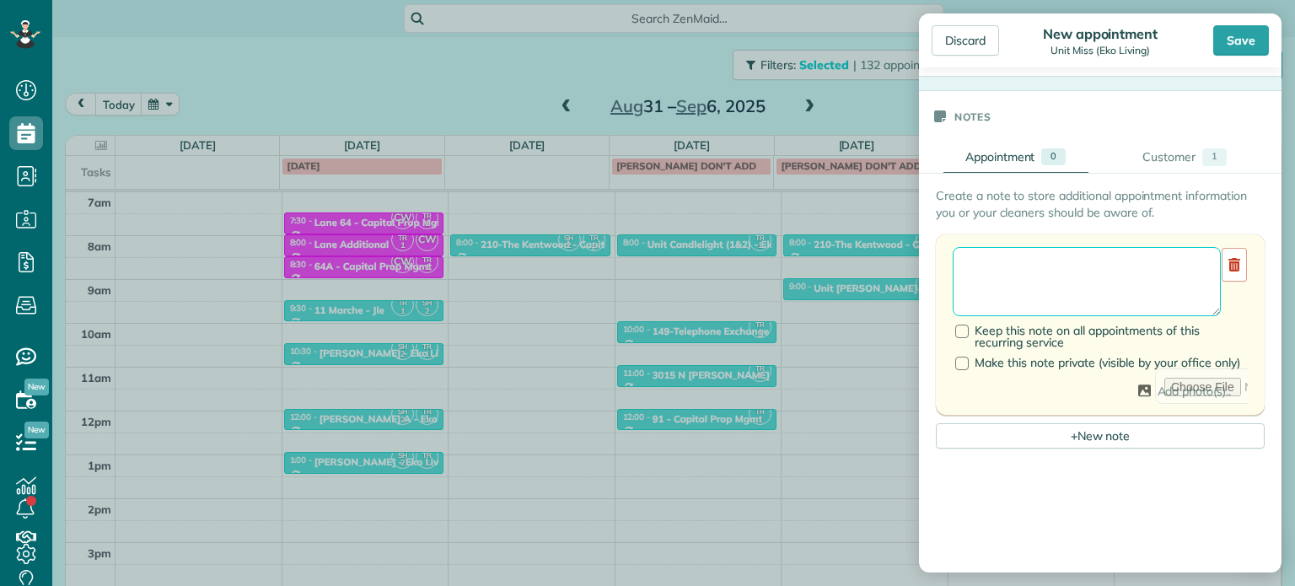
click at [1082, 259] on textarea at bounding box center [1087, 281] width 268 height 69
click at [1010, 267] on textarea "**********" at bounding box center [1080, 281] width 255 height 69
paste textarea "*********"
type textarea "**********"
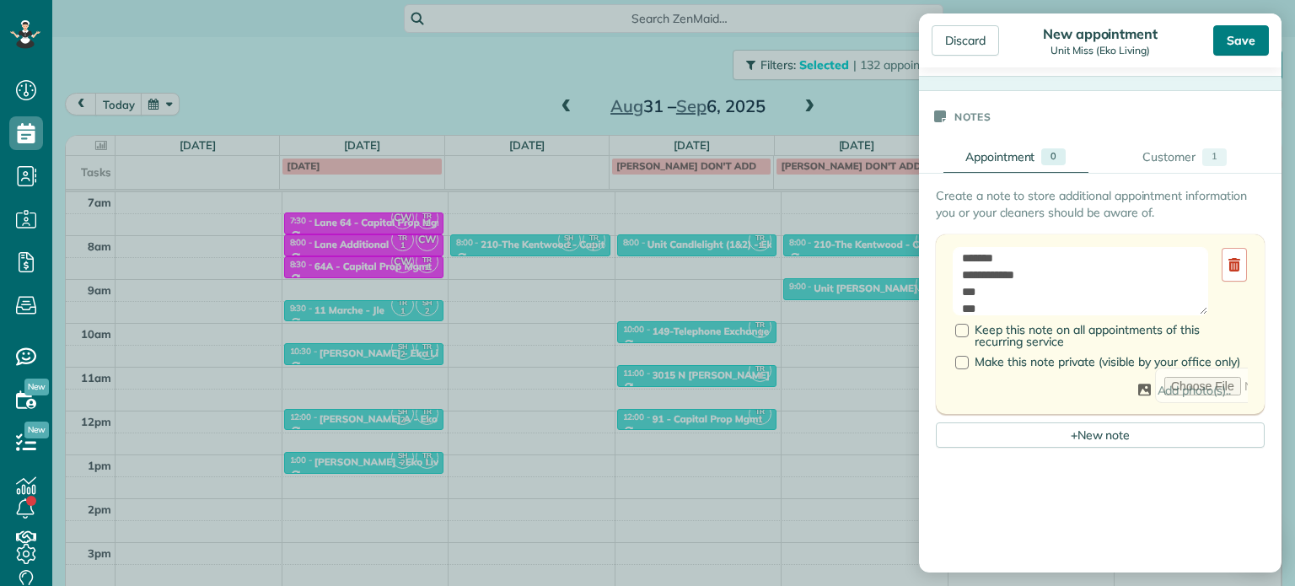
click at [1258, 38] on div "Save" at bounding box center [1241, 40] width 56 height 30
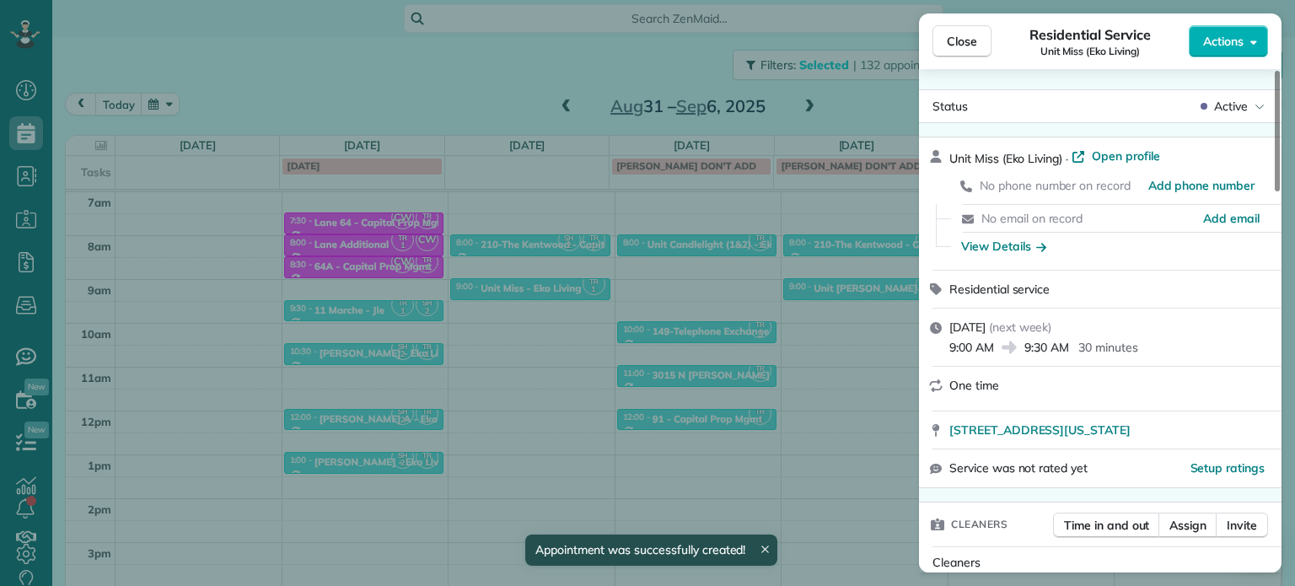
click at [475, 86] on div "Close Residential Service Unit Miss (Eko Living) Actions Status Active Unit Mis…" at bounding box center [647, 293] width 1295 height 586
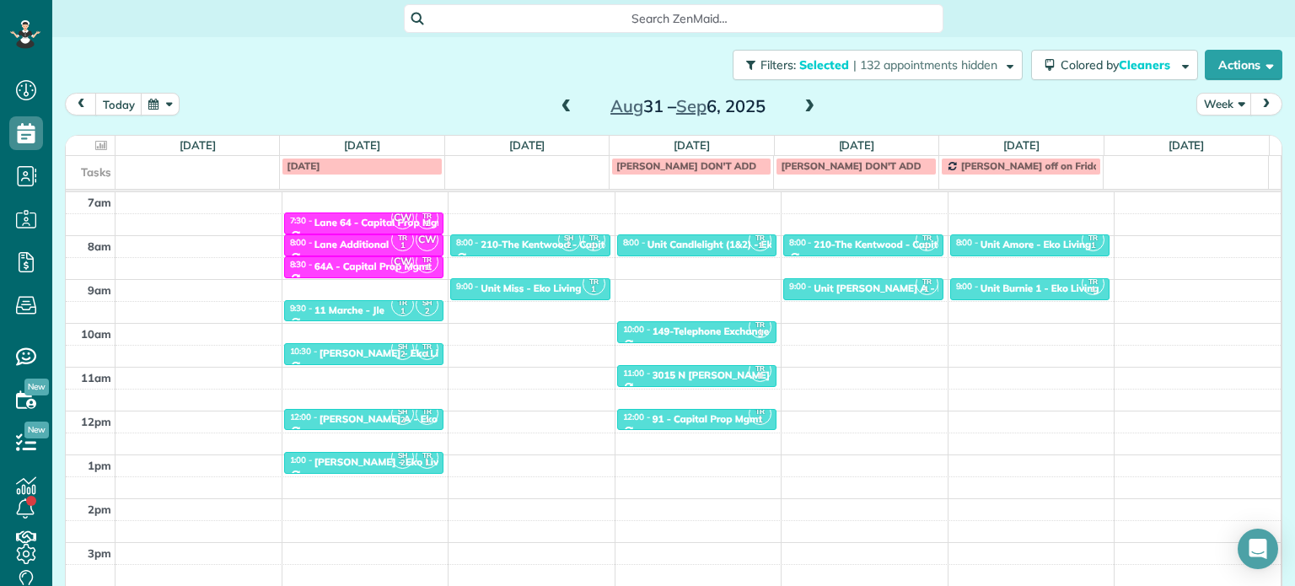
click at [809, 112] on span at bounding box center [809, 106] width 19 height 15
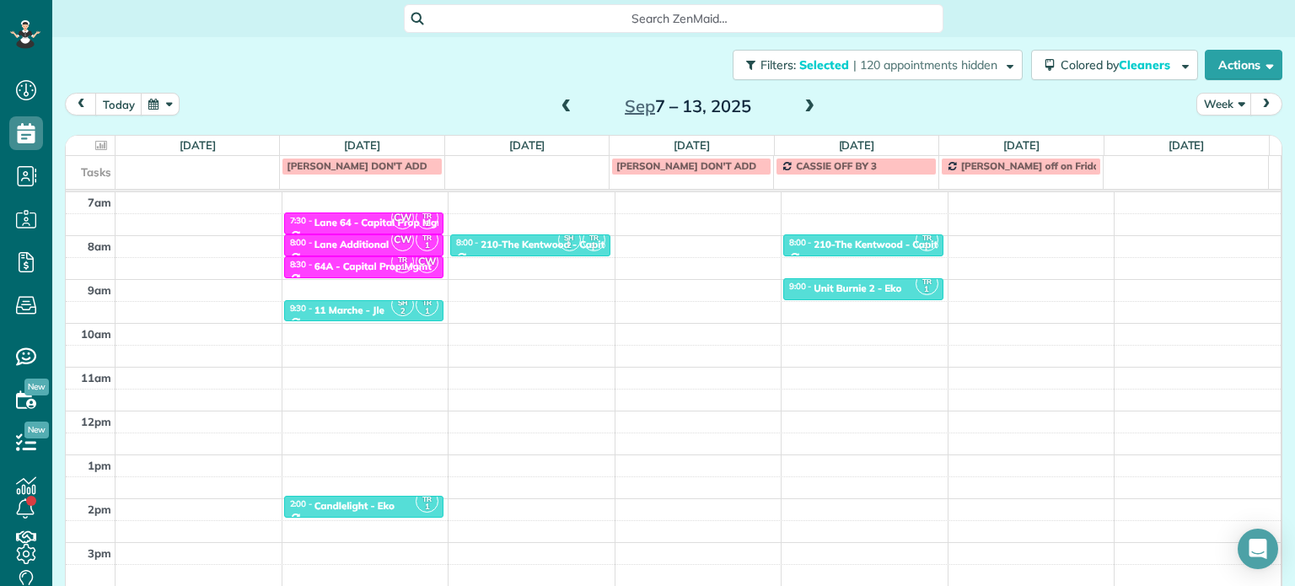
click at [809, 112] on span at bounding box center [809, 106] width 19 height 15
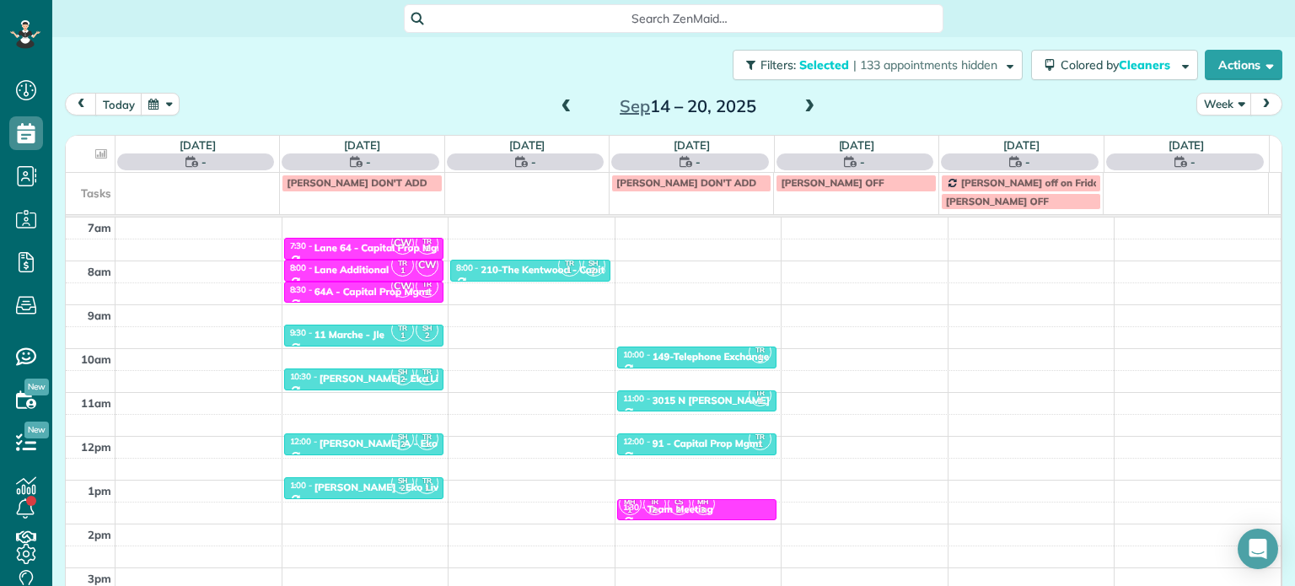
click at [809, 112] on span at bounding box center [809, 106] width 19 height 15
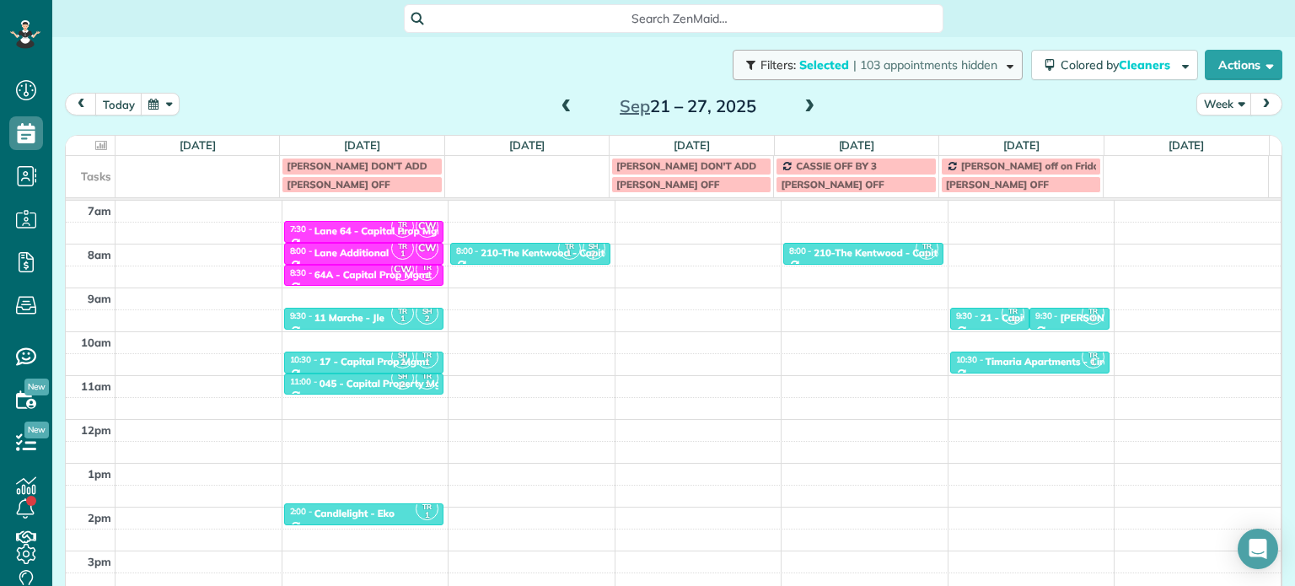
click at [887, 72] on span "| 103 appointments hidden" at bounding box center [925, 64] width 144 height 15
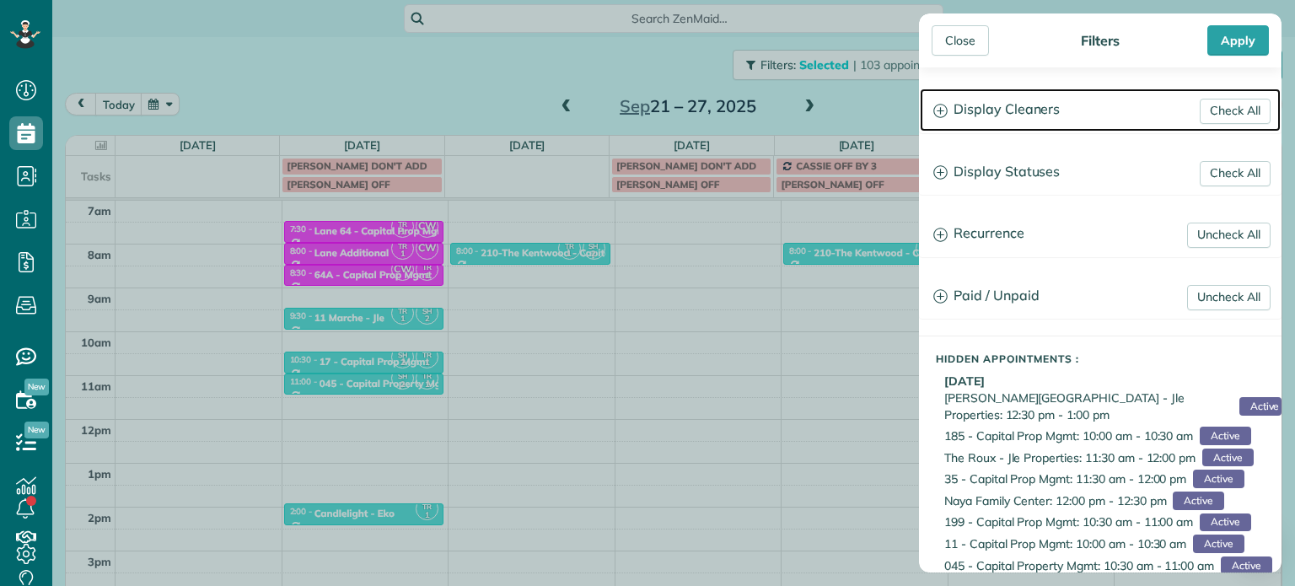
click at [996, 122] on h3 "Display Cleaners" at bounding box center [1100, 110] width 361 height 43
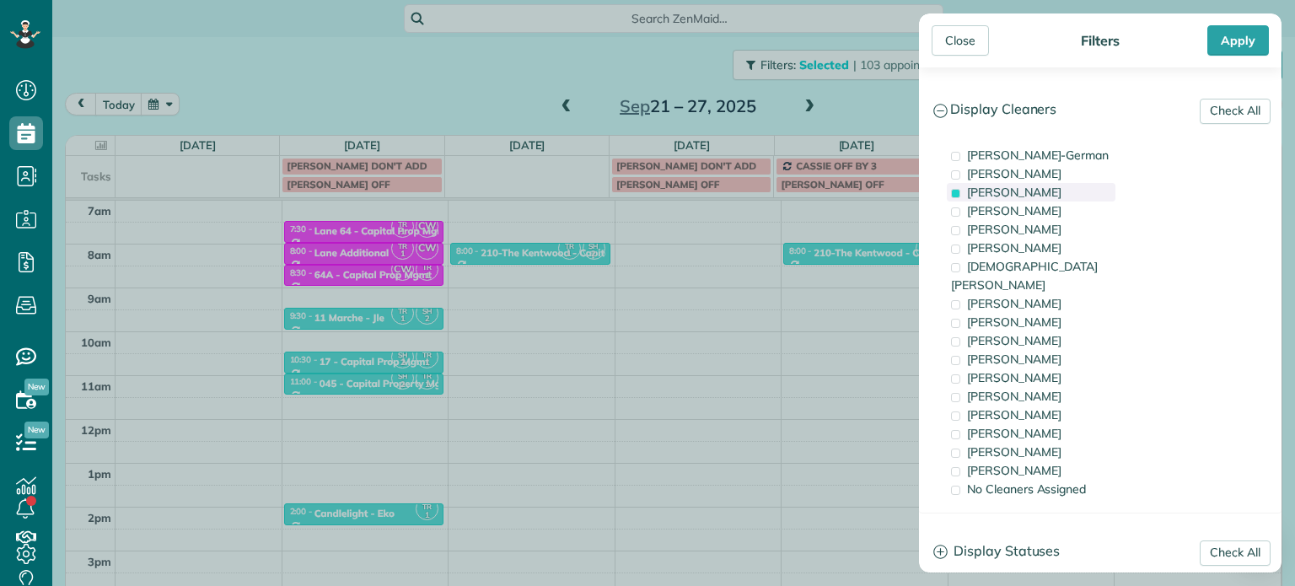
click at [1018, 195] on span "[PERSON_NAME]" at bounding box center [1014, 192] width 94 height 15
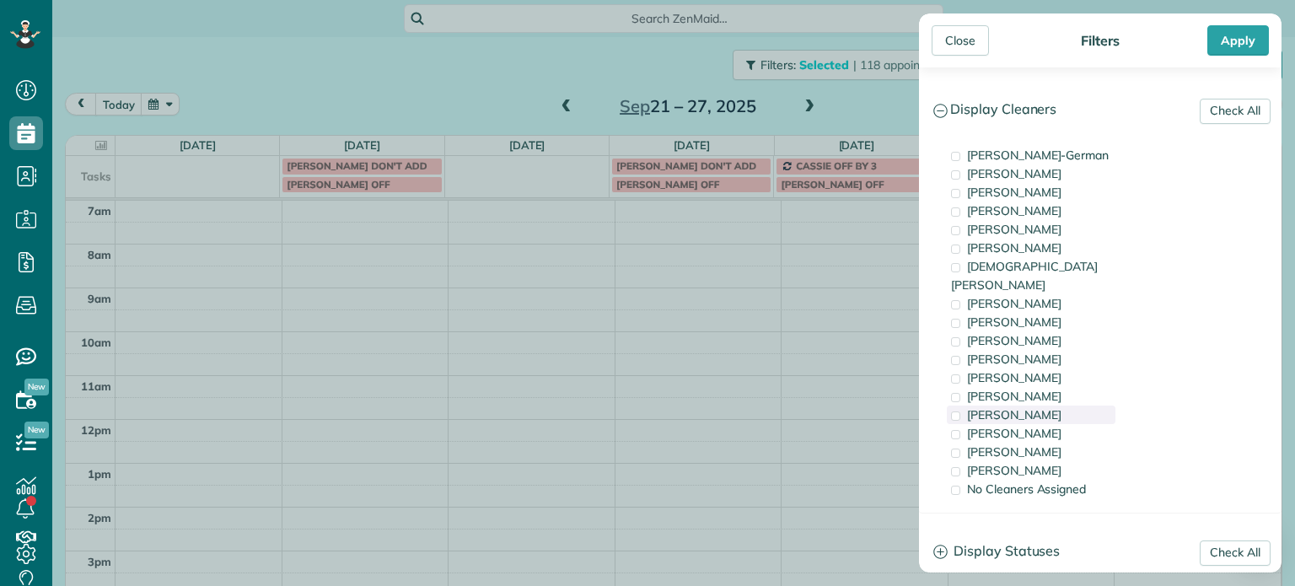
click at [1039, 406] on div "[PERSON_NAME]" at bounding box center [1031, 415] width 169 height 19
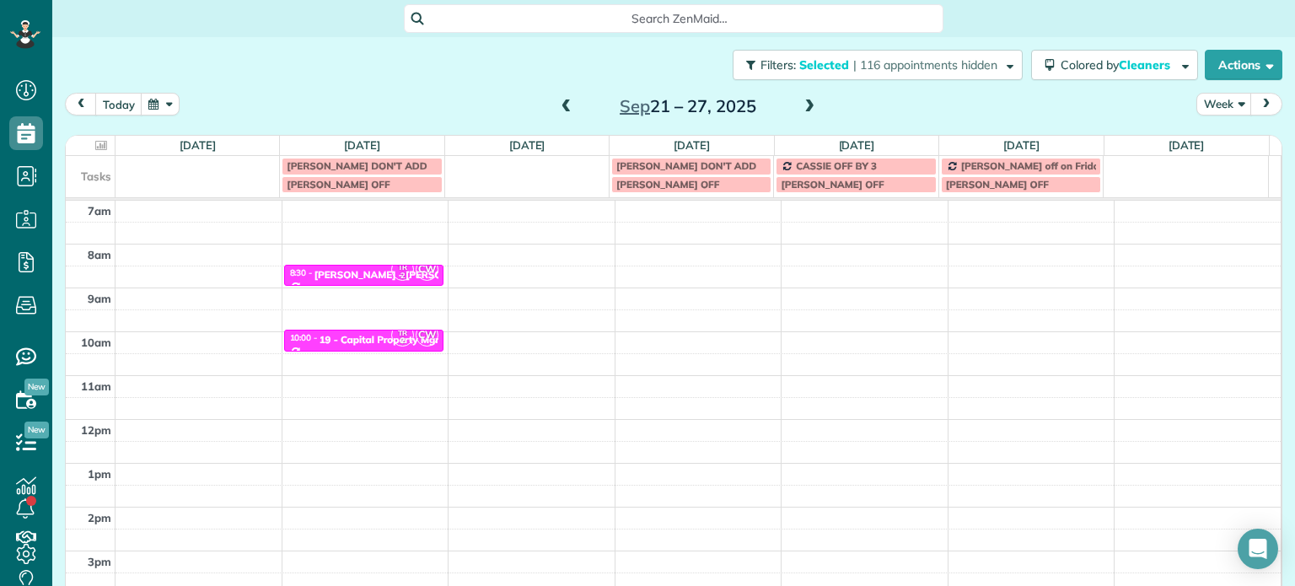
click at [583, 272] on div "Close Filters Apply Check All Display Cleaners Christina Wright-German Cassie F…" at bounding box center [647, 293] width 1295 height 586
click at [538, 250] on div "4am 5am 6am 7am 8am 9am 10am 11am 12pm 1pm 2pm 3pm 4pm 5pm TR 2 CW 8:30 - 9:00 …" at bounding box center [673, 375] width 1215 height 613
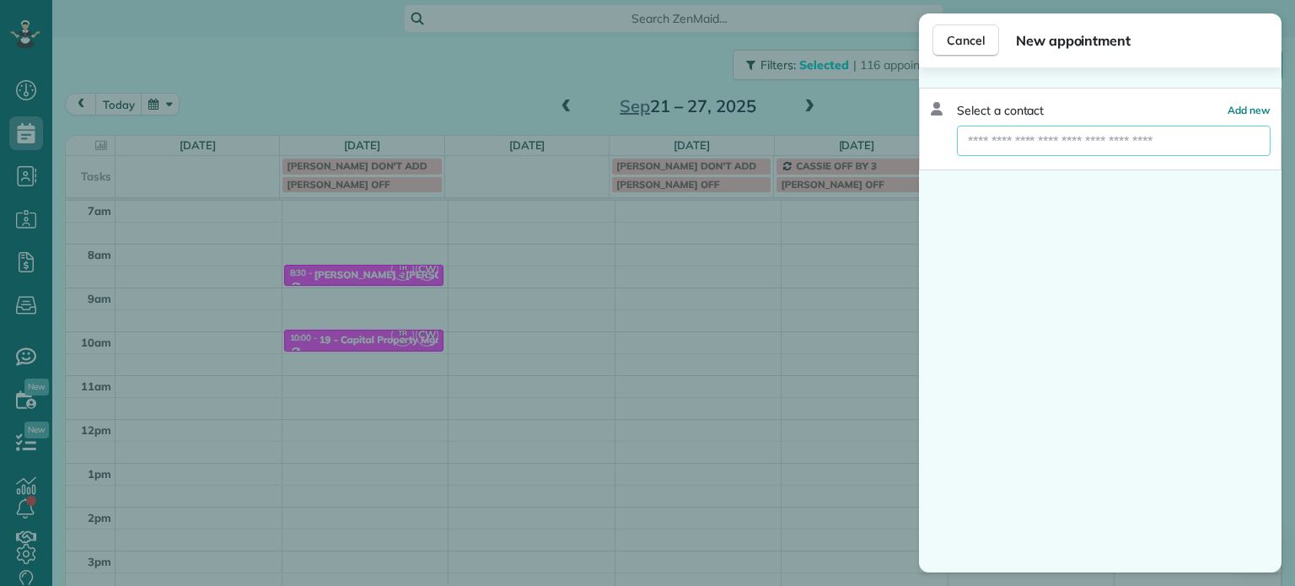
drag, startPoint x: 1032, startPoint y: 144, endPoint x: 1049, endPoint y: 154, distance: 19.7
click at [1040, 147] on input "text" at bounding box center [1114, 141] width 314 height 30
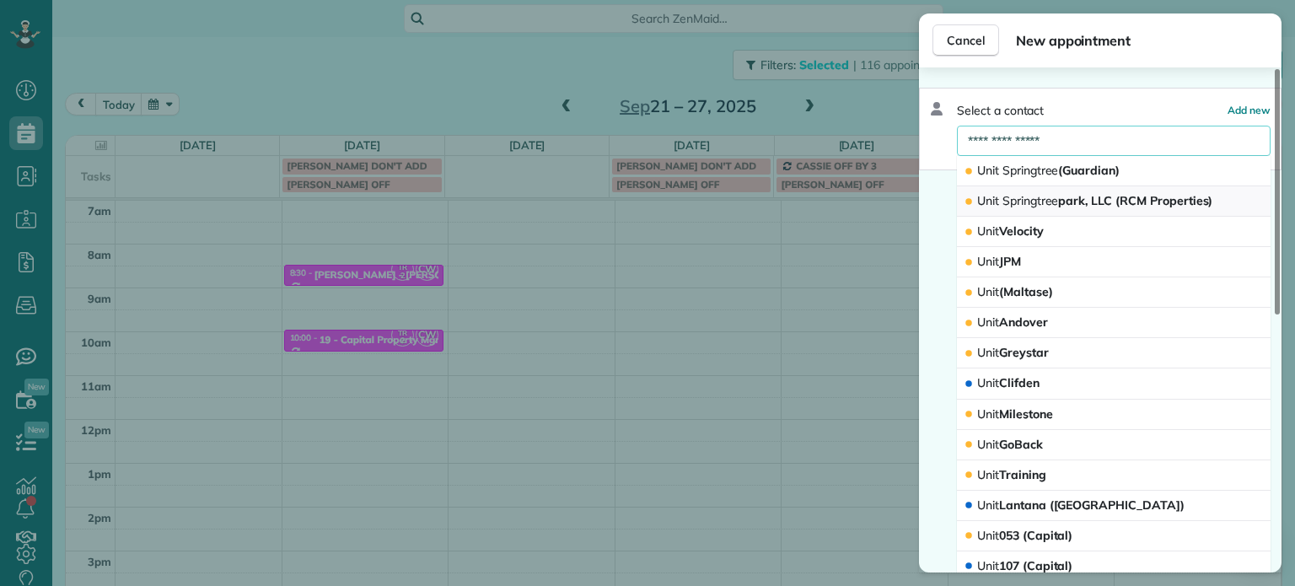
type input "**********"
click at [1079, 197] on span "Unit Springtree park, LLC (RCM Properties)" at bounding box center [1094, 200] width 235 height 15
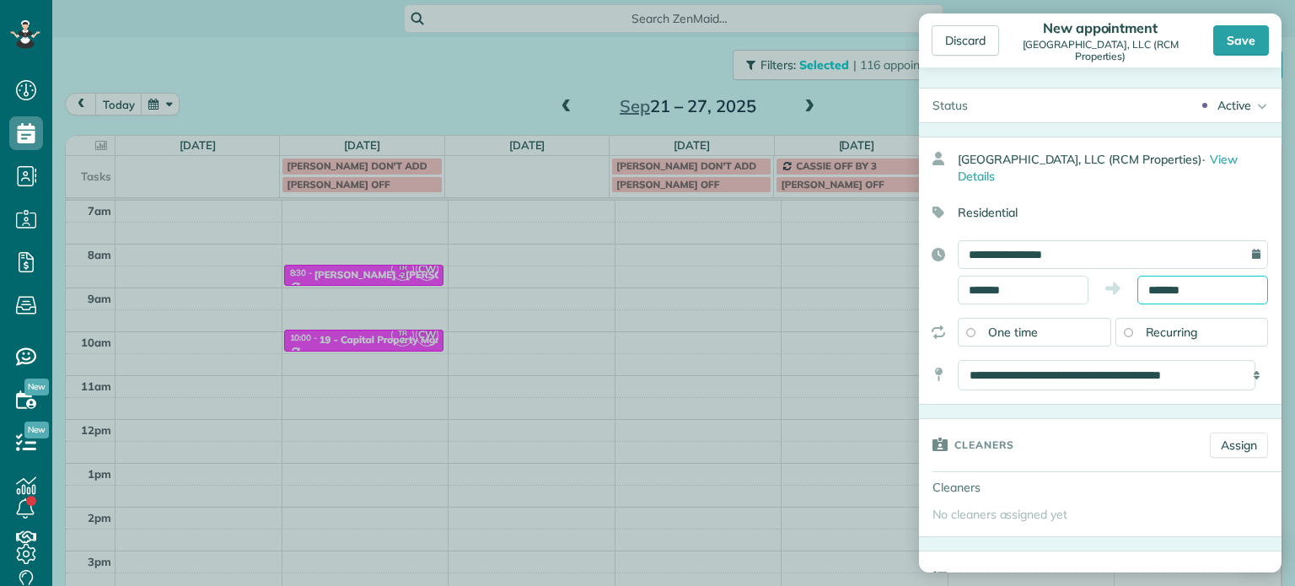
click at [1156, 282] on input "*******" at bounding box center [1202, 290] width 131 height 29
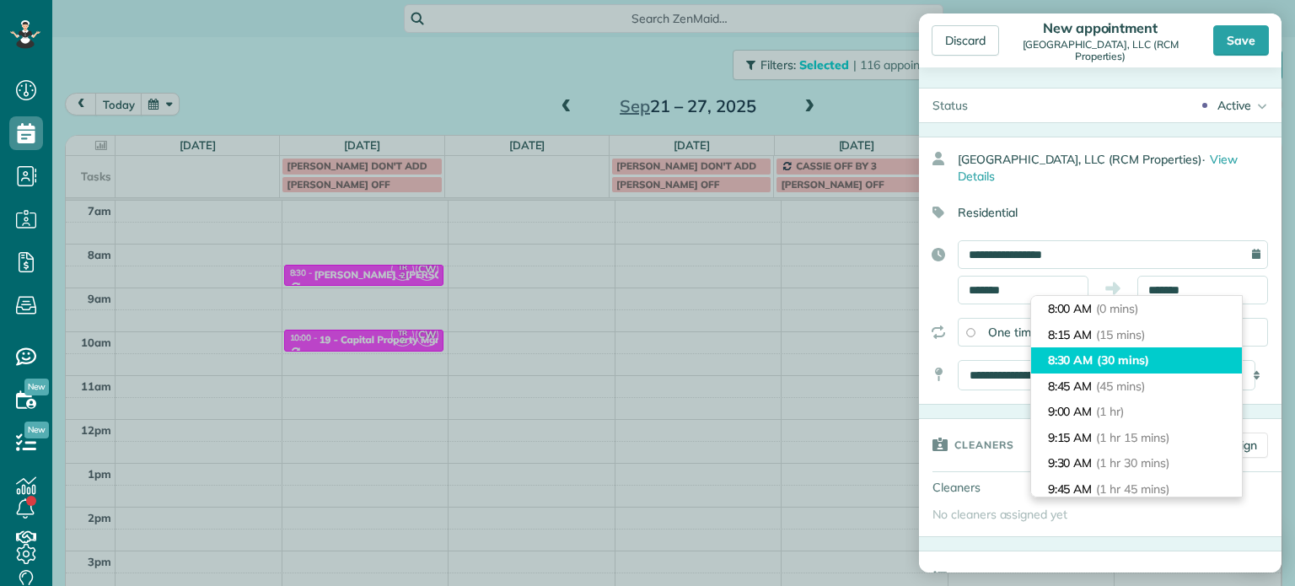
type input "*******"
click at [1141, 360] on span "(30 mins)" at bounding box center [1123, 359] width 52 height 15
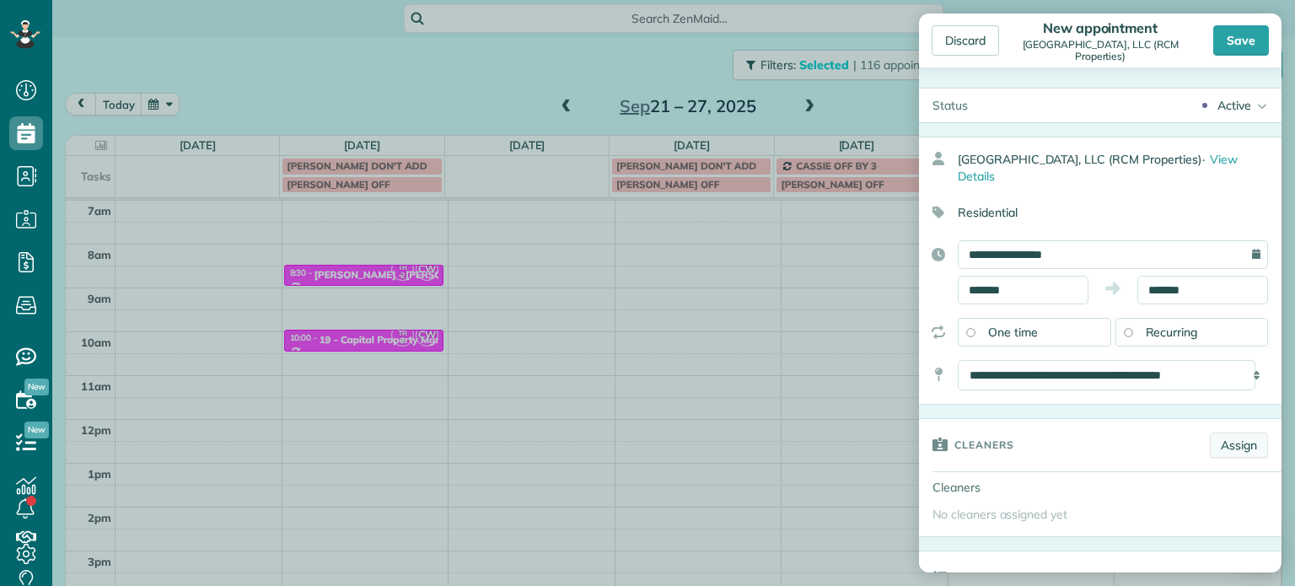
click at [1221, 449] on link "Assign" at bounding box center [1239, 445] width 58 height 25
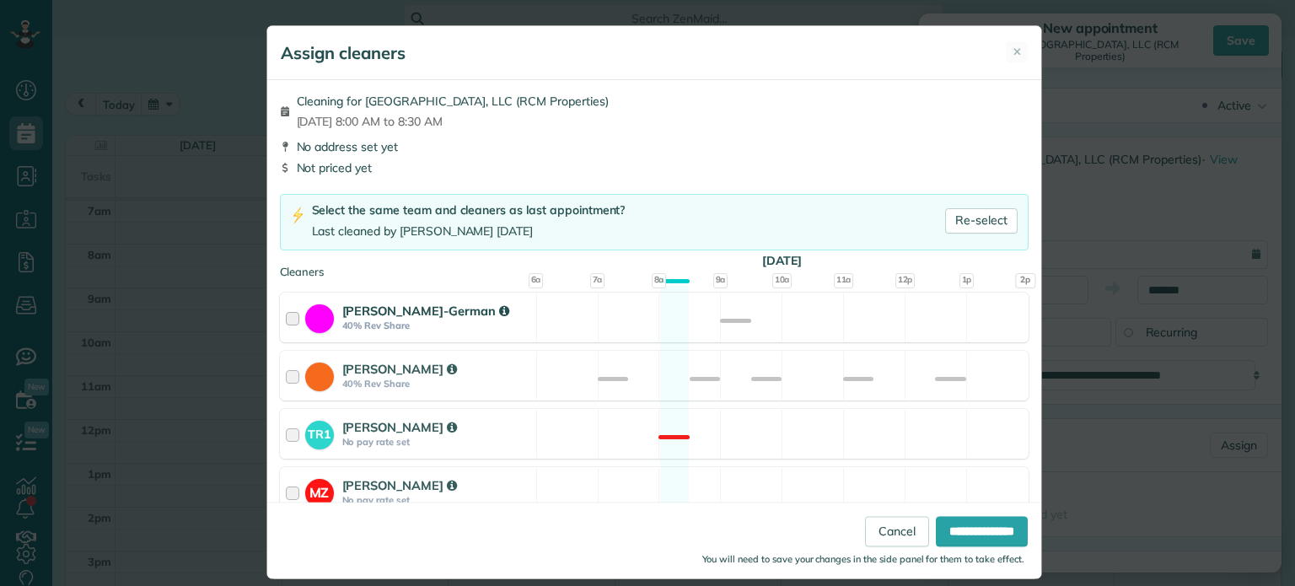
click at [806, 320] on div "Christina Wright-German 40% Rev Share Available" at bounding box center [654, 318] width 749 height 50
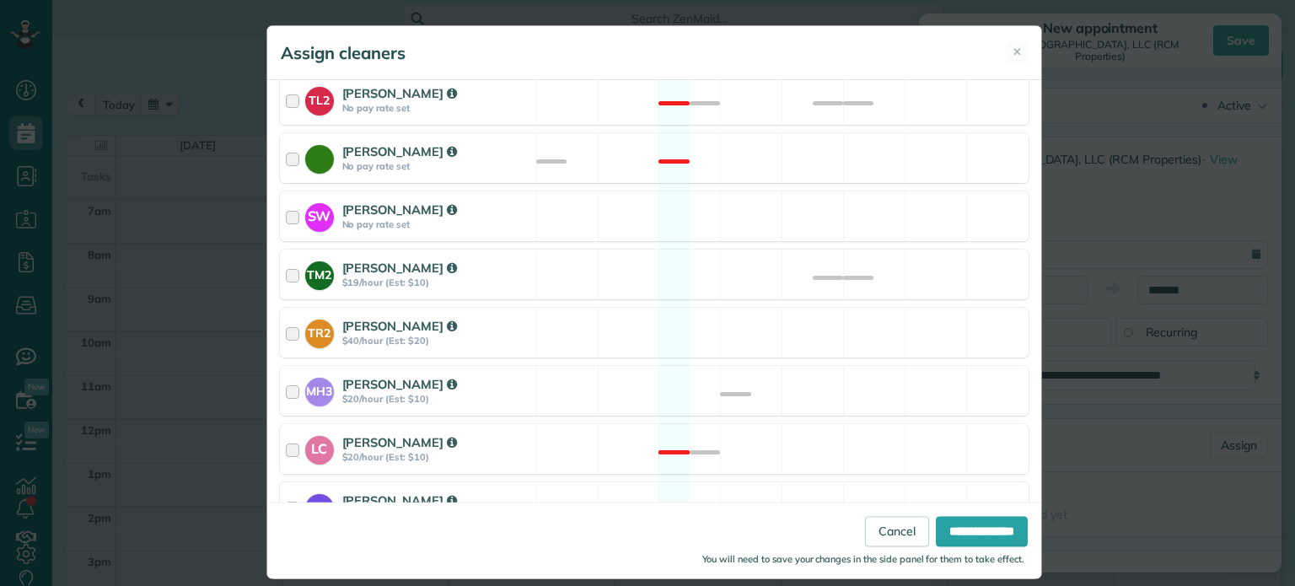
scroll to position [768, 0]
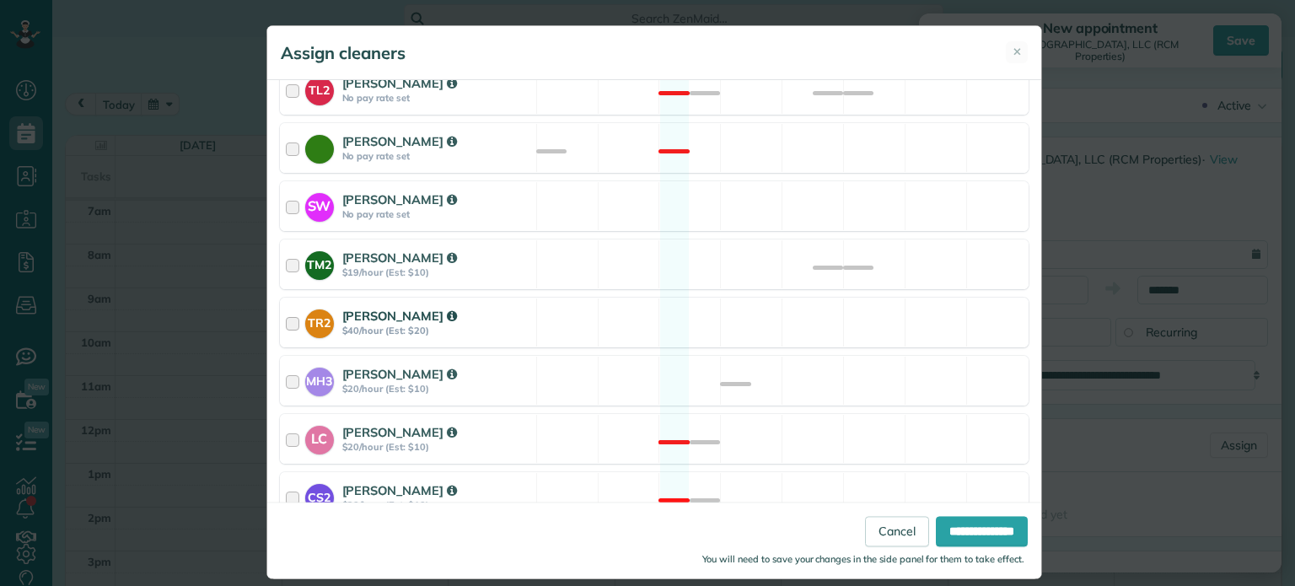
click at [802, 303] on div "TR2 Tammi Rue $40/hour (Est: $20) Available" at bounding box center [654, 323] width 749 height 50
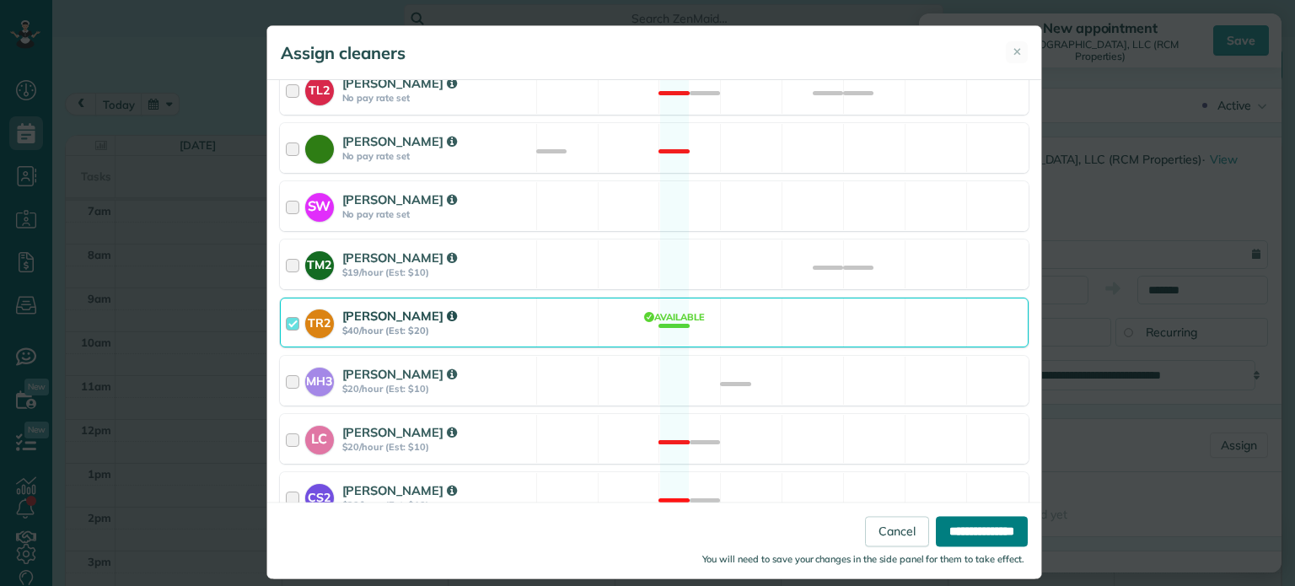
click at [958, 526] on input "**********" at bounding box center [982, 532] width 92 height 30
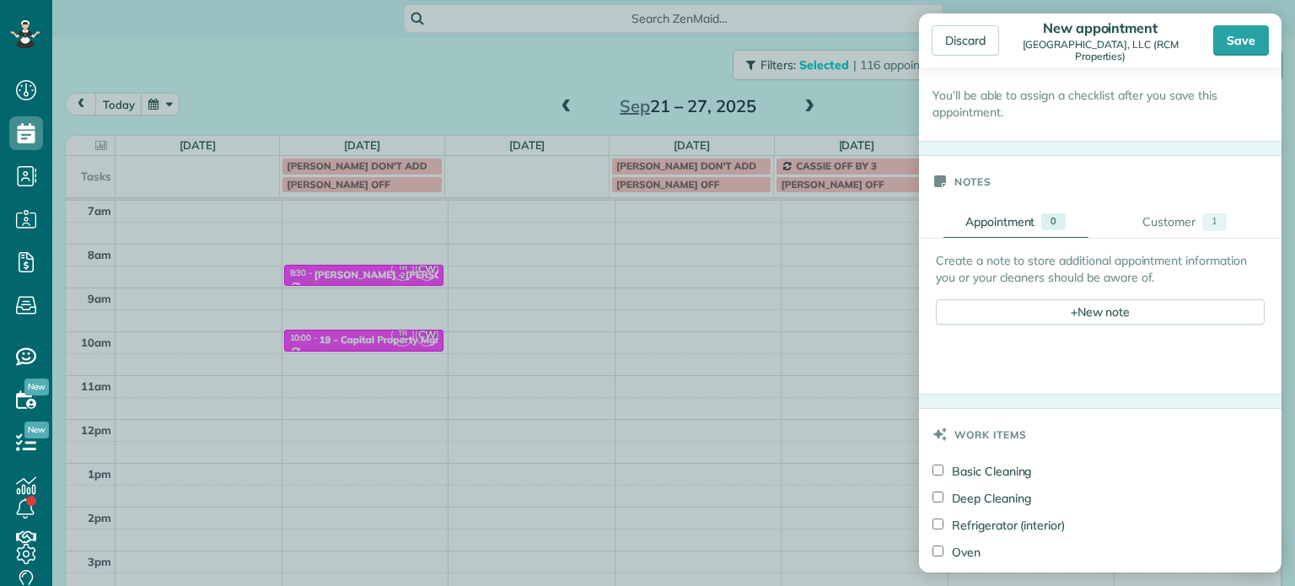
scroll to position [590, 0]
click at [1075, 306] on div "+ New note" at bounding box center [1100, 310] width 329 height 25
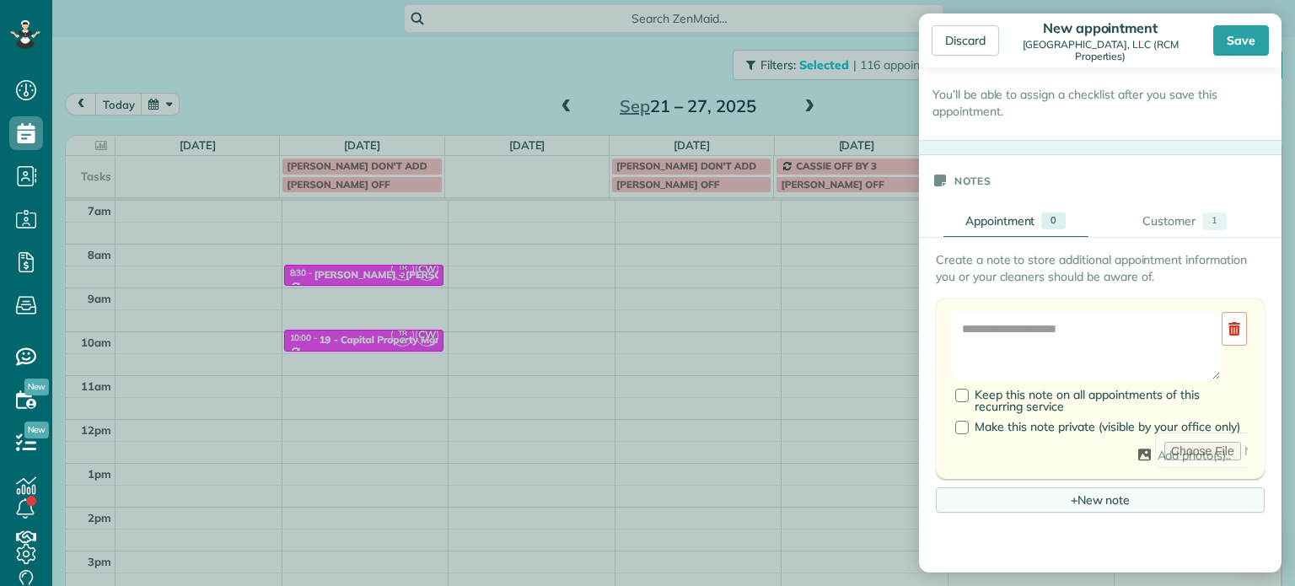
click at [1083, 323] on textarea at bounding box center [1087, 345] width 268 height 69
paste textarea "**********"
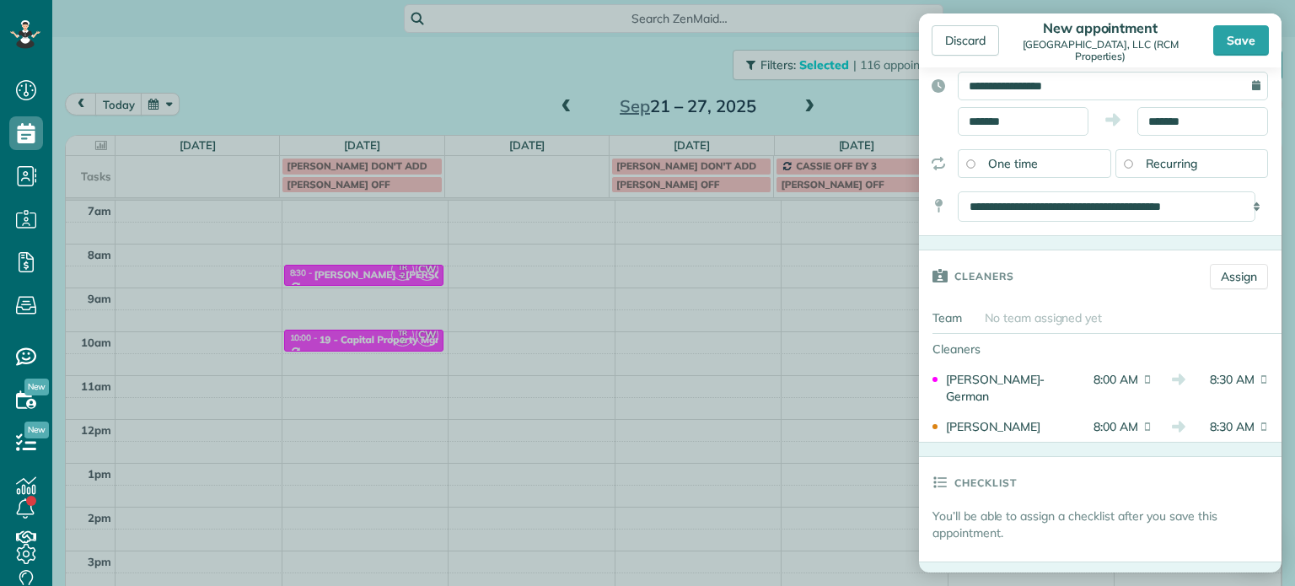
scroll to position [0, 0]
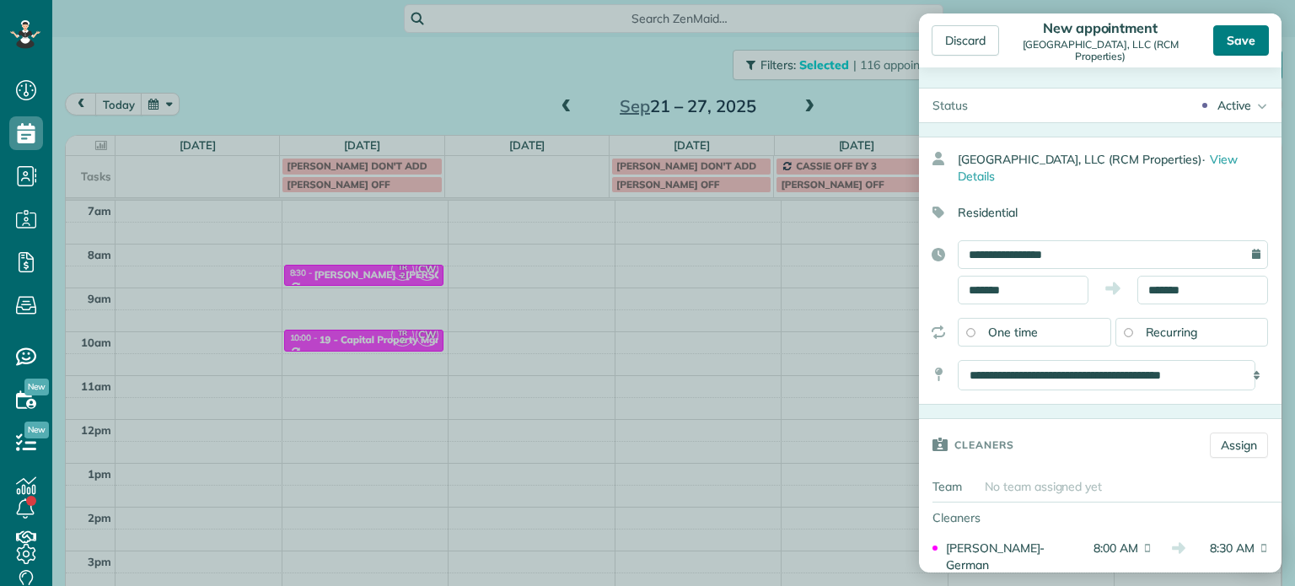
type textarea "**********"
click at [1238, 43] on div "Save" at bounding box center [1241, 40] width 56 height 30
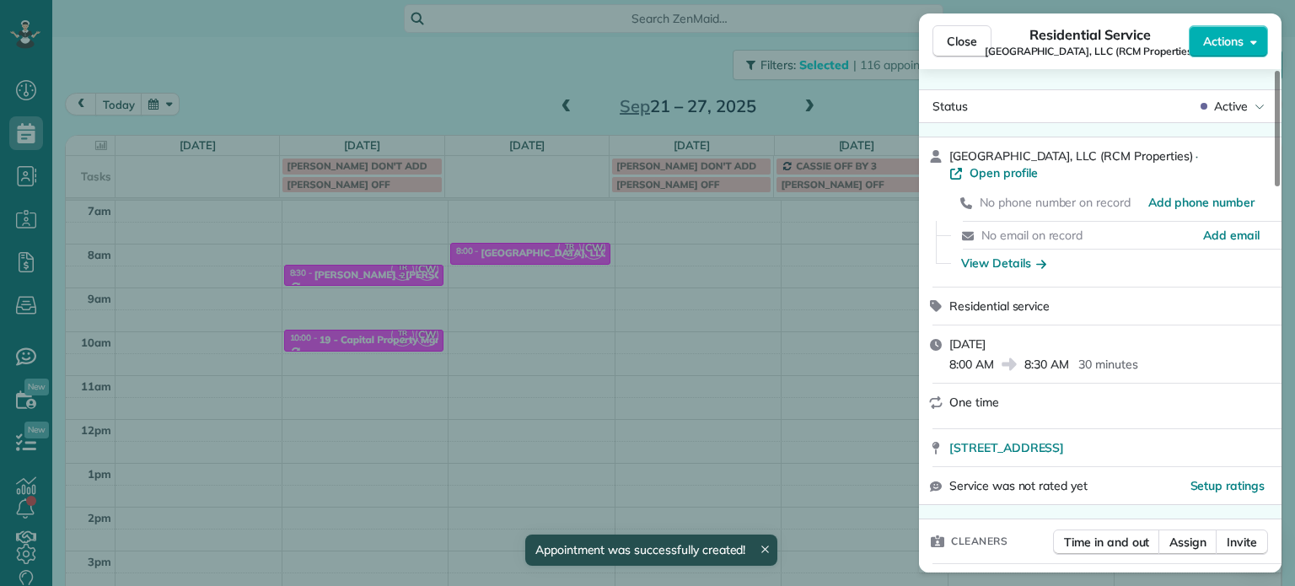
click at [303, 62] on div "Close Residential Service Unit Springtree park, LLC (RCM Properties) Actions St…" at bounding box center [647, 293] width 1295 height 586
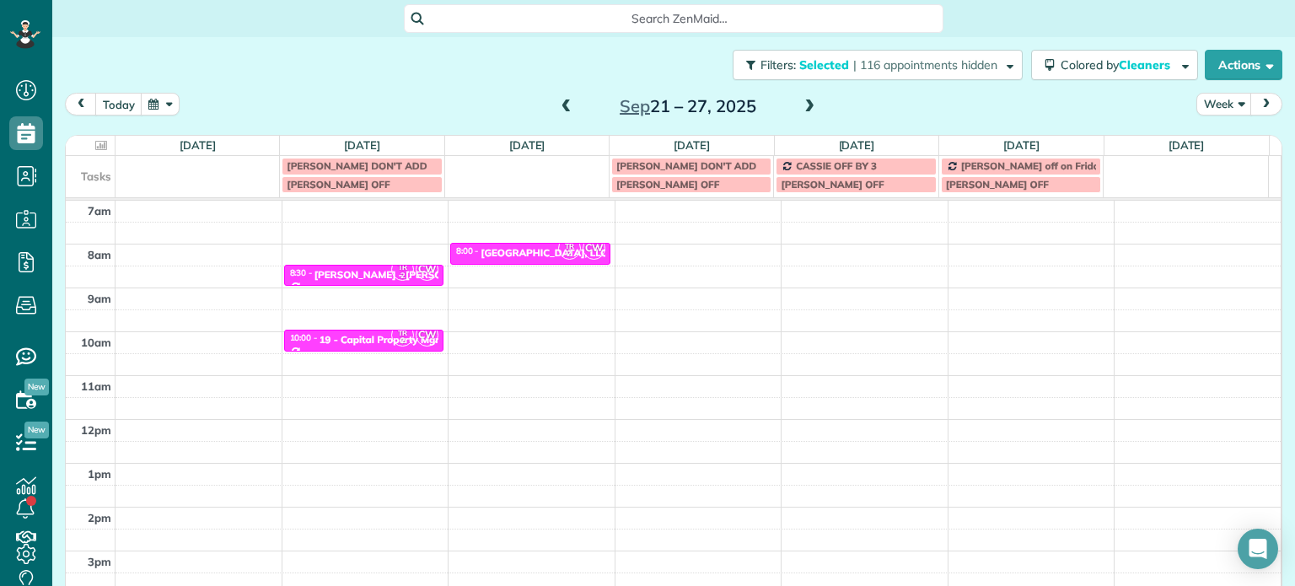
click at [805, 104] on span at bounding box center [809, 106] width 19 height 15
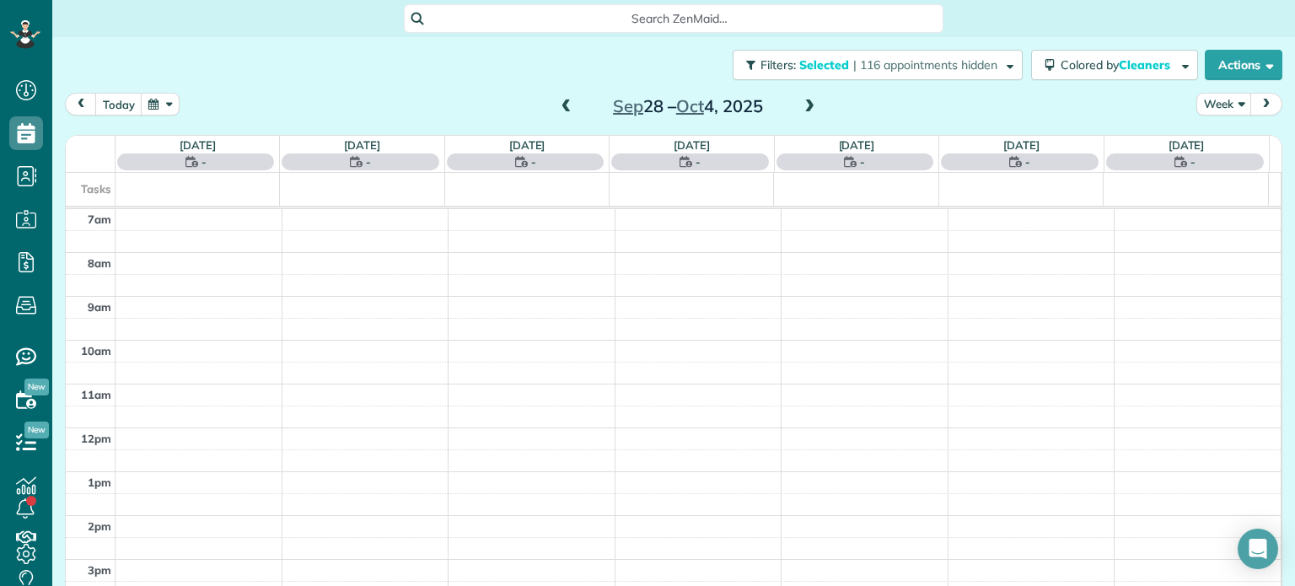
click at [557, 105] on span at bounding box center [566, 106] width 19 height 15
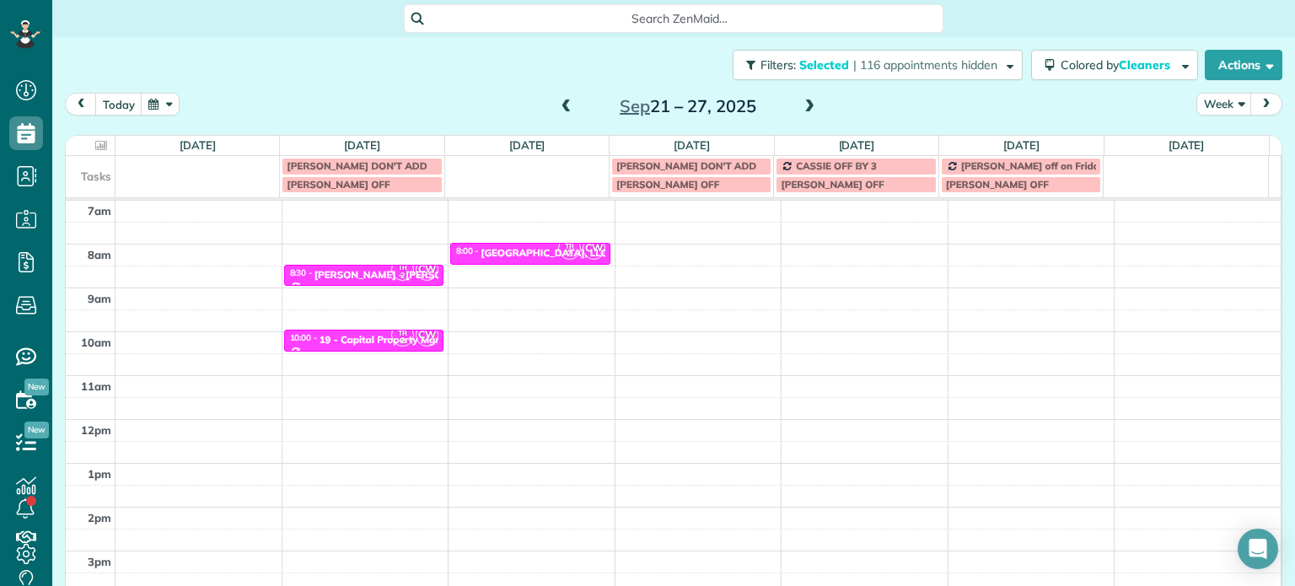
click at [560, 107] on span at bounding box center [566, 106] width 19 height 15
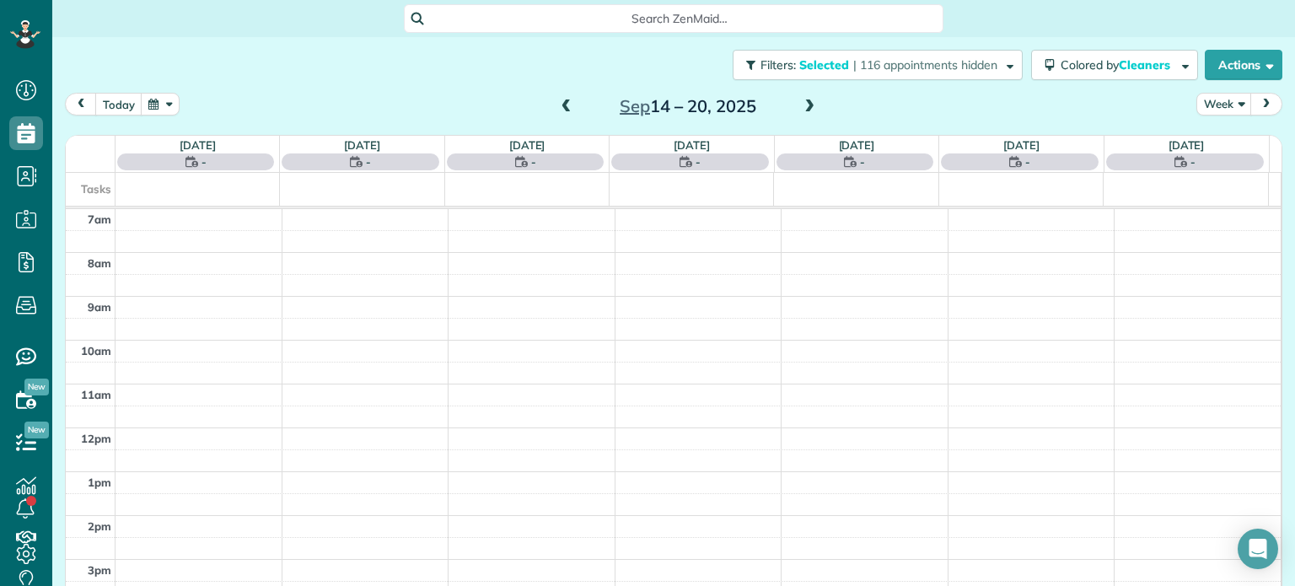
click at [560, 107] on span at bounding box center [566, 106] width 19 height 15
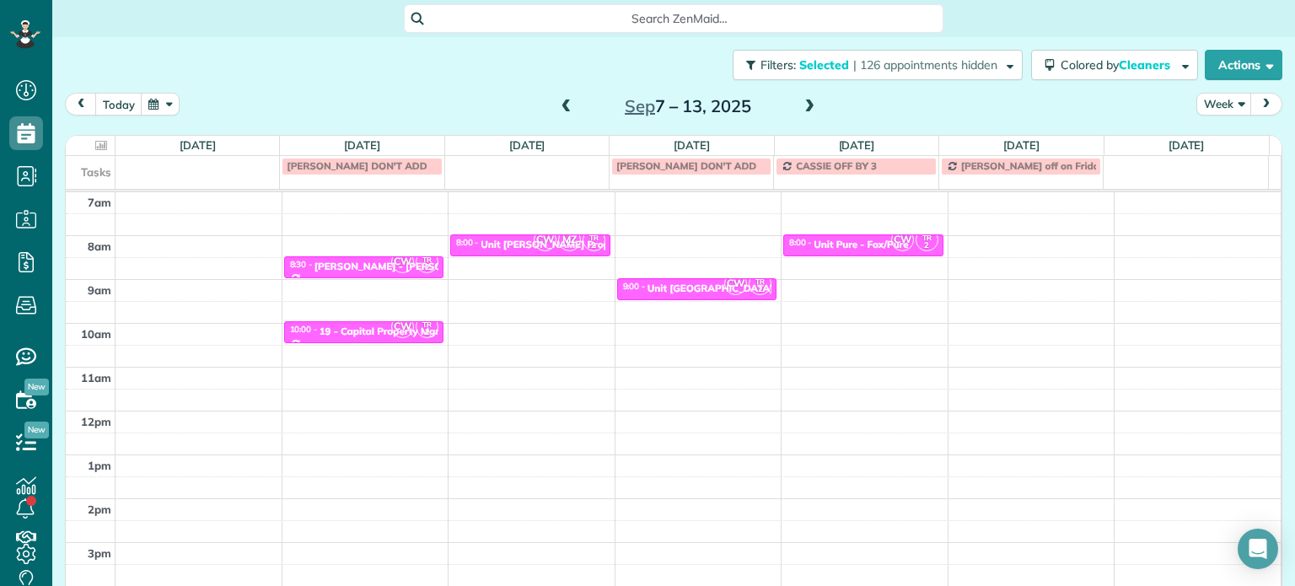
click at [560, 107] on span at bounding box center [566, 106] width 19 height 15
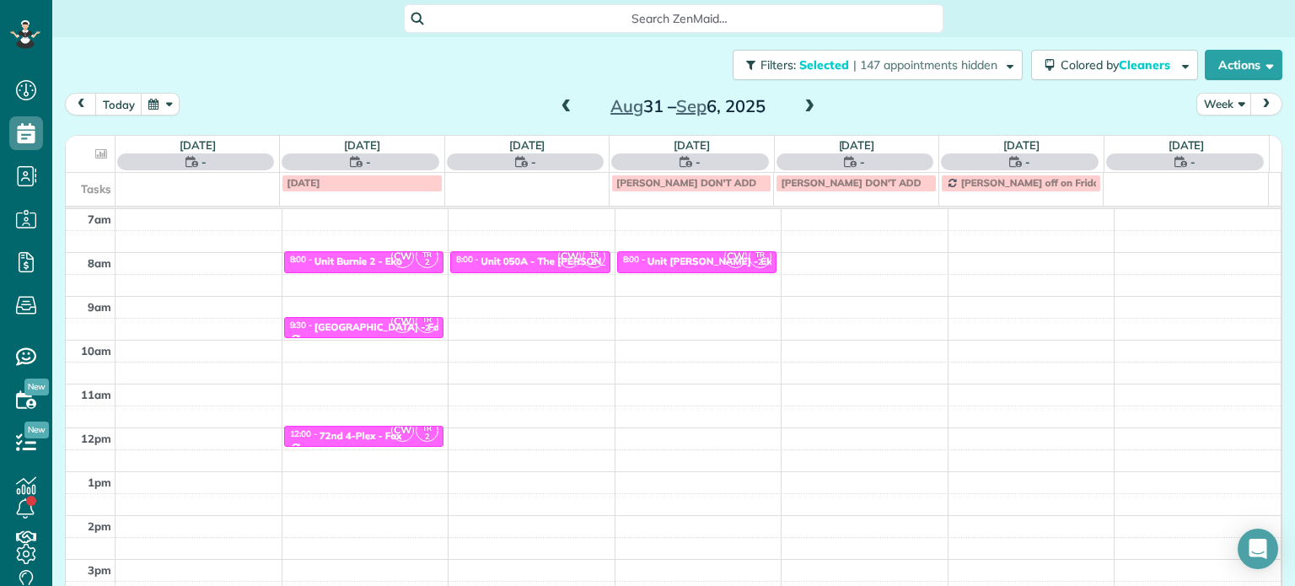
click at [560, 107] on span at bounding box center [566, 106] width 19 height 15
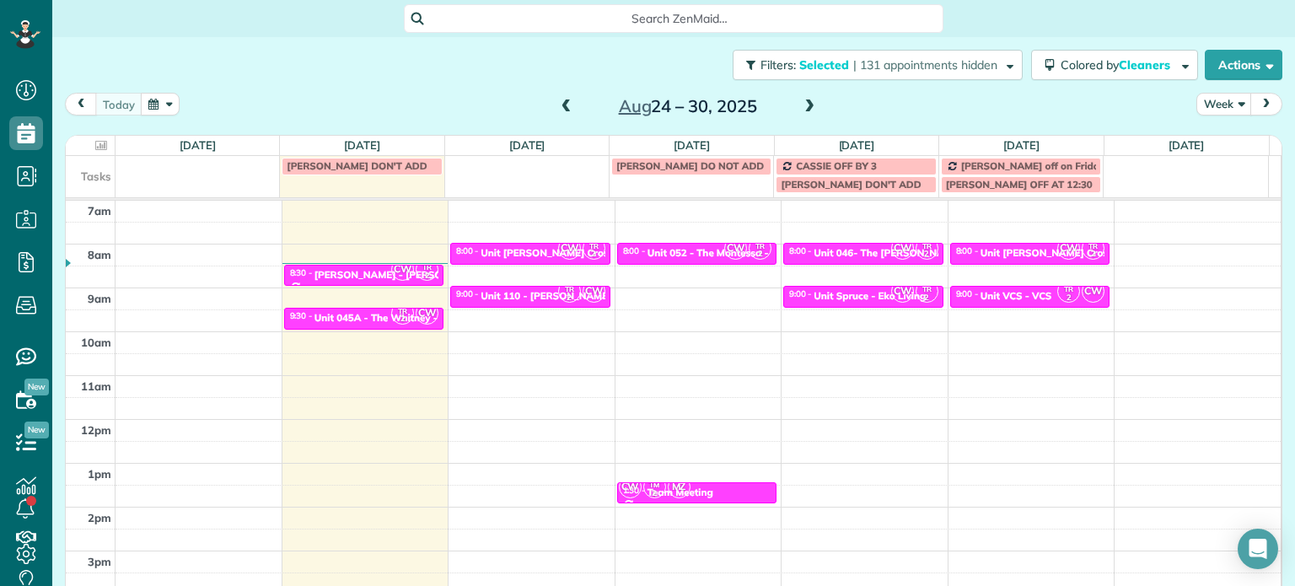
click at [805, 105] on span at bounding box center [809, 106] width 19 height 15
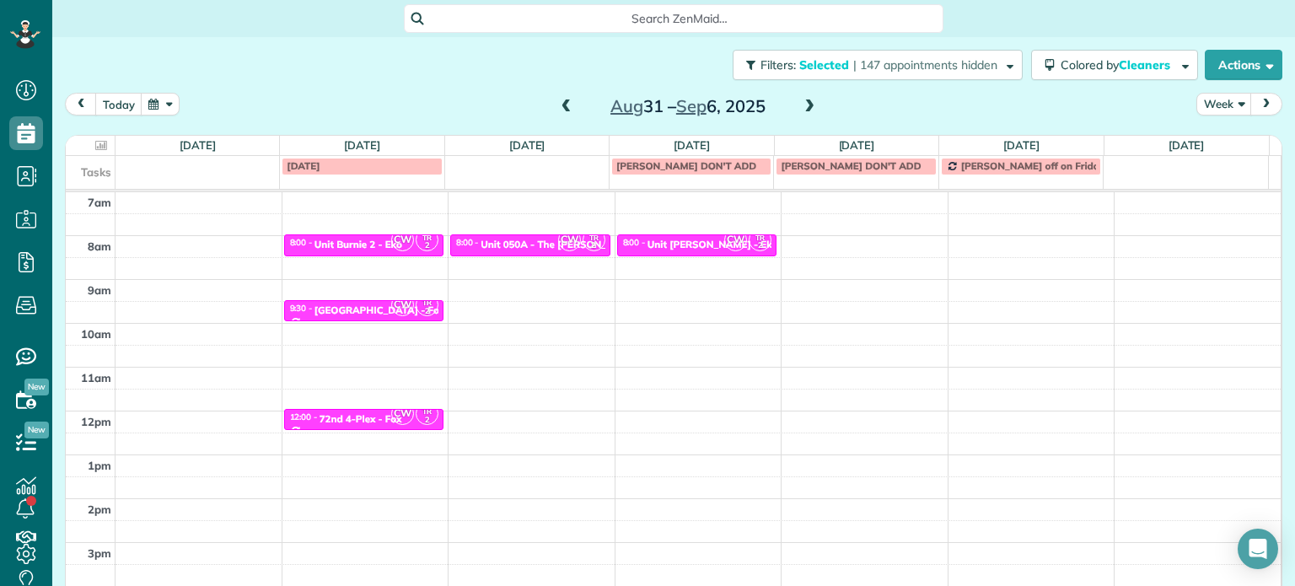
click at [805, 105] on span at bounding box center [809, 106] width 19 height 15
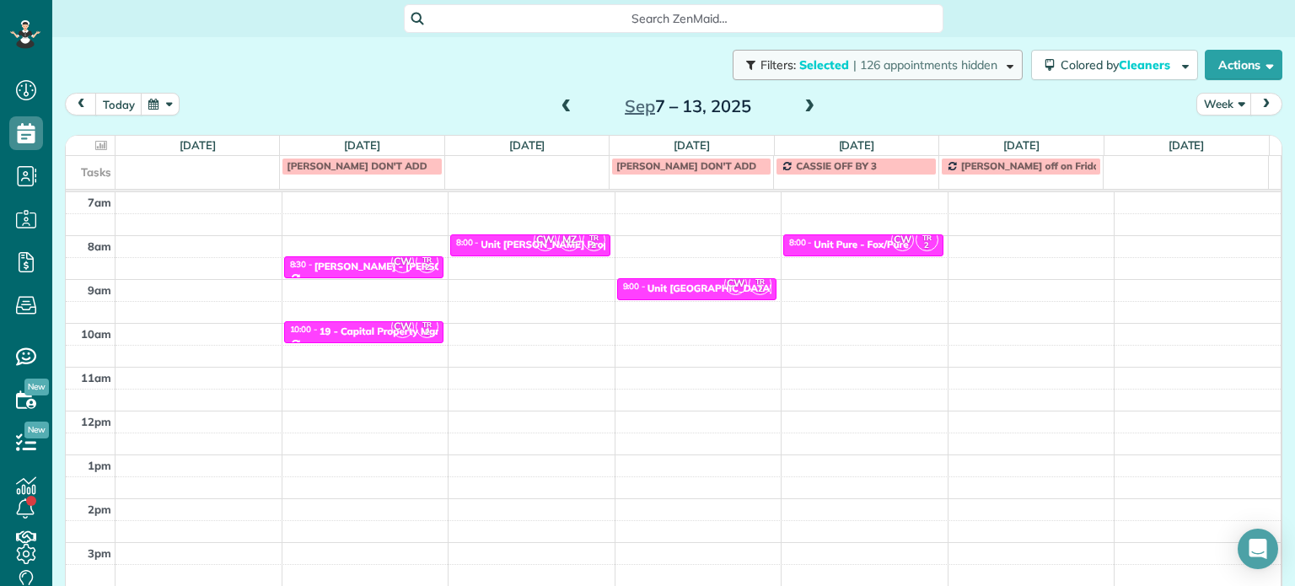
click at [900, 75] on button "Filters: Selected | 126 appointments hidden" at bounding box center [878, 65] width 290 height 30
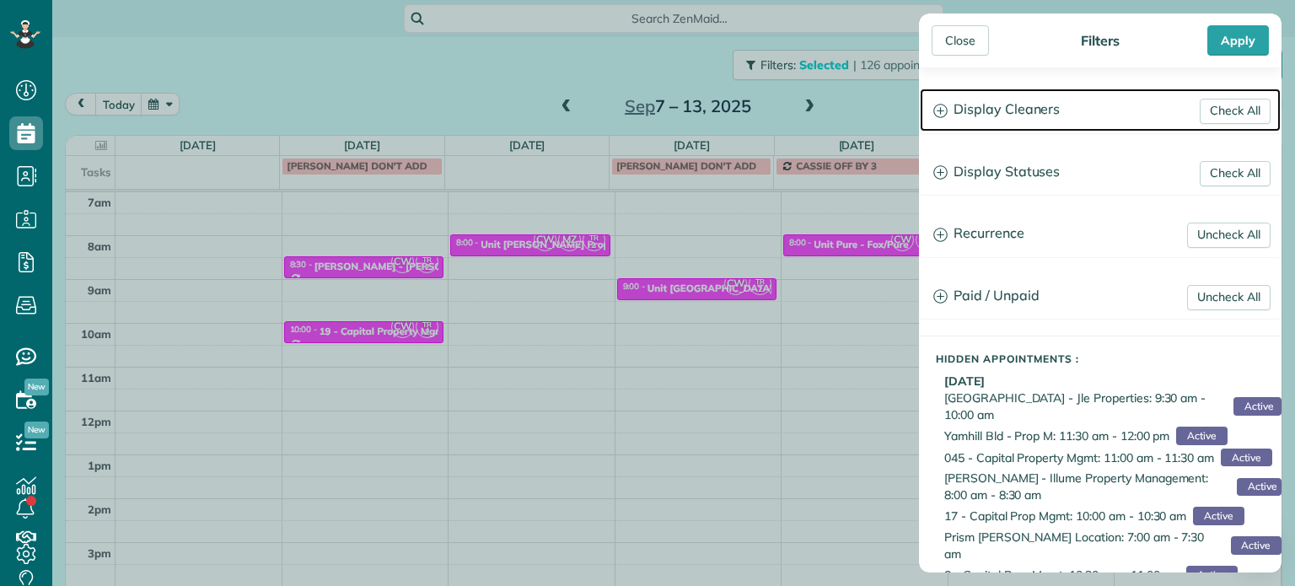
click at [1014, 112] on h3 "Display Cleaners" at bounding box center [1100, 110] width 361 height 43
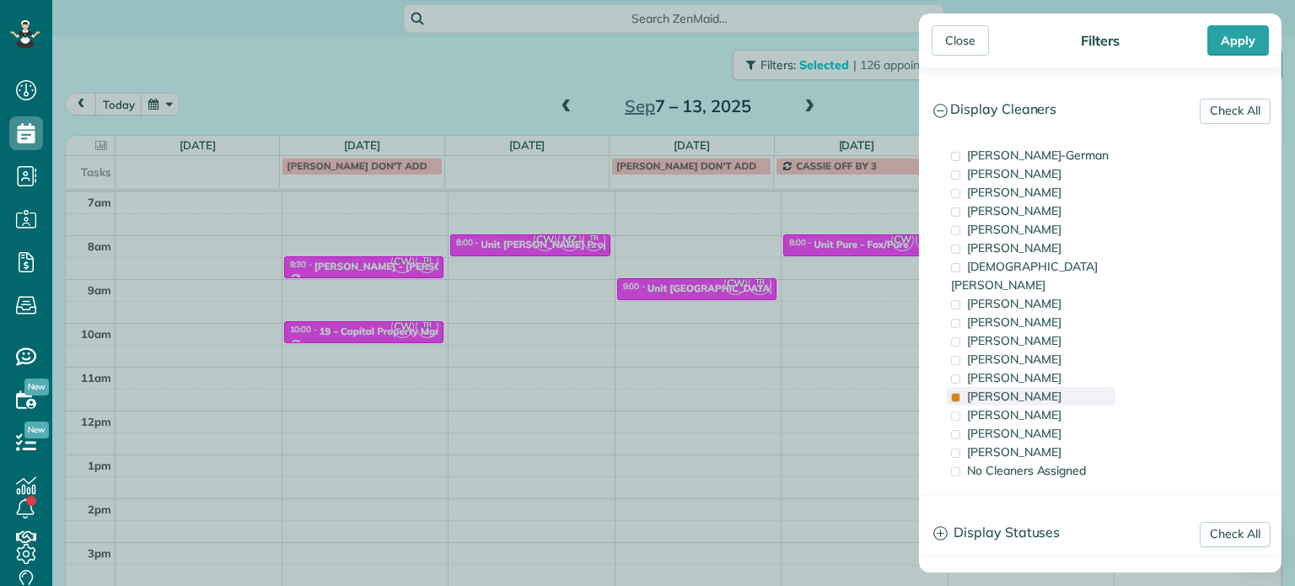
click at [1034, 387] on div "[PERSON_NAME]" at bounding box center [1031, 396] width 169 height 19
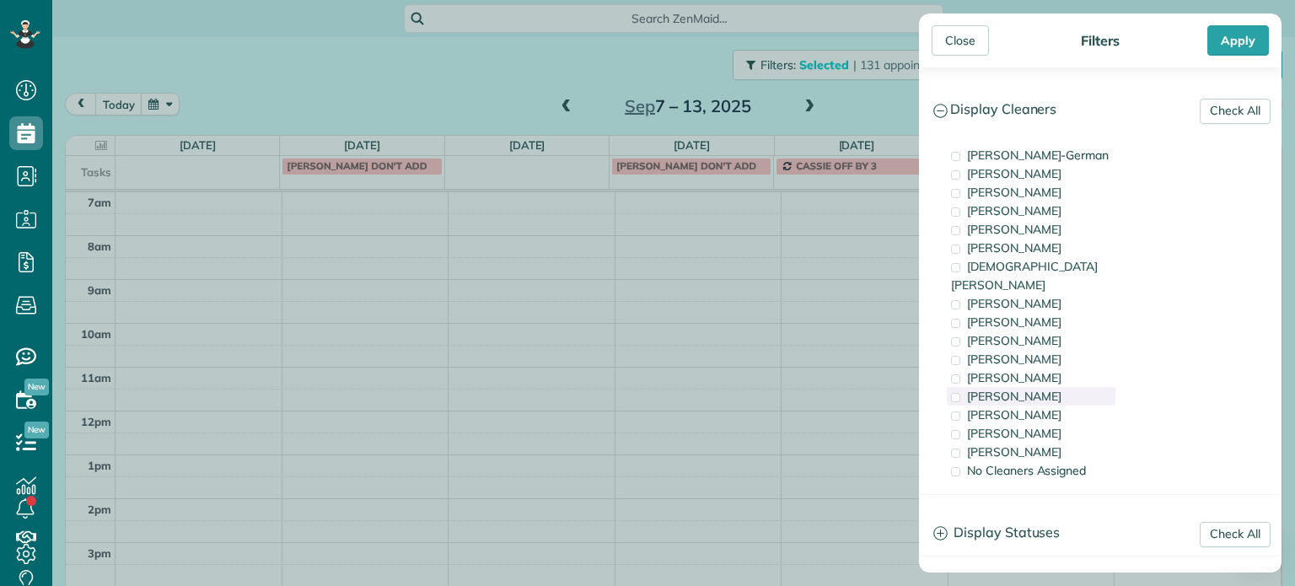
click at [1029, 387] on div "[PERSON_NAME]" at bounding box center [1031, 396] width 169 height 19
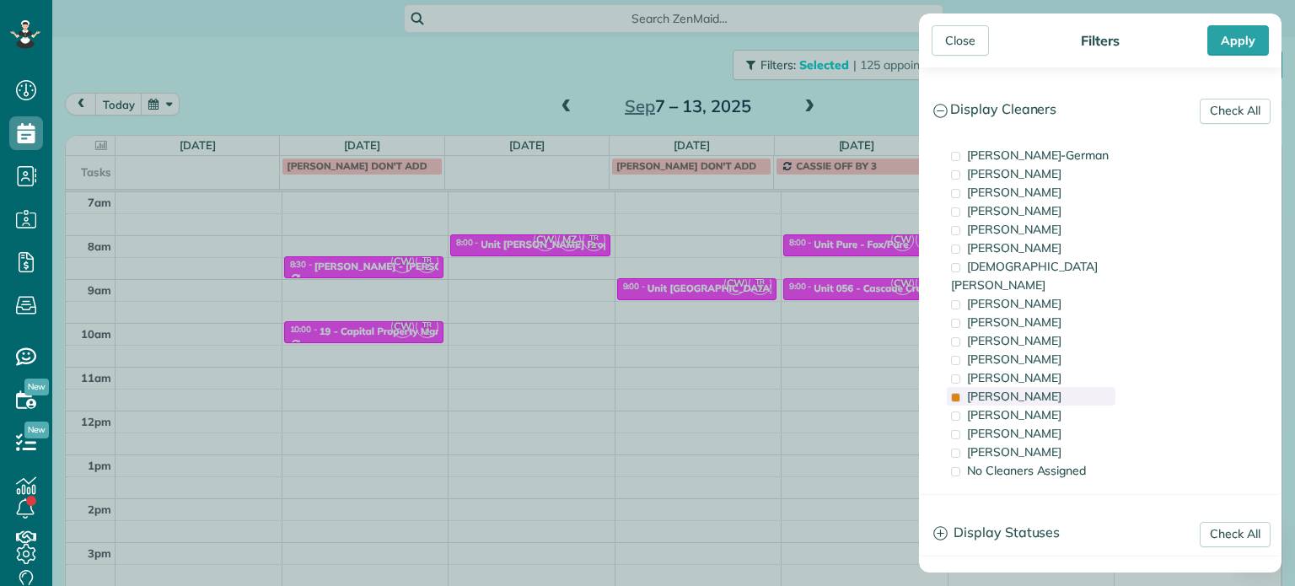
click at [1013, 389] on span "[PERSON_NAME]" at bounding box center [1014, 396] width 94 height 15
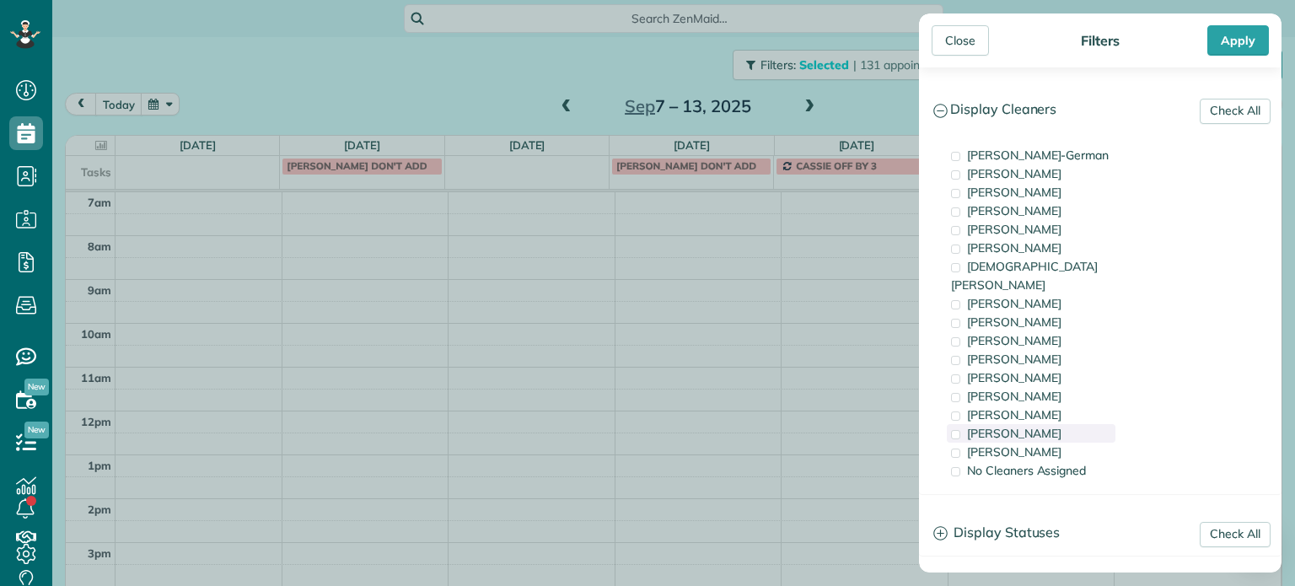
click at [1030, 426] on span "[PERSON_NAME]" at bounding box center [1014, 433] width 94 height 15
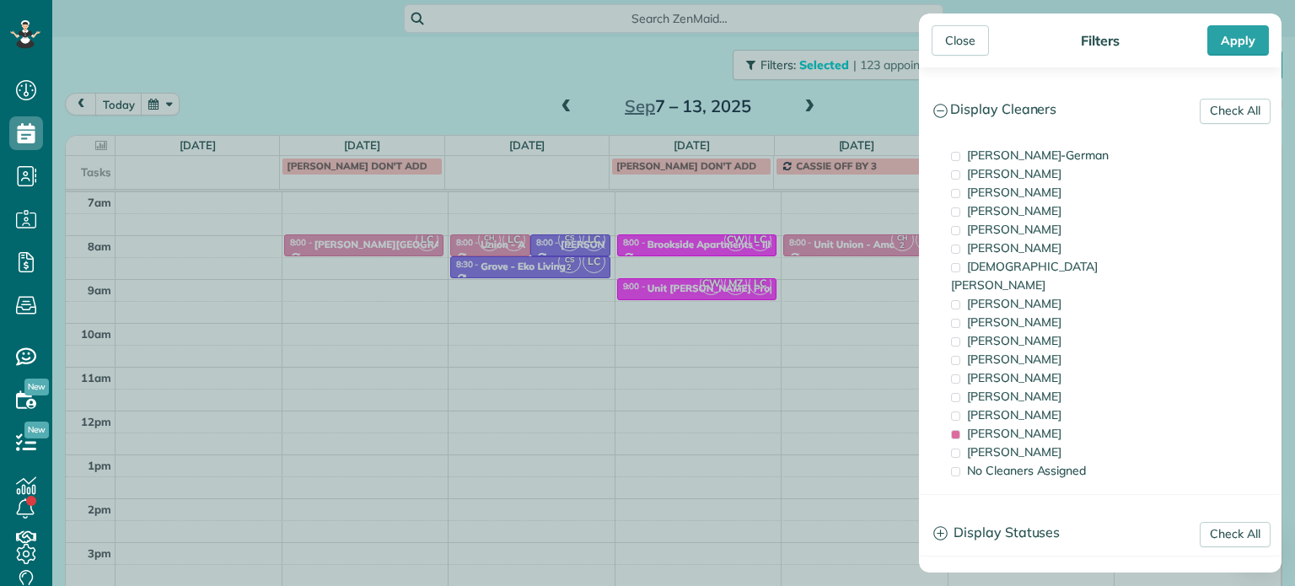
click at [397, 292] on div "Close Filters Apply Check All Display Cleaners Christina Wright-German Cassie F…" at bounding box center [647, 293] width 1295 height 586
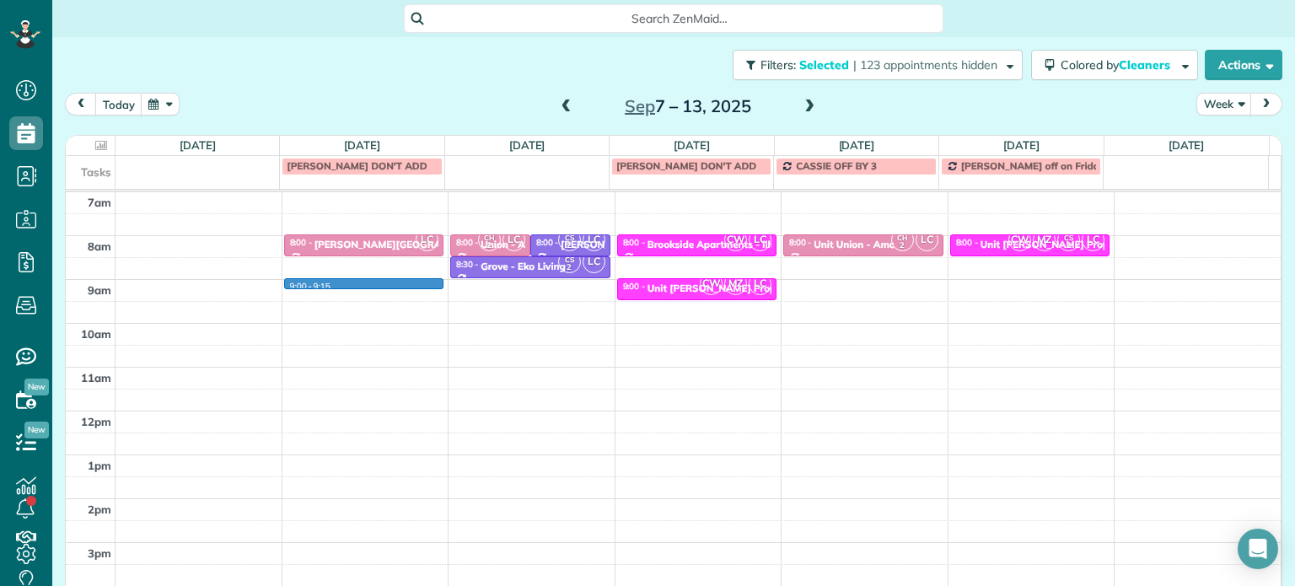
click at [378, 287] on div "4am 5am 6am 7am 8am 9am 10am 11am 12pm 1pm 2pm 3pm 4pm 5pm 9:00 - 9:15 LC 8:00 …" at bounding box center [673, 367] width 1215 height 613
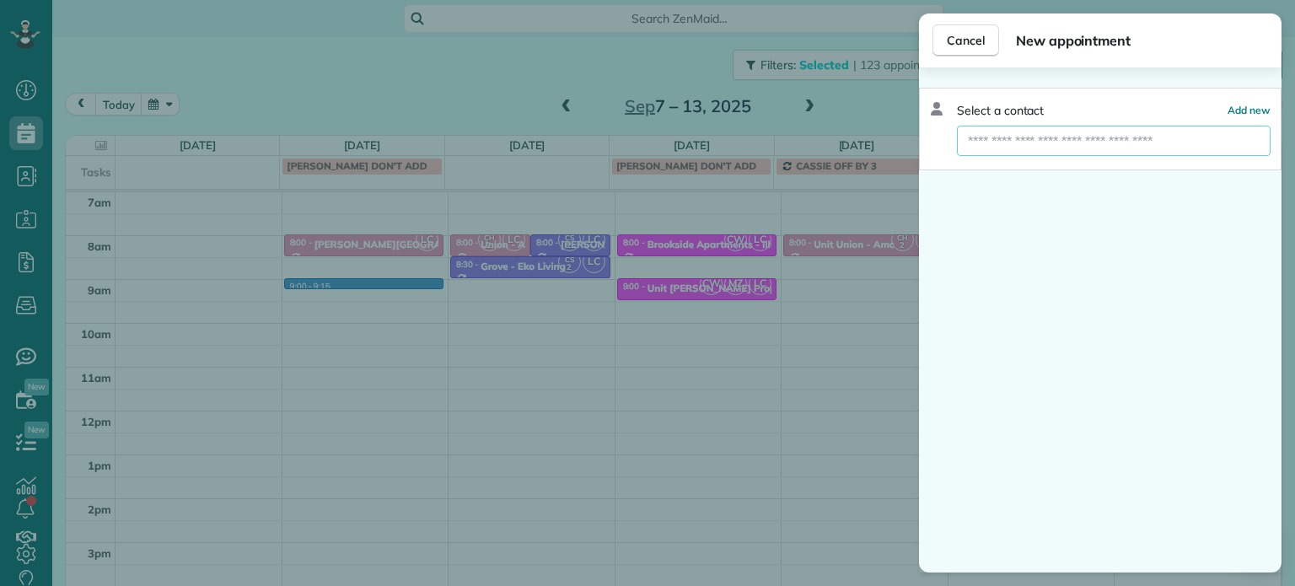
click at [1025, 148] on input "text" at bounding box center [1114, 141] width 314 height 30
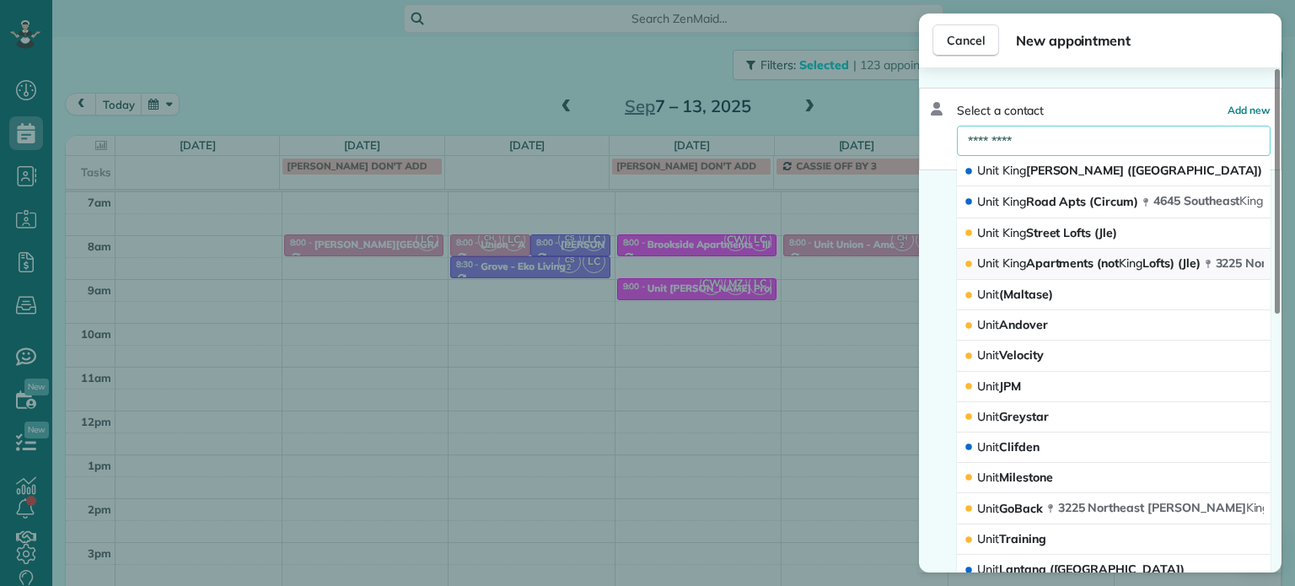
type input "*********"
click at [1084, 259] on span "Unit King Apartments (not King Lofts) (Jle)" at bounding box center [1088, 262] width 223 height 15
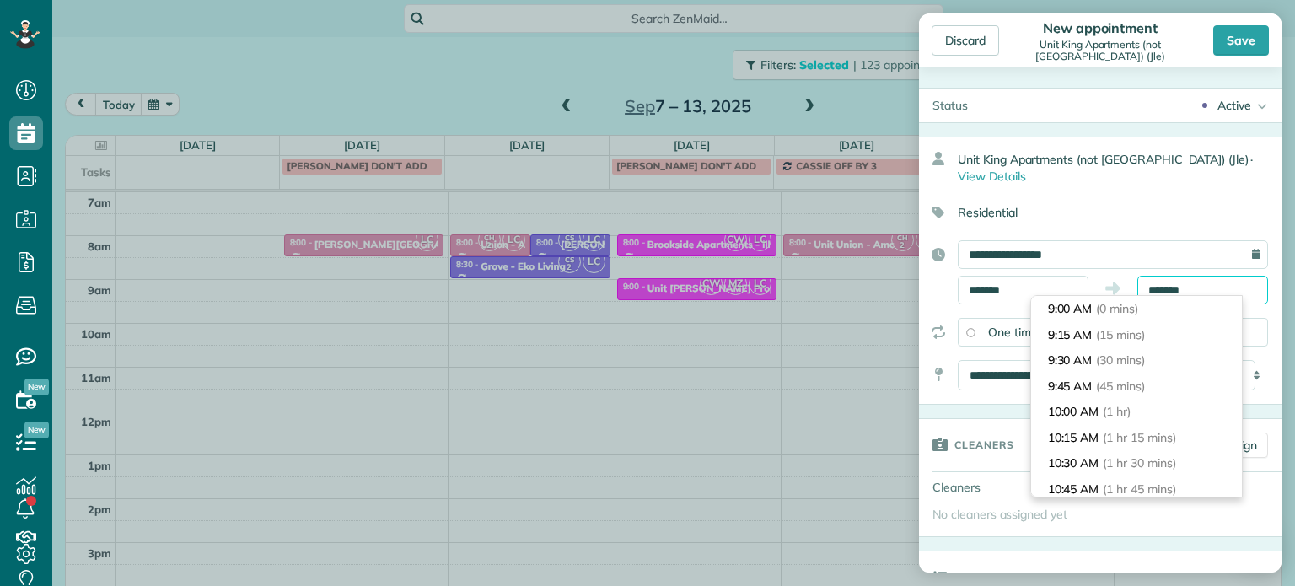
click at [1163, 285] on input "*******" at bounding box center [1202, 290] width 131 height 29
type input "*******"
click at [1155, 350] on li "9:30 AM (30 mins)" at bounding box center [1136, 360] width 211 height 26
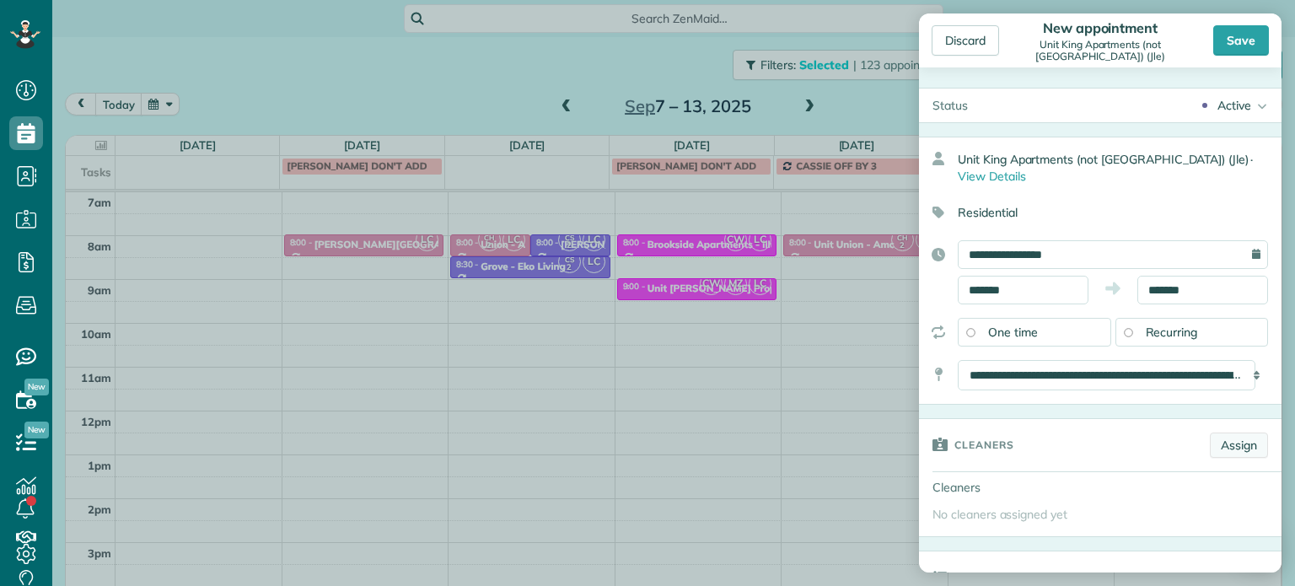
click at [1218, 443] on link "Assign" at bounding box center [1239, 445] width 58 height 25
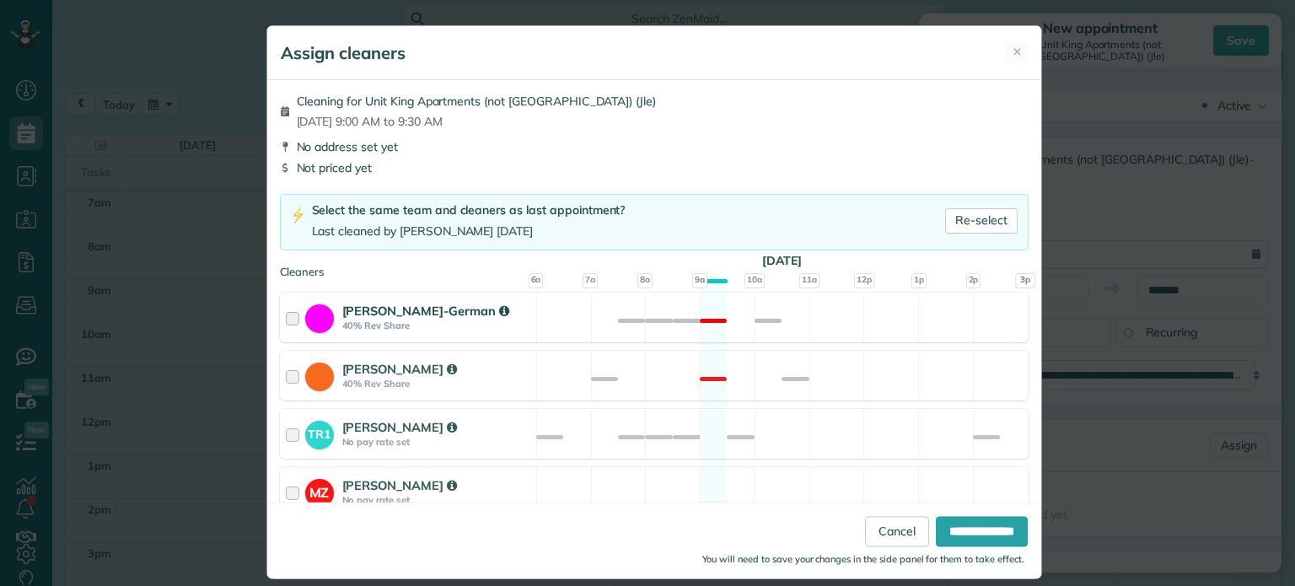
click at [702, 307] on div "Christina Wright-German 40% Rev Share Not available" at bounding box center [654, 318] width 749 height 50
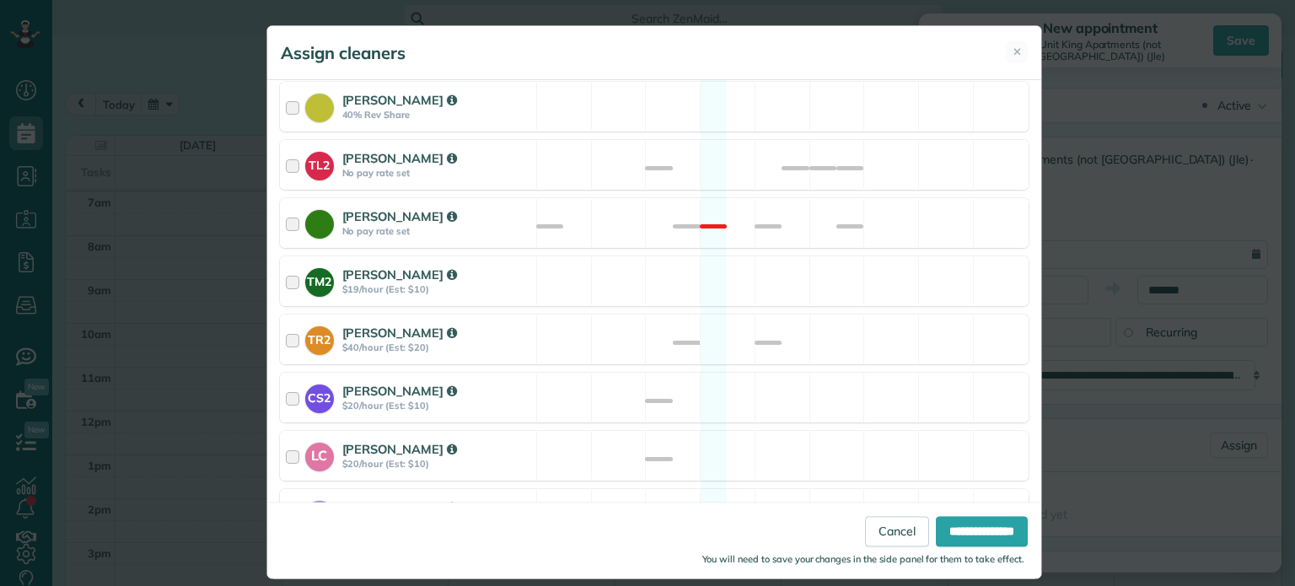
scroll to position [710, 0]
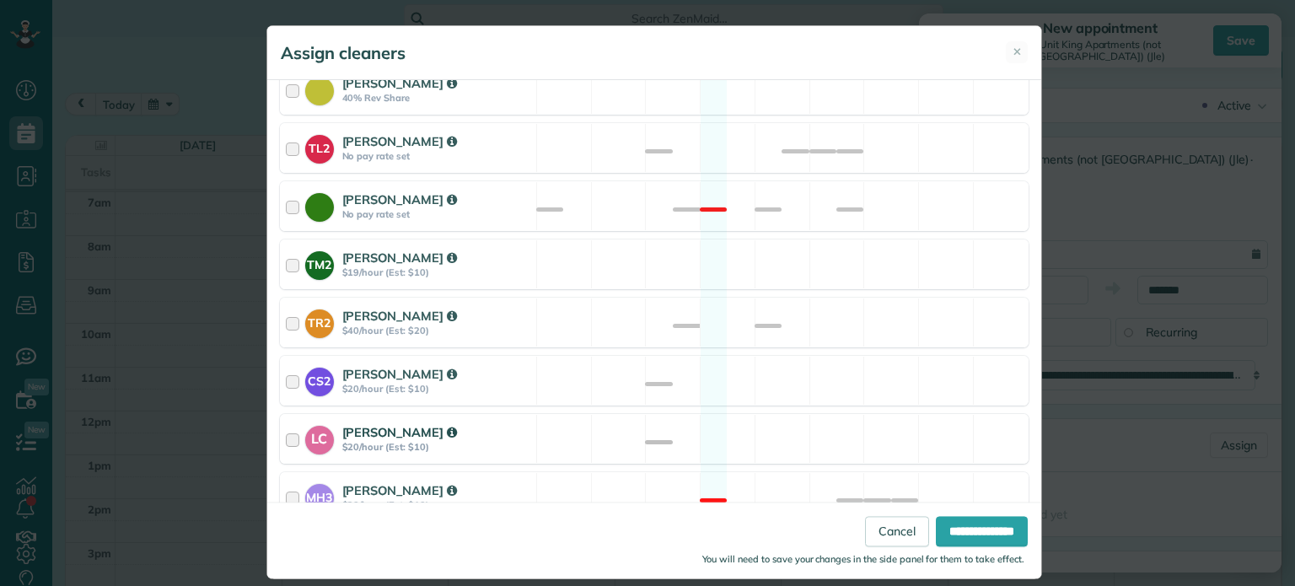
click at [715, 414] on div "LC Laura Chavez $20/hour (Est: $10) Available" at bounding box center [654, 439] width 749 height 50
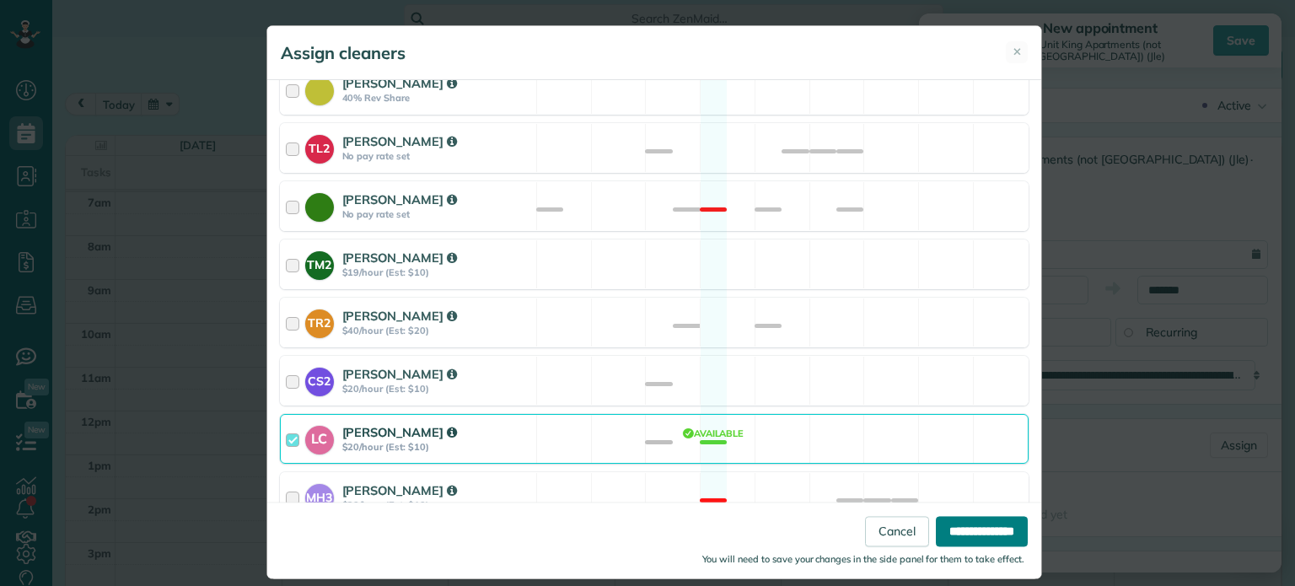
click at [957, 529] on input "**********" at bounding box center [982, 532] width 92 height 30
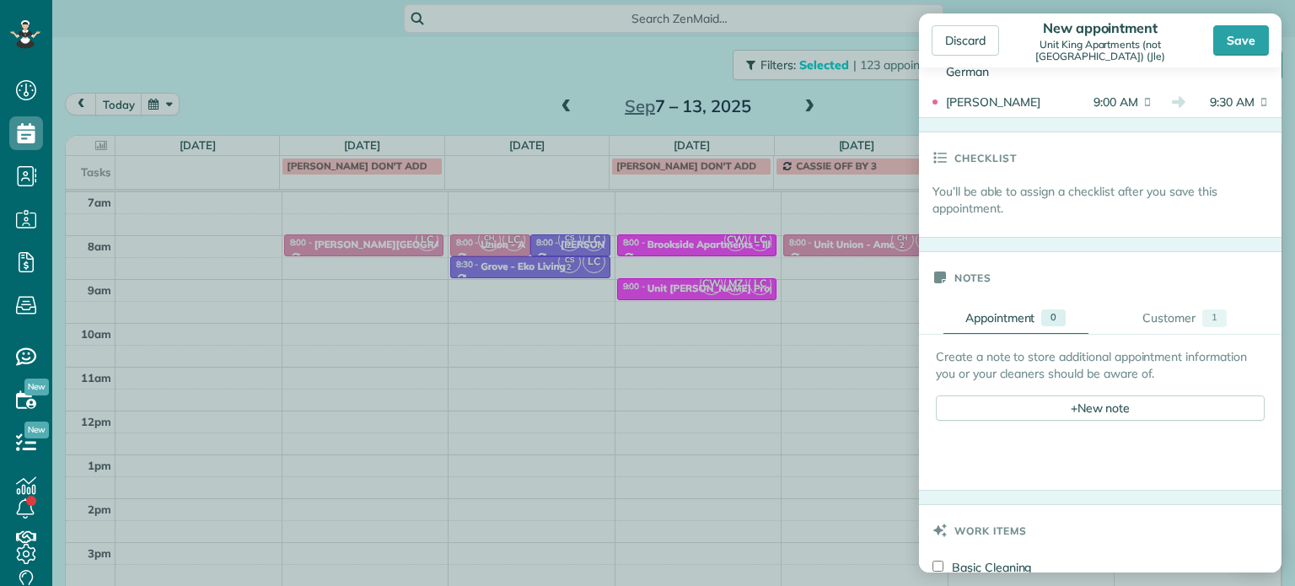
scroll to position [506, 0]
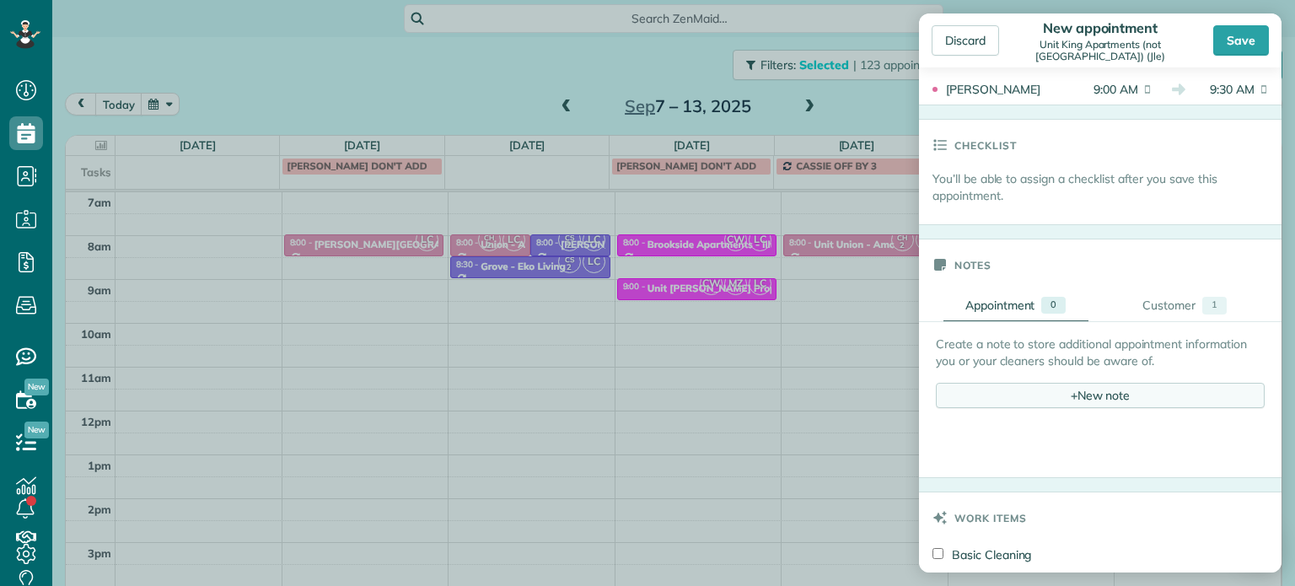
click at [1113, 400] on div "+ New note" at bounding box center [1100, 395] width 329 height 25
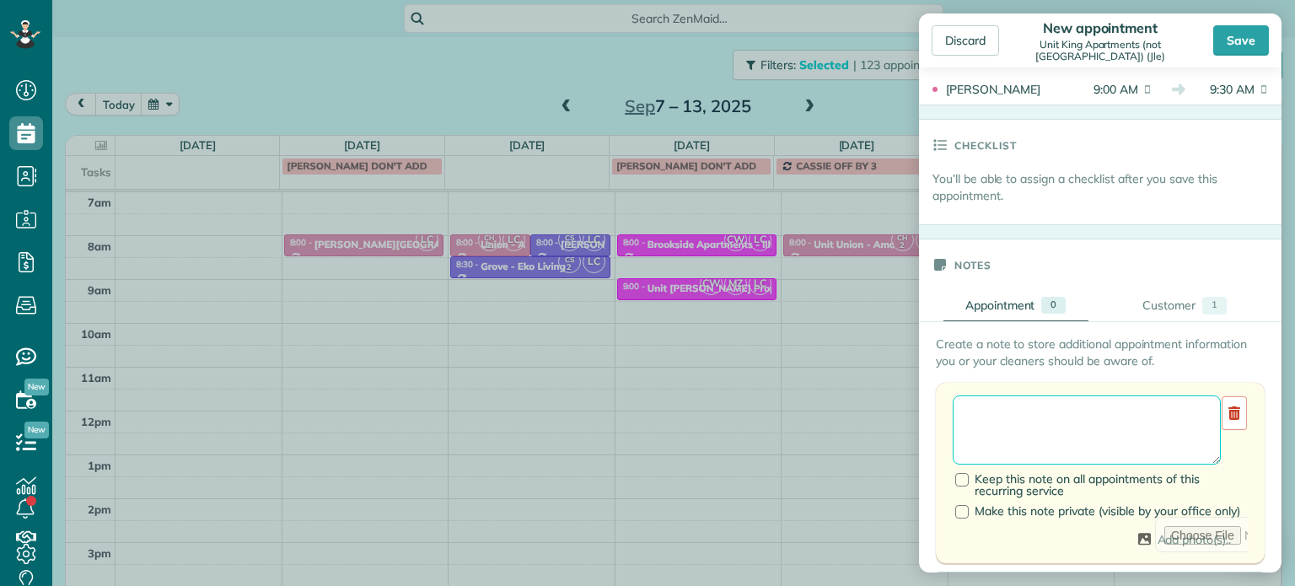
click at [1116, 418] on textarea at bounding box center [1087, 429] width 268 height 69
type textarea "**********"
click at [1238, 40] on div "Save" at bounding box center [1241, 40] width 56 height 30
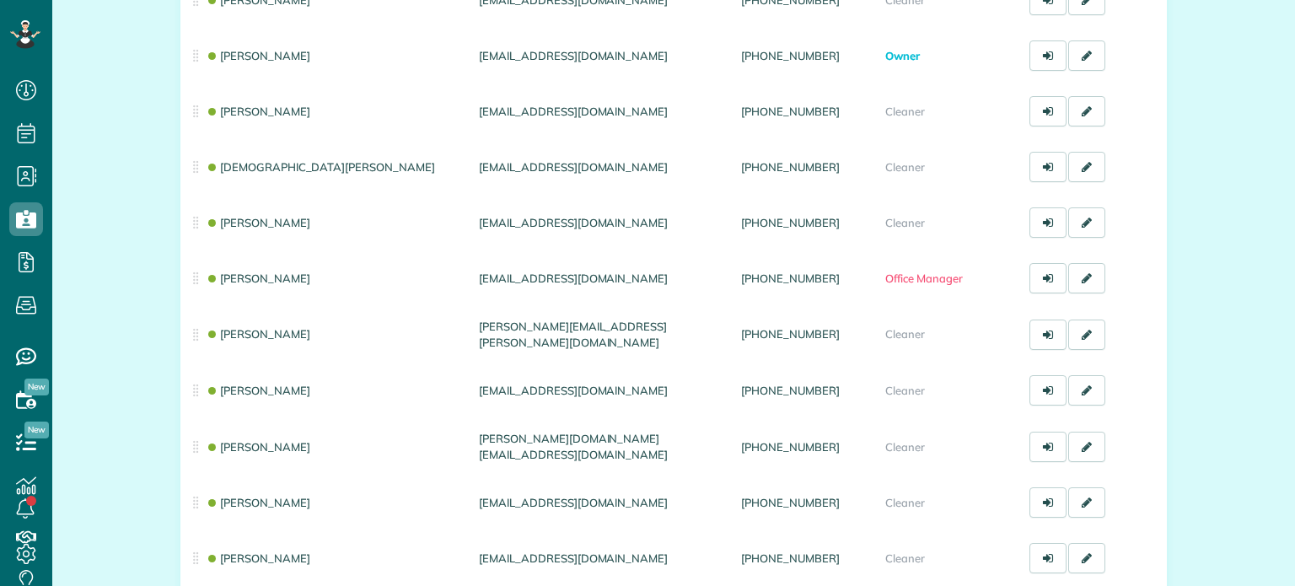
scroll to position [728, 0]
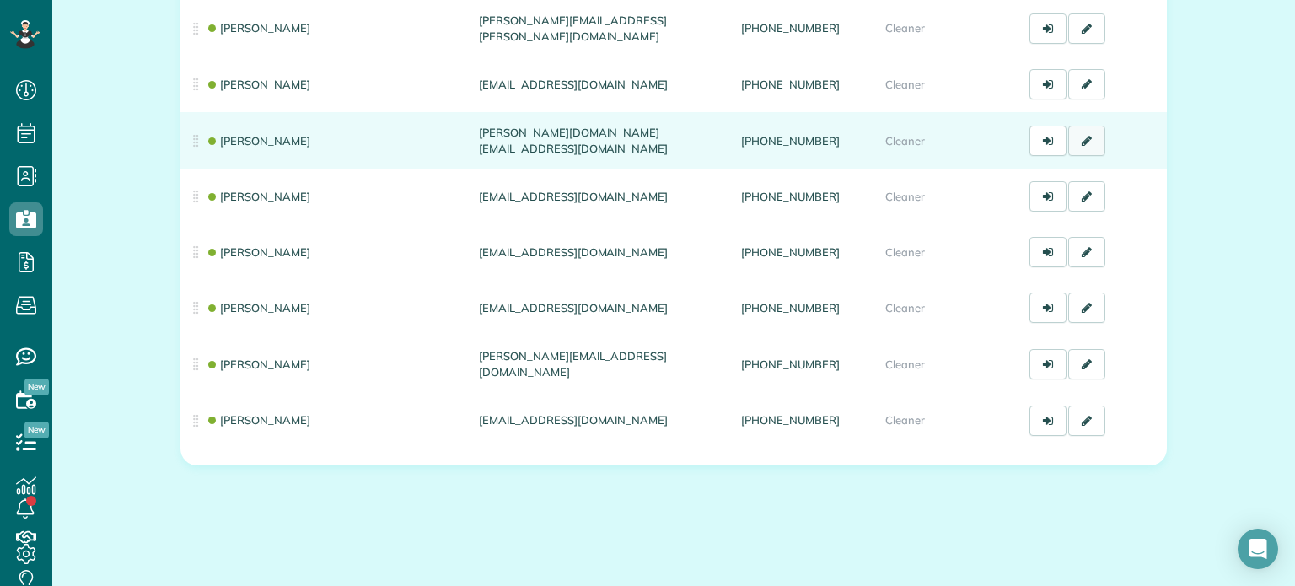
click at [1077, 132] on link at bounding box center [1086, 141] width 37 height 30
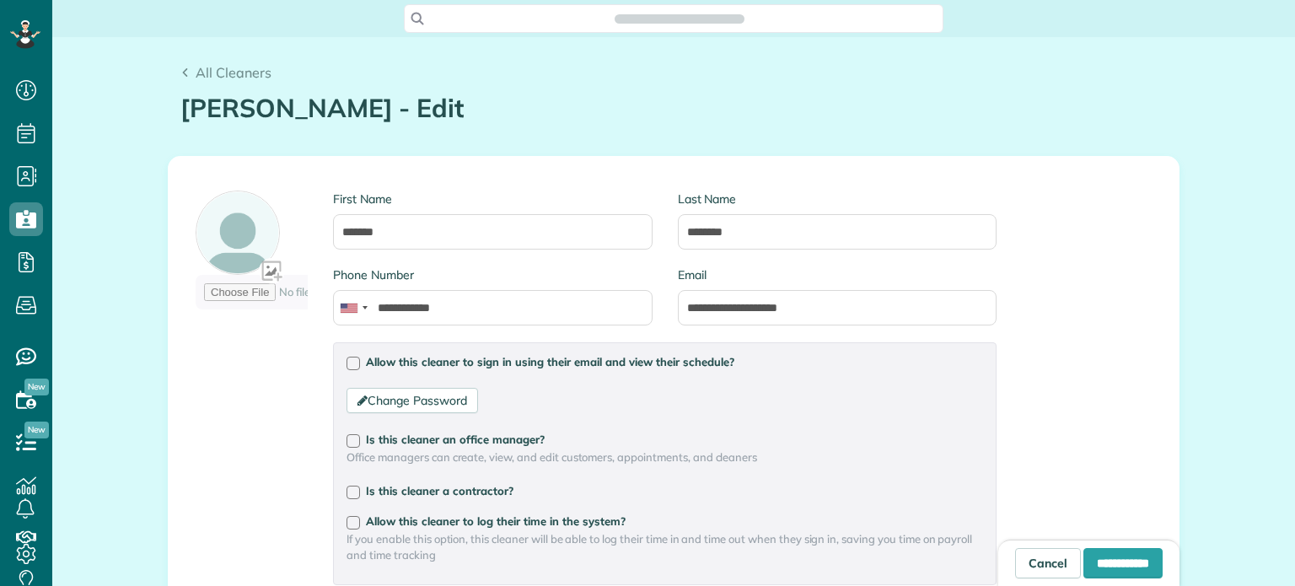
scroll to position [586, 51]
click at [347, 367] on div at bounding box center [353, 363] width 13 height 13
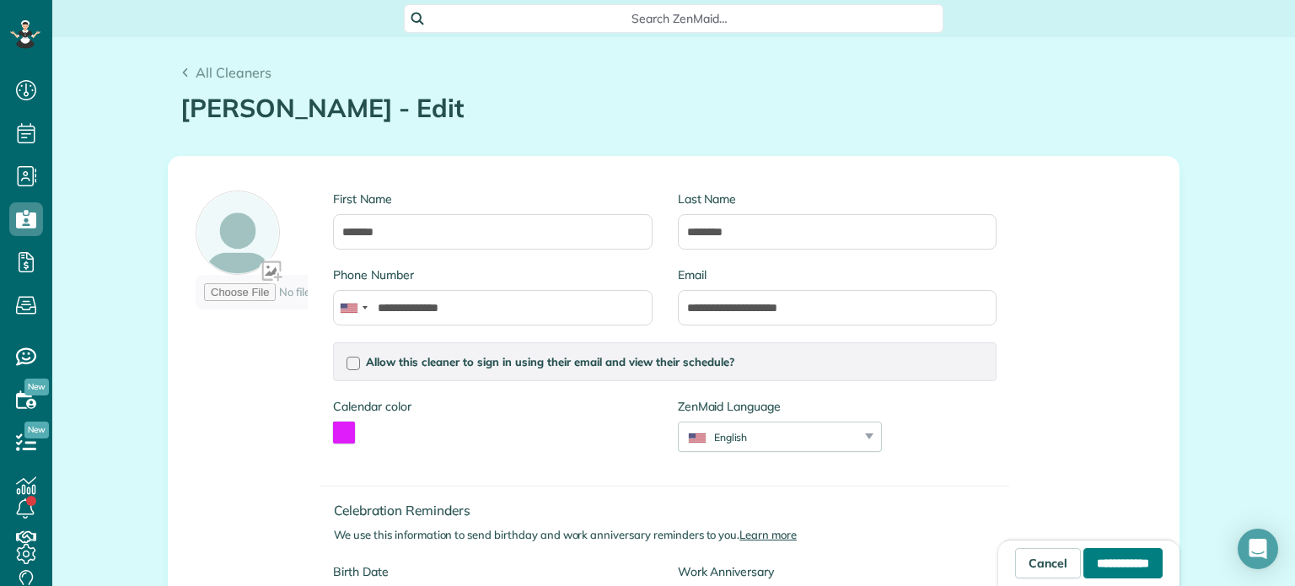
click at [1083, 562] on input "**********" at bounding box center [1122, 563] width 79 height 30
type input "**********"
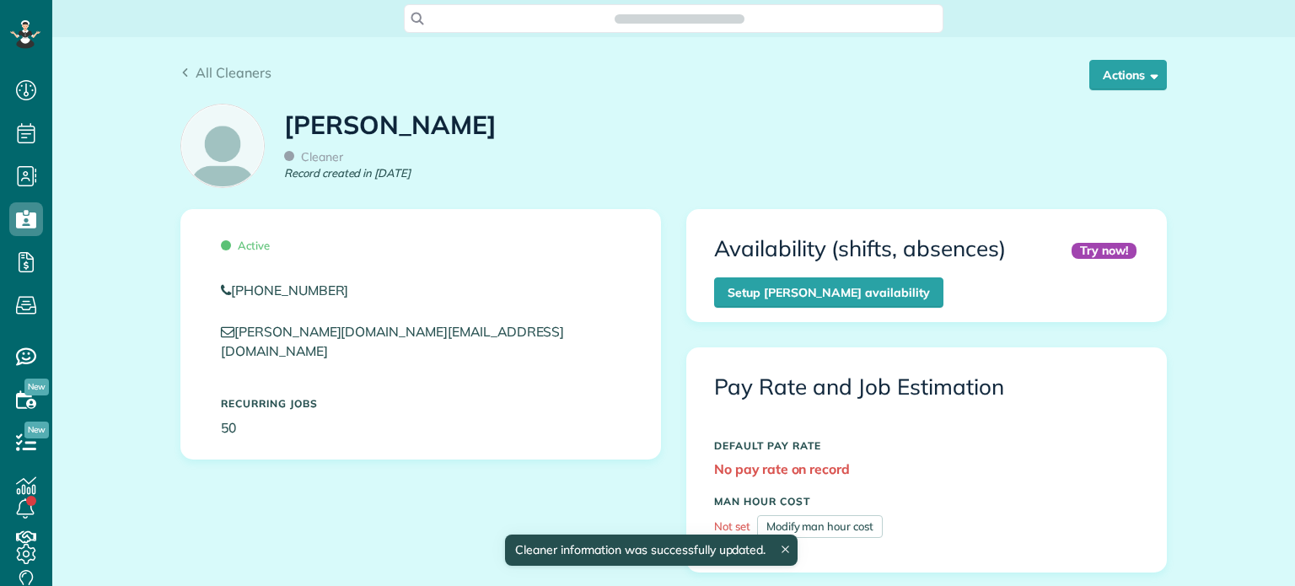
scroll to position [8, 8]
